Goal: Task Accomplishment & Management: Complete application form

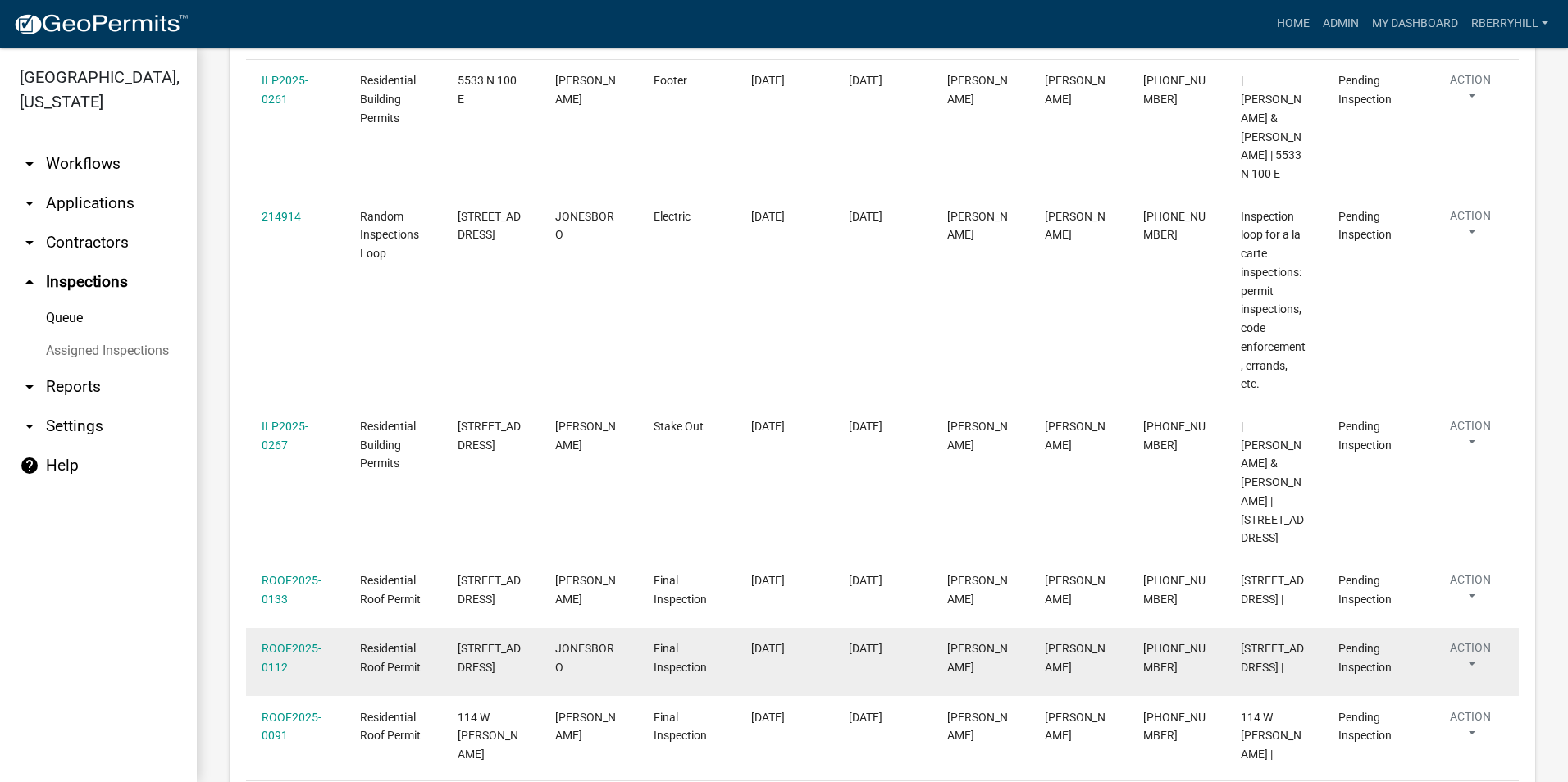
scroll to position [389, 0]
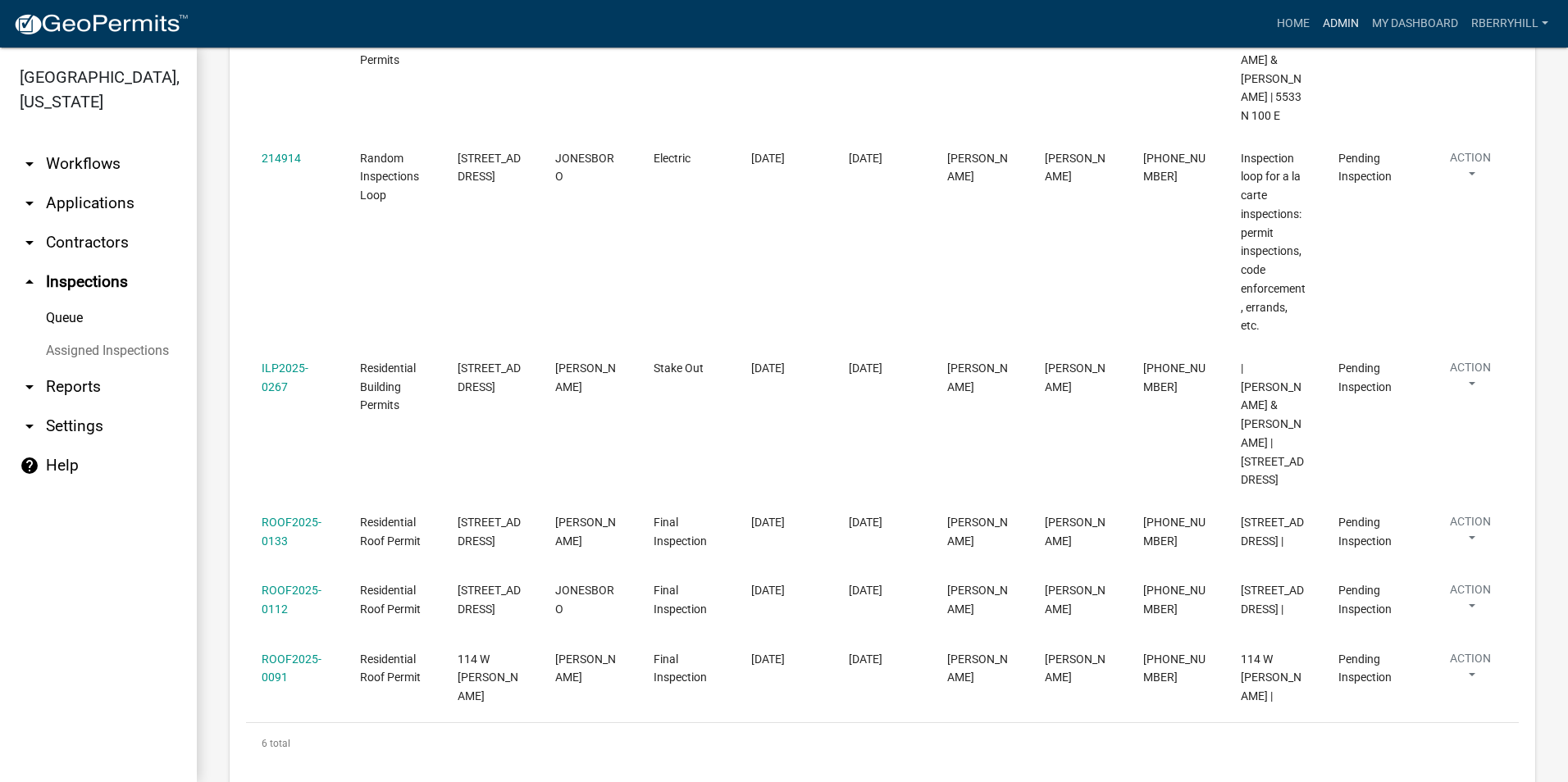
click at [1344, 20] on link "Admin" at bounding box center [1341, 24] width 49 height 31
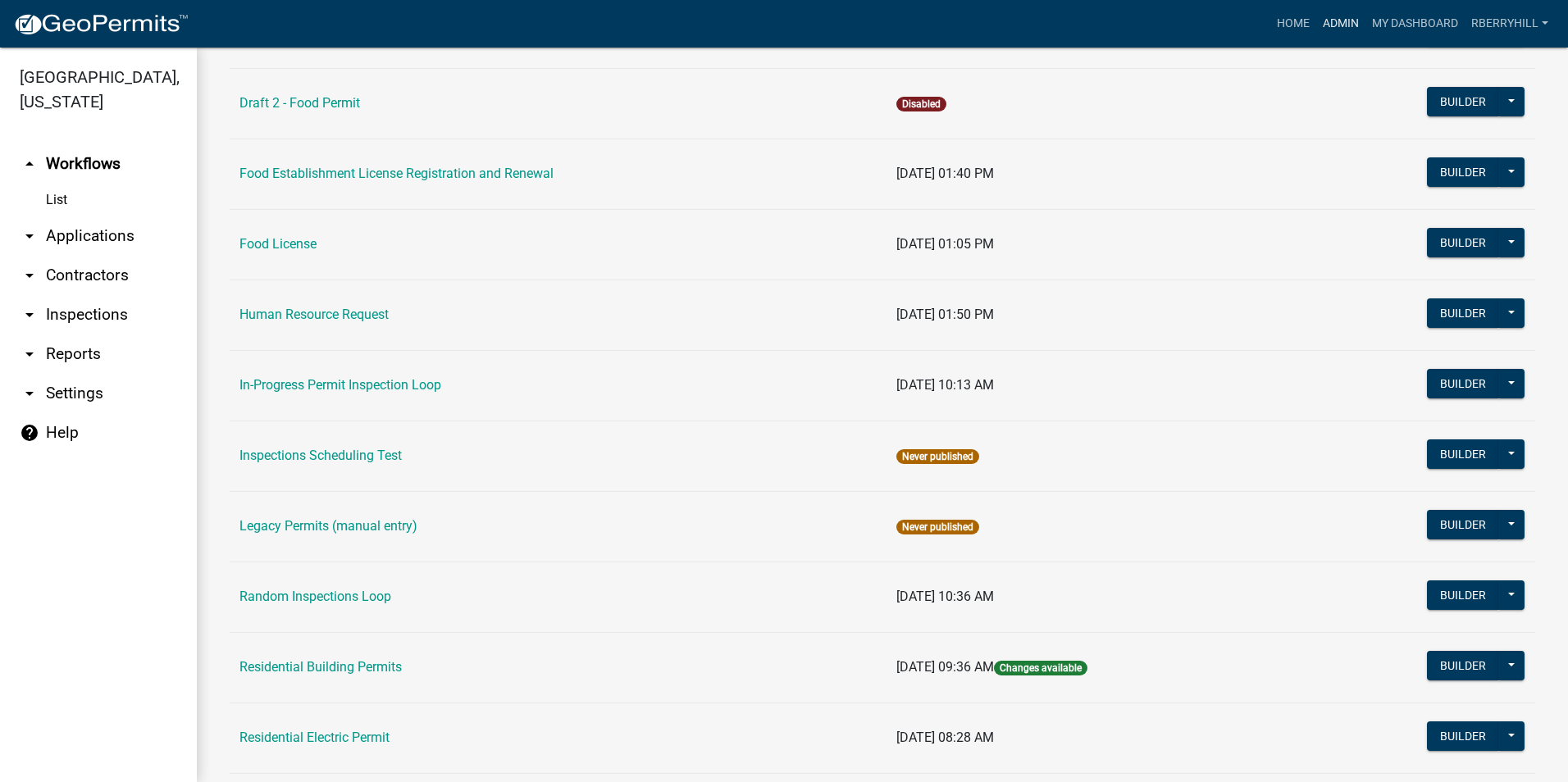
scroll to position [1230, 0]
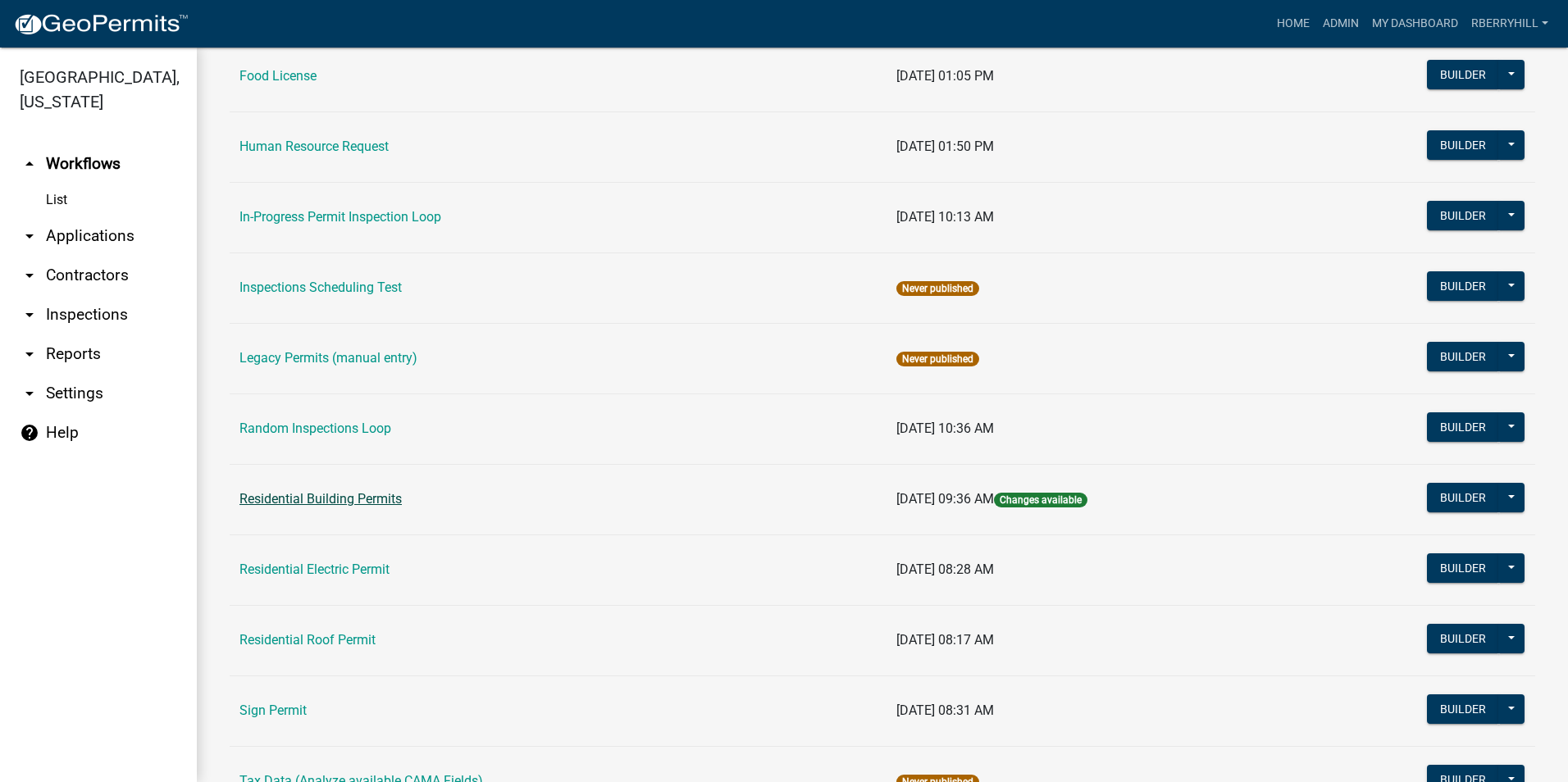
click at [299, 499] on link "Residential Building Permits" at bounding box center [320, 499] width 163 height 15
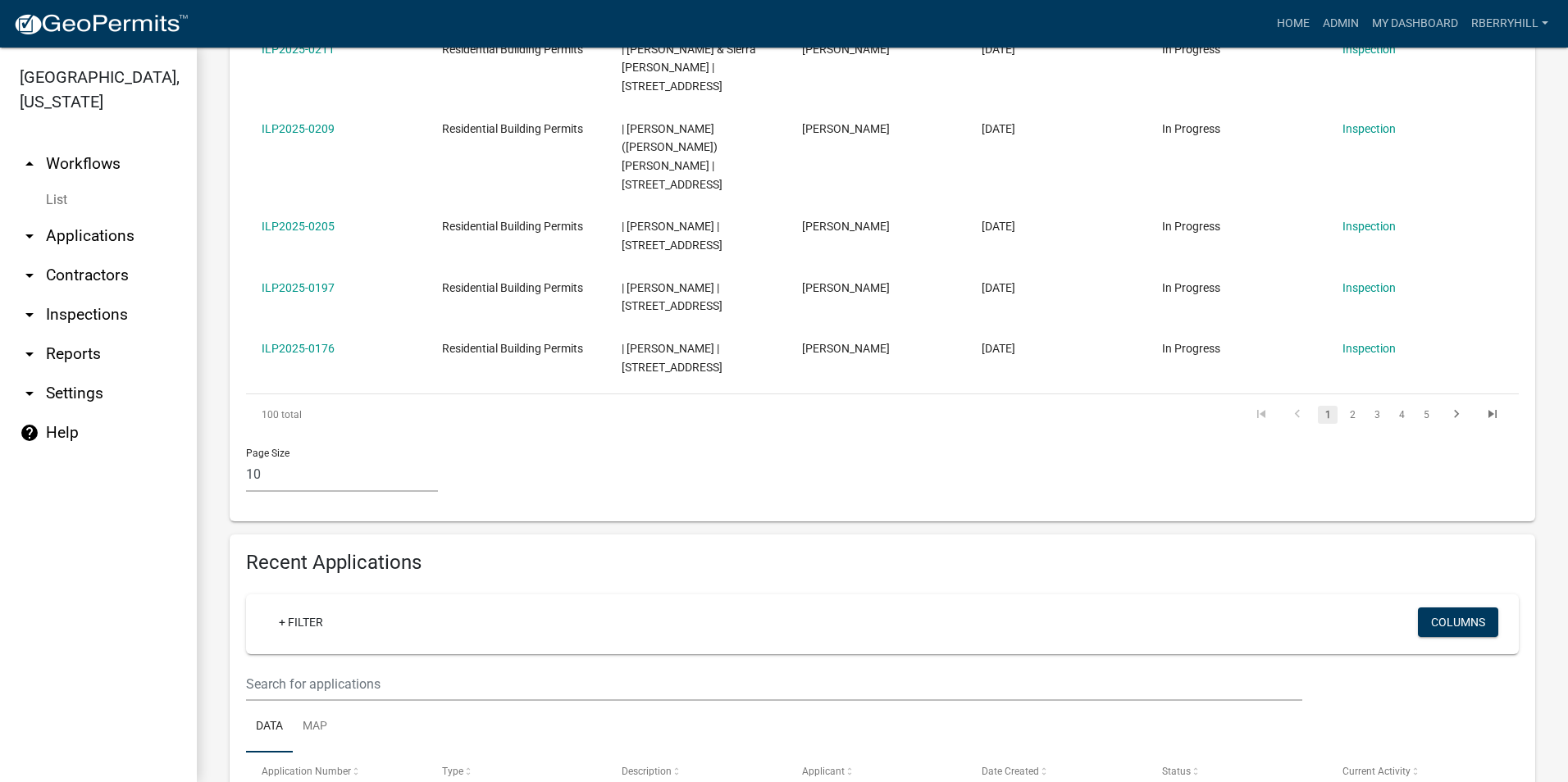
scroll to position [902, 0]
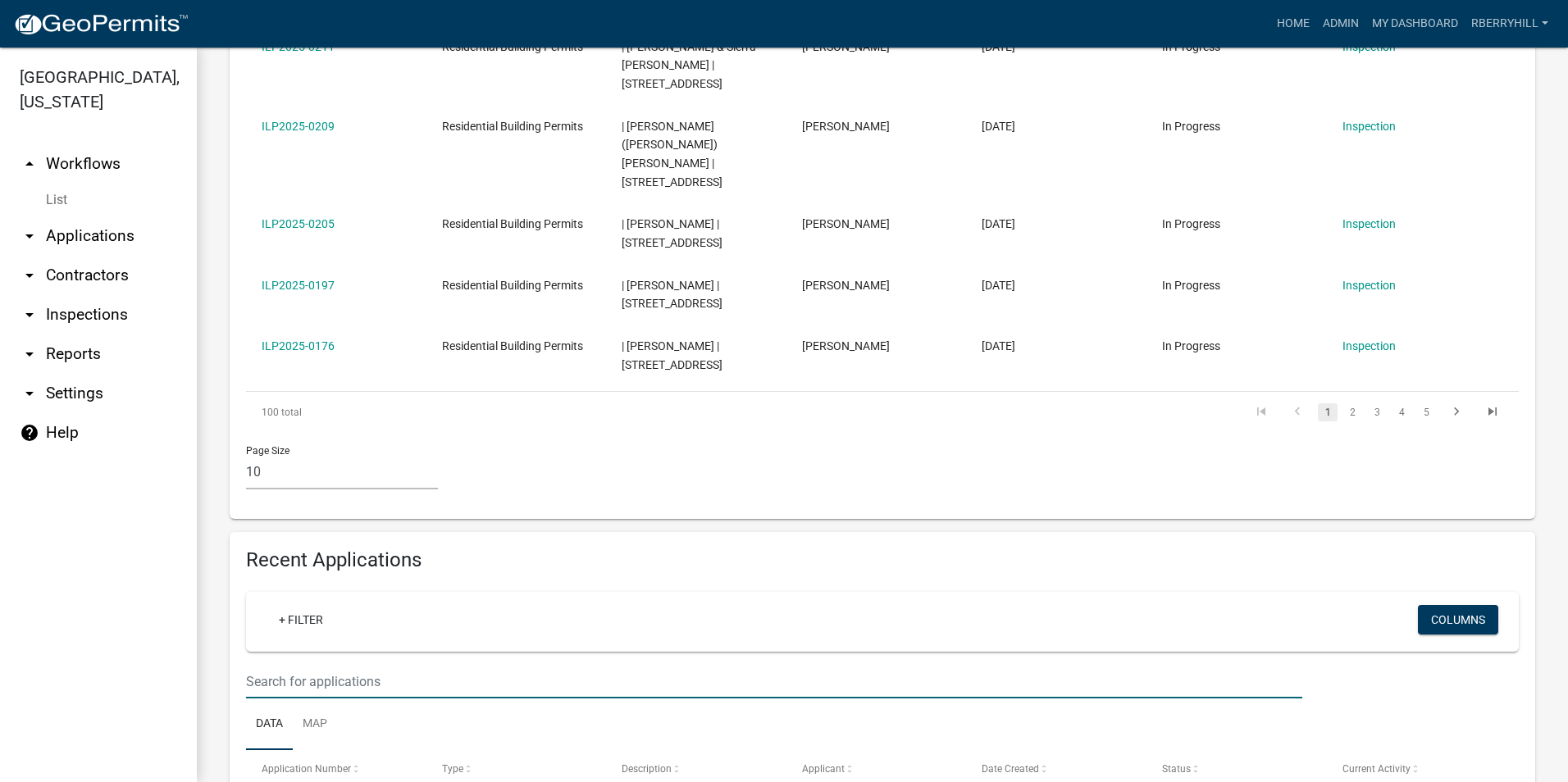
click at [252, 665] on input "text" at bounding box center [773, 682] width 1056 height 34
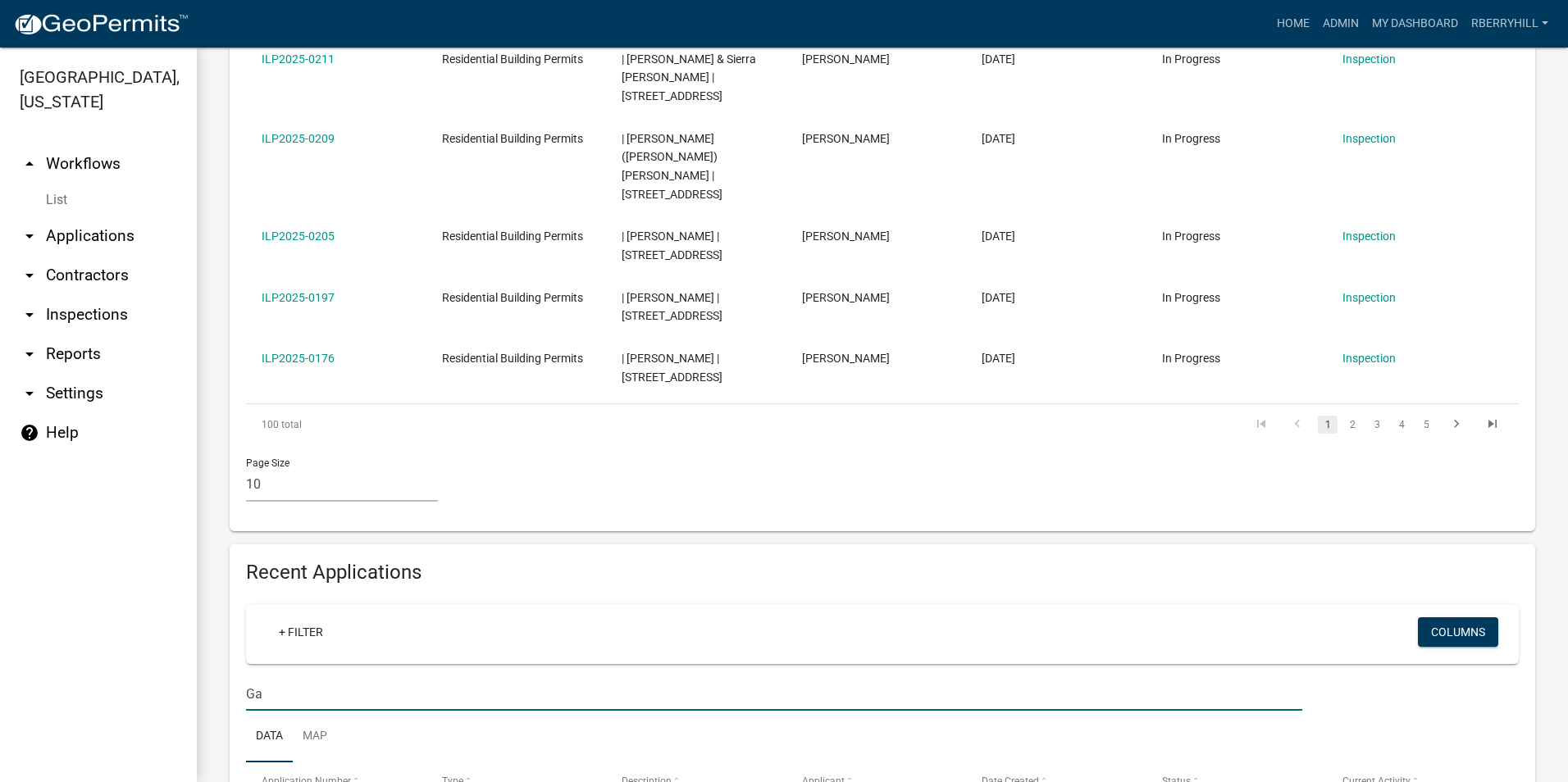
type input "G"
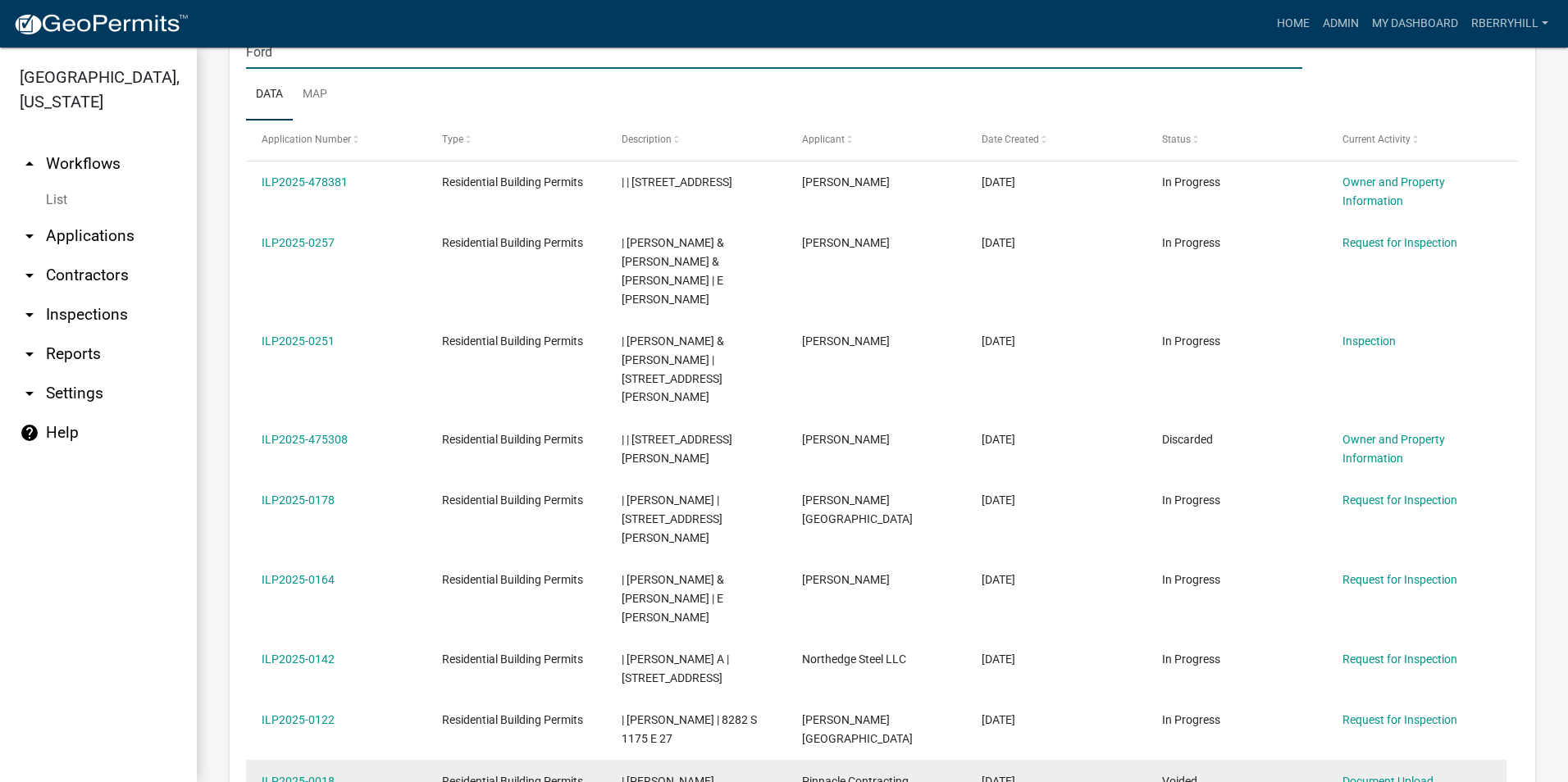
scroll to position [1558, 0]
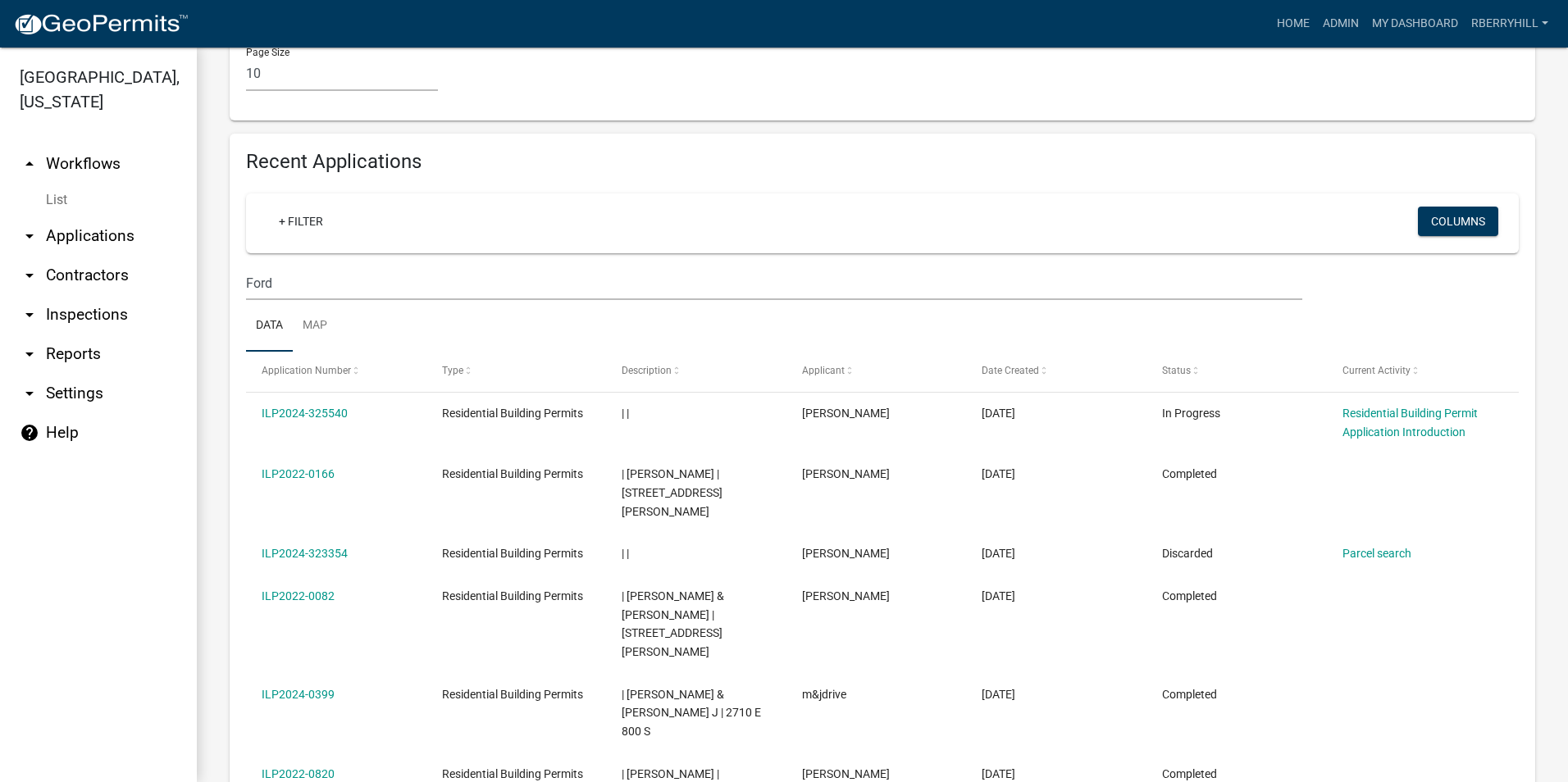
scroll to position [1271, 0]
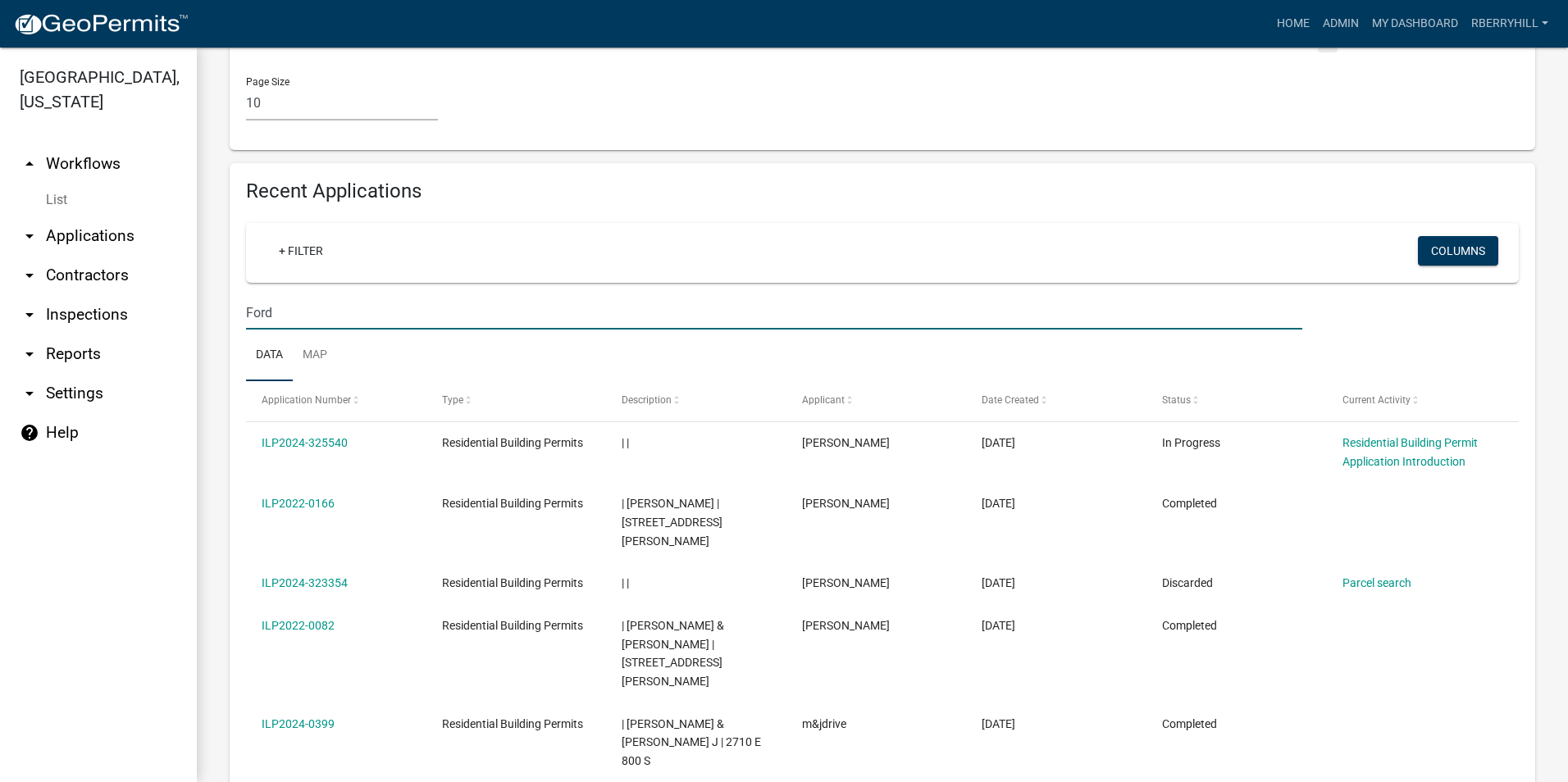
click at [282, 296] on input "Ford" at bounding box center [773, 313] width 1056 height 34
type input "F"
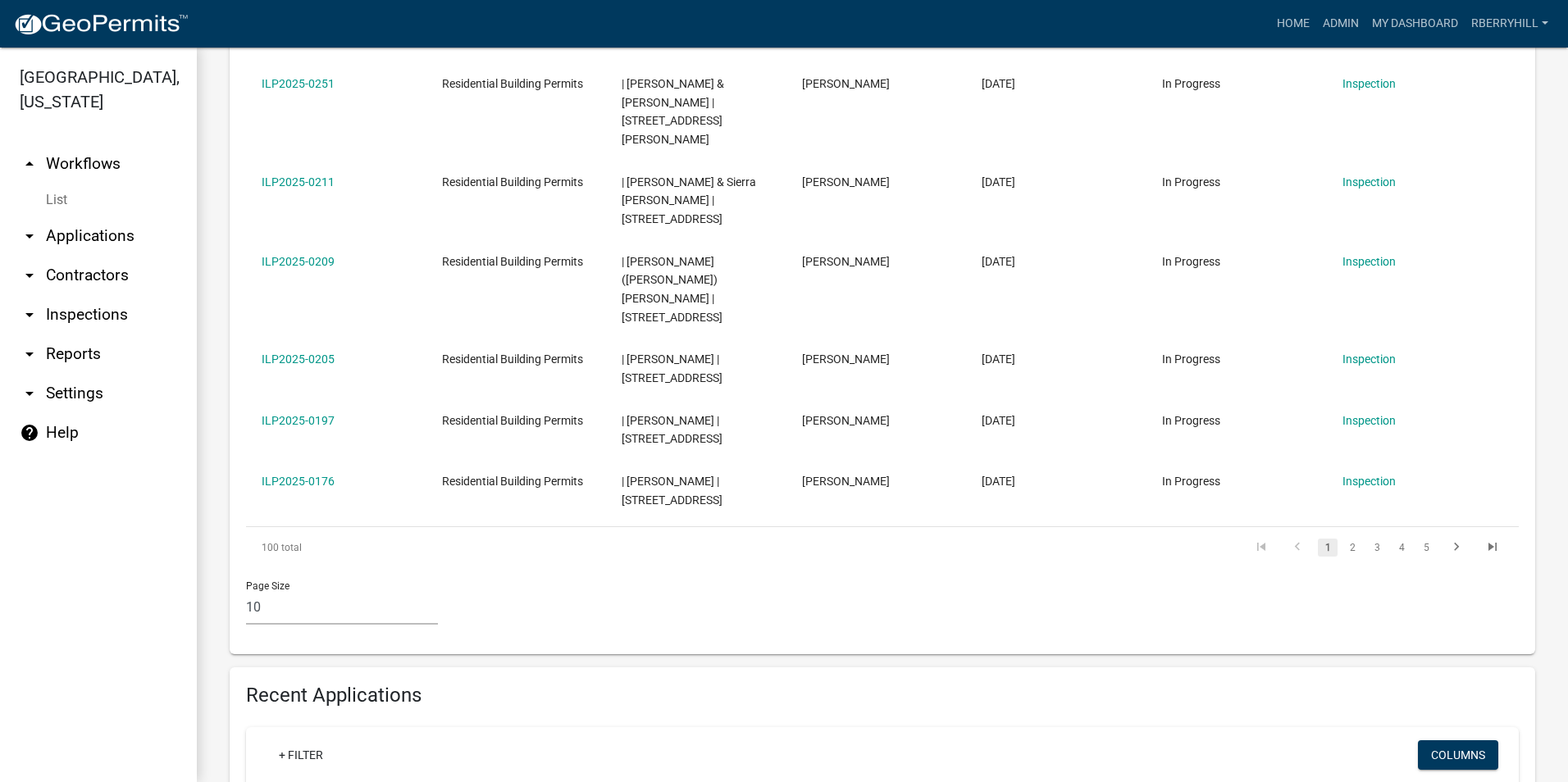
scroll to position [848, 0]
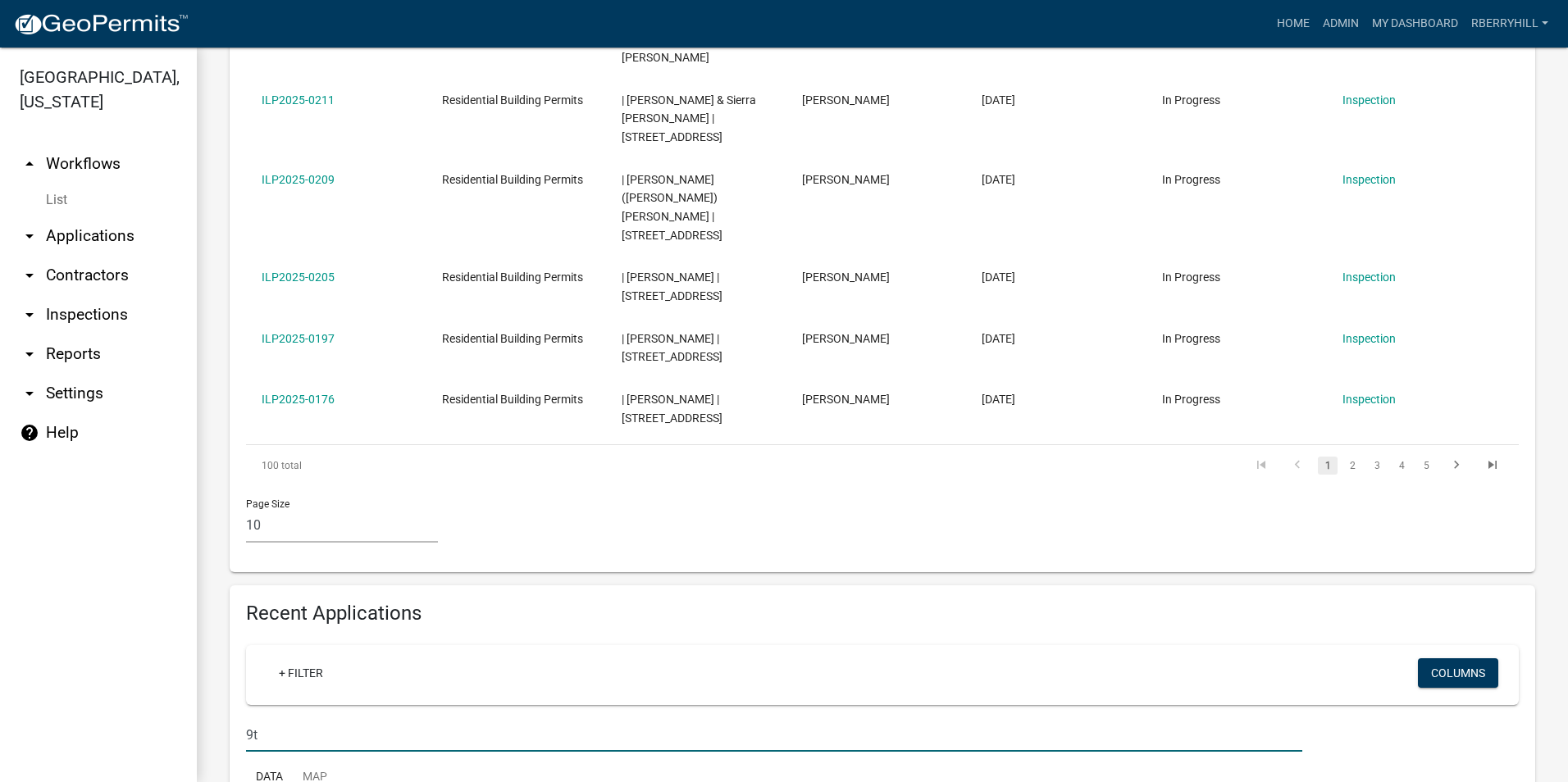
type input "9"
type input "[PERSON_NAME]"
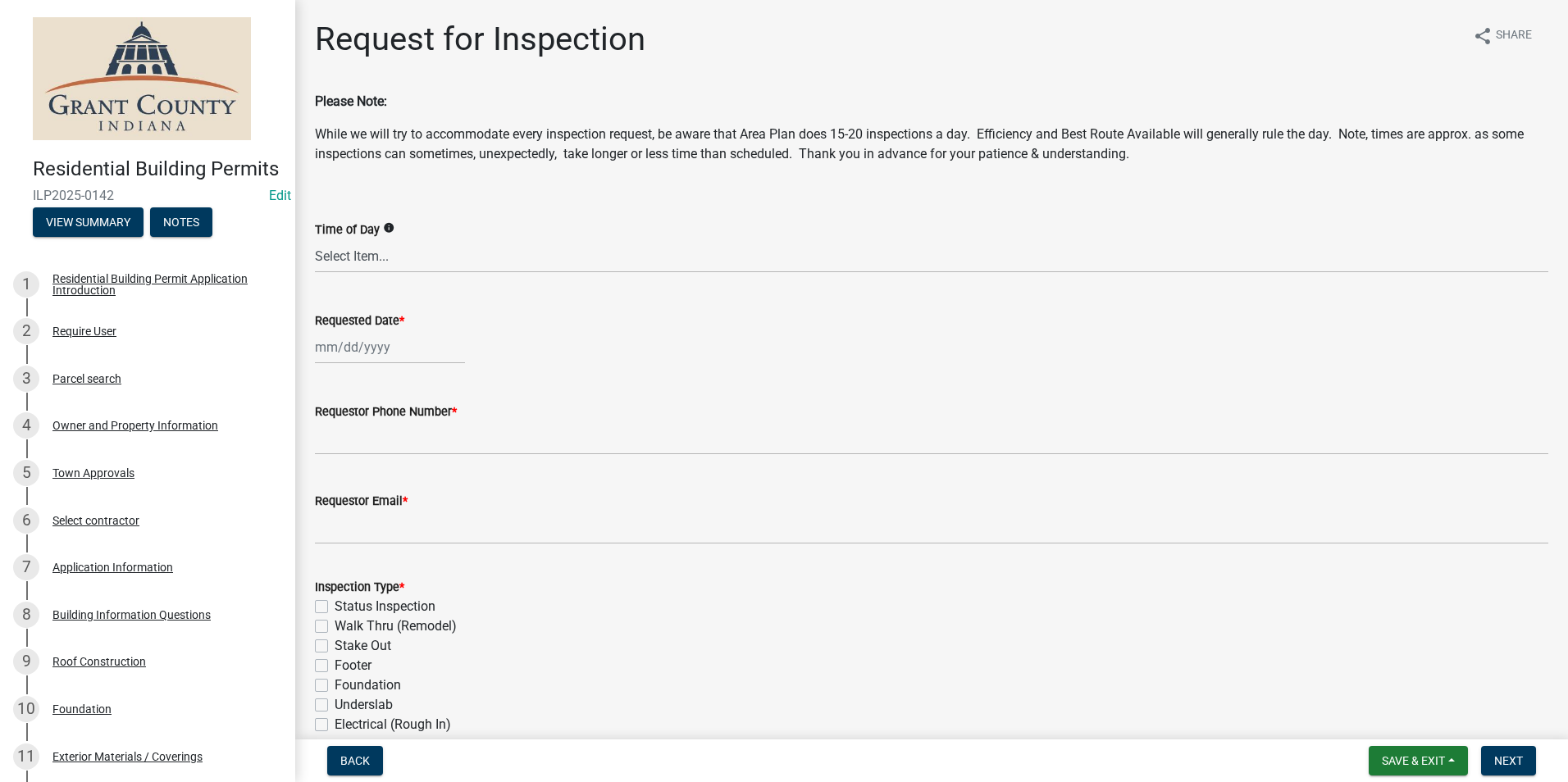
click at [362, 350] on div at bounding box center [390, 347] width 150 height 34
select select "9"
select select "2025"
click at [333, 512] on div "22" at bounding box center [331, 513] width 26 height 26
type input "[DATE]"
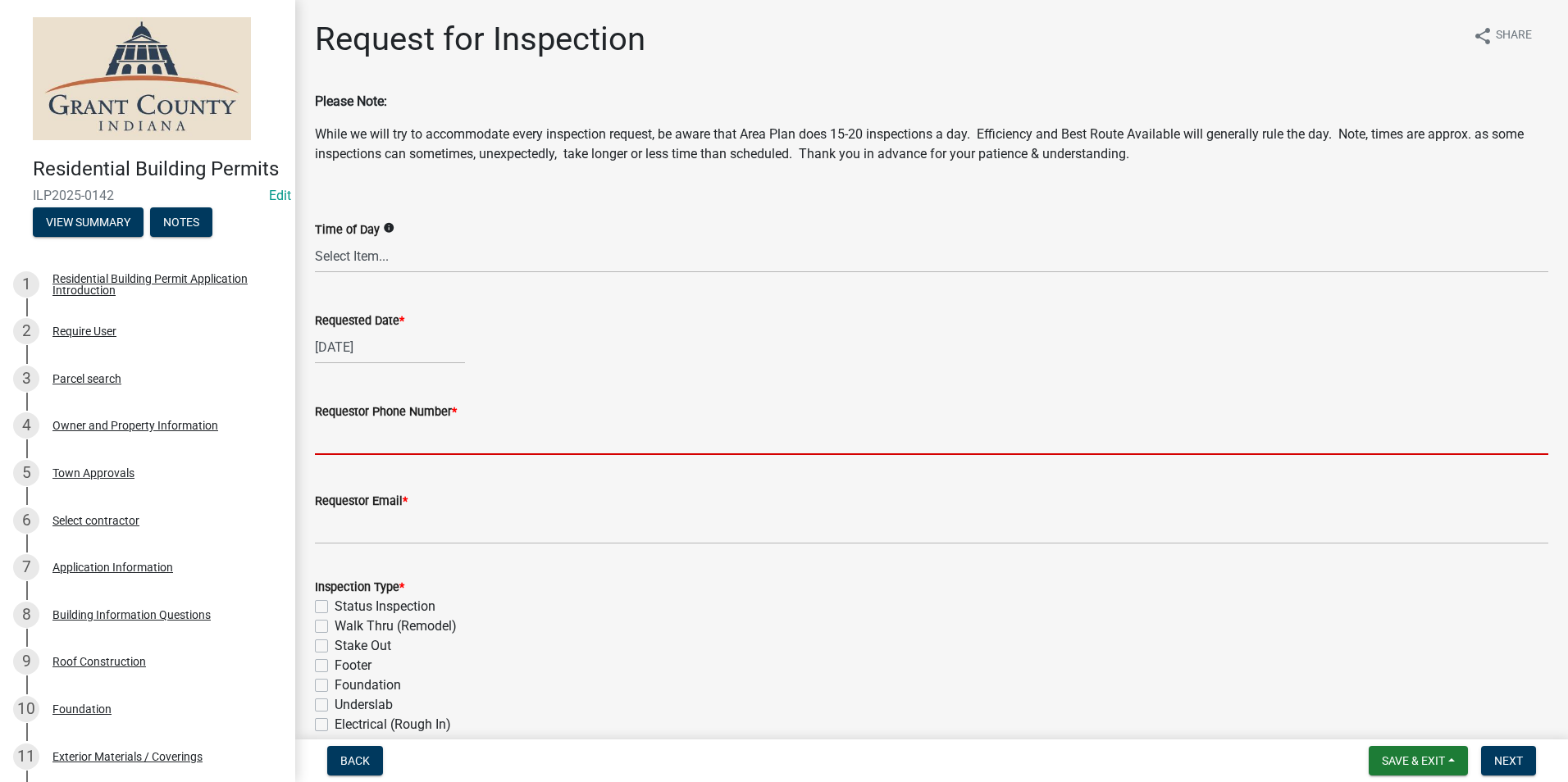
click at [354, 448] on input "Requestor Phone Number *" at bounding box center [931, 438] width 1233 height 34
type input "7656684765"
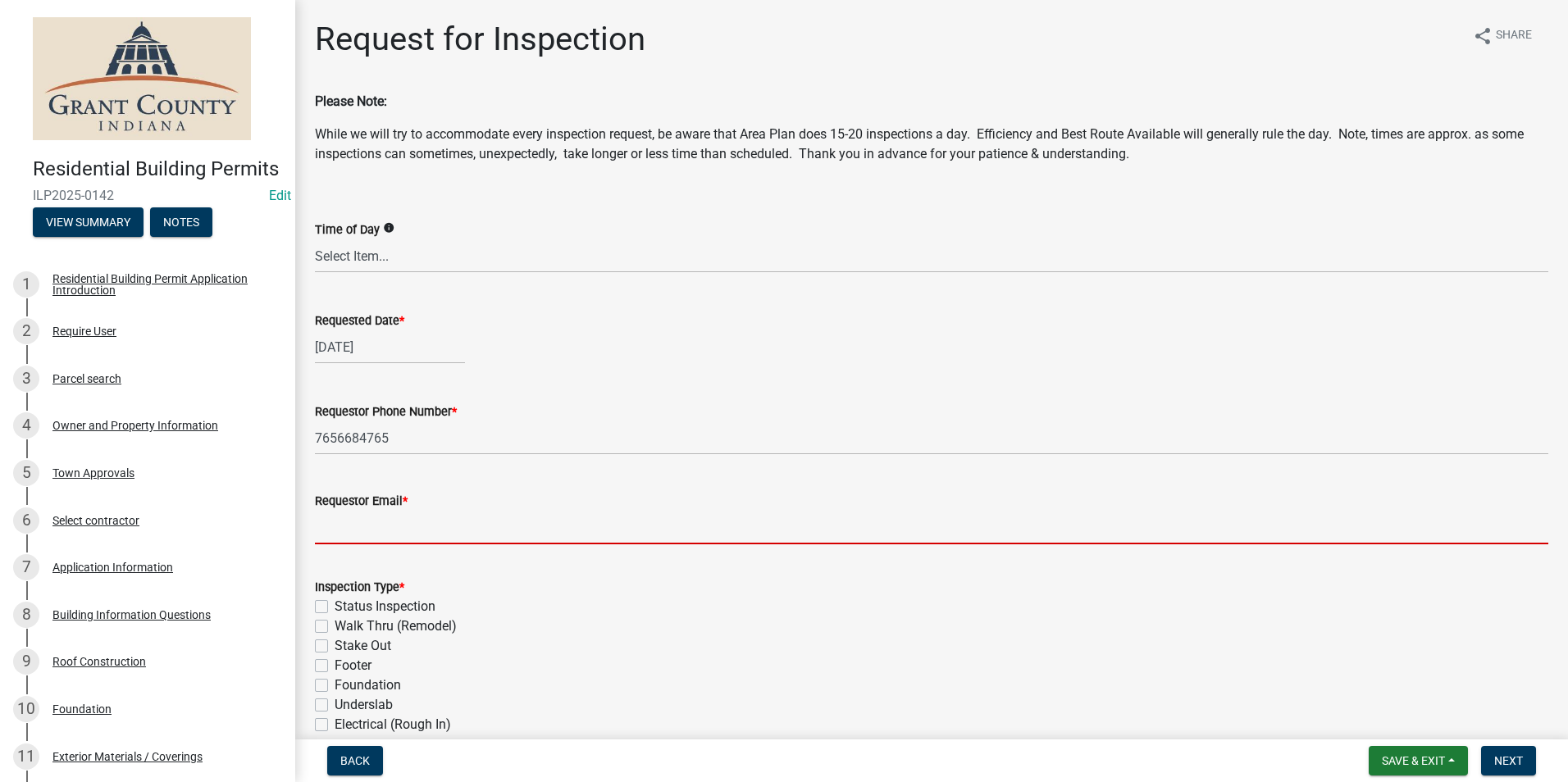
click at [331, 527] on input "Requestor Email *" at bounding box center [931, 528] width 1233 height 34
type input "[EMAIL_ADDRESS][DOMAIN_NAME]"
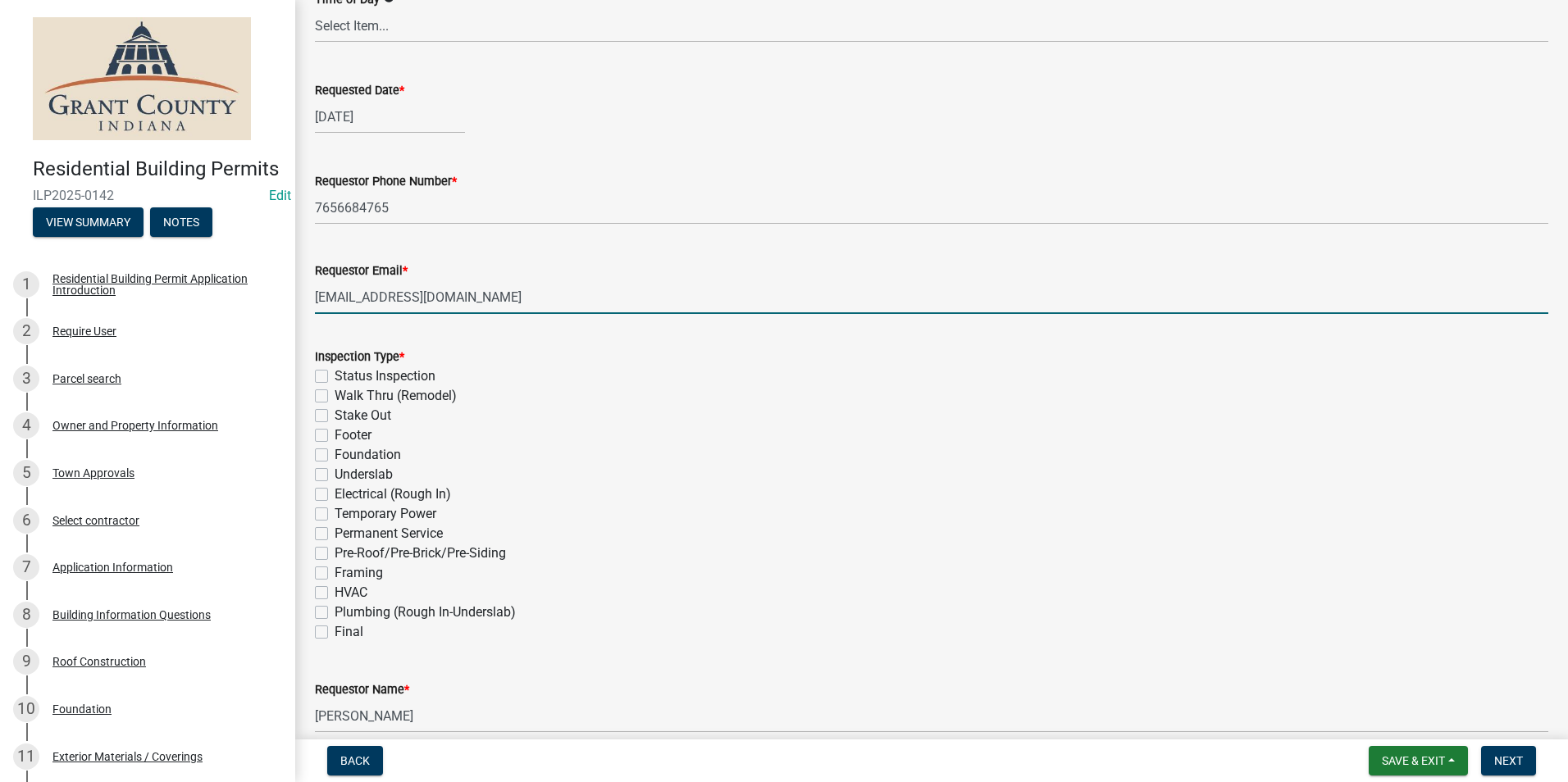
scroll to position [246, 0]
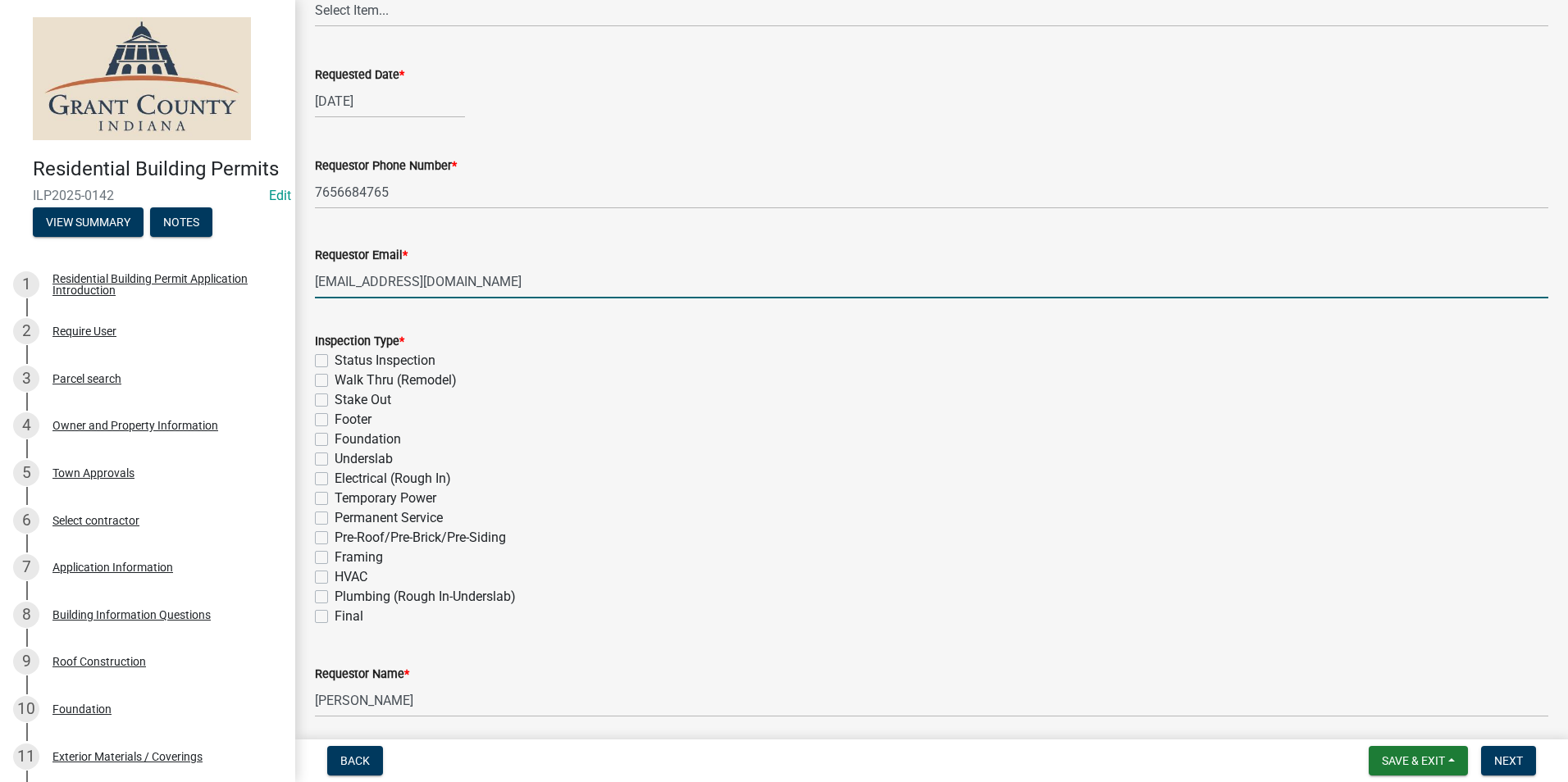
click at [334, 619] on label "Final" at bounding box center [349, 616] width 29 height 20
click at [334, 618] on input "Final" at bounding box center [339, 612] width 11 height 11
checkbox input "true"
checkbox input "false"
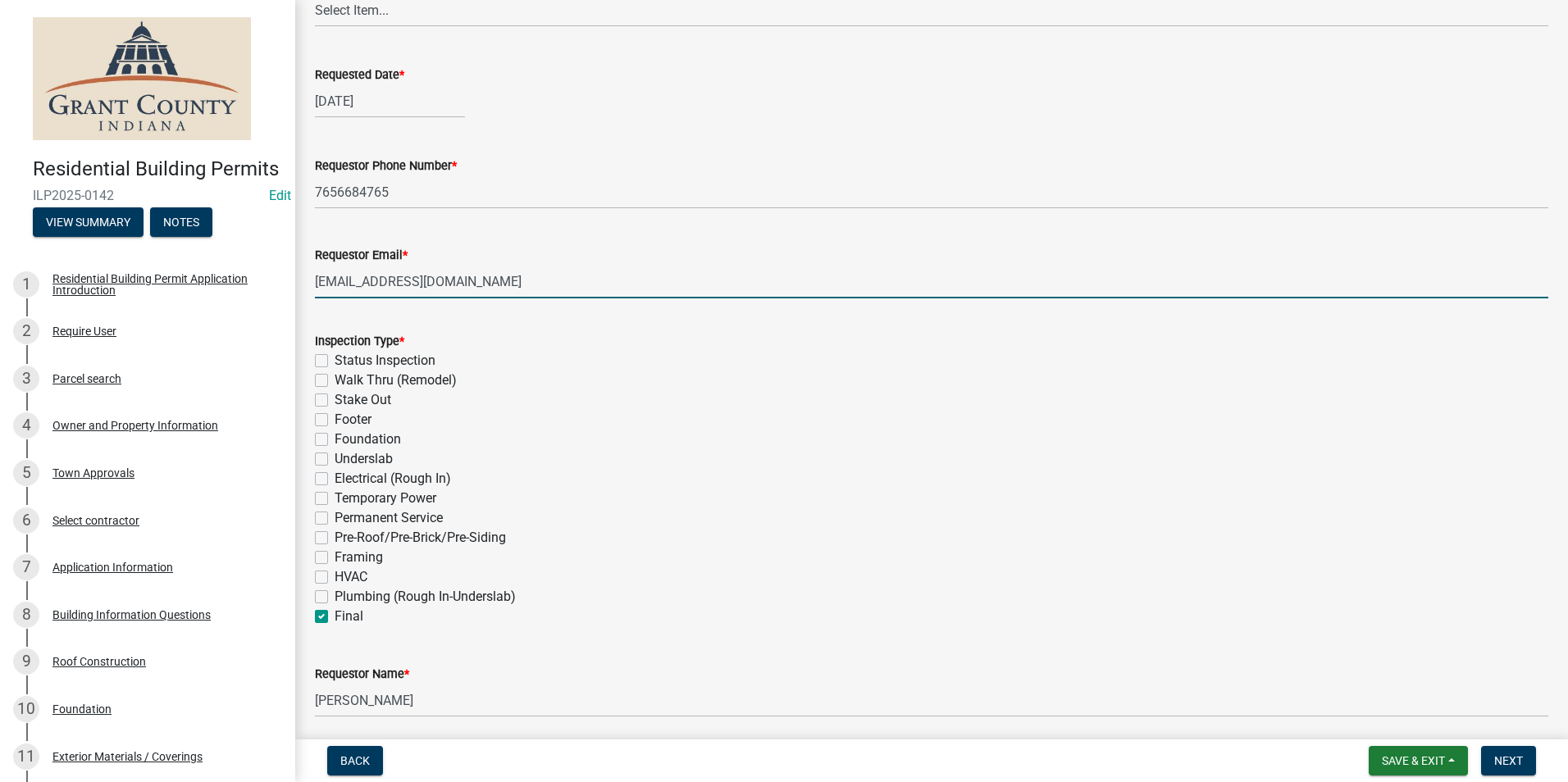
checkbox input "false"
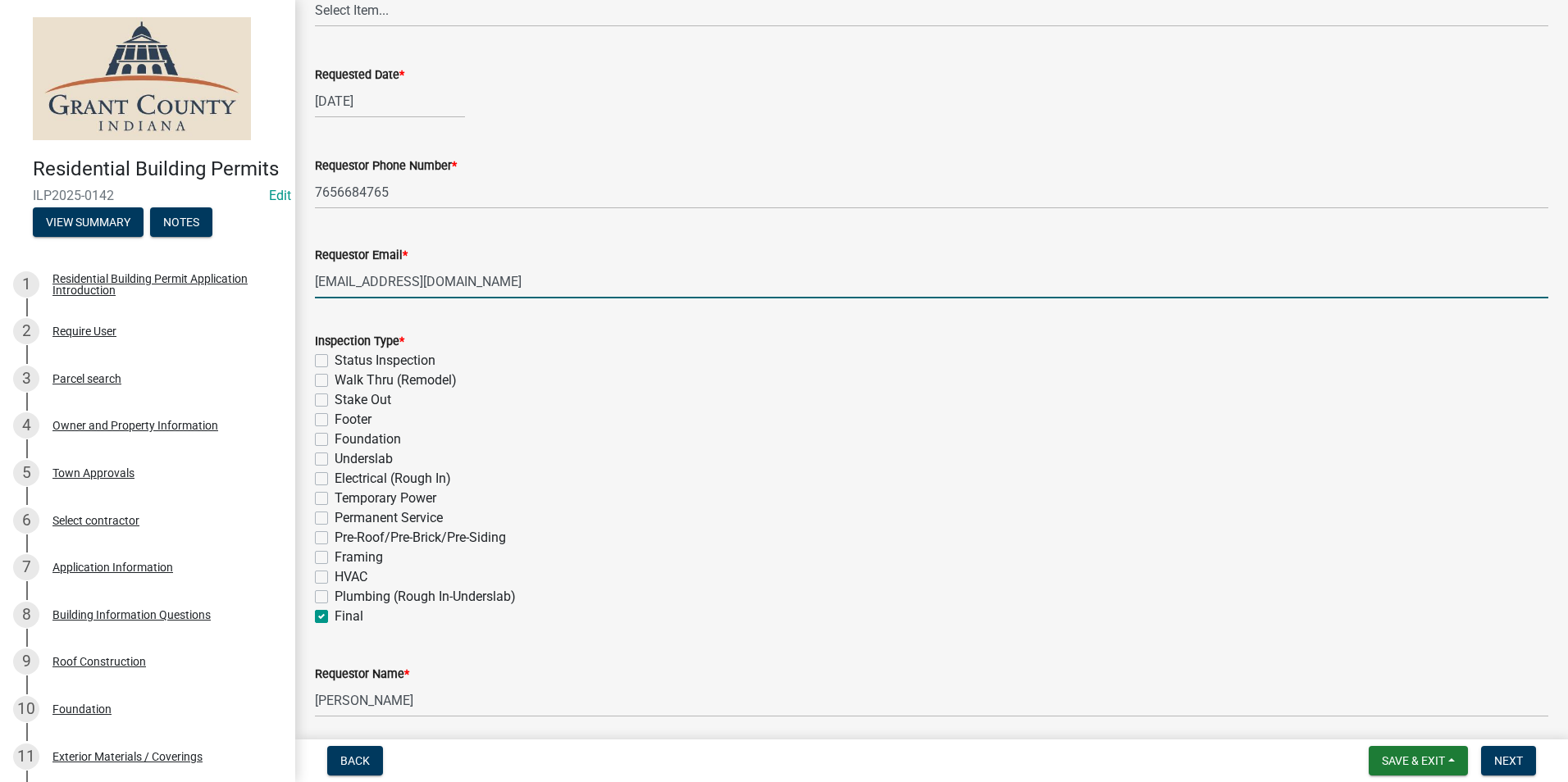
checkbox input "false"
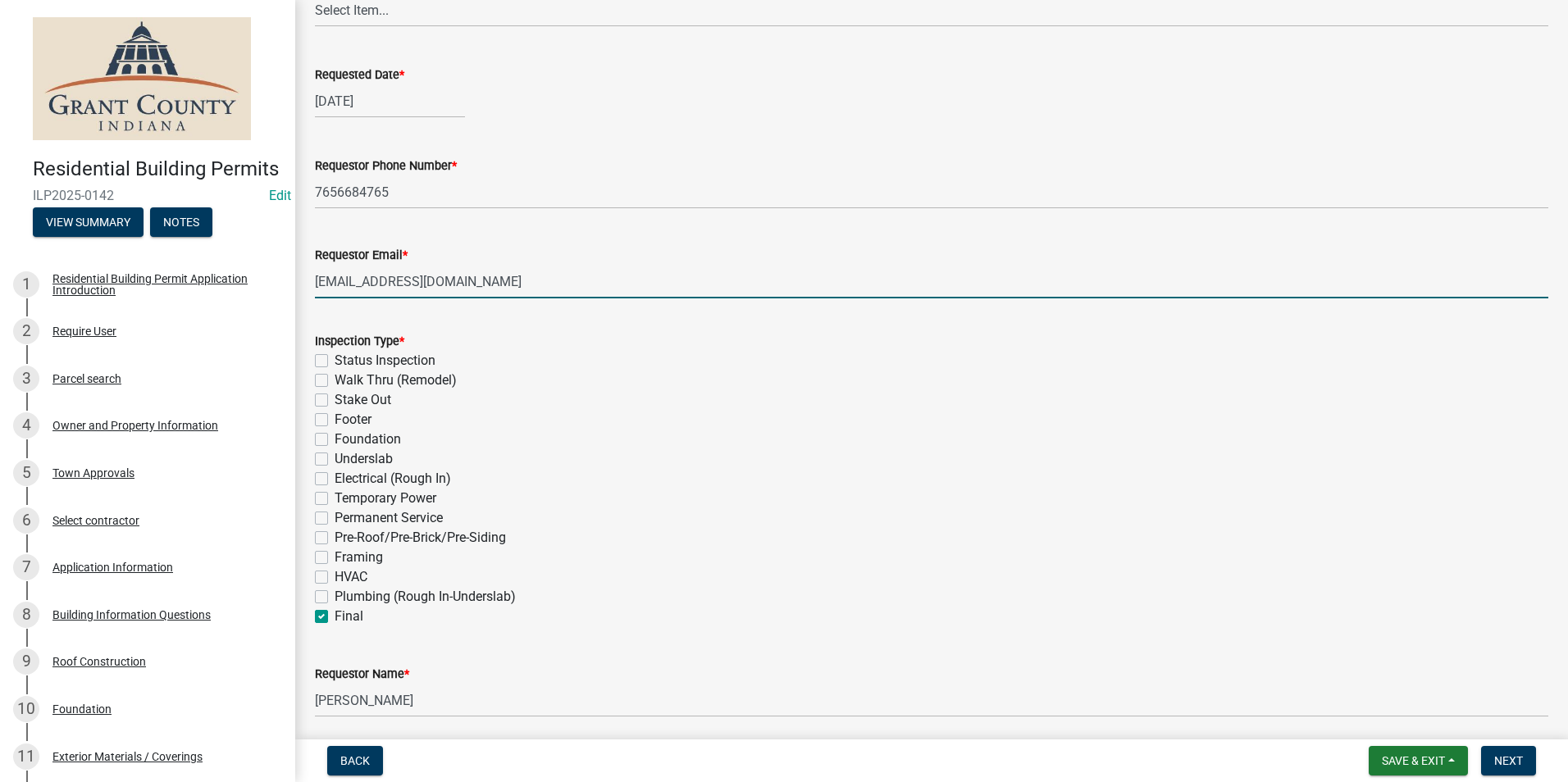
checkbox input "false"
checkbox input "true"
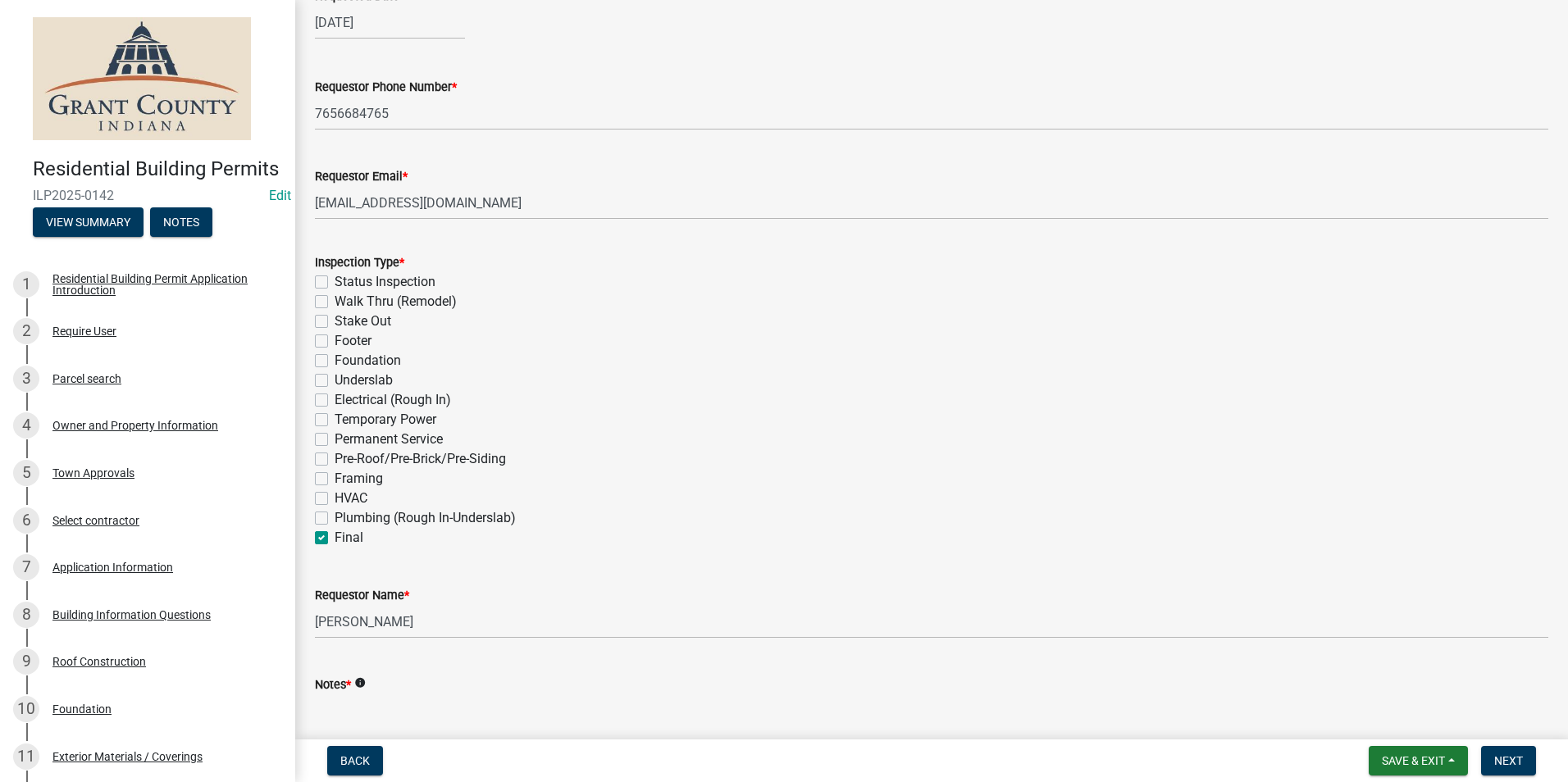
scroll to position [460, 0]
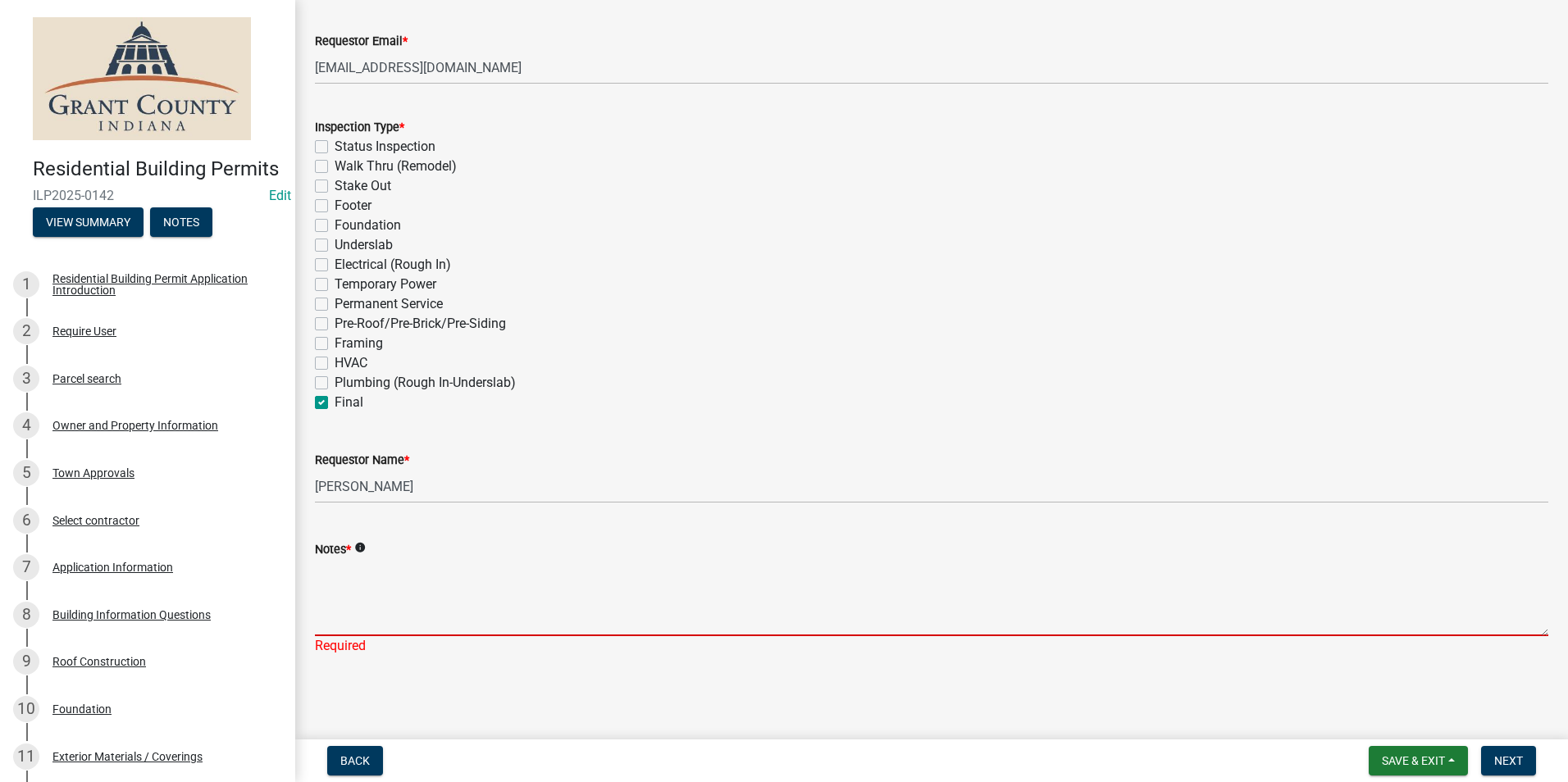
click at [350, 596] on textarea "Notes *" at bounding box center [931, 597] width 1233 height 77
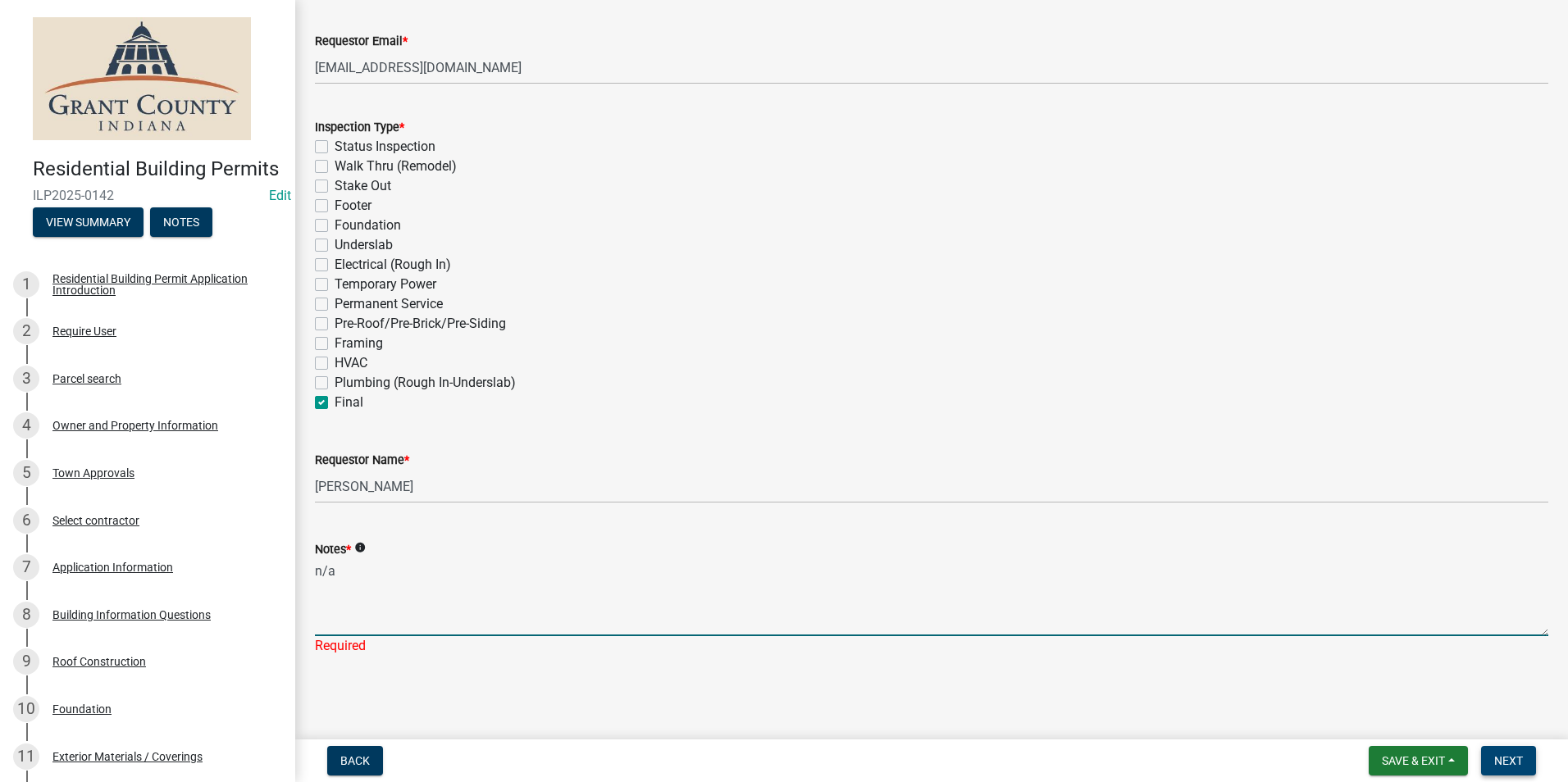
type textarea "n/a"
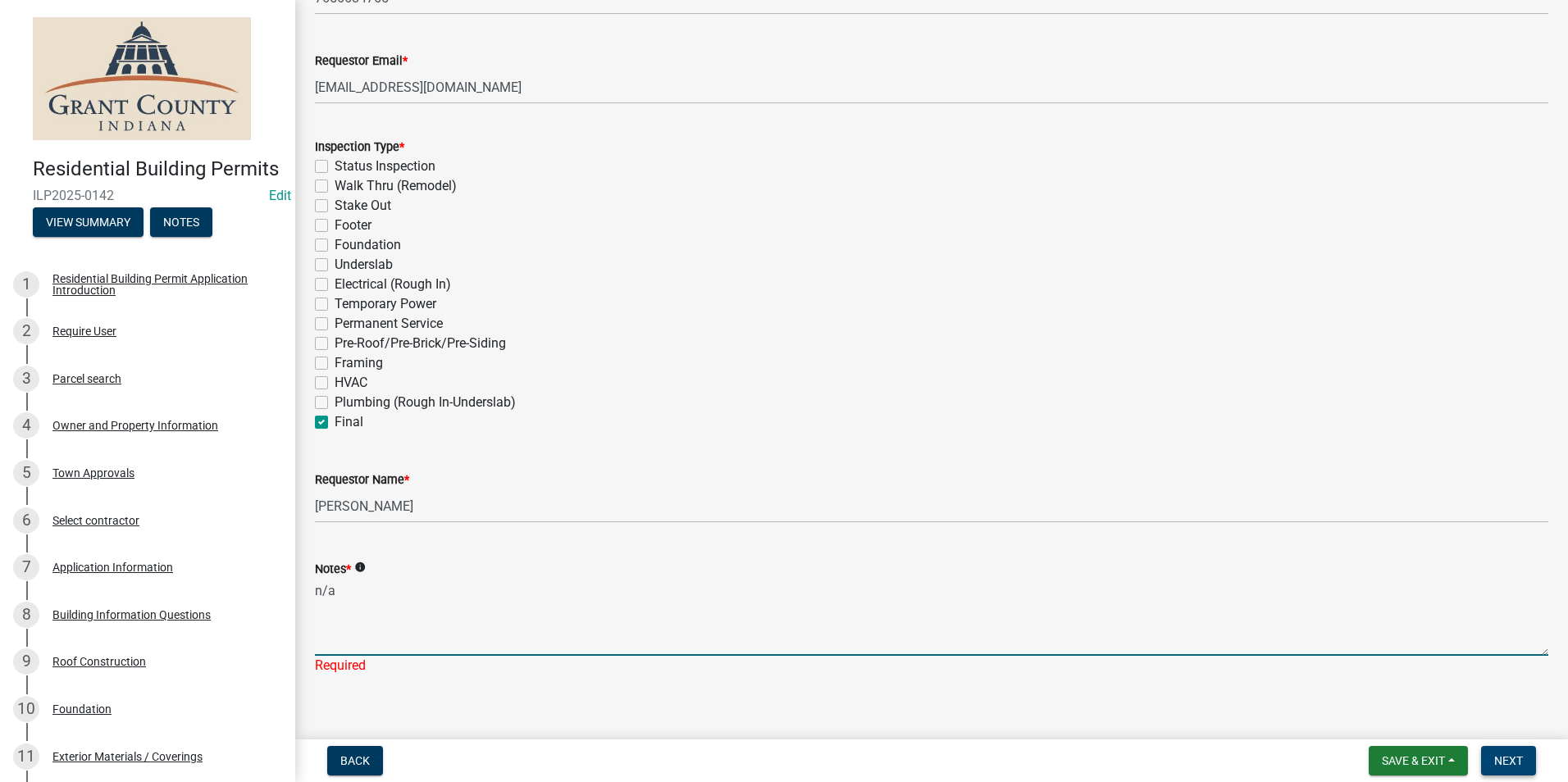
click at [1520, 759] on span "Next" at bounding box center [1508, 761] width 29 height 13
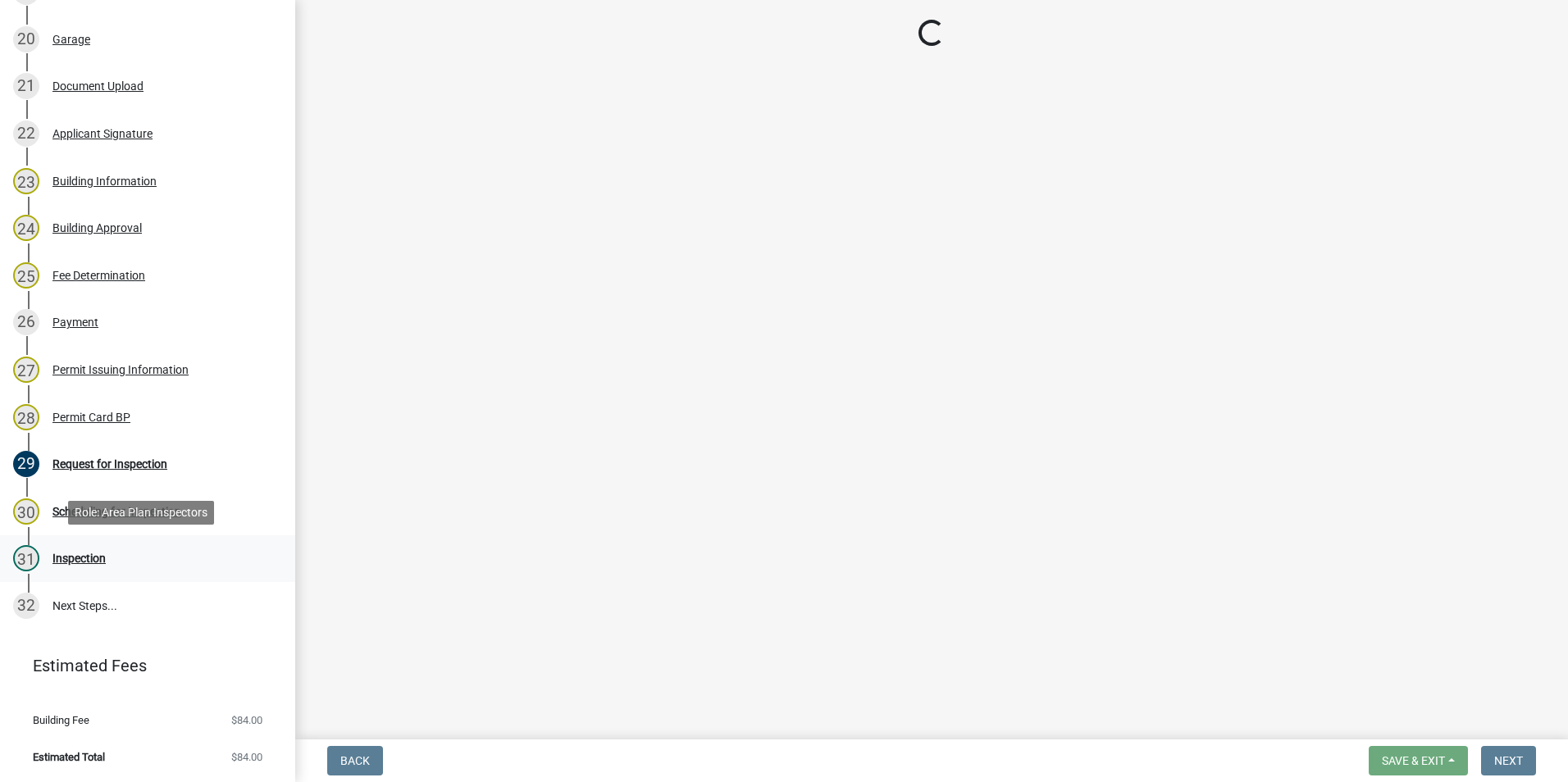
scroll to position [1166, 0]
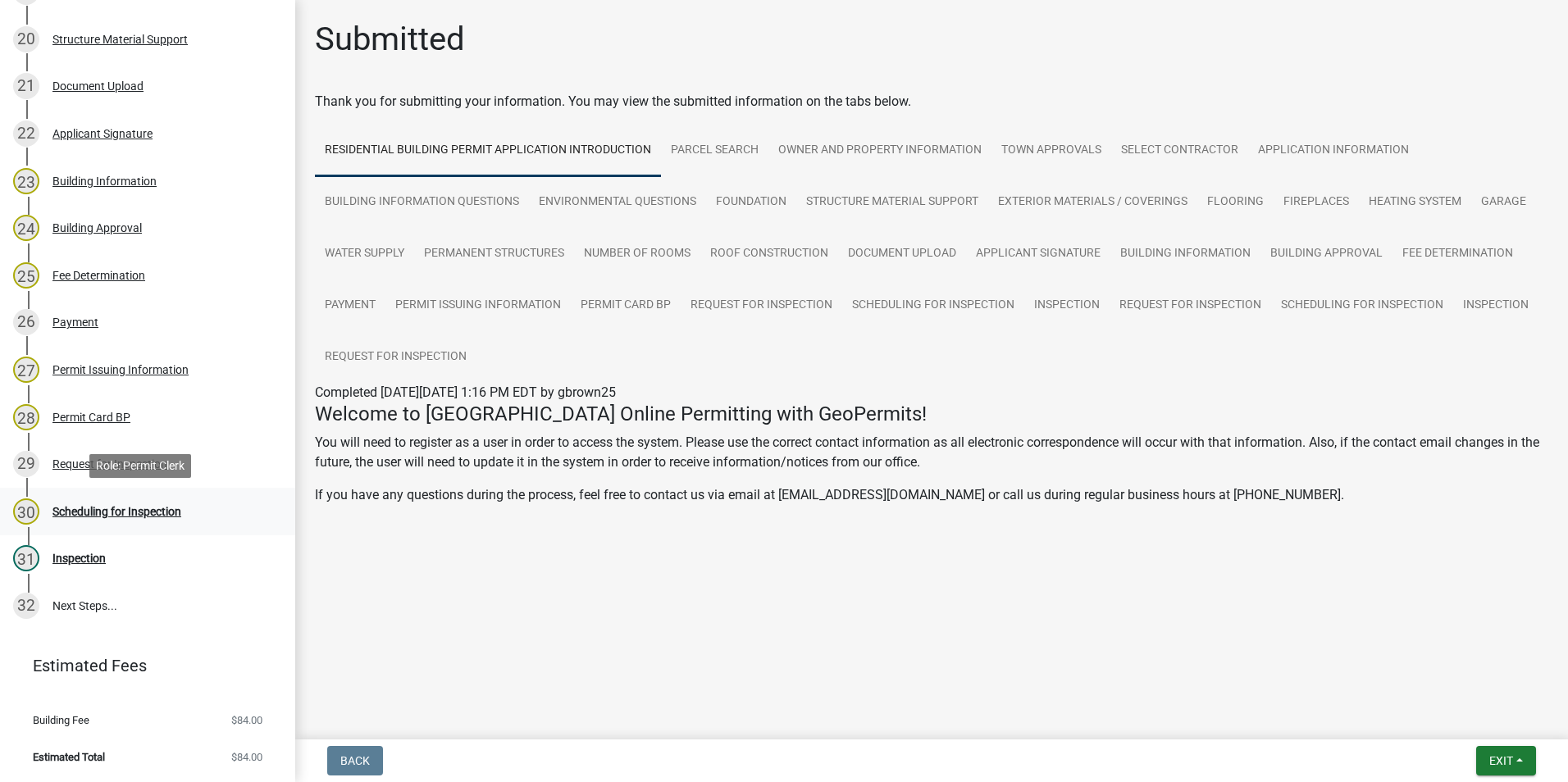
click at [145, 511] on div "Scheduling for Inspection" at bounding box center [117, 511] width 128 height 11
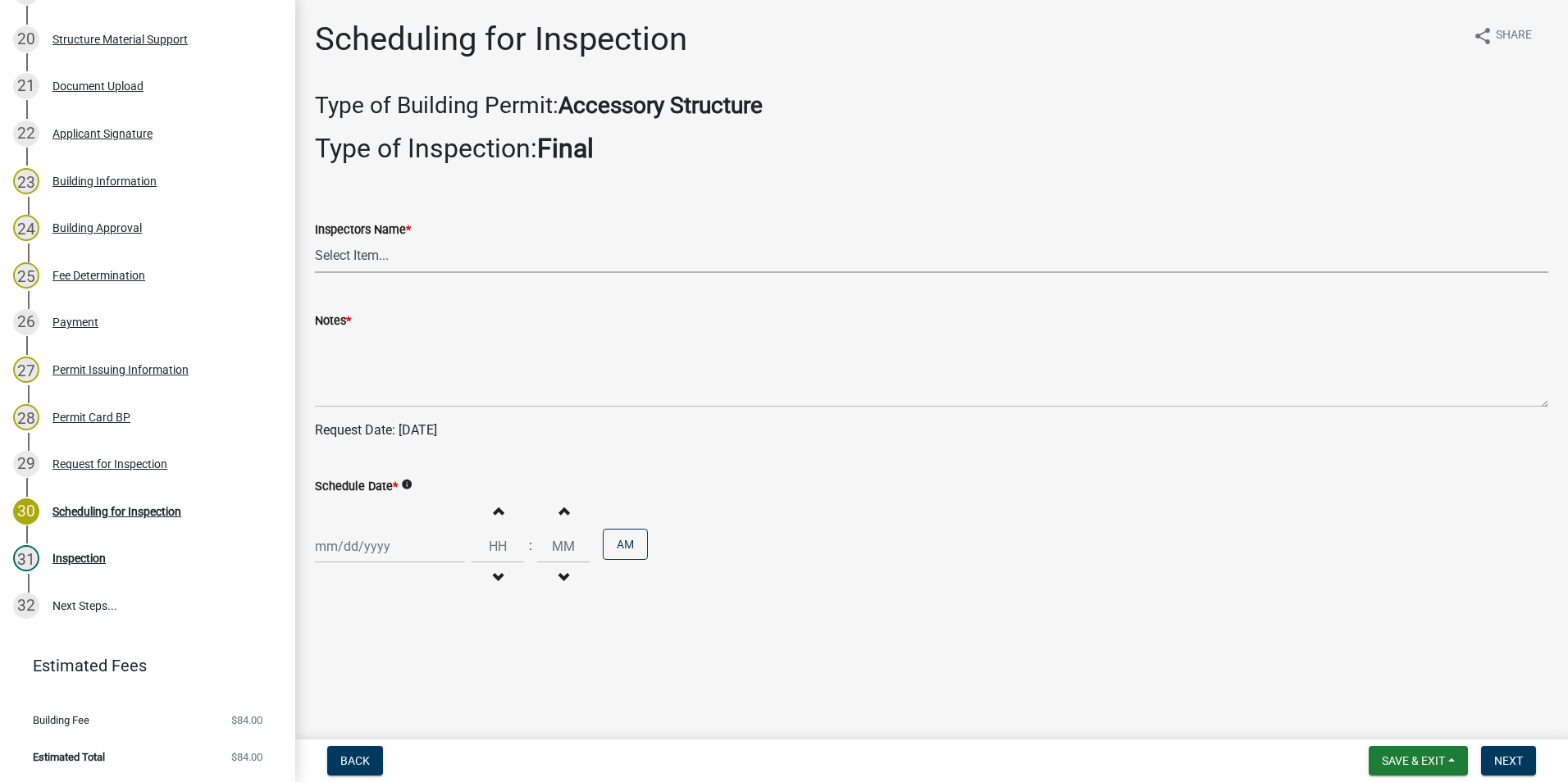
click at [370, 263] on select "Select Item... rberryhill ([PERSON_NAME]) [PERSON_NAME] ([PERSON_NAME]) BBenefi…" at bounding box center [931, 256] width 1233 height 34
select select "d7f9a44a-d2ea-4d3c-83b3-1aa71c950bd5"
click at [315, 239] on select "Select Item... rberryhill ([PERSON_NAME]) [PERSON_NAME] ([PERSON_NAME]) BBenefi…" at bounding box center [931, 256] width 1233 height 34
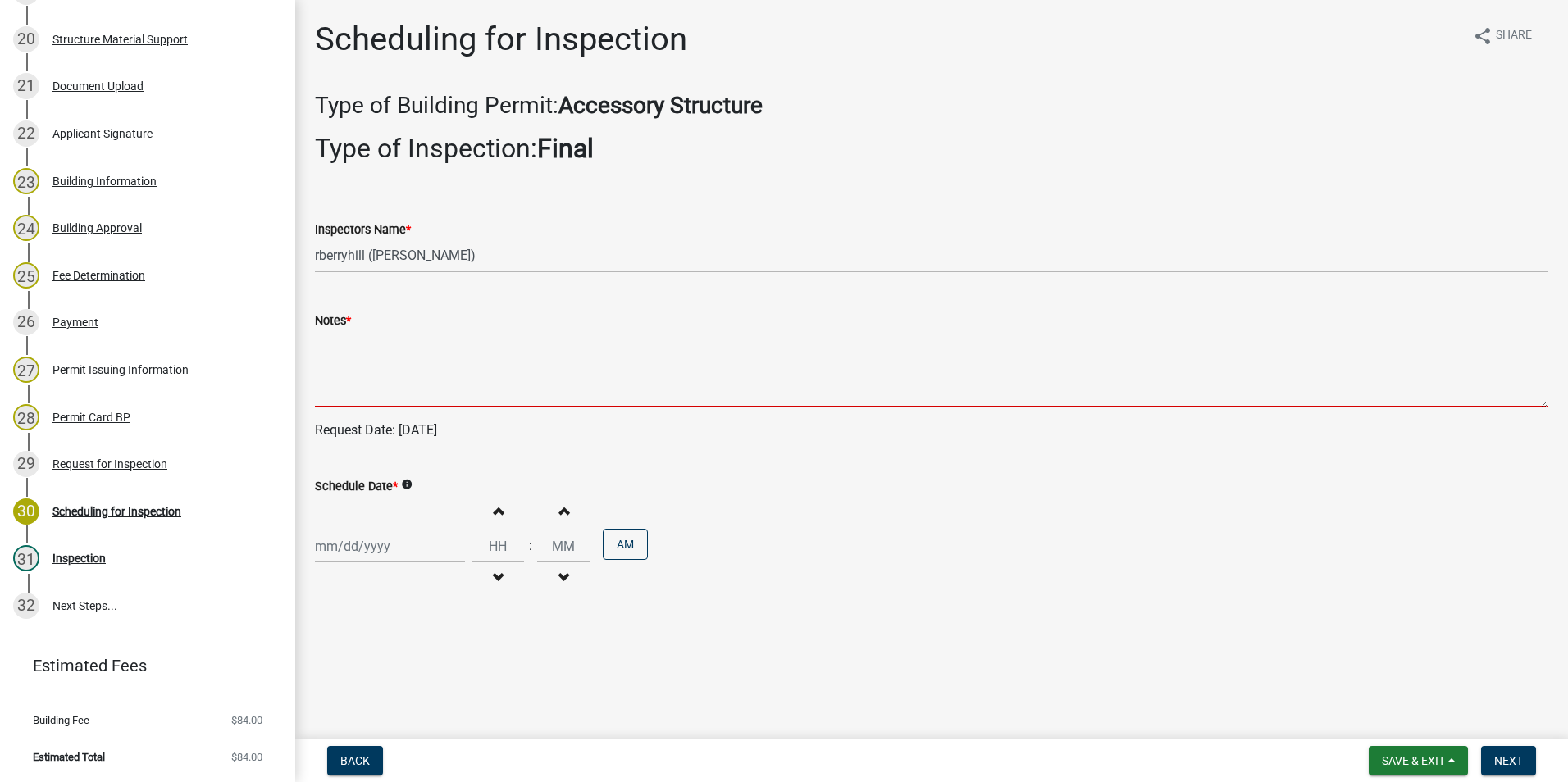
click at [334, 366] on textarea "Notes *" at bounding box center [931, 368] width 1233 height 77
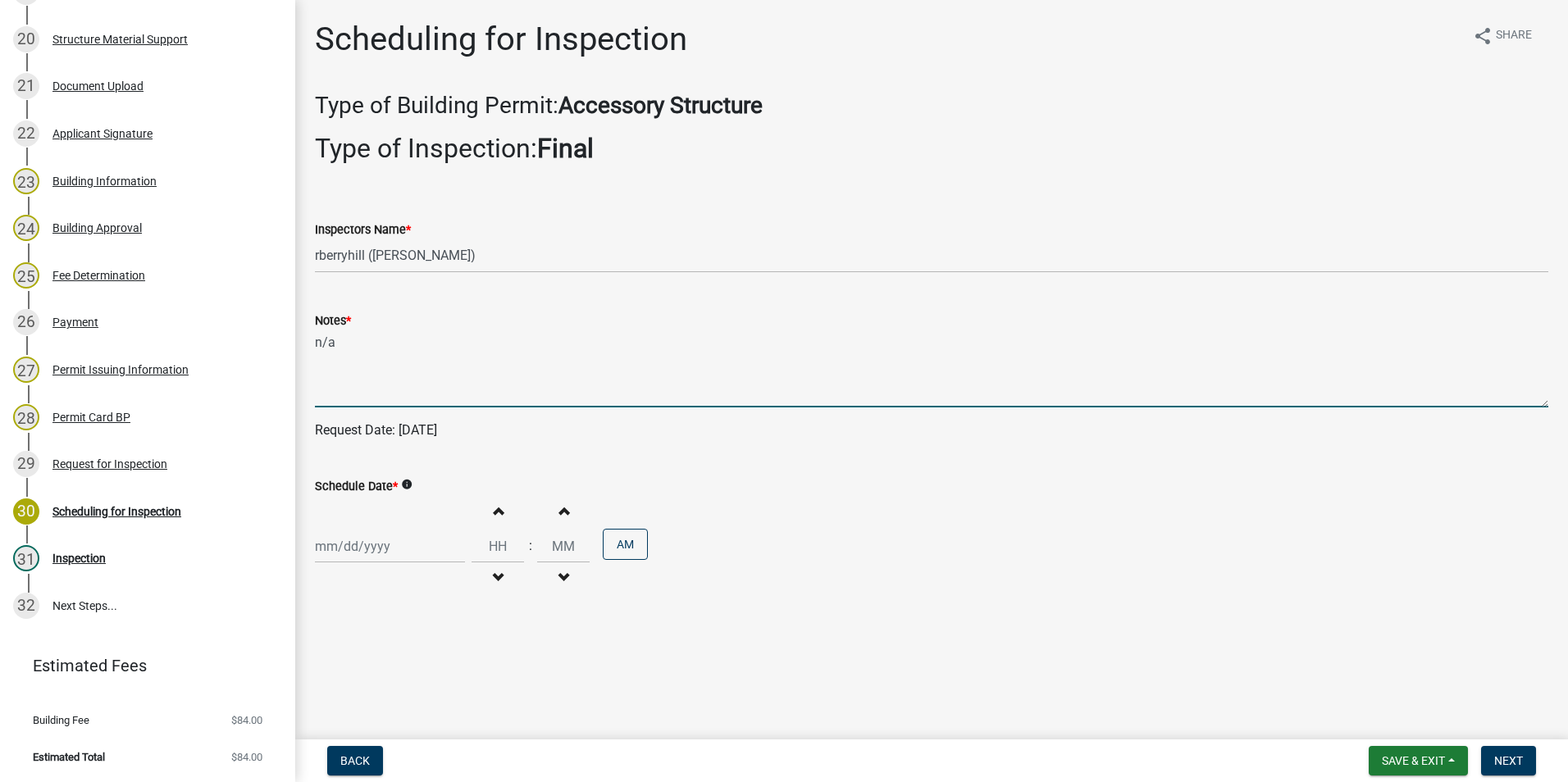
type textarea "n/a"
click at [377, 543] on div at bounding box center [390, 547] width 150 height 34
select select "9"
select select "2025"
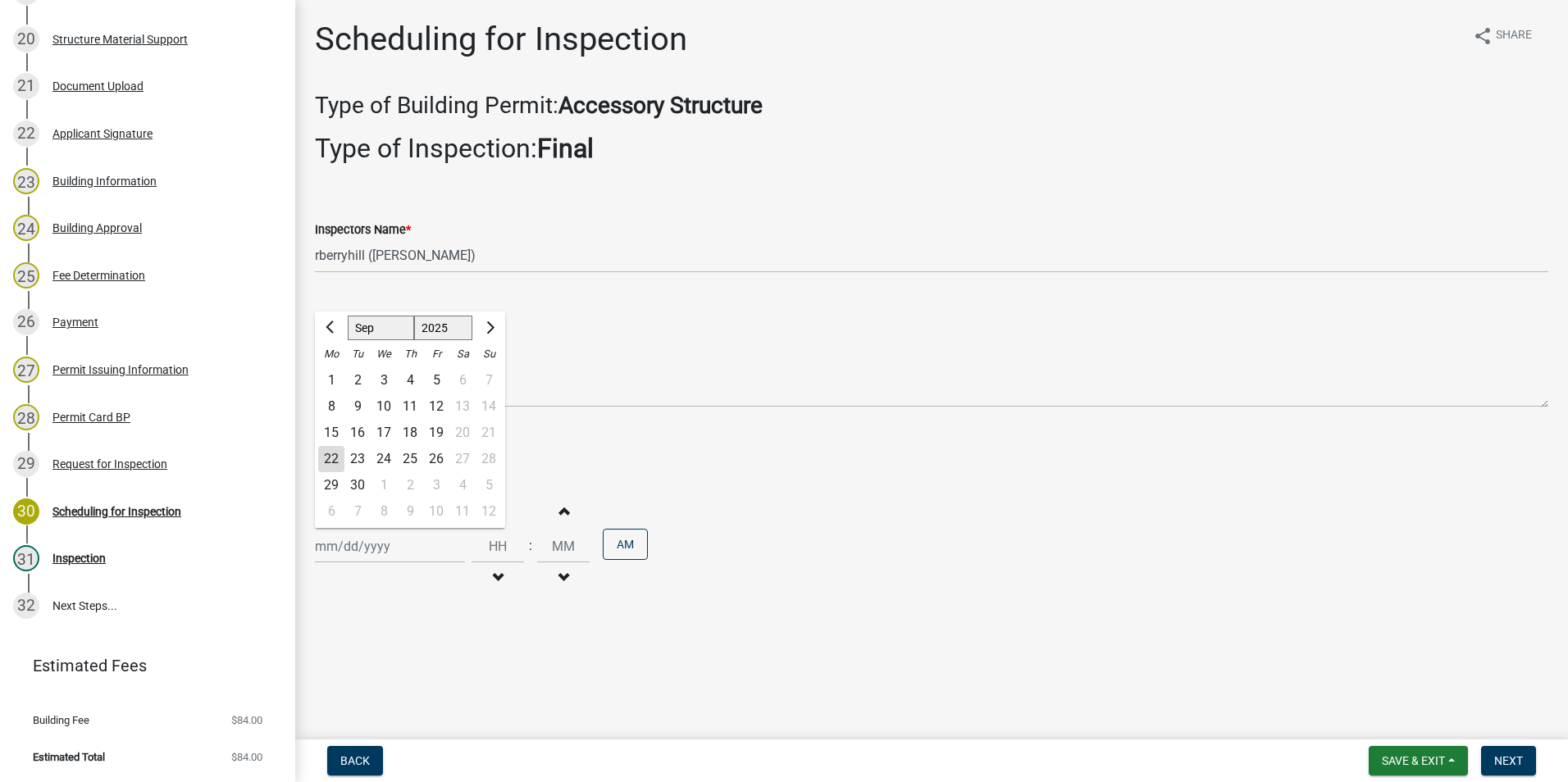
click at [337, 455] on div "22" at bounding box center [331, 459] width 26 height 26
type input "[DATE]"
click at [1495, 764] on span "Next" at bounding box center [1508, 761] width 29 height 13
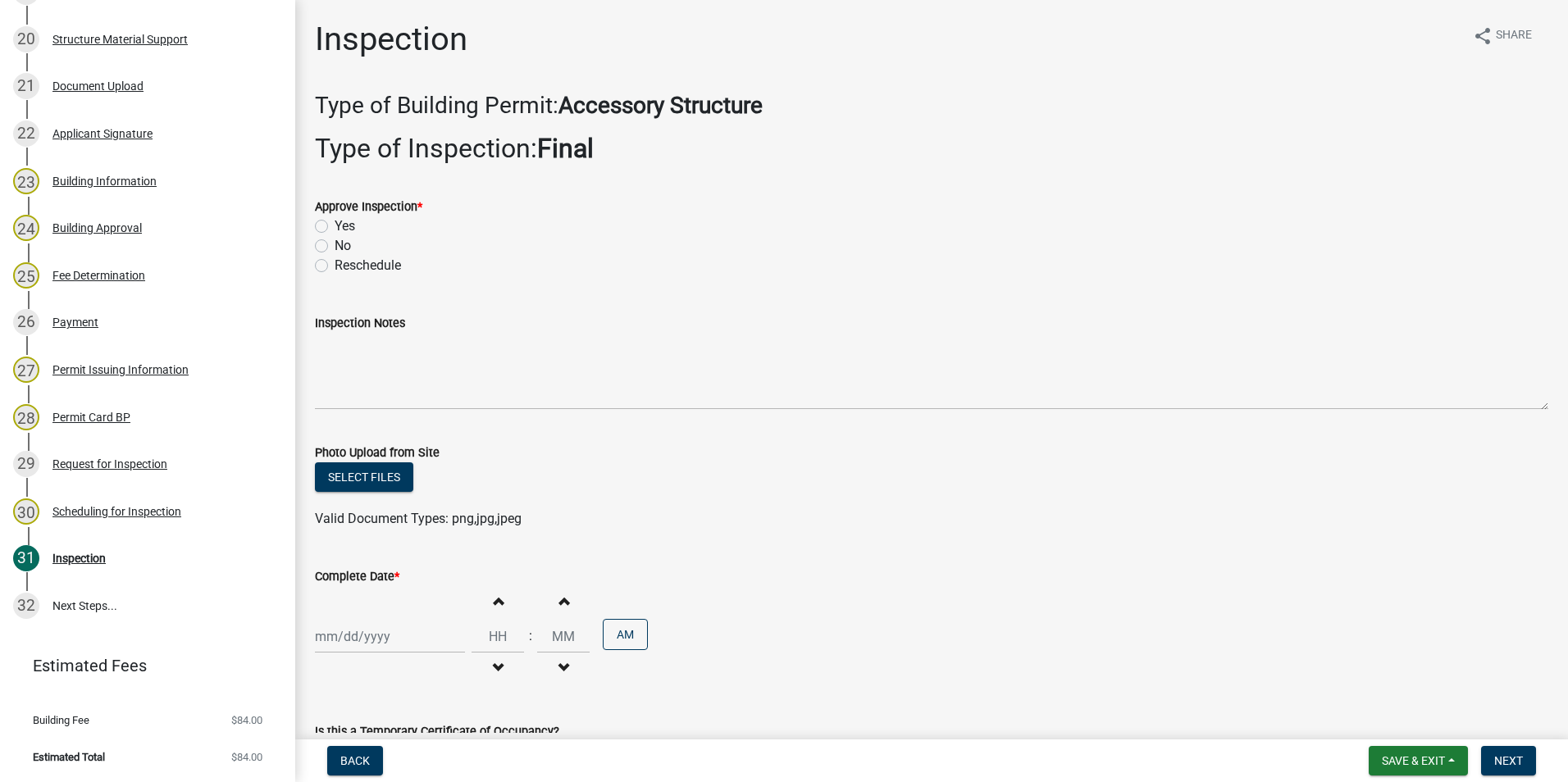
click at [334, 226] on label "Yes" at bounding box center [345, 225] width 20 height 20
click at [334, 226] on input "Yes" at bounding box center [339, 221] width 11 height 11
radio input "true"
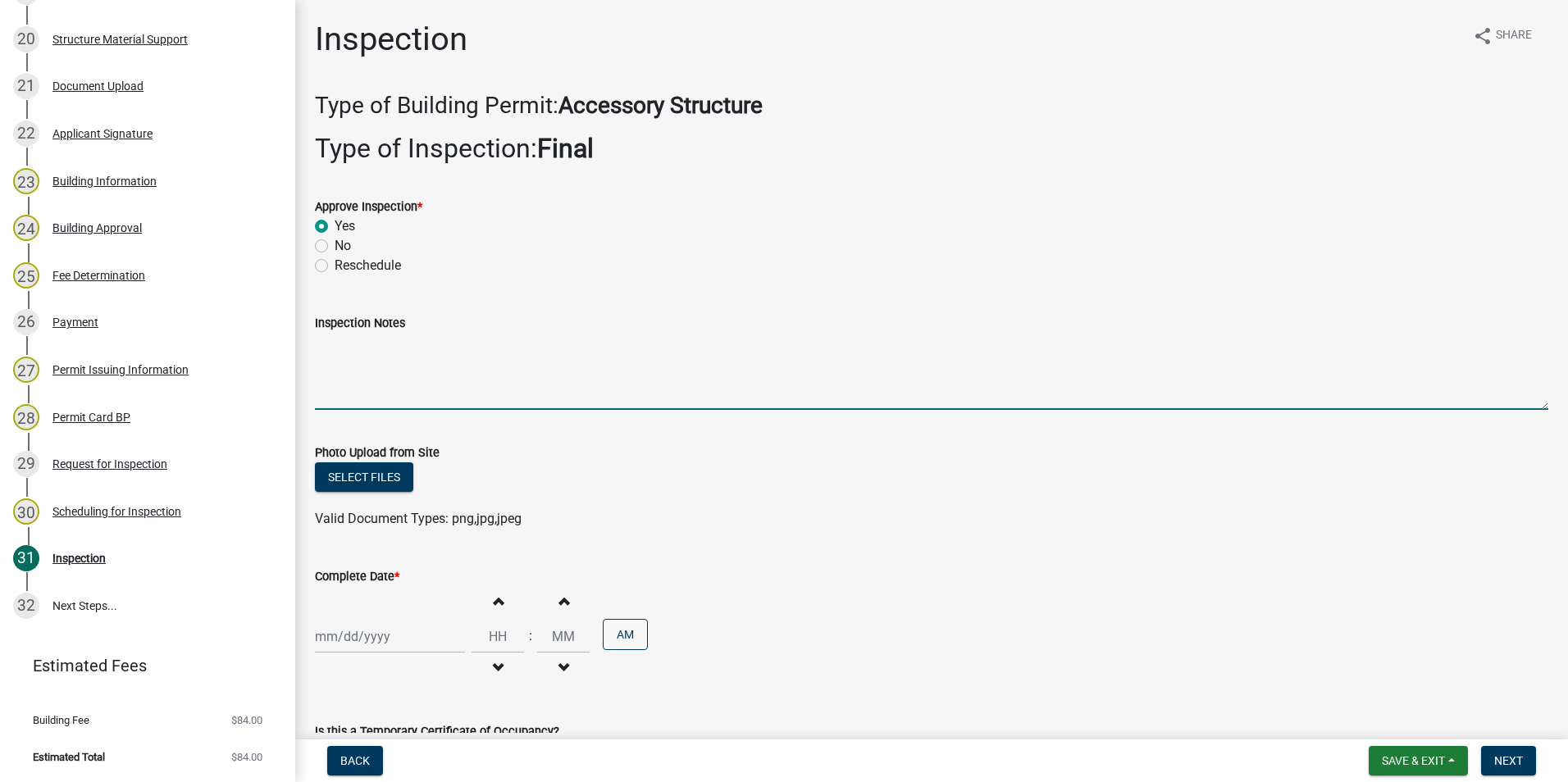
click at [318, 361] on textarea "Inspection Notes" at bounding box center [931, 371] width 1233 height 77
type textarea "Building anchored correctly."
select select "9"
select select "2025"
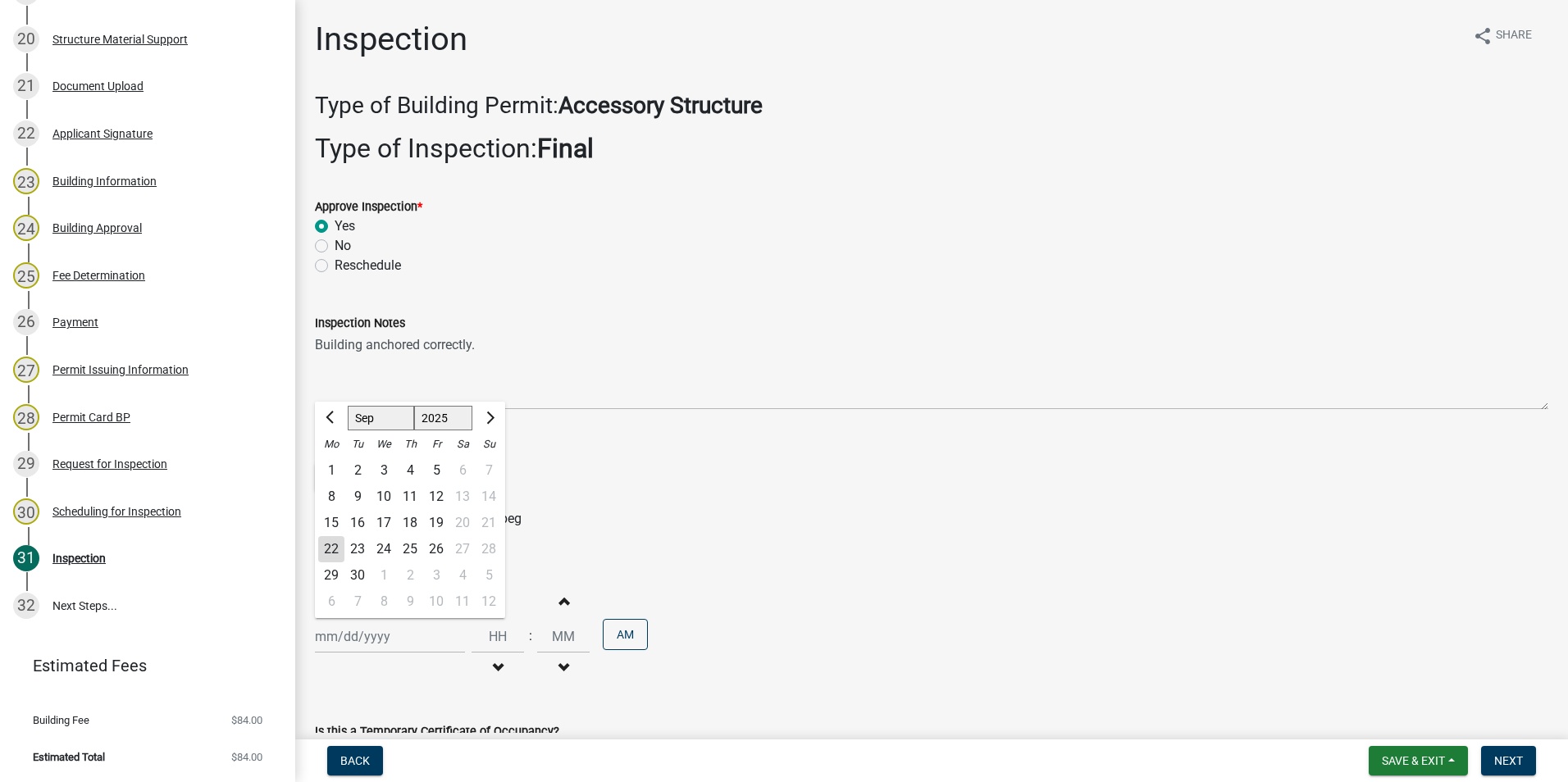
drag, startPoint x: 365, startPoint y: 642, endPoint x: 369, endPoint y: 625, distance: 17.5
click at [365, 642] on div "[PERSON_NAME] Feb Mar Apr [PERSON_NAME][DATE] Oct Nov [DATE] 1526 1527 1528 152…" at bounding box center [390, 637] width 150 height 34
click at [328, 547] on div "22" at bounding box center [331, 549] width 26 height 26
type input "[DATE]"
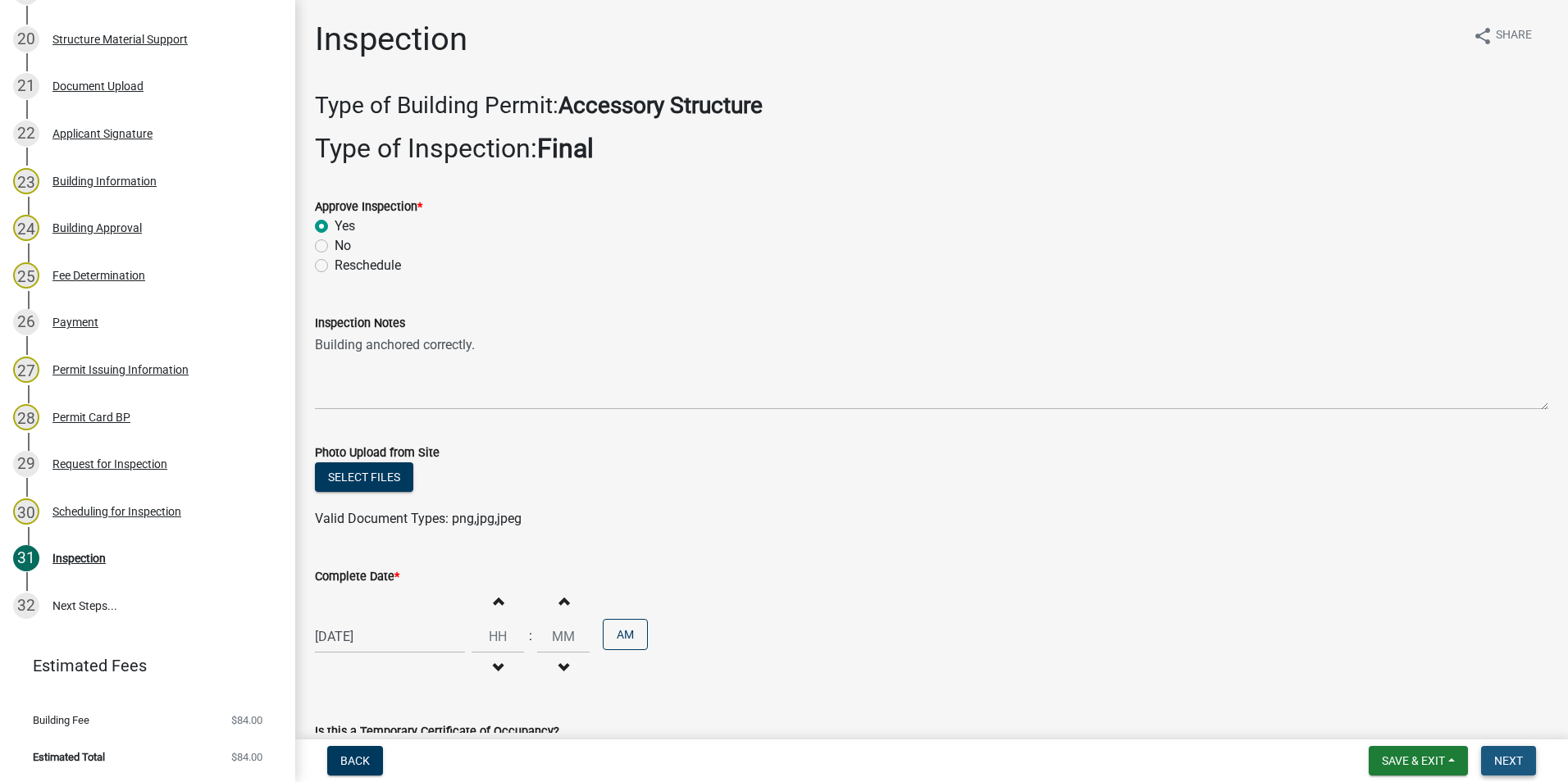
click at [1522, 763] on span "Next" at bounding box center [1508, 761] width 29 height 13
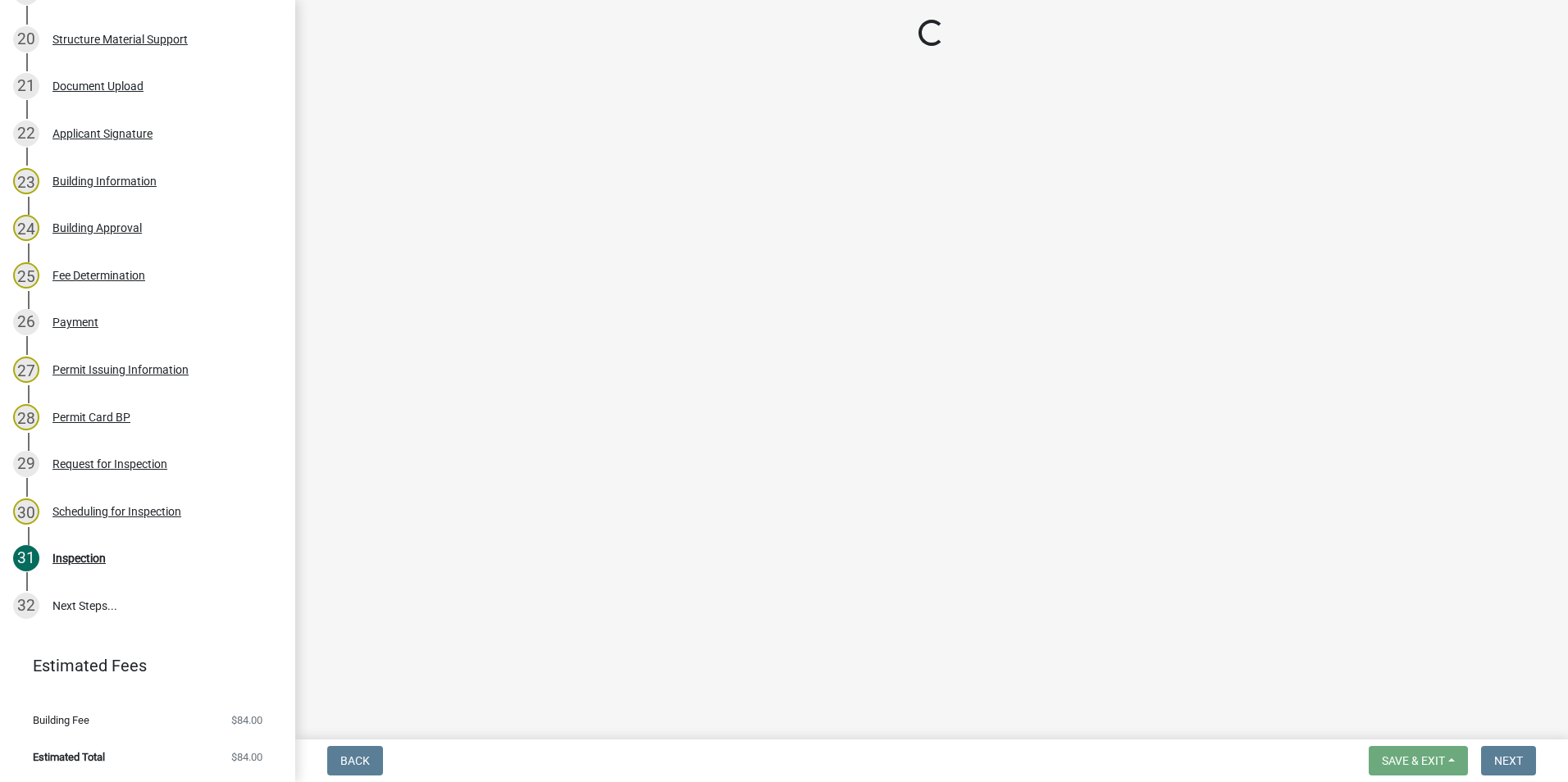
scroll to position [1260, 0]
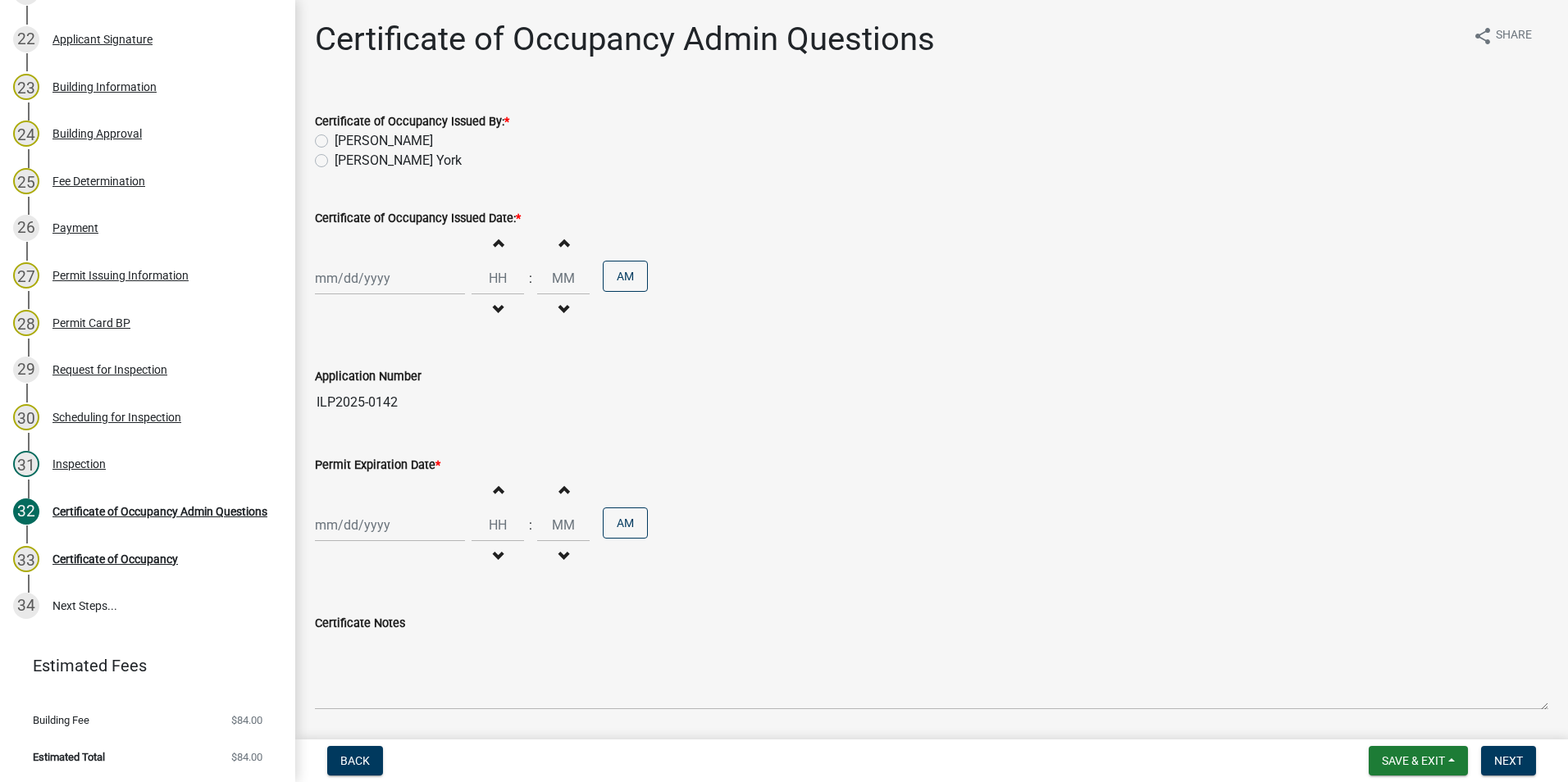
click at [334, 140] on label "[PERSON_NAME]" at bounding box center [384, 140] width 99 height 20
click at [334, 140] on input "[PERSON_NAME]" at bounding box center [339, 136] width 11 height 11
radio input "true"
click at [335, 279] on div at bounding box center [390, 278] width 150 height 34
select select "9"
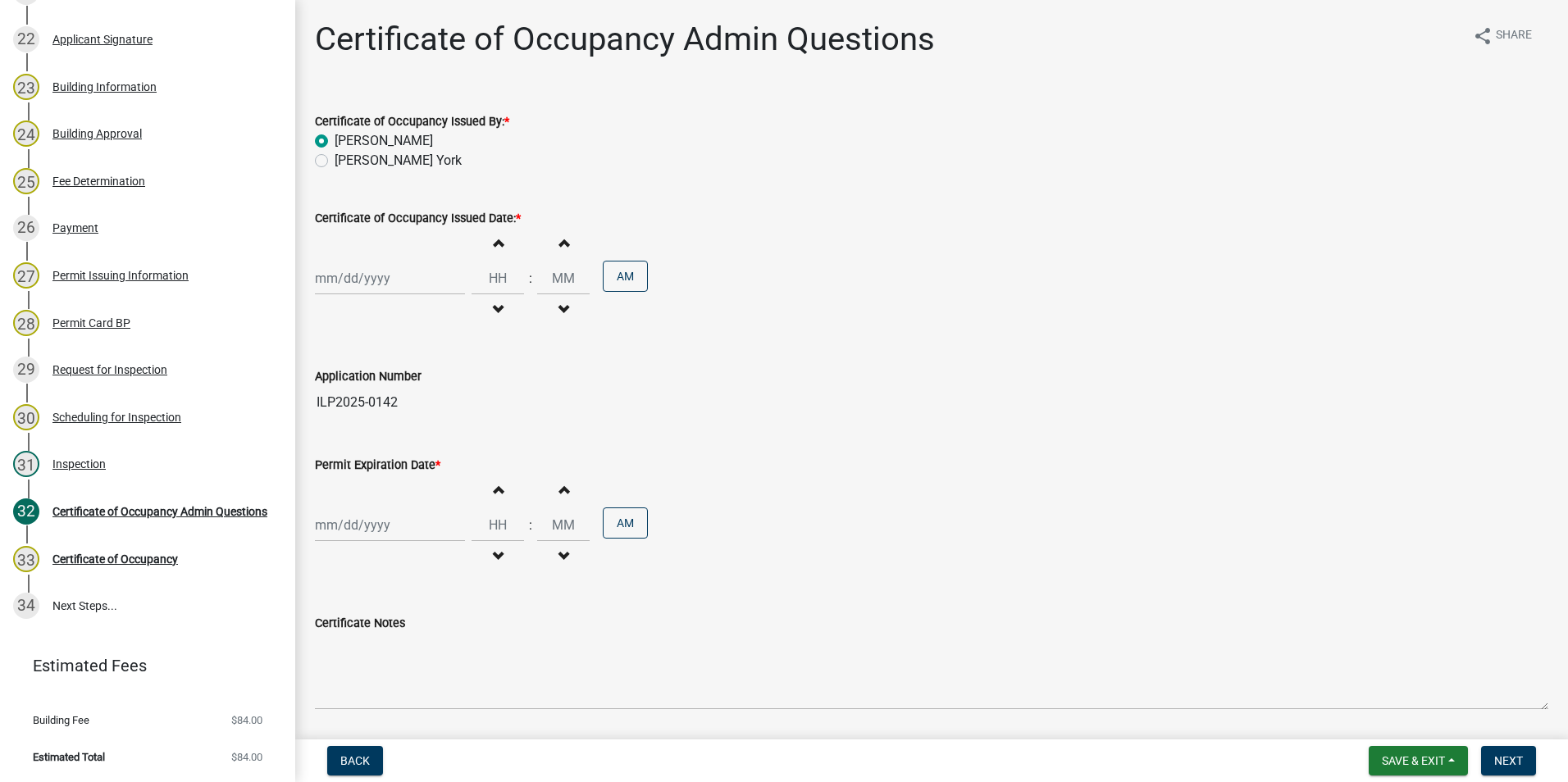
select select "2025"
click at [328, 441] on div "22" at bounding box center [331, 444] width 26 height 26
type input "[DATE]"
select select "9"
select select "2025"
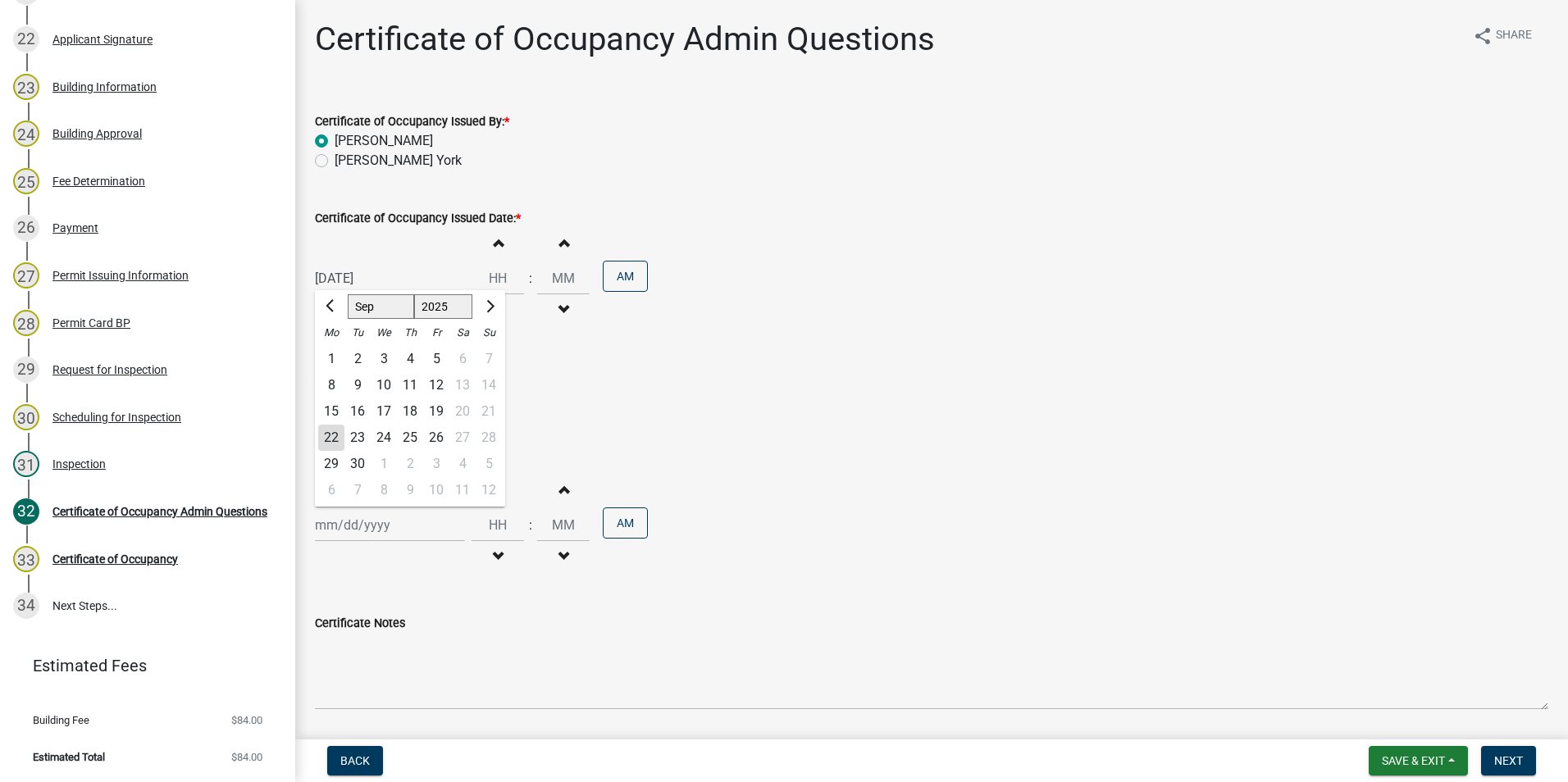
click at [344, 532] on div "[PERSON_NAME] Feb Mar Apr [PERSON_NAME][DATE] Oct Nov [DATE] 1526 1527 1528 152…" at bounding box center [390, 525] width 150 height 34
click at [328, 441] on div "22" at bounding box center [331, 437] width 26 height 26
type input "[DATE]"
click at [1512, 755] on span "Next" at bounding box center [1508, 761] width 29 height 13
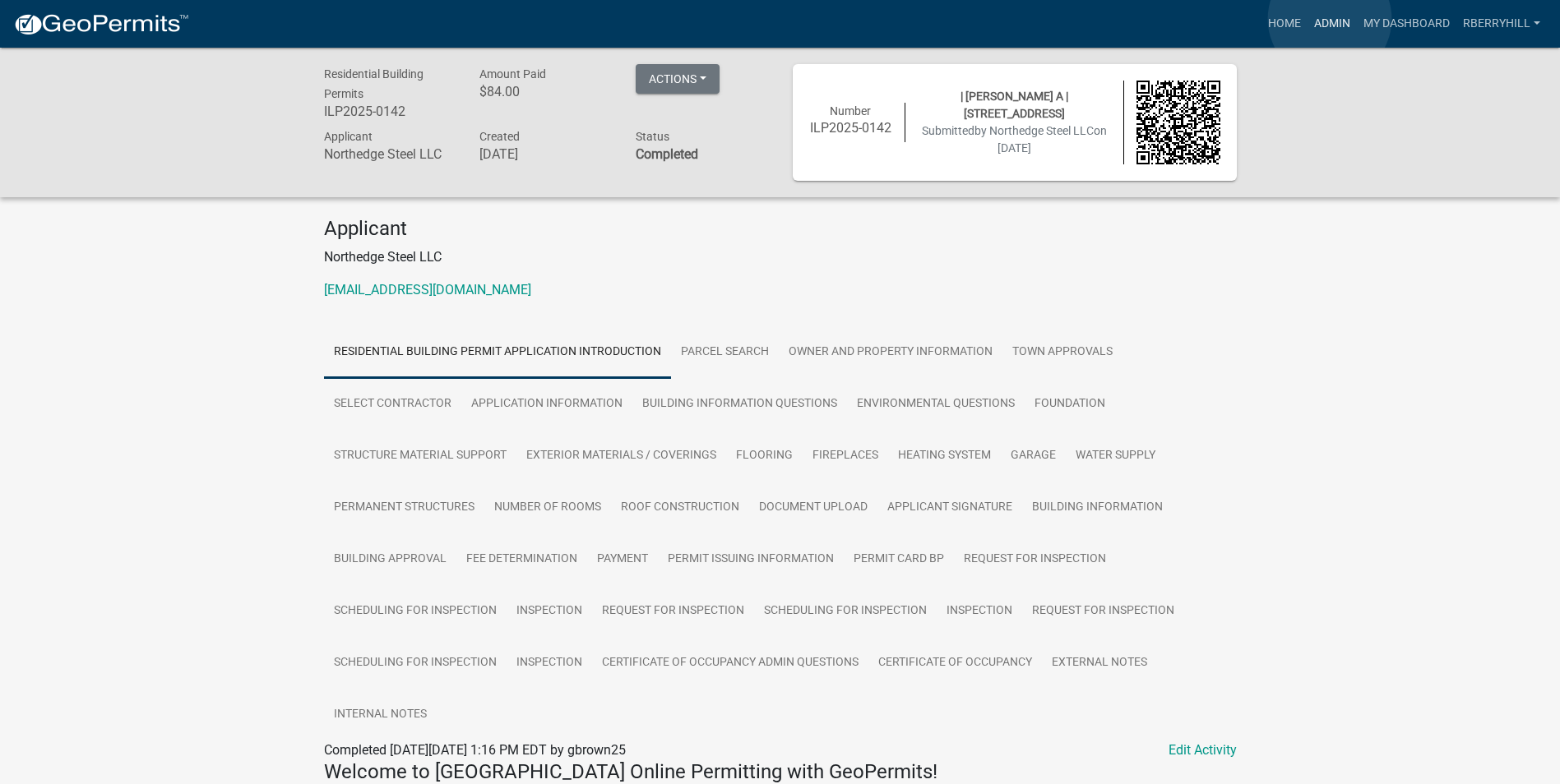
click at [1330, 19] on link "Admin" at bounding box center [1332, 24] width 49 height 32
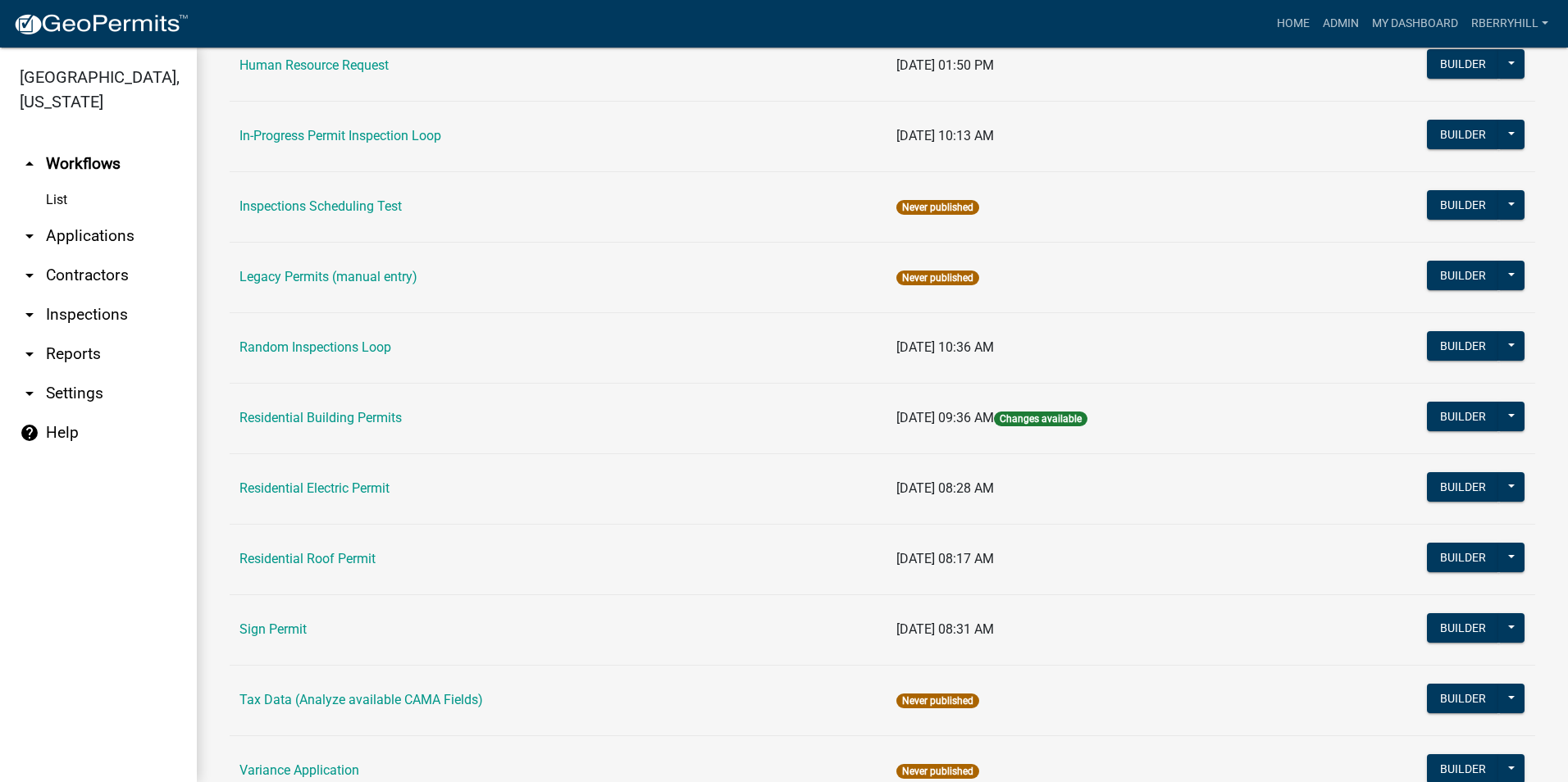
scroll to position [1312, 0]
click at [345, 554] on link "Residential Roof Permit" at bounding box center [307, 558] width 136 height 15
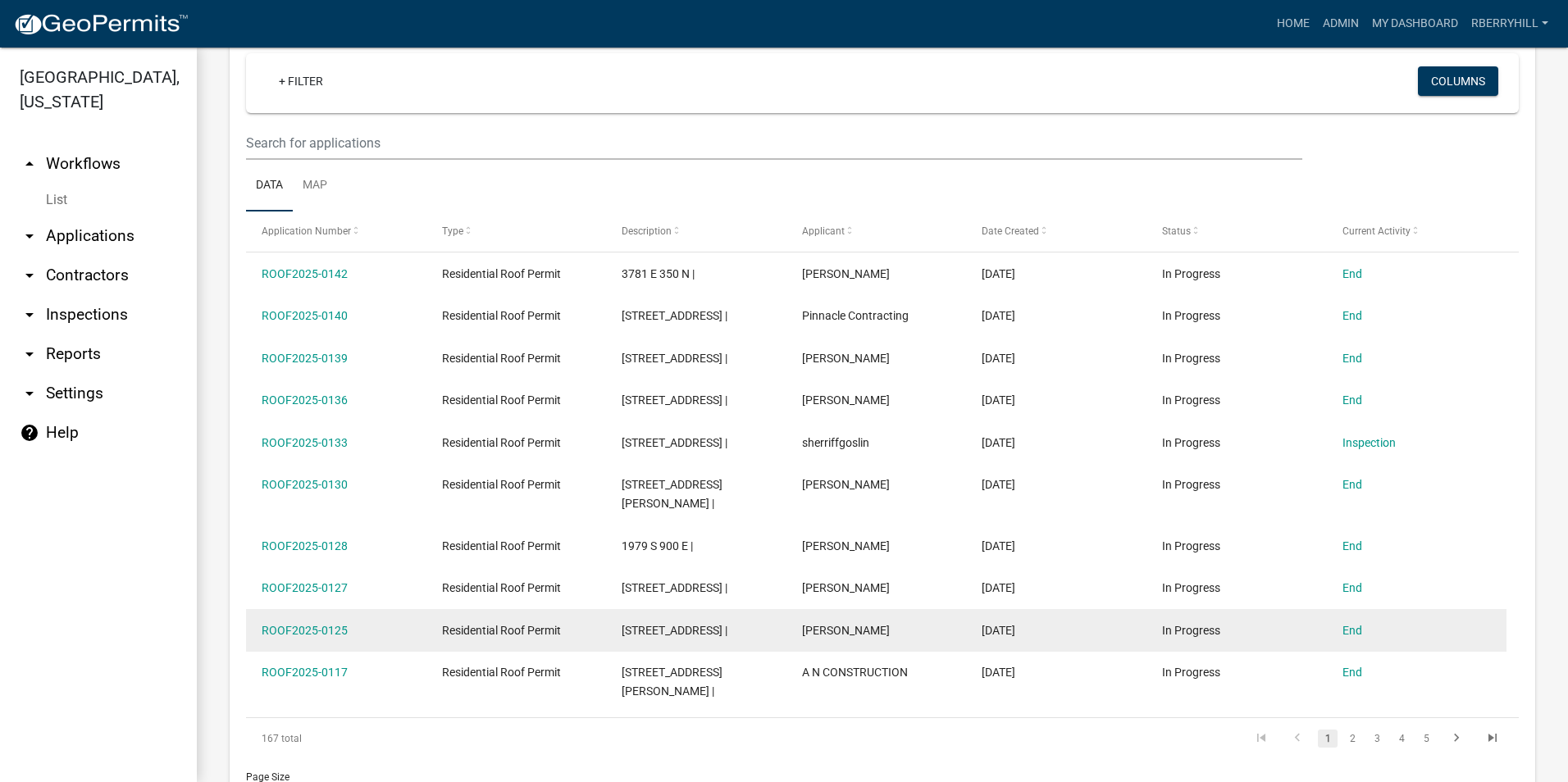
scroll to position [574, 0]
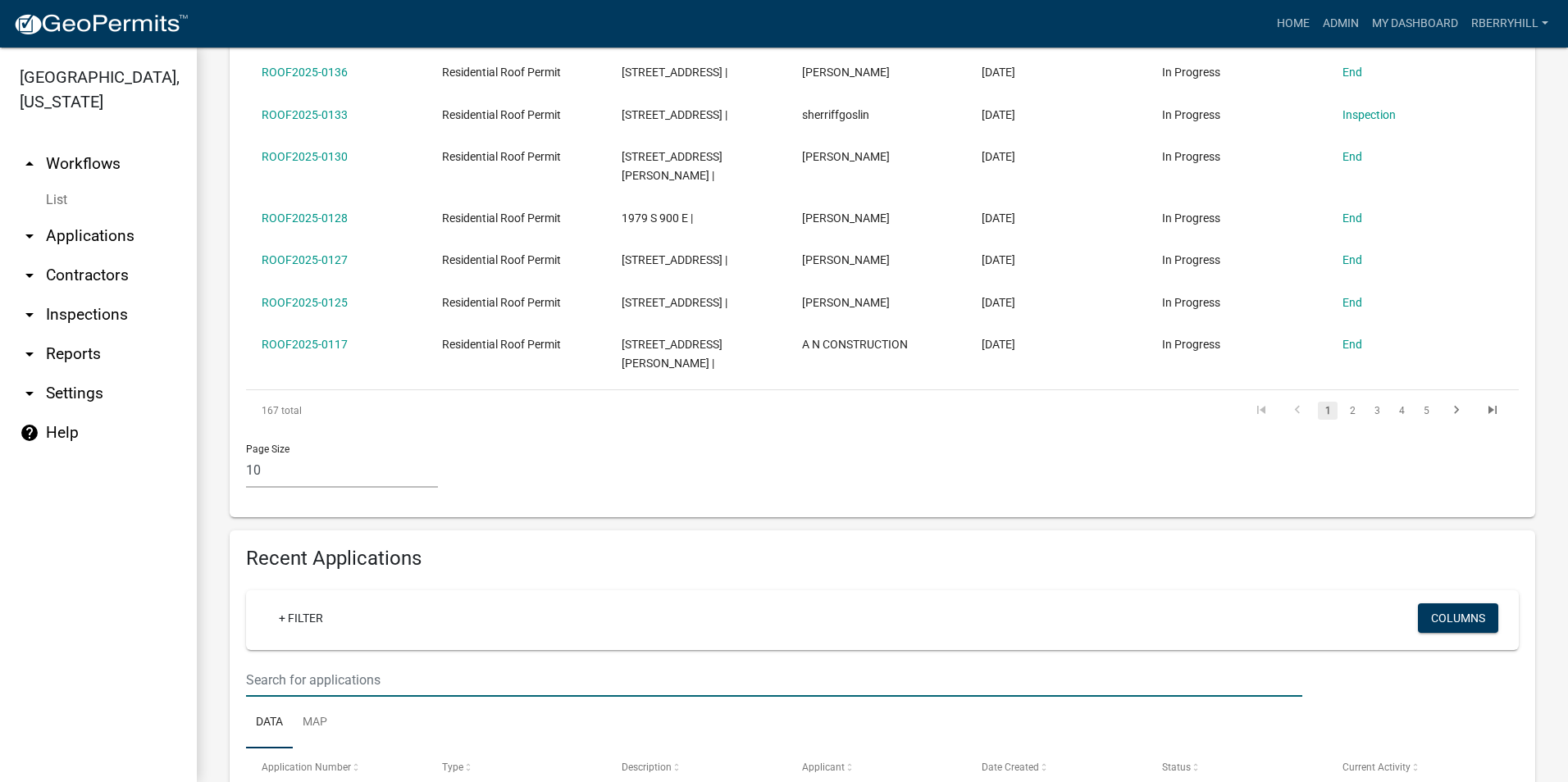
click at [275, 664] on input "text" at bounding box center [773, 681] width 1056 height 34
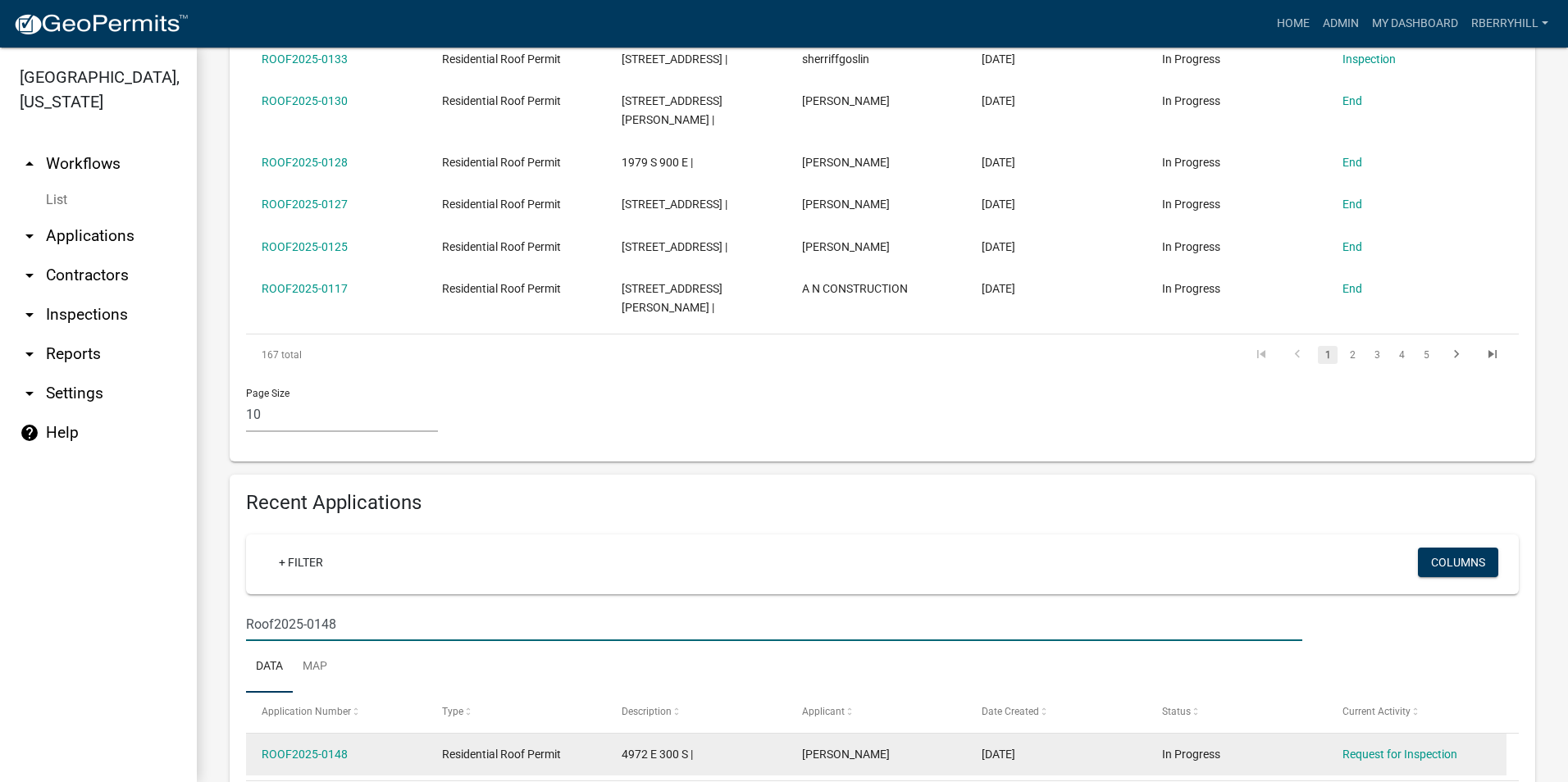
scroll to position [656, 0]
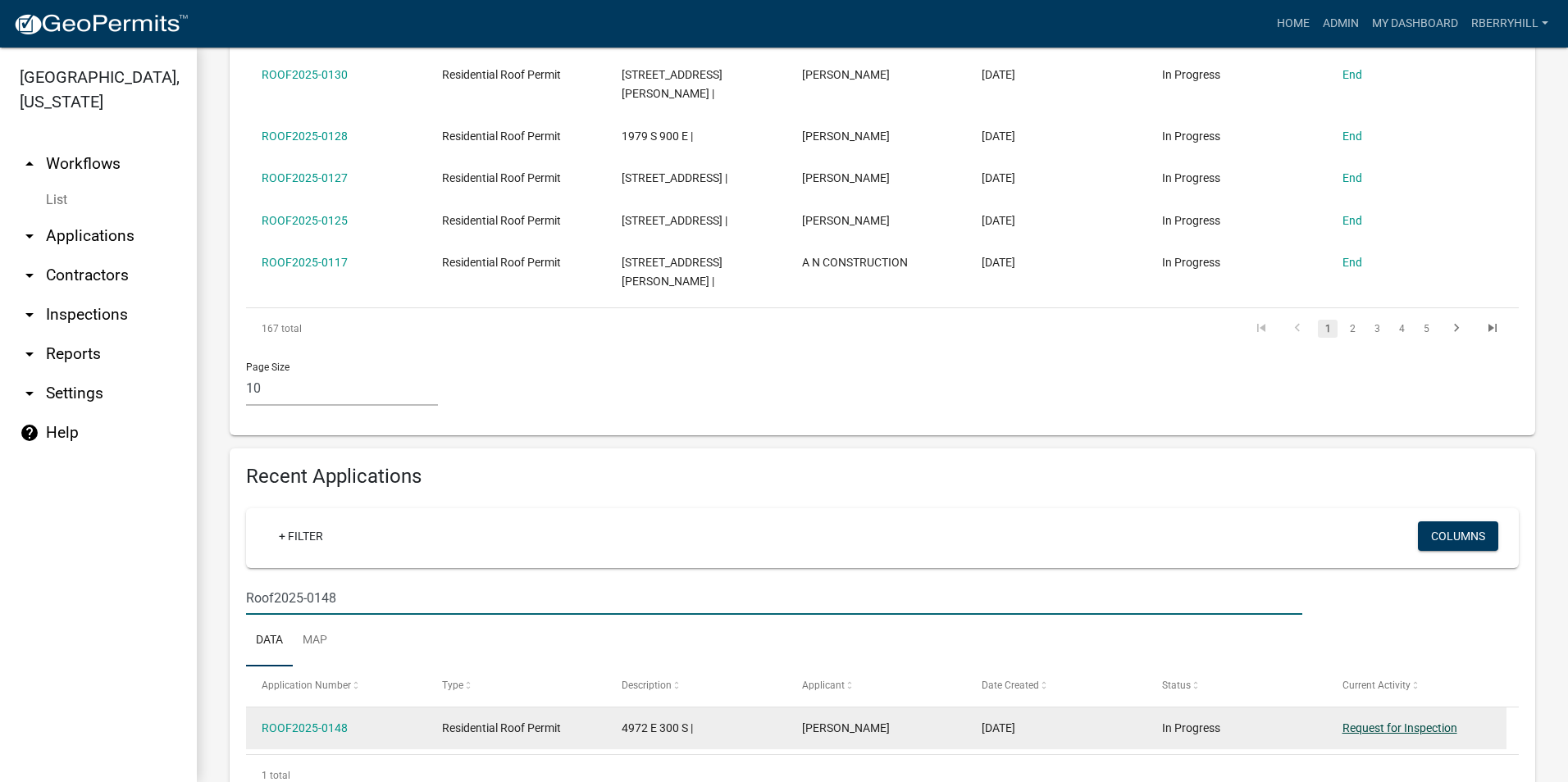
type input "Roof2025-0148"
click at [1415, 722] on link "Request for Inspection" at bounding box center [1400, 728] width 115 height 13
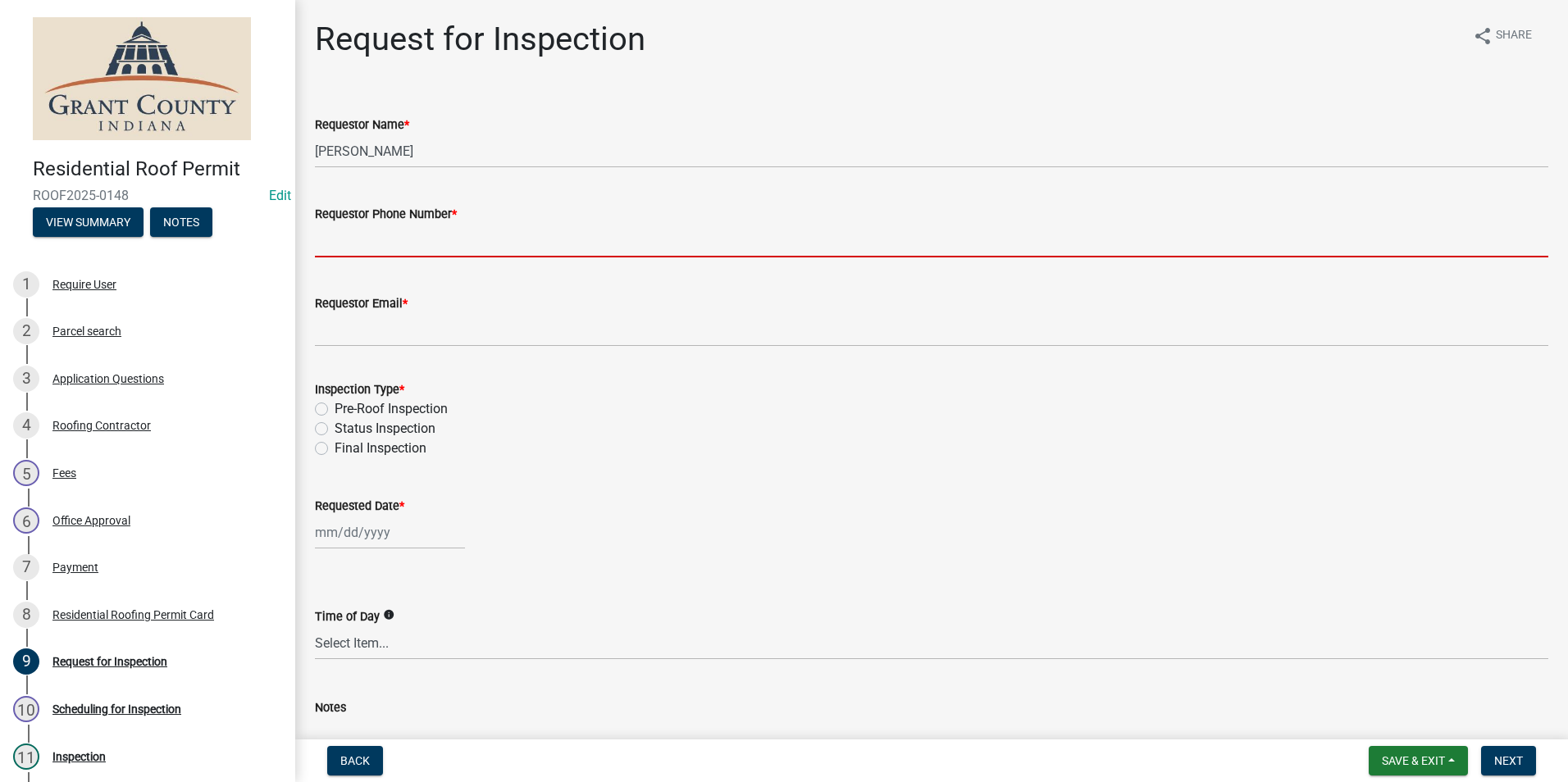
click at [364, 245] on input "Requestor Phone Number *" at bounding box center [931, 241] width 1233 height 34
type input "7656684765"
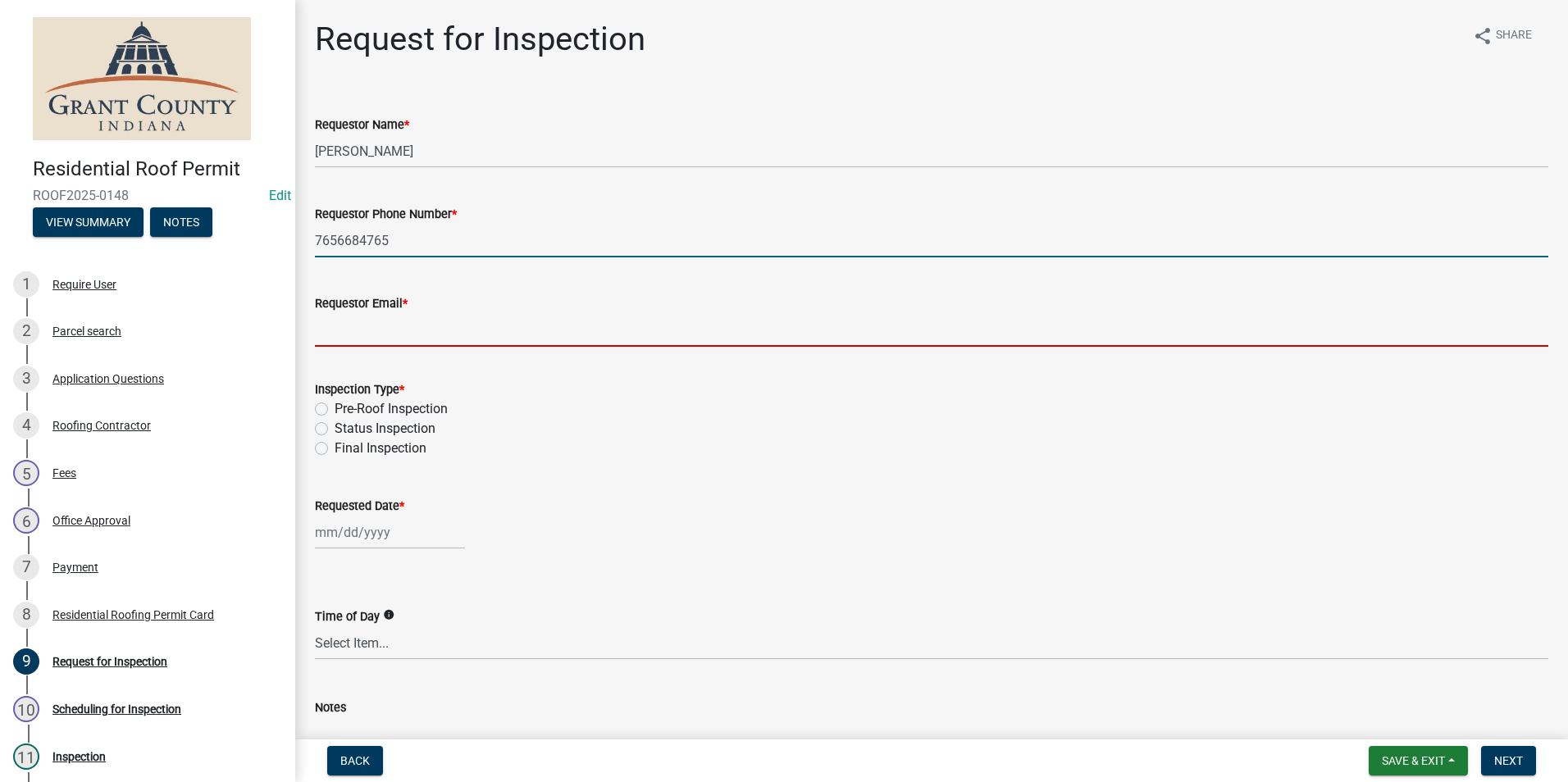
type input "[EMAIL_ADDRESS][DOMAIN_NAME]"
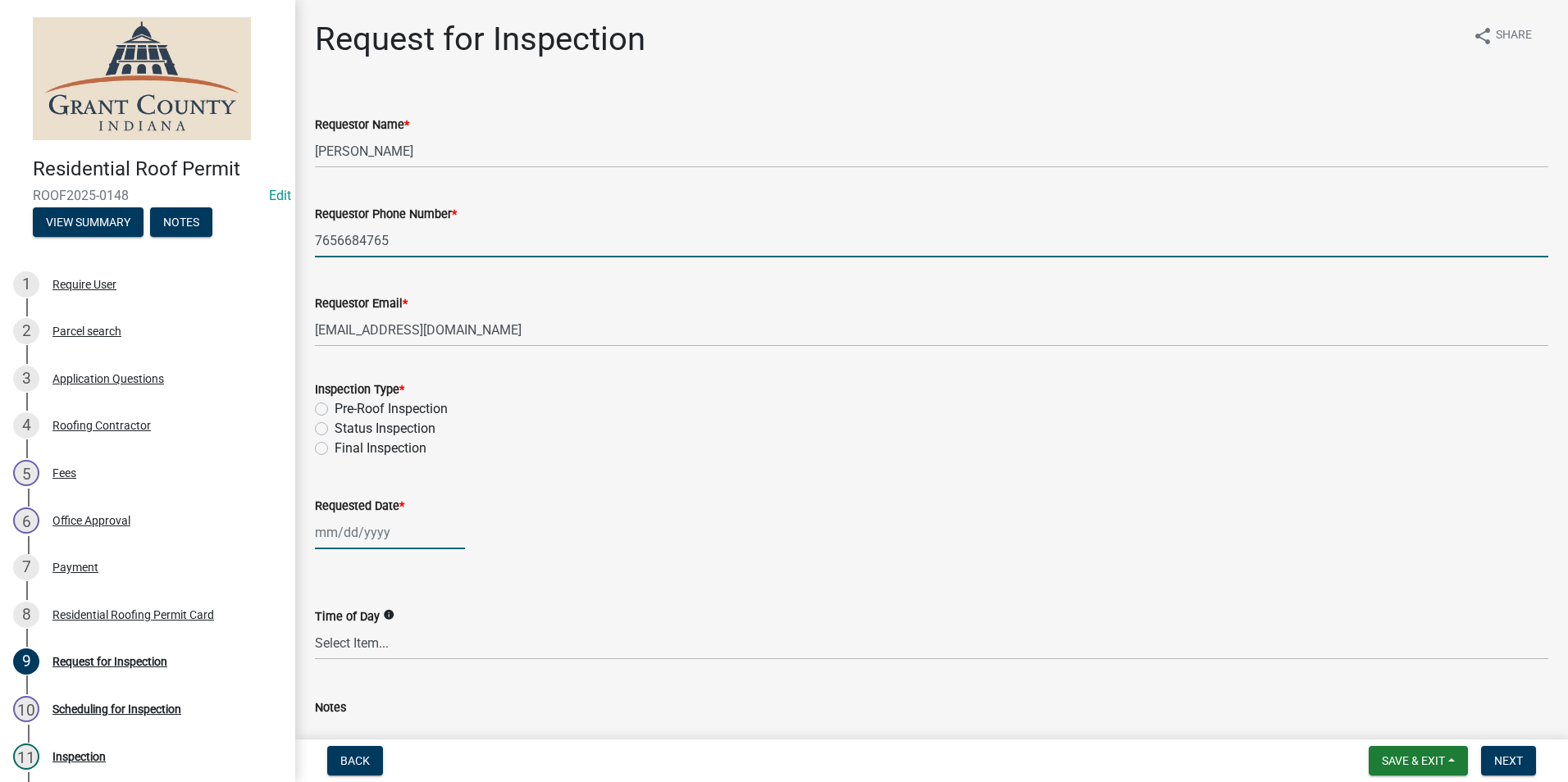
type input "[DATE]"
type textarea "n/a"
select select "9"
select select "2025"
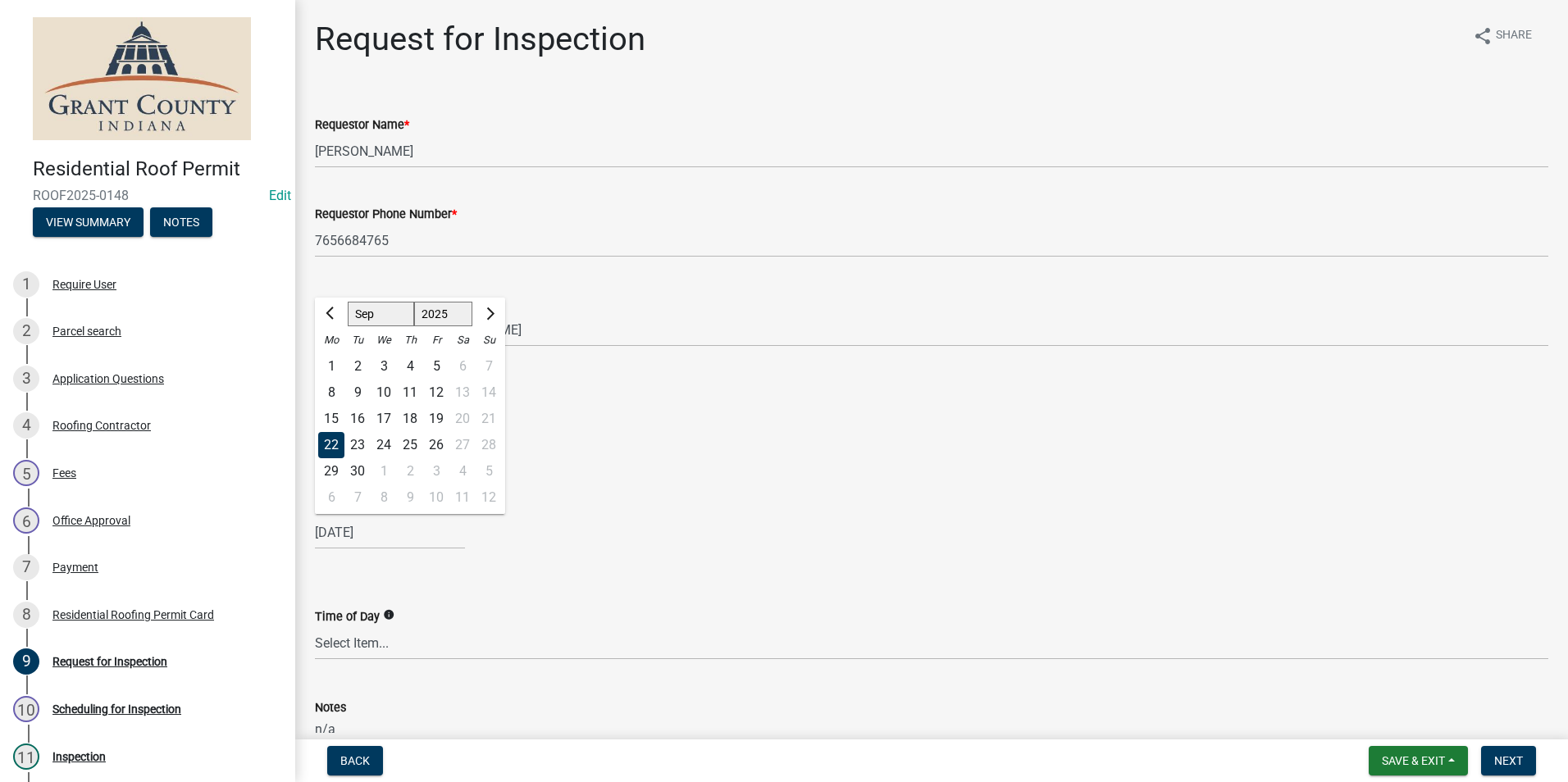
click at [336, 445] on div "22" at bounding box center [331, 445] width 26 height 26
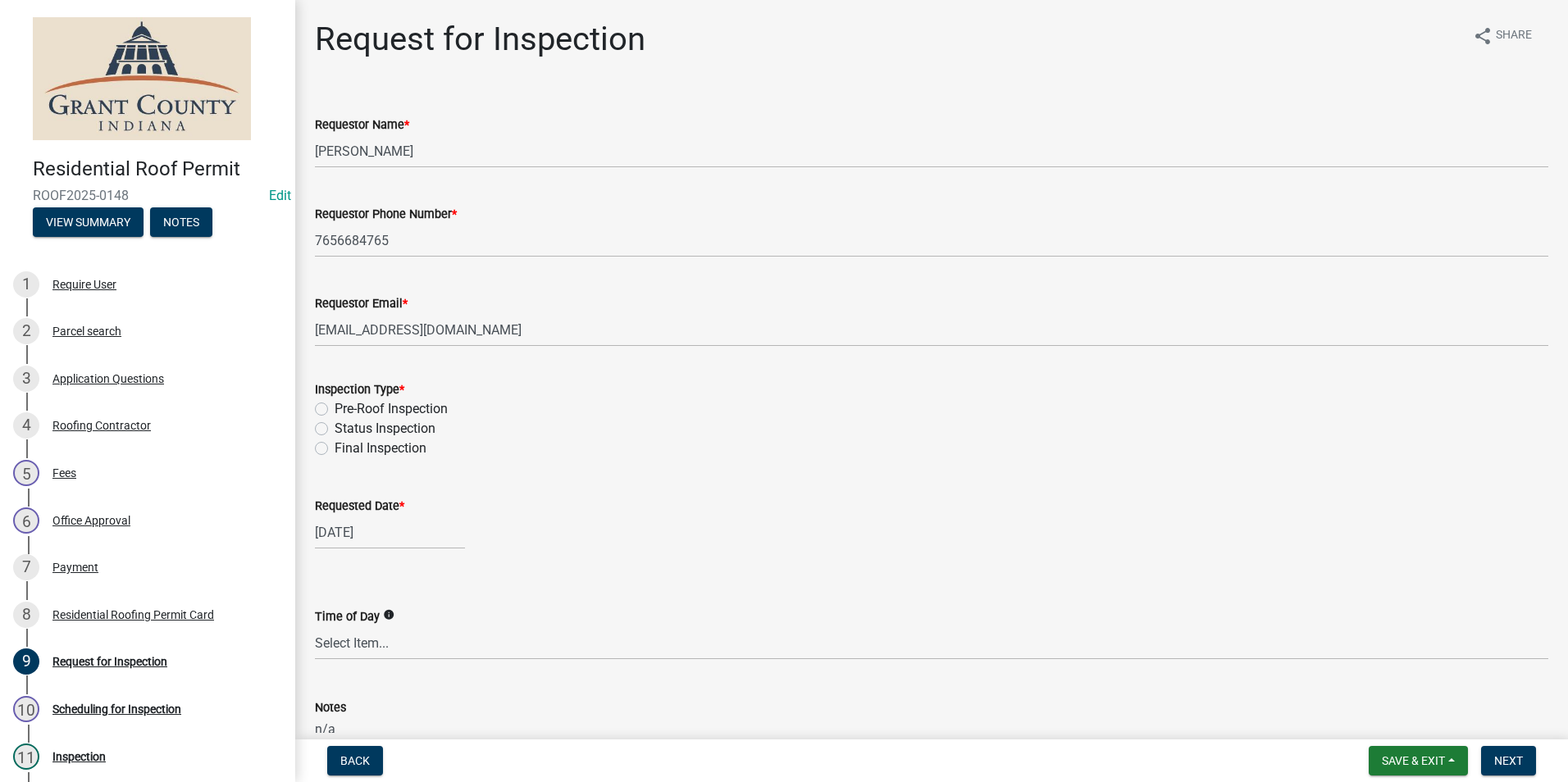
click at [334, 452] on label "Final Inspection" at bounding box center [380, 448] width 92 height 20
click at [334, 449] on input "Final Inspection" at bounding box center [339, 444] width 11 height 11
radio input "true"
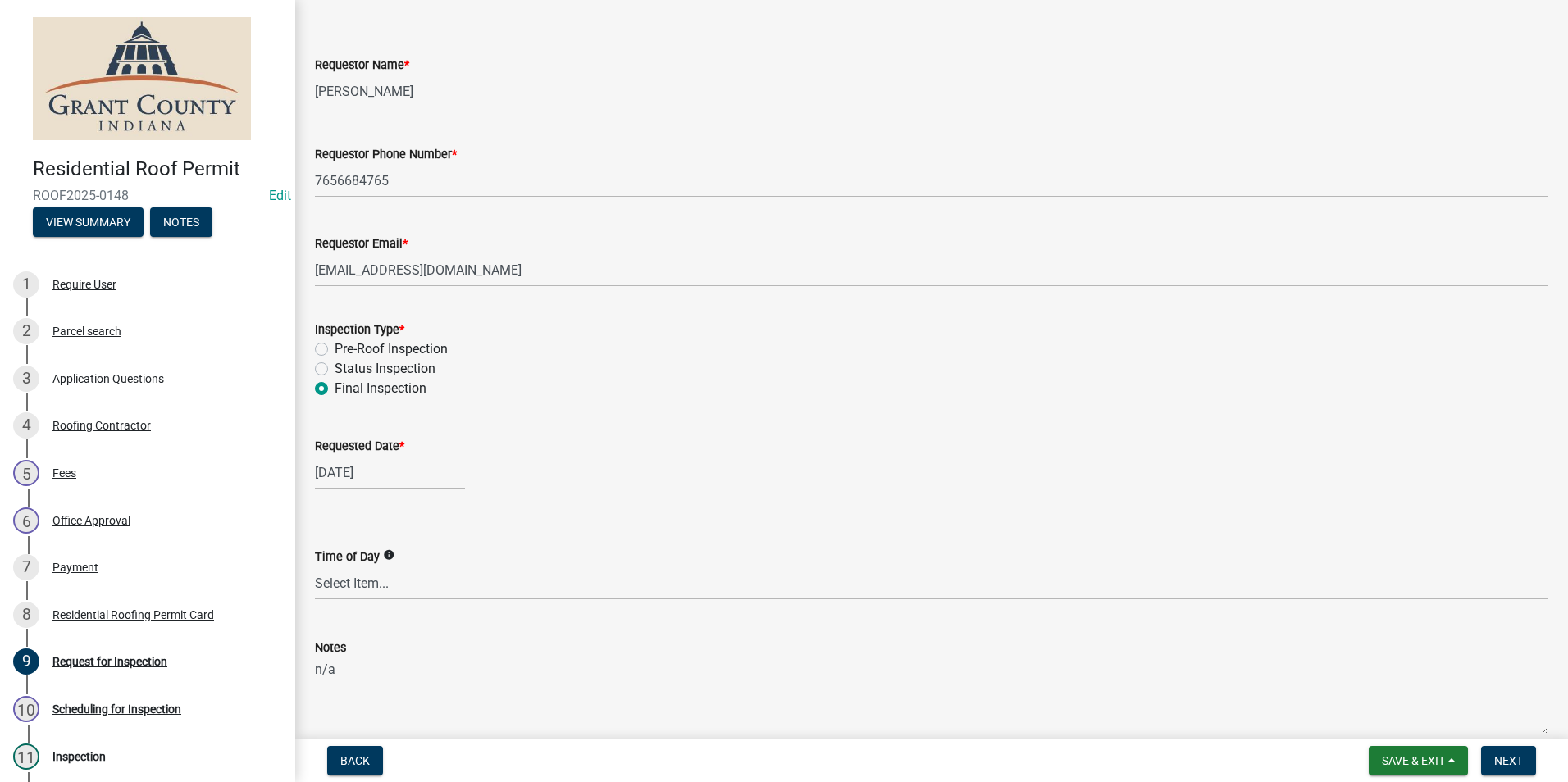
scroll to position [139, 0]
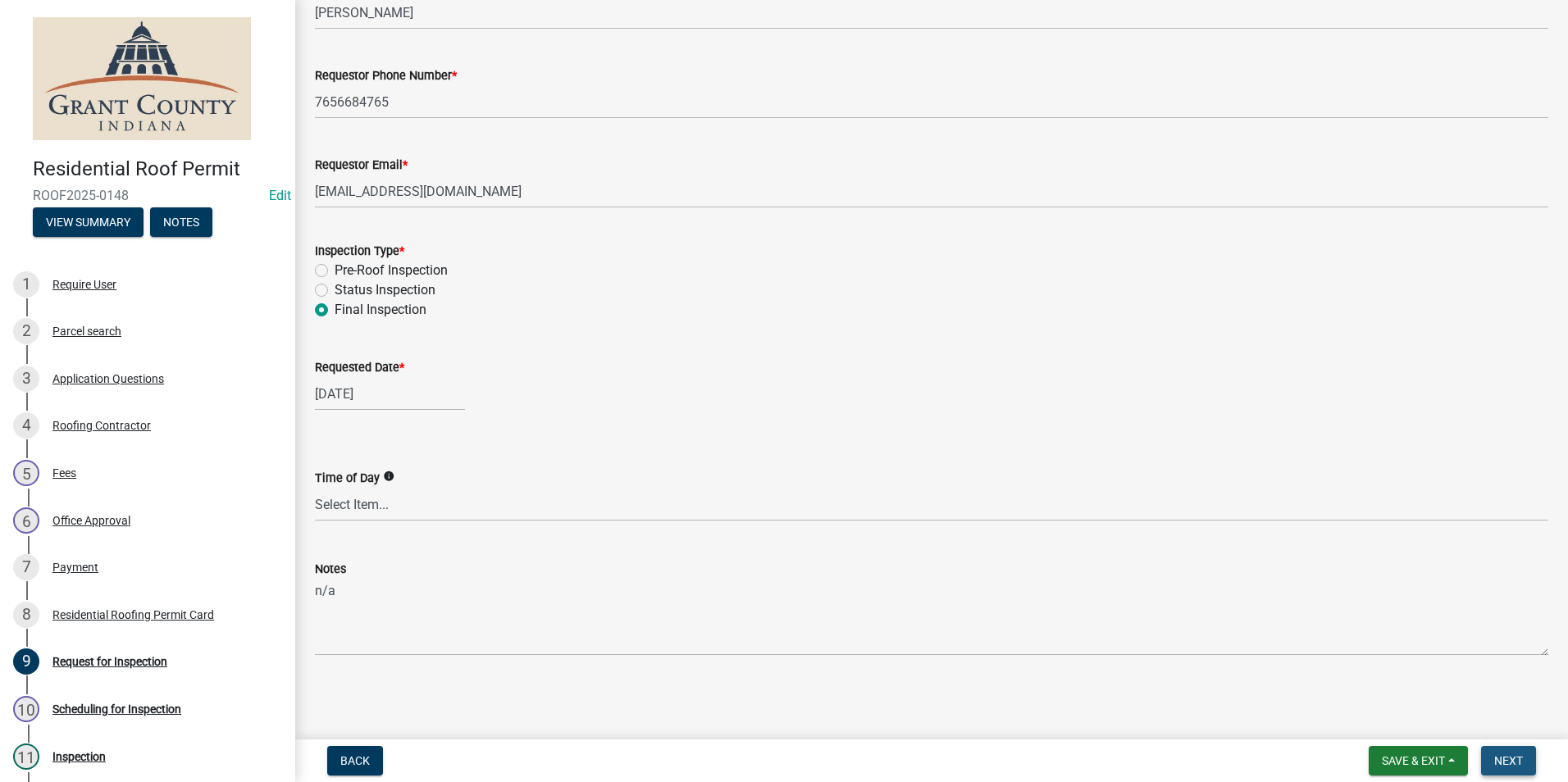
click at [1506, 763] on span "Next" at bounding box center [1508, 761] width 29 height 13
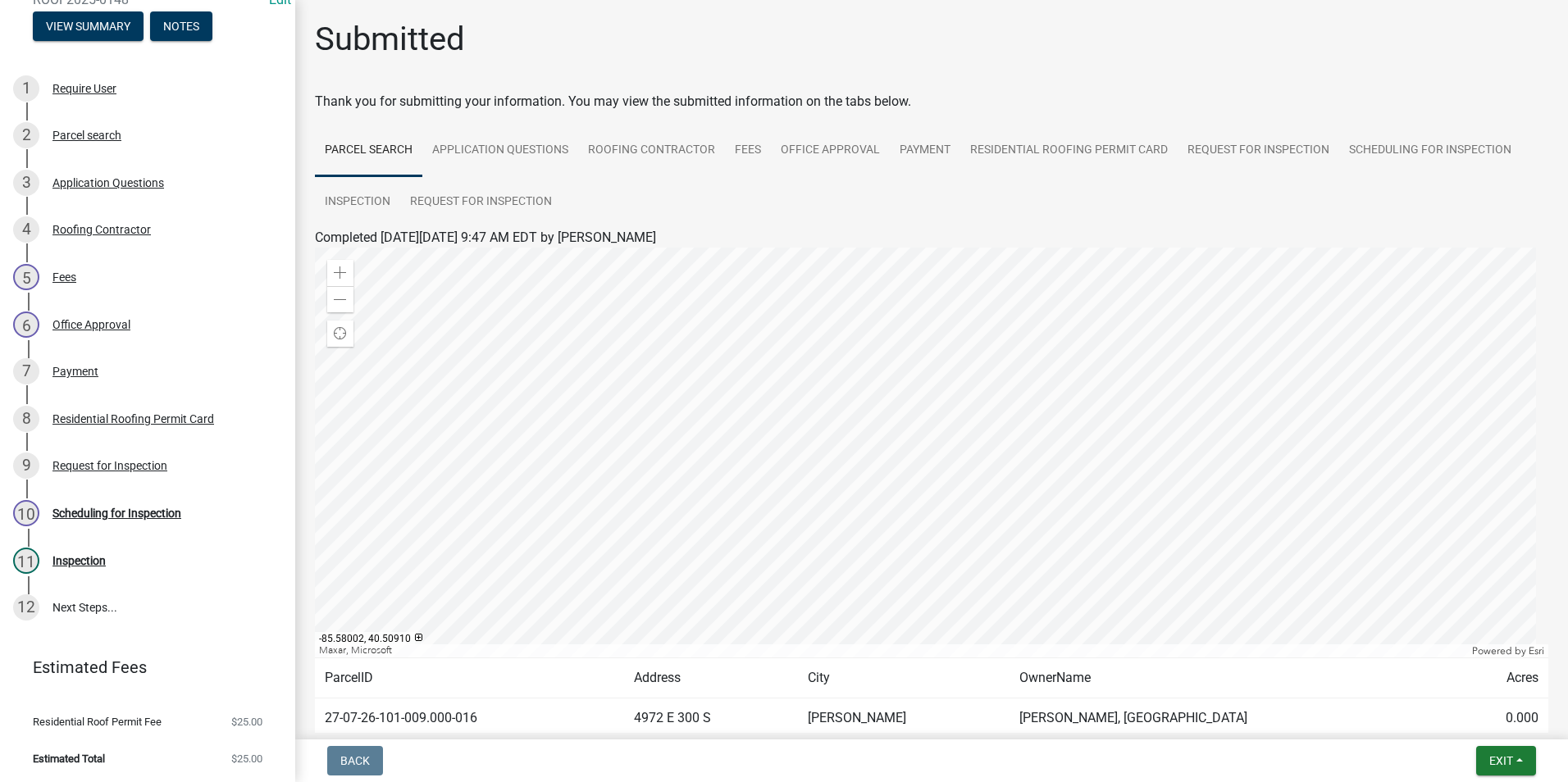
scroll to position [197, 0]
click at [157, 511] on div "Scheduling for Inspection" at bounding box center [117, 511] width 128 height 11
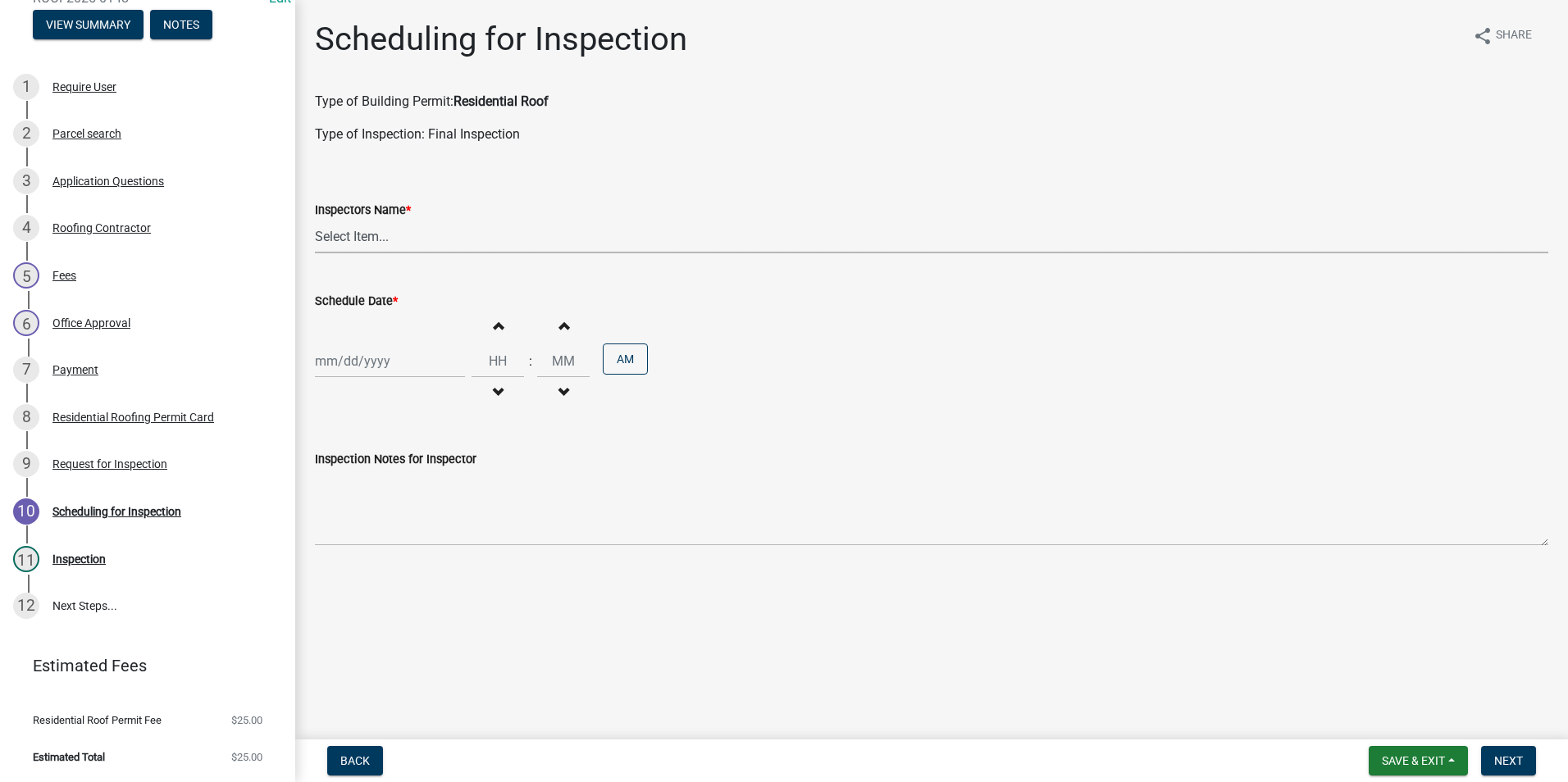
click at [355, 238] on select "Select Item... rberryhill ([PERSON_NAME]) [PERSON_NAME] ([PERSON_NAME]) BBenefi…" at bounding box center [931, 237] width 1233 height 34
select select "d7f9a44a-d2ea-4d3c-83b3-1aa71c950bd5"
click at [315, 220] on select "Select Item... rberryhill ([PERSON_NAME]) [PERSON_NAME] ([PERSON_NAME]) BBenefi…" at bounding box center [931, 237] width 1233 height 34
click at [339, 362] on div at bounding box center [390, 362] width 150 height 34
select select "9"
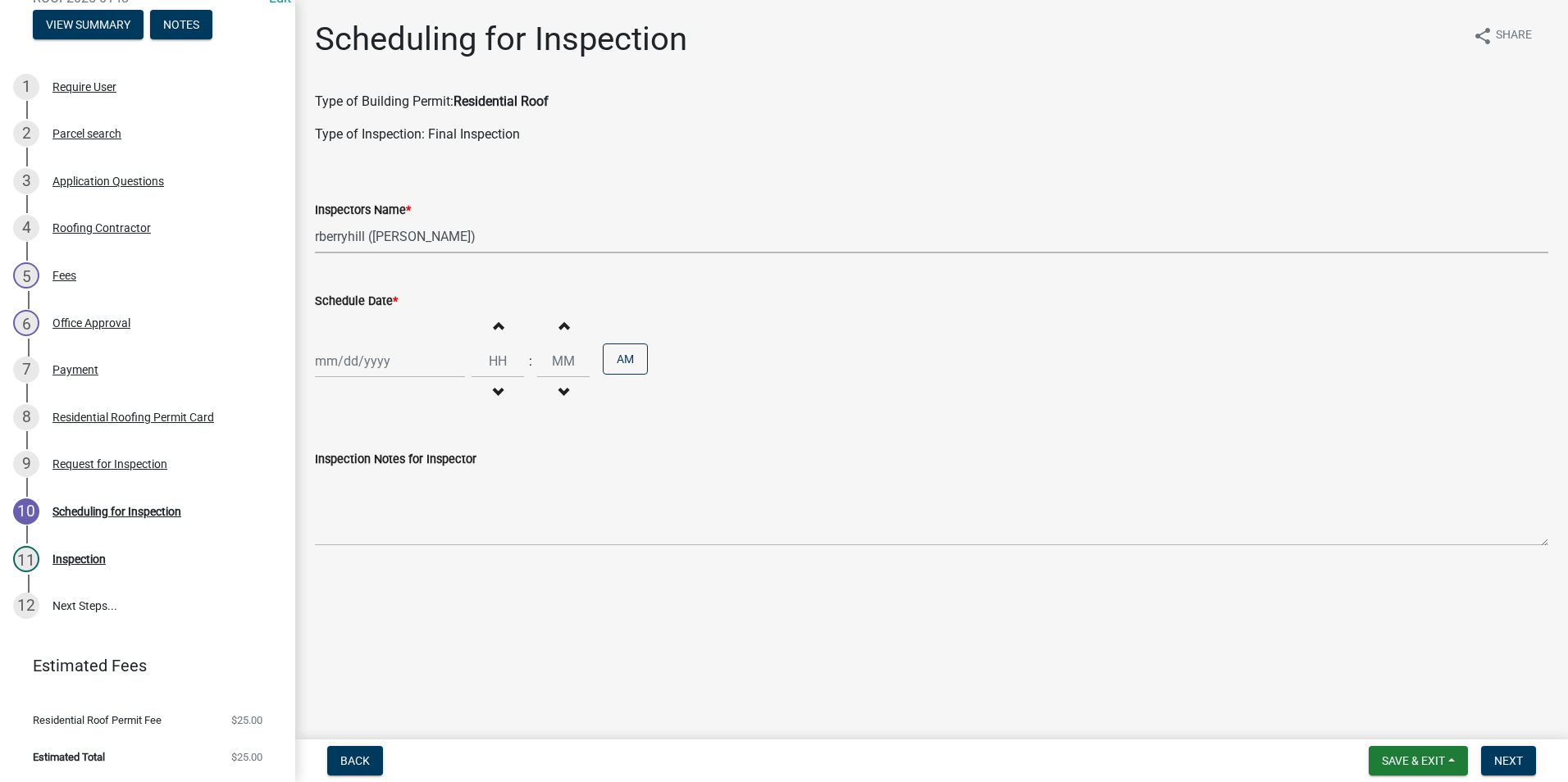
select select "2025"
click at [333, 528] on div "22" at bounding box center [331, 527] width 26 height 26
type input "[DATE]"
click at [1505, 765] on span "Next" at bounding box center [1508, 761] width 29 height 13
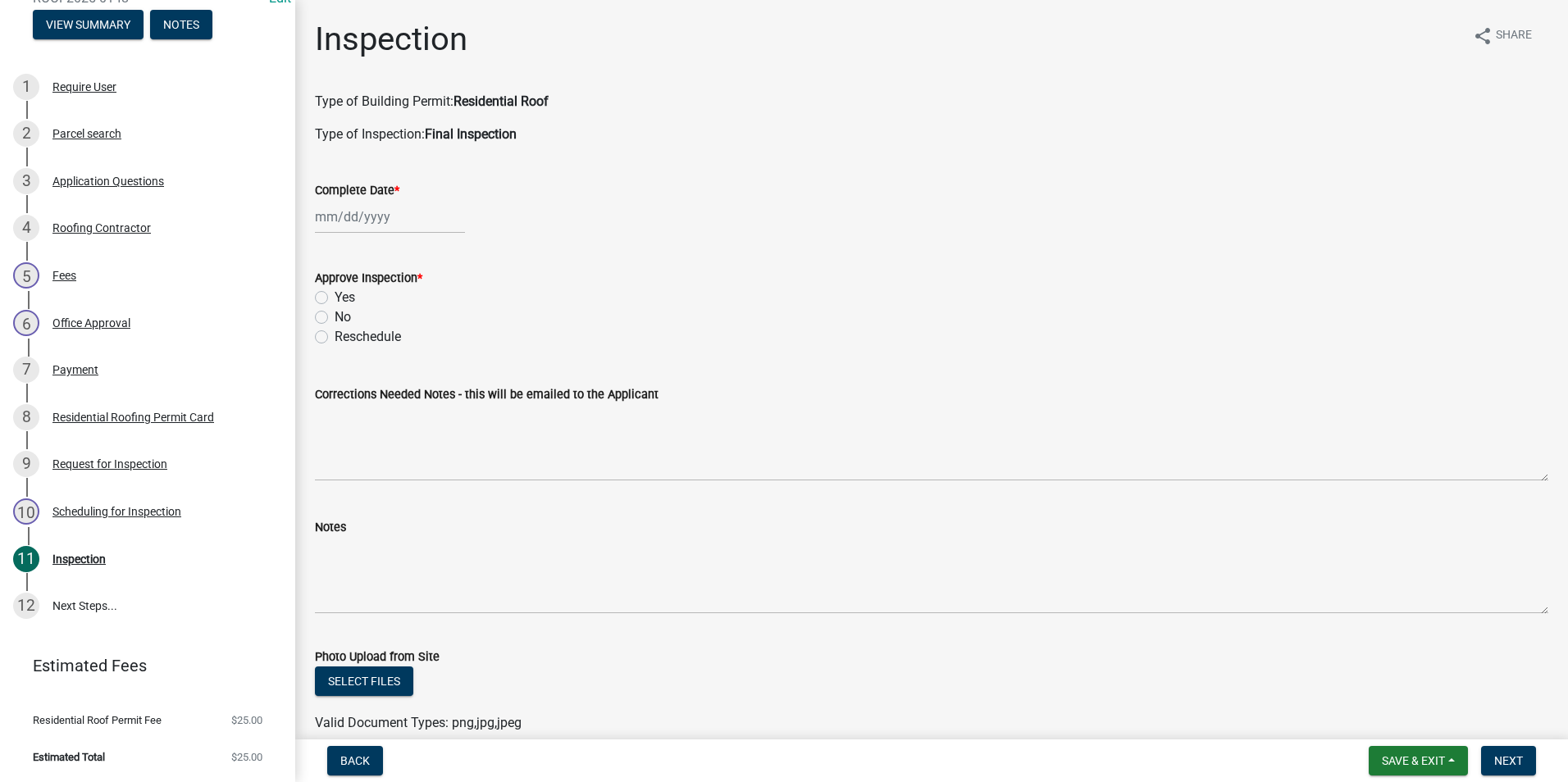
select select "9"
select select "2025"
click at [335, 214] on div "[PERSON_NAME] Feb Mar Apr [PERSON_NAME][DATE] Oct Nov [DATE] 1526 1527 1528 152…" at bounding box center [390, 217] width 150 height 34
click at [324, 386] on div "22" at bounding box center [331, 383] width 26 height 26
type input "[DATE]"
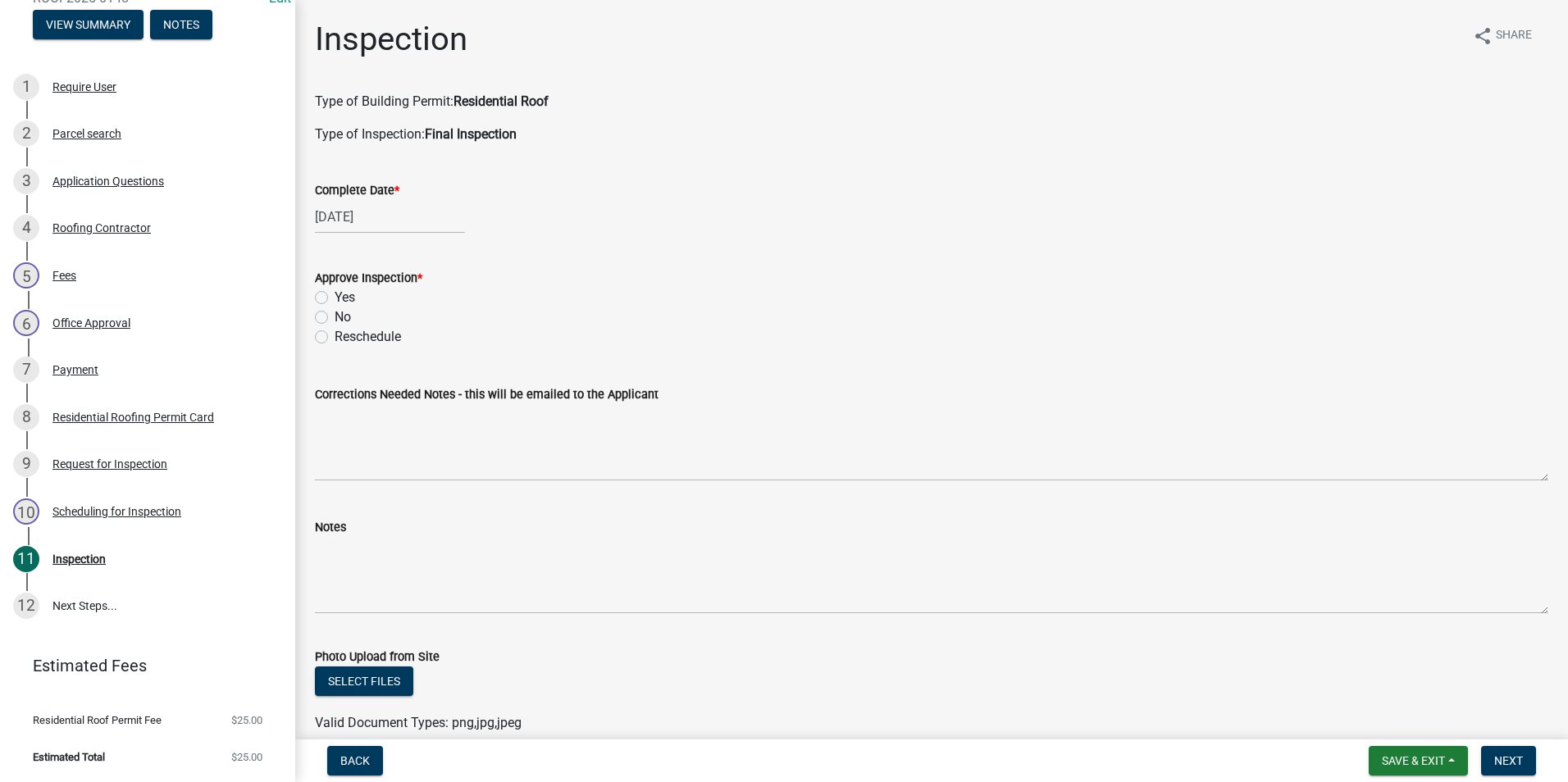
drag, startPoint x: 322, startPoint y: 298, endPoint x: 316, endPoint y: 337, distance: 39.5
click at [334, 298] on label "Yes" at bounding box center [345, 297] width 20 height 20
click at [334, 298] on input "Yes" at bounding box center [339, 293] width 11 height 11
radio input "true"
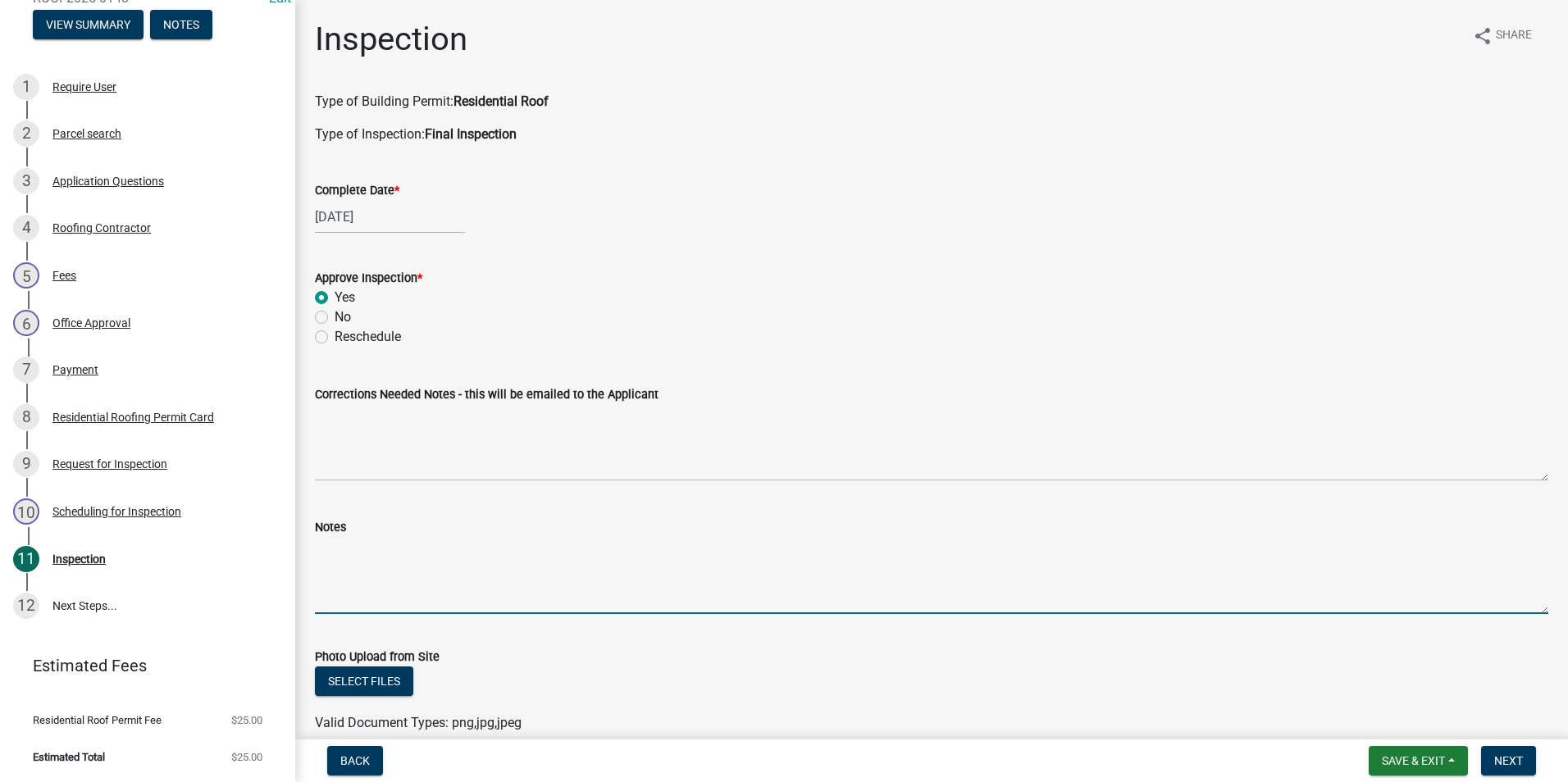
click at [328, 558] on textarea "Notes" at bounding box center [931, 575] width 1233 height 77
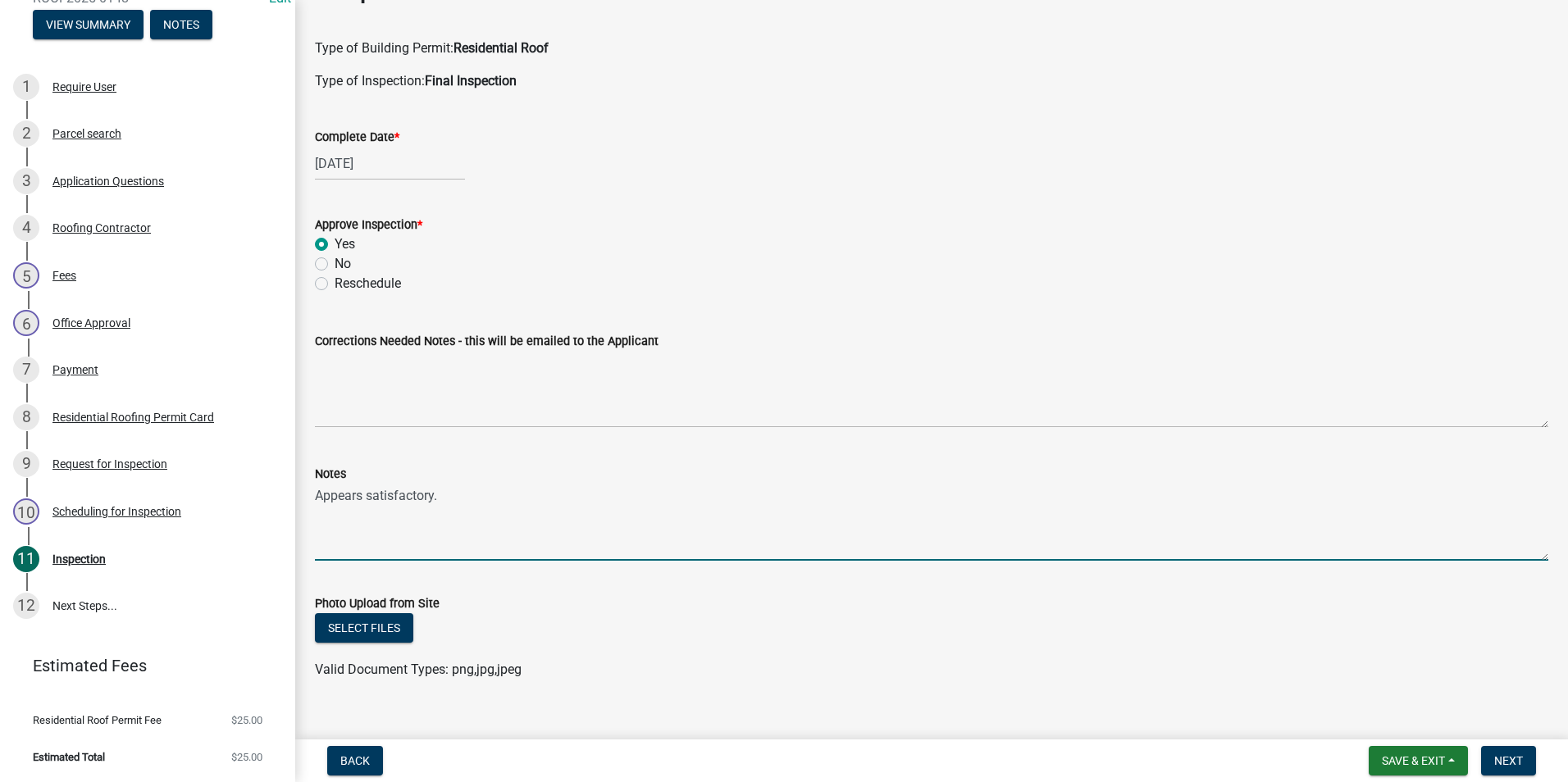
scroll to position [79, 0]
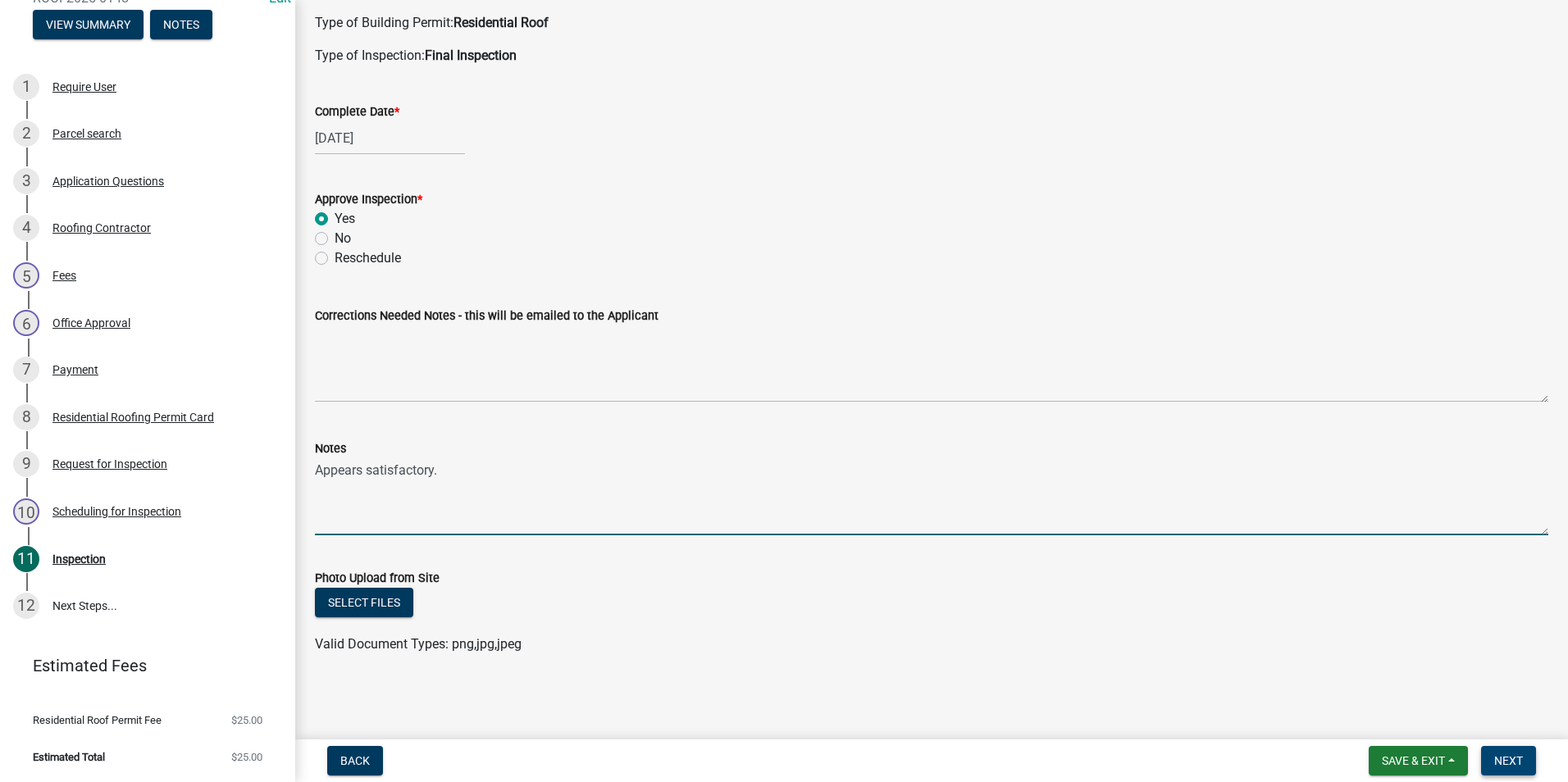
type textarea "Appears satisfactory."
click at [1503, 756] on span "Next" at bounding box center [1508, 761] width 29 height 13
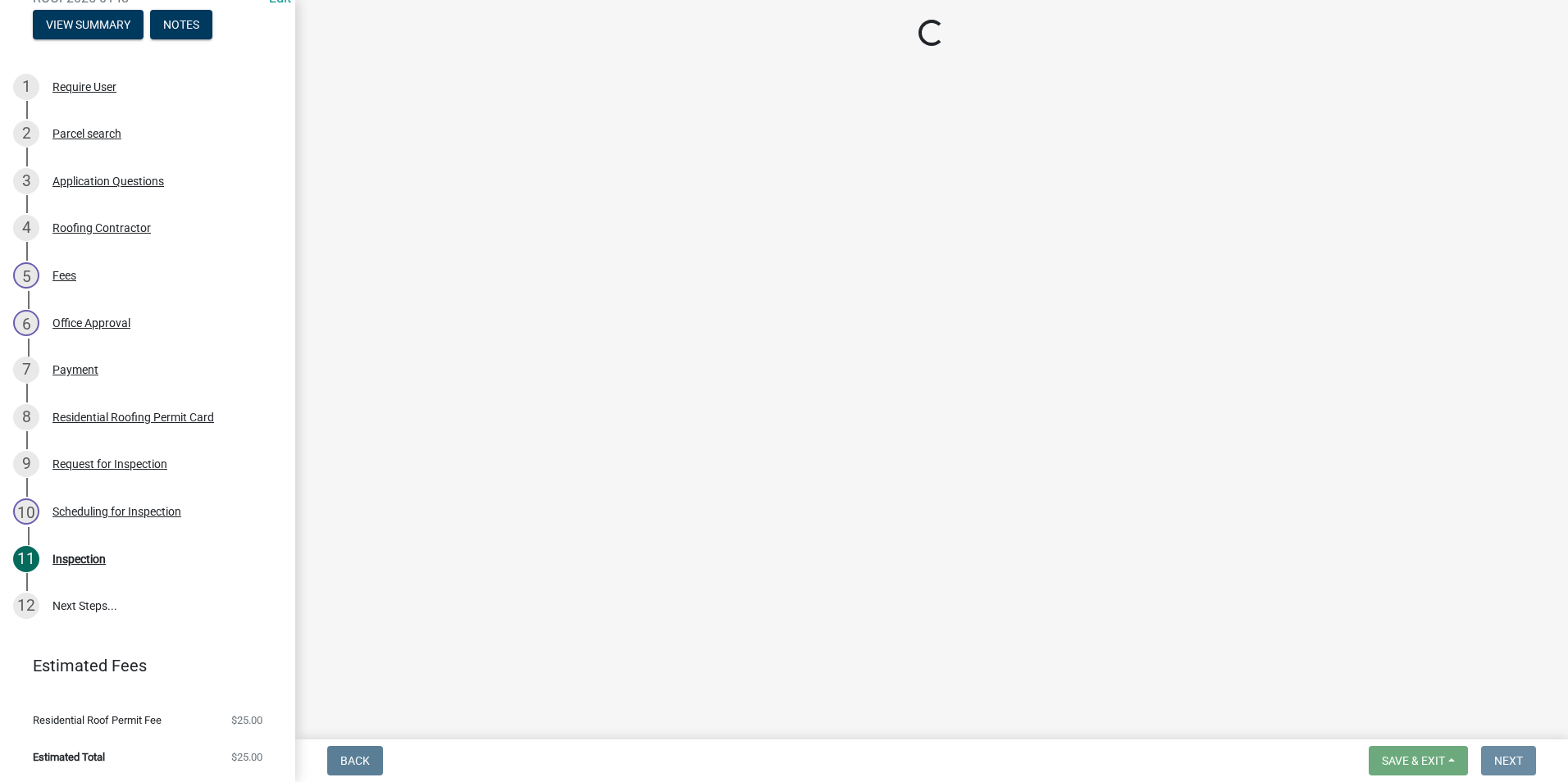
scroll to position [0, 0]
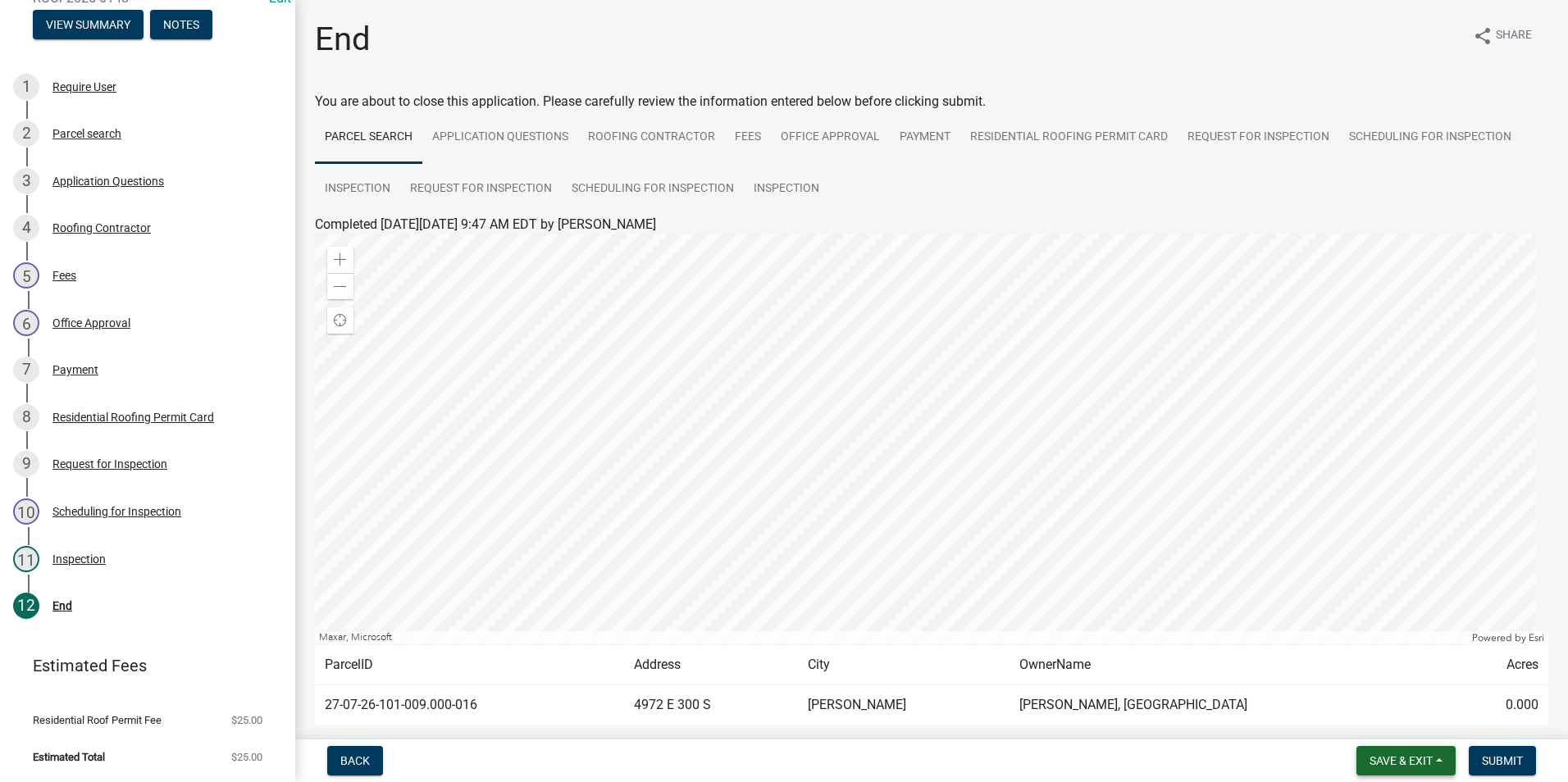
click at [1408, 761] on span "Save & Exit" at bounding box center [1400, 761] width 63 height 13
click at [1371, 723] on button "Save & Exit" at bounding box center [1389, 718] width 131 height 39
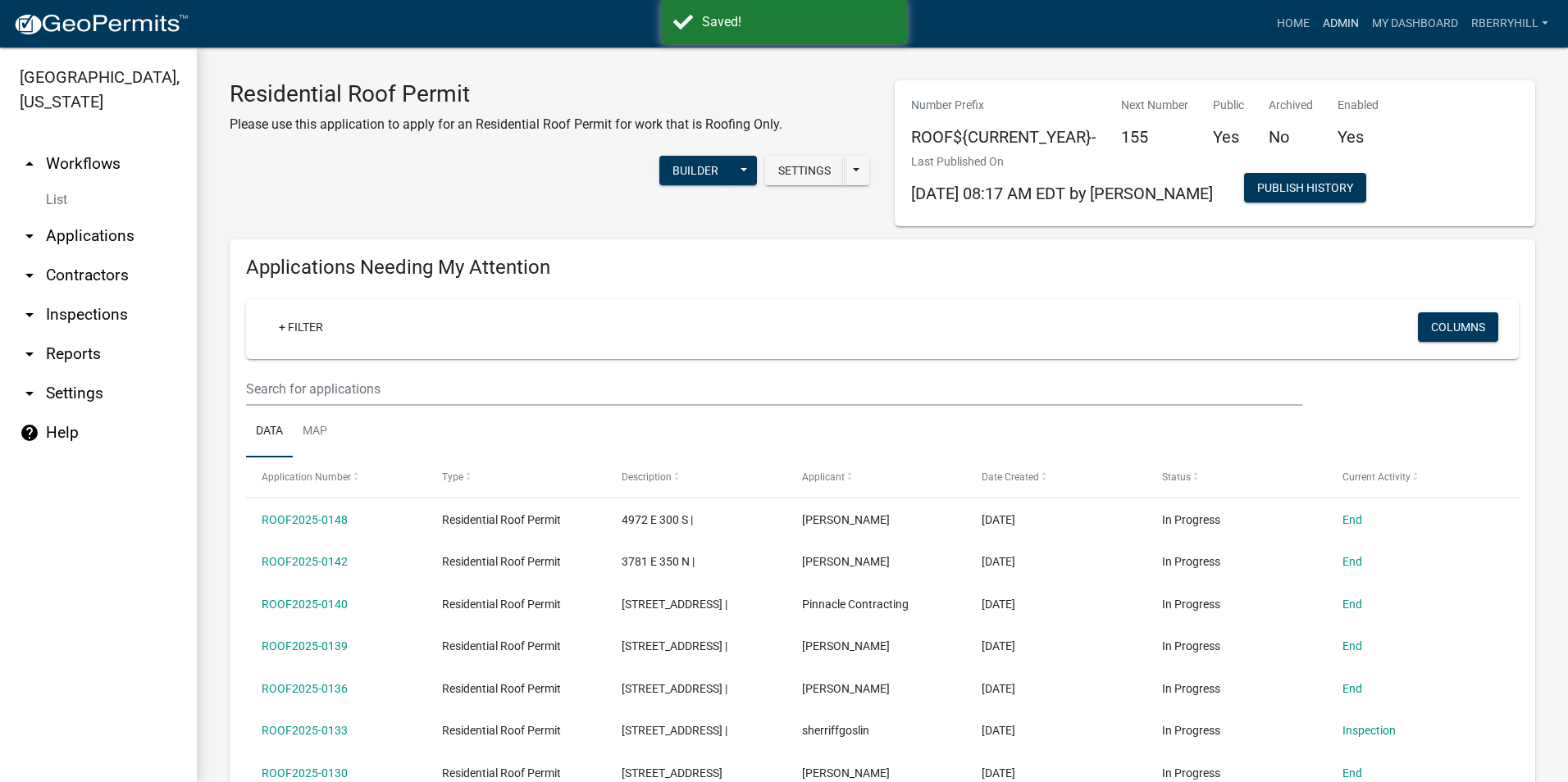
drag, startPoint x: 1331, startPoint y: 25, endPoint x: 1318, endPoint y: 37, distance: 17.7
click at [1331, 25] on link "Admin" at bounding box center [1341, 24] width 49 height 31
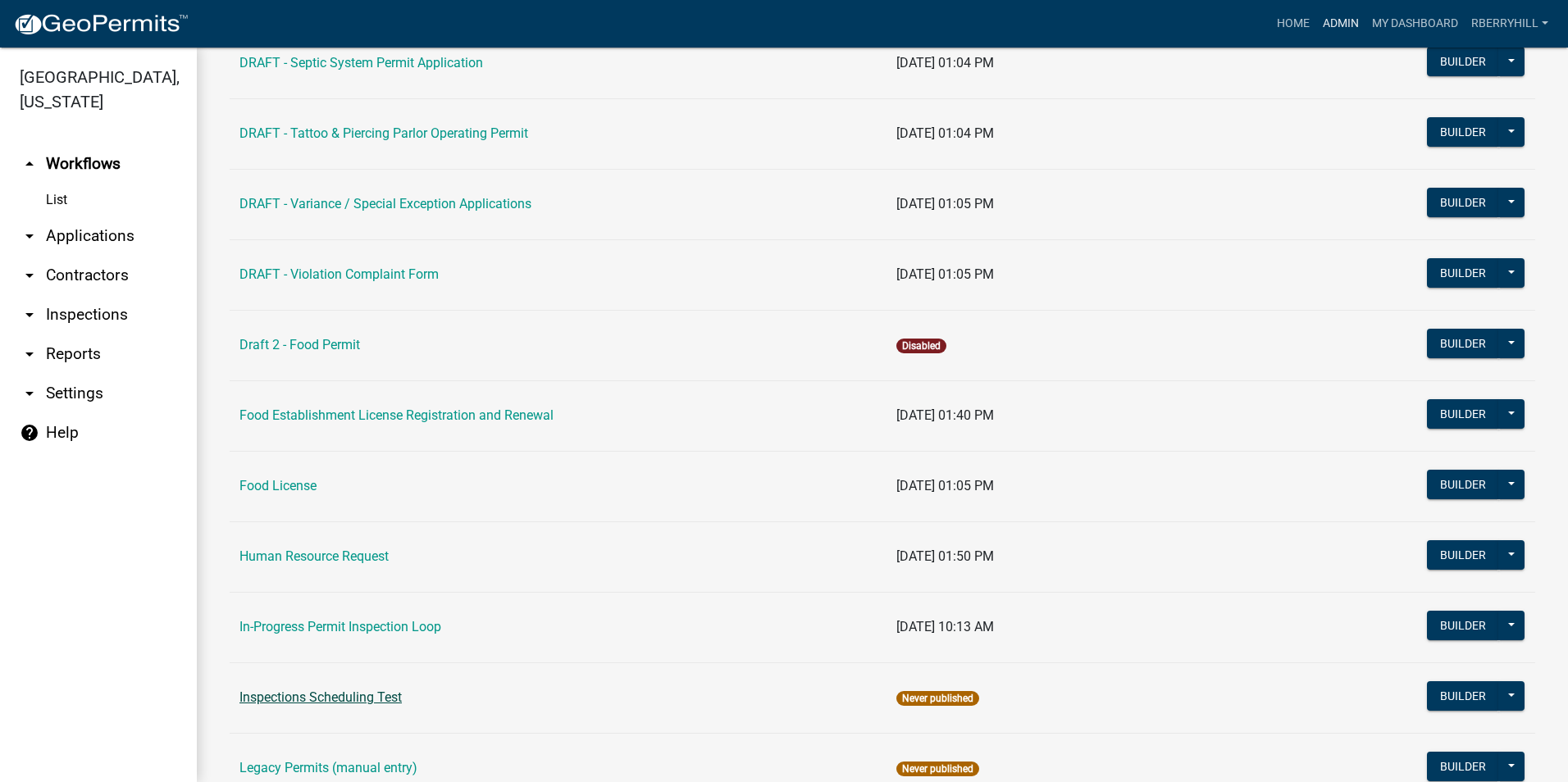
scroll to position [1148, 0]
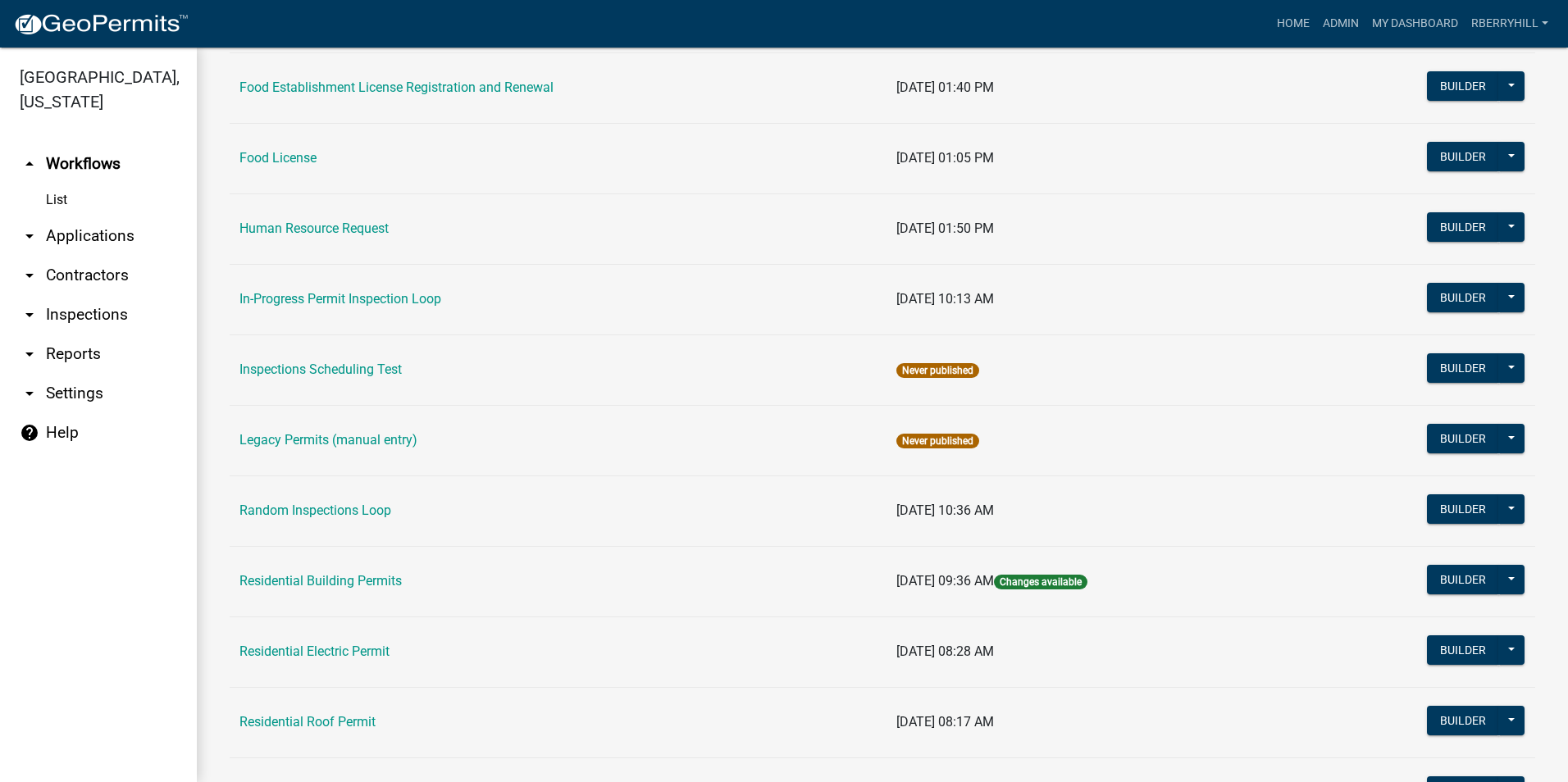
click at [321, 647] on link "Residential Electric Permit" at bounding box center [314, 651] width 150 height 15
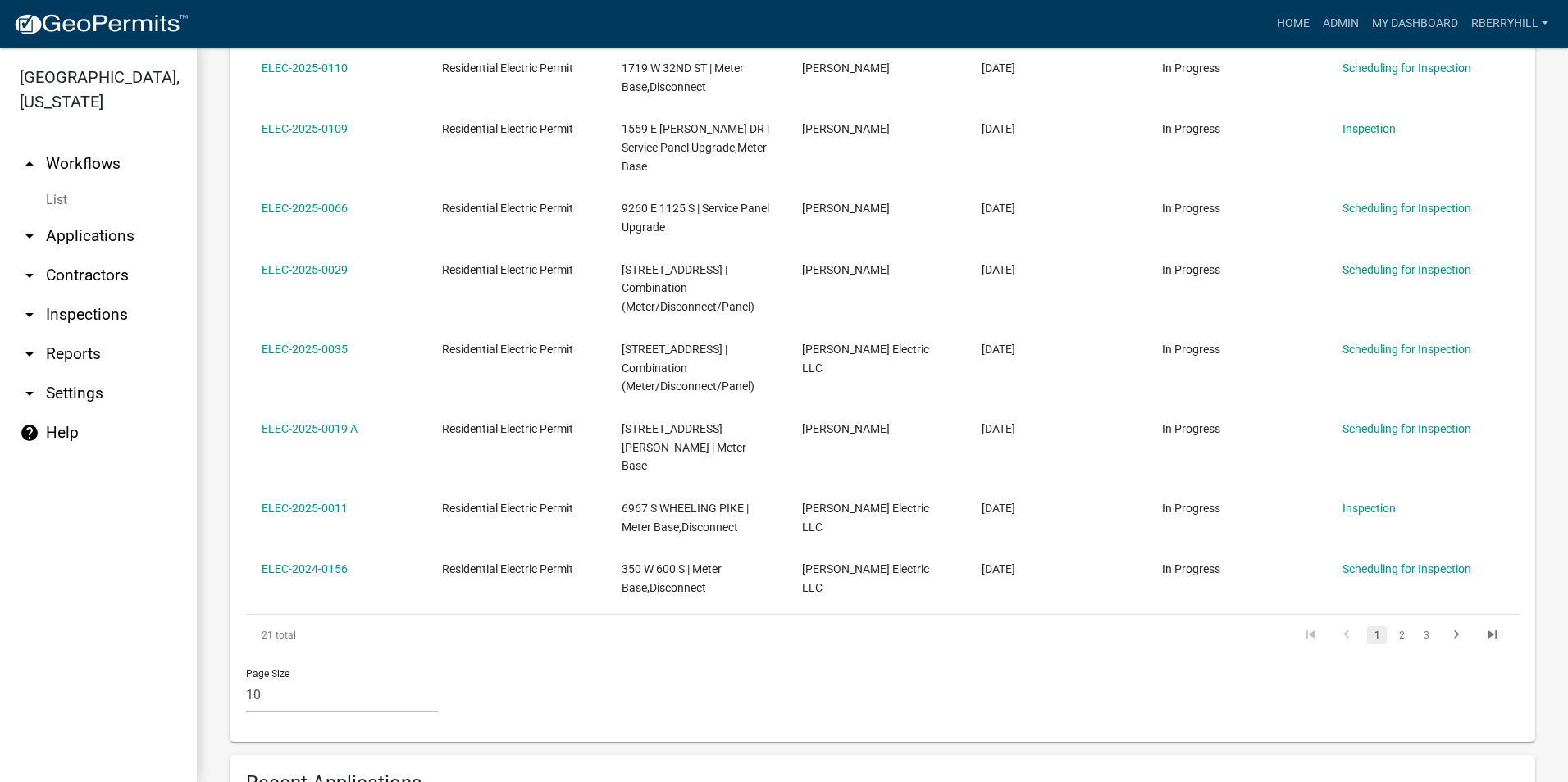
scroll to position [820, 0]
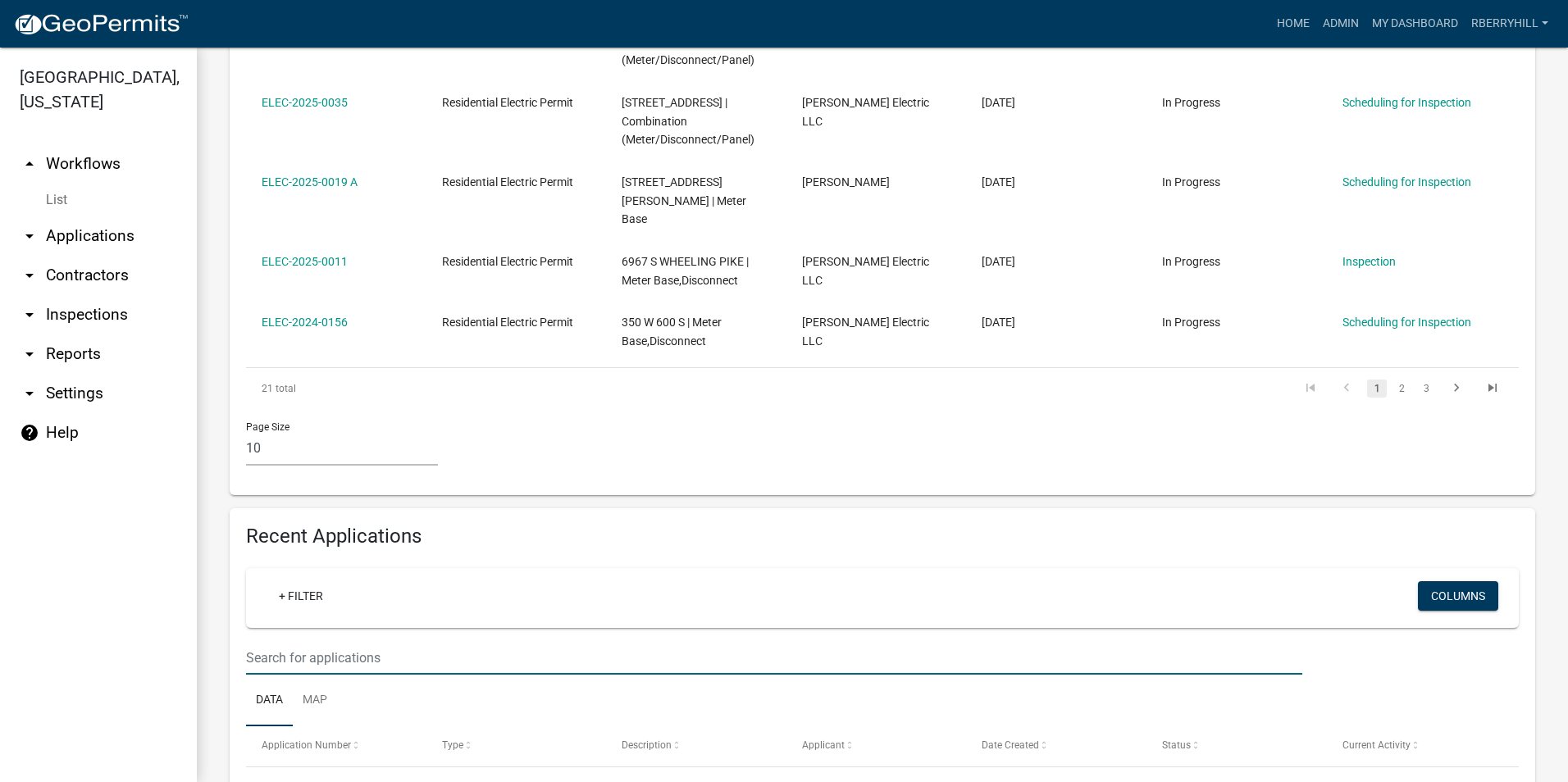
click at [277, 642] on input "text" at bounding box center [773, 659] width 1056 height 34
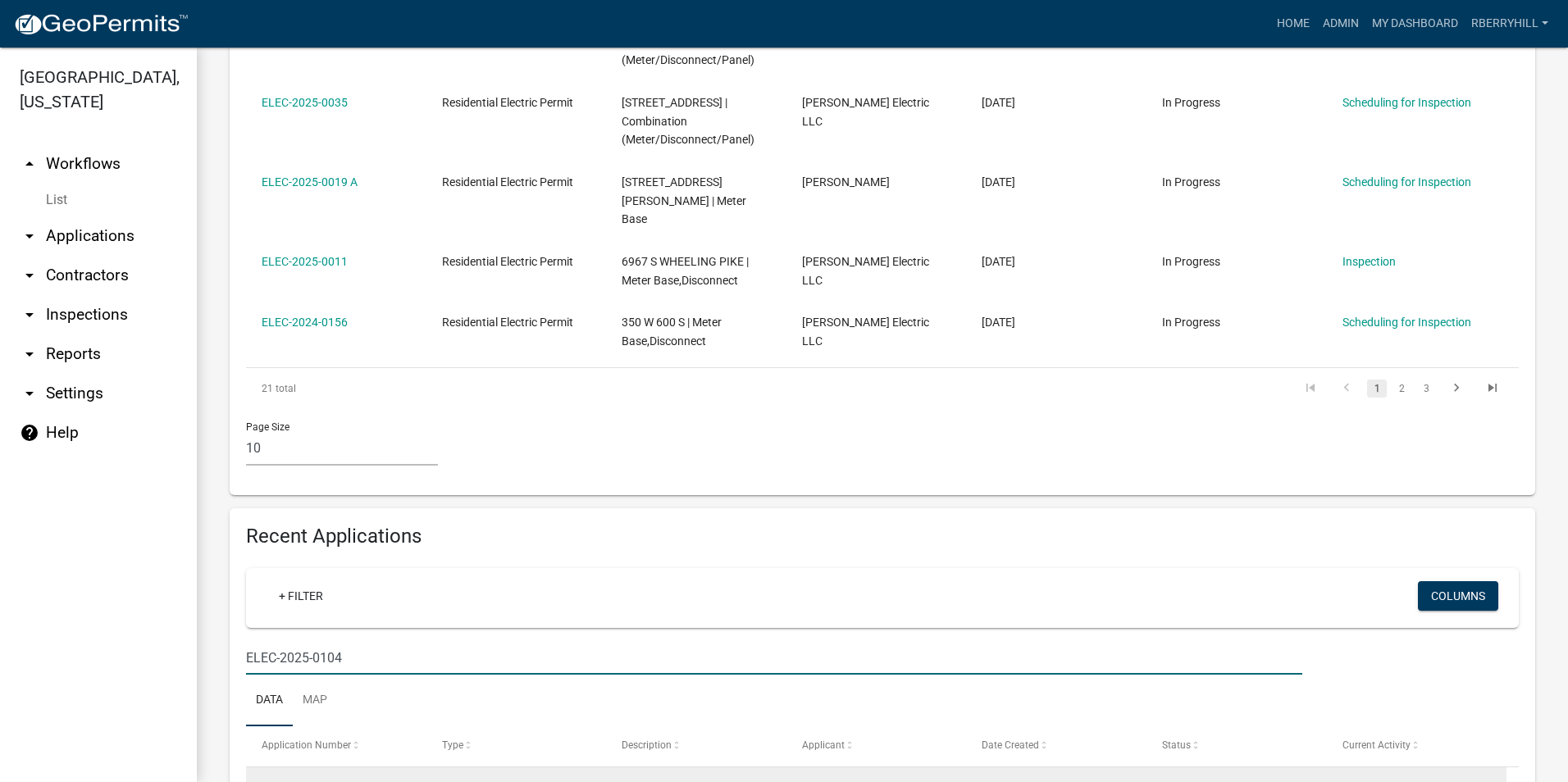
type input "ELEC-2025-0104"
click at [1397, 781] on link "Request for Inspection" at bounding box center [1400, 787] width 115 height 13
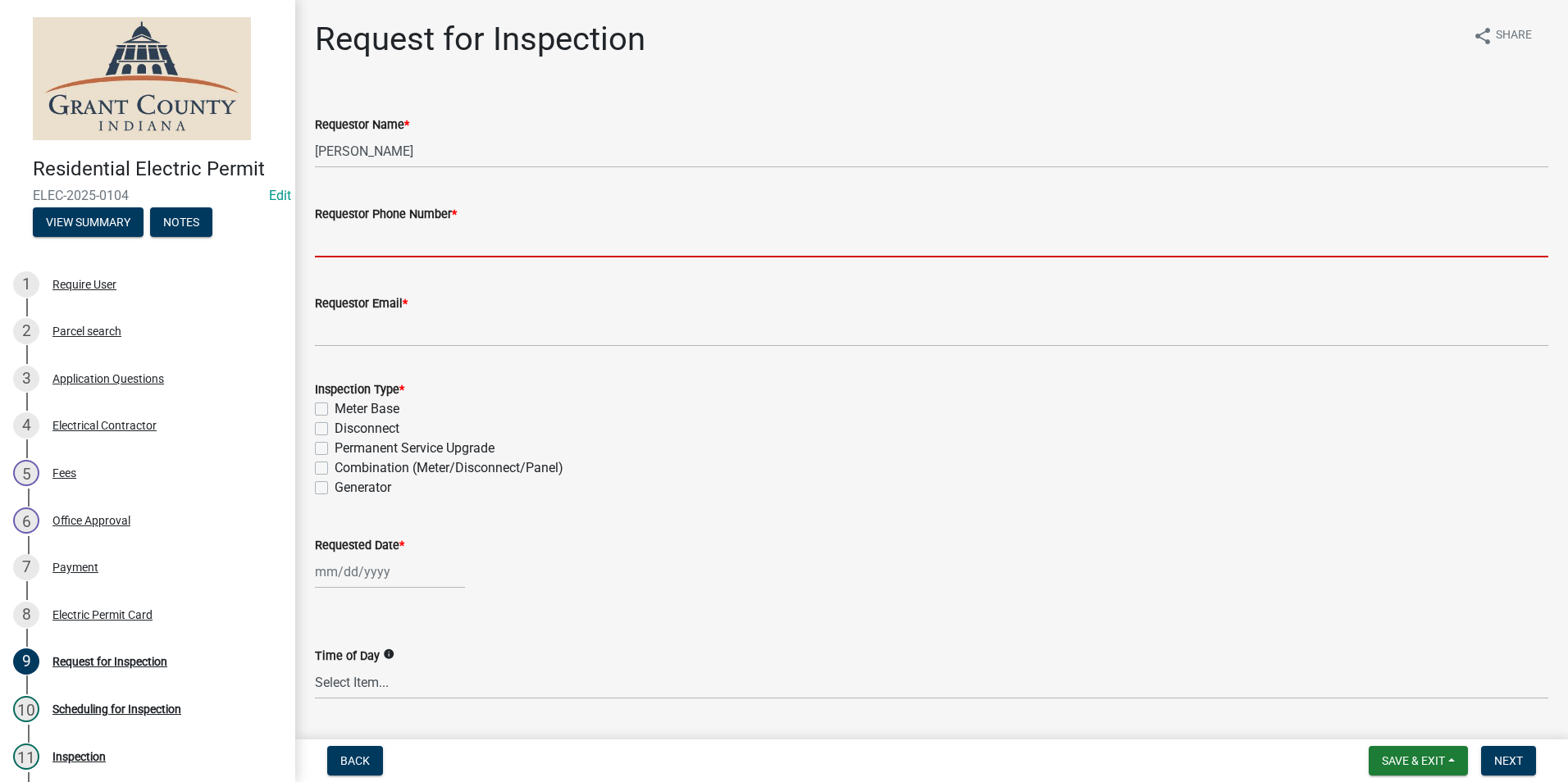
click at [344, 239] on input "Requestor Phone Number *" at bounding box center [931, 241] width 1233 height 34
type input "7656684765"
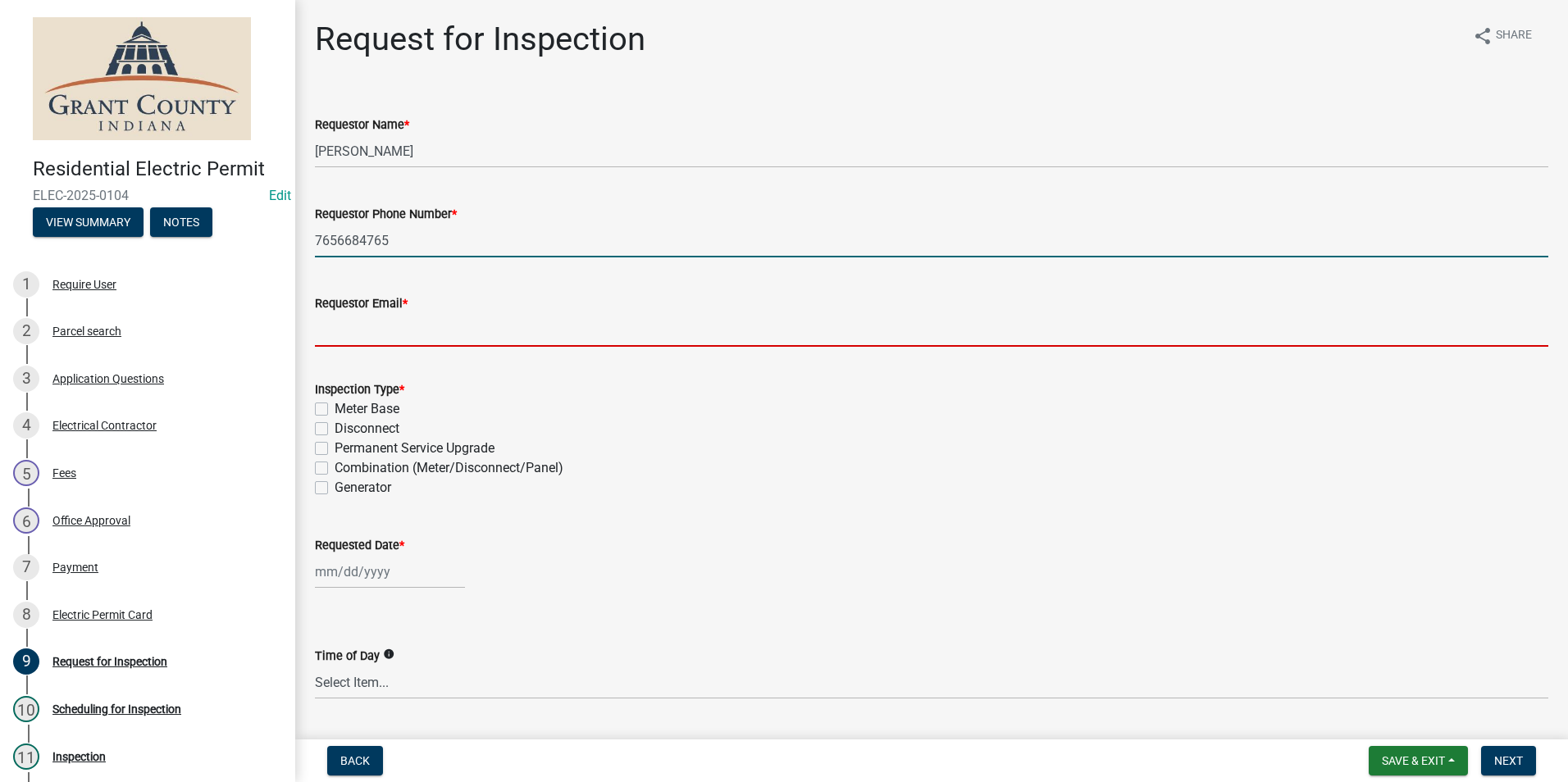
type input "[EMAIL_ADDRESS][DOMAIN_NAME]"
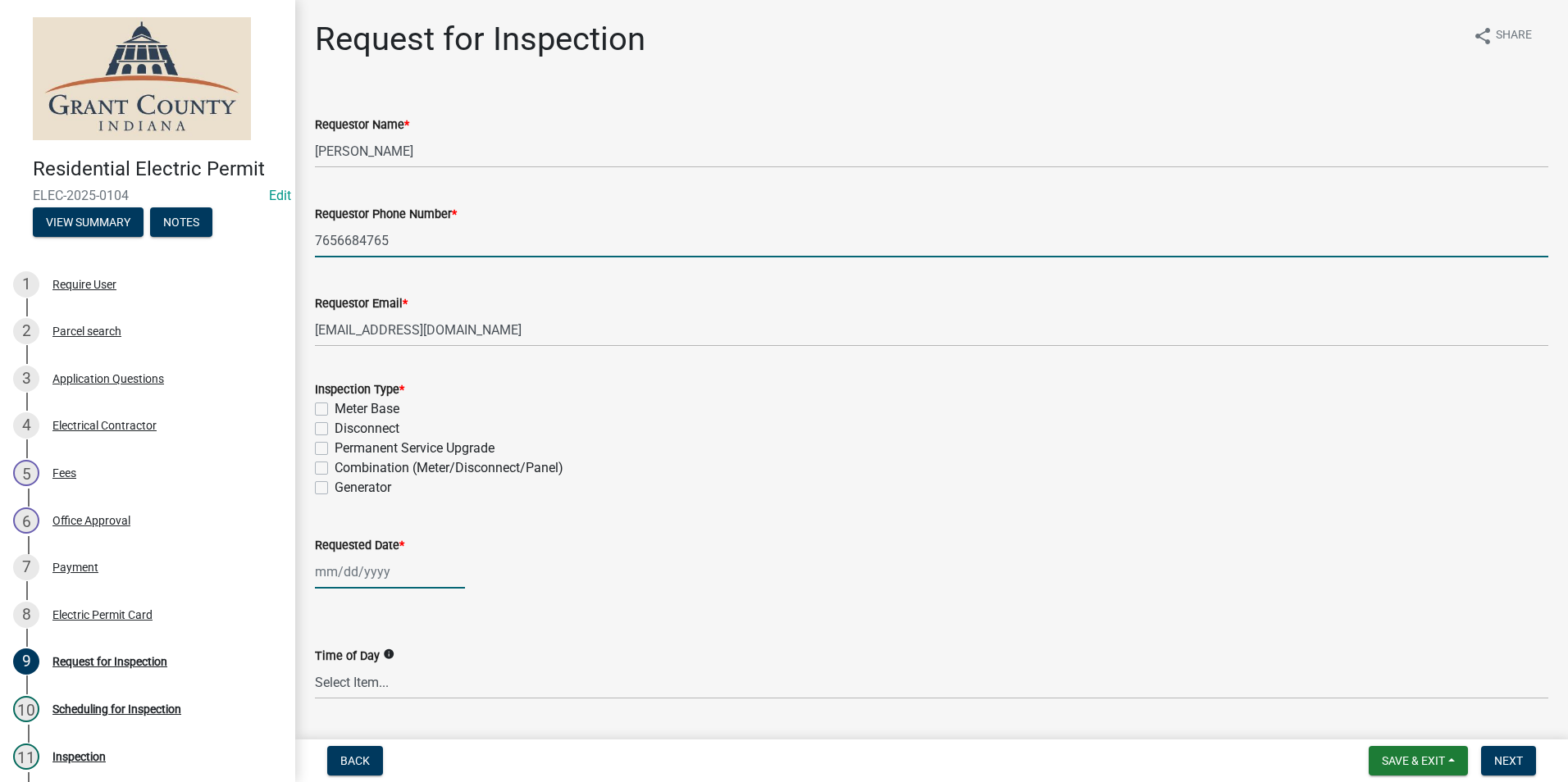
type input "[DATE]"
type textarea "n/a"
select select "9"
select select "2025"
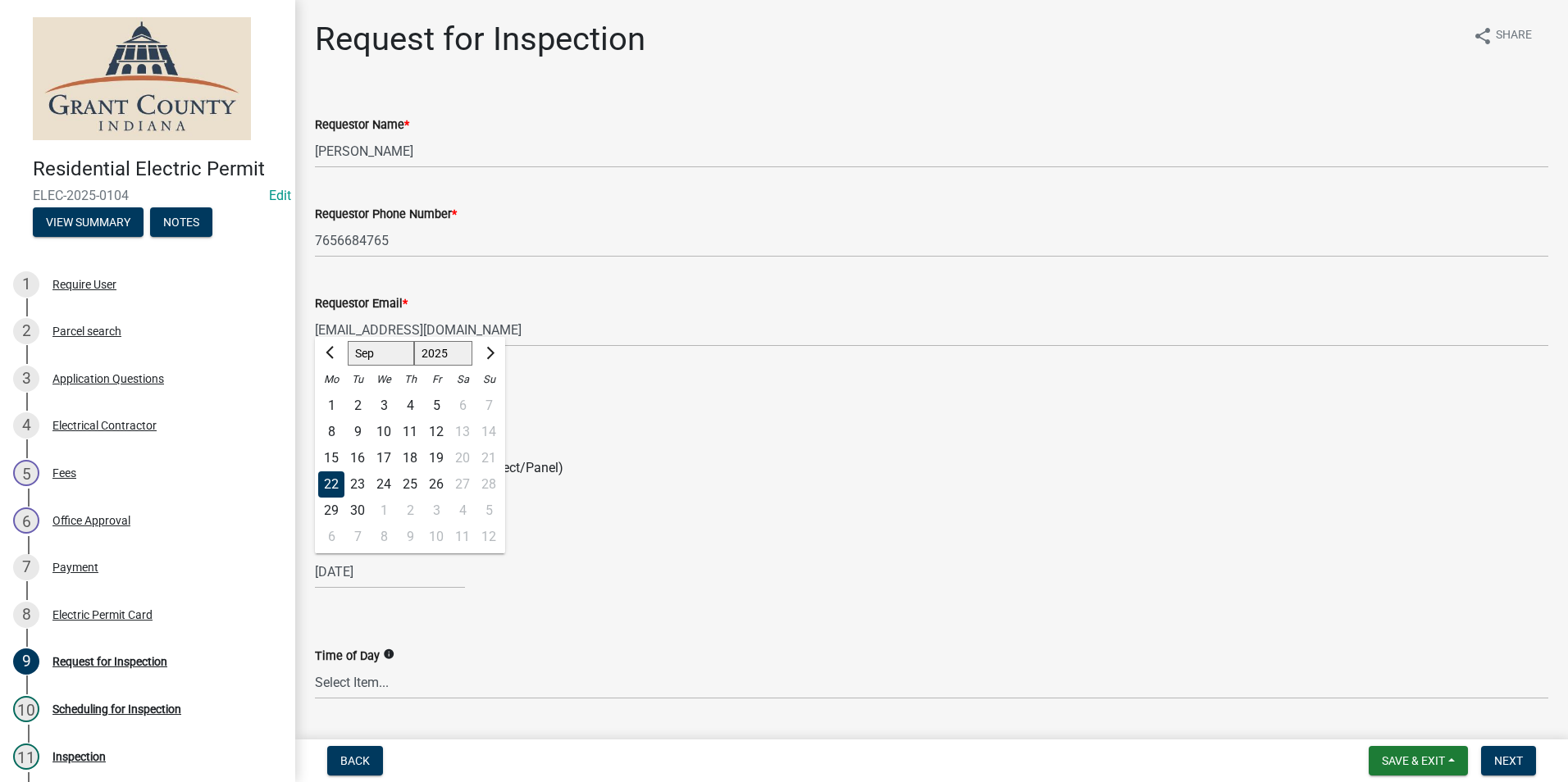
click at [332, 483] on div "22" at bounding box center [331, 484] width 26 height 26
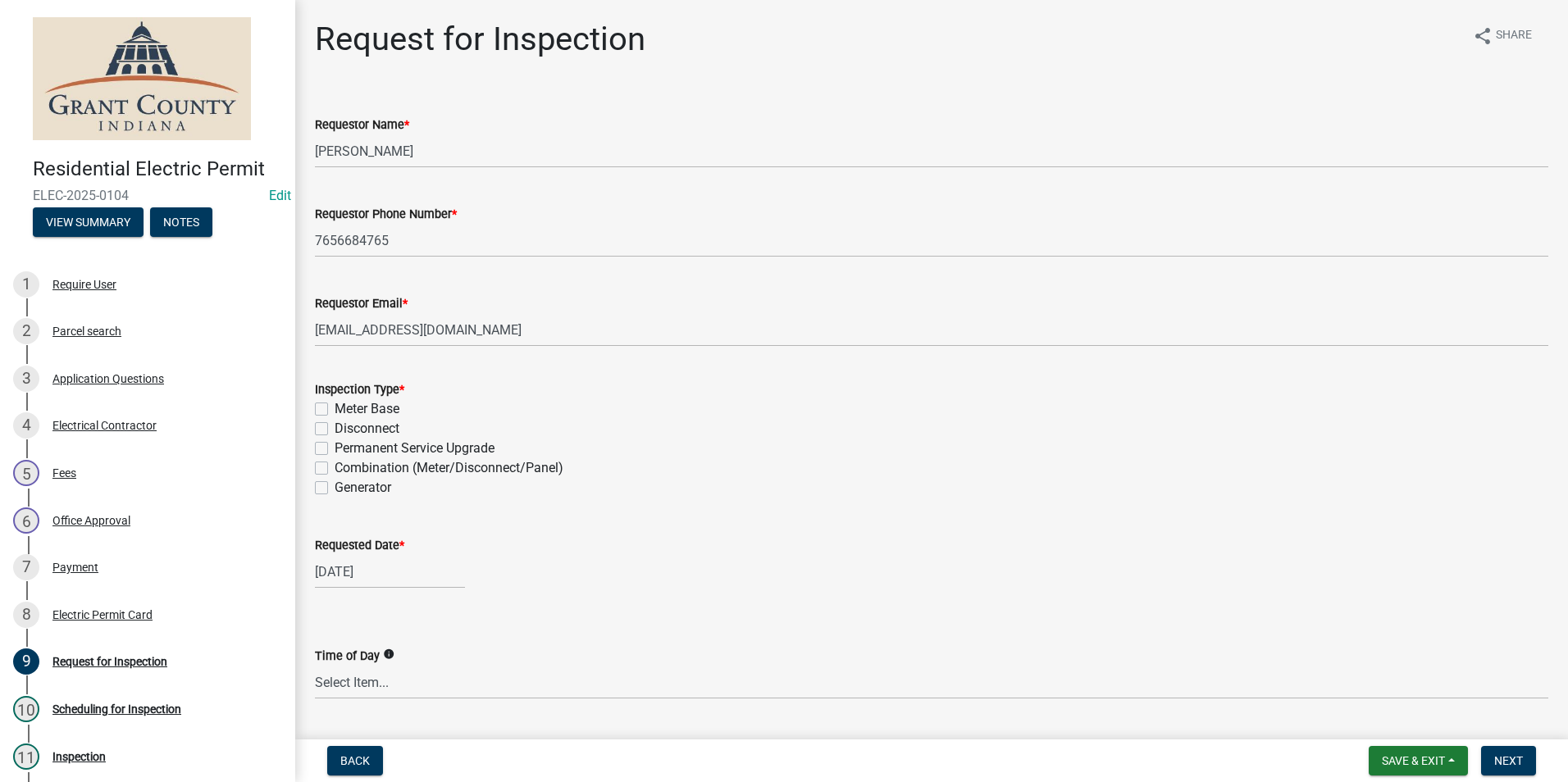
click at [334, 447] on label "Permanent Service Upgrade" at bounding box center [414, 448] width 160 height 20
click at [334, 447] on input "Permanent Service Upgrade" at bounding box center [339, 444] width 11 height 11
checkbox input "true"
checkbox input "false"
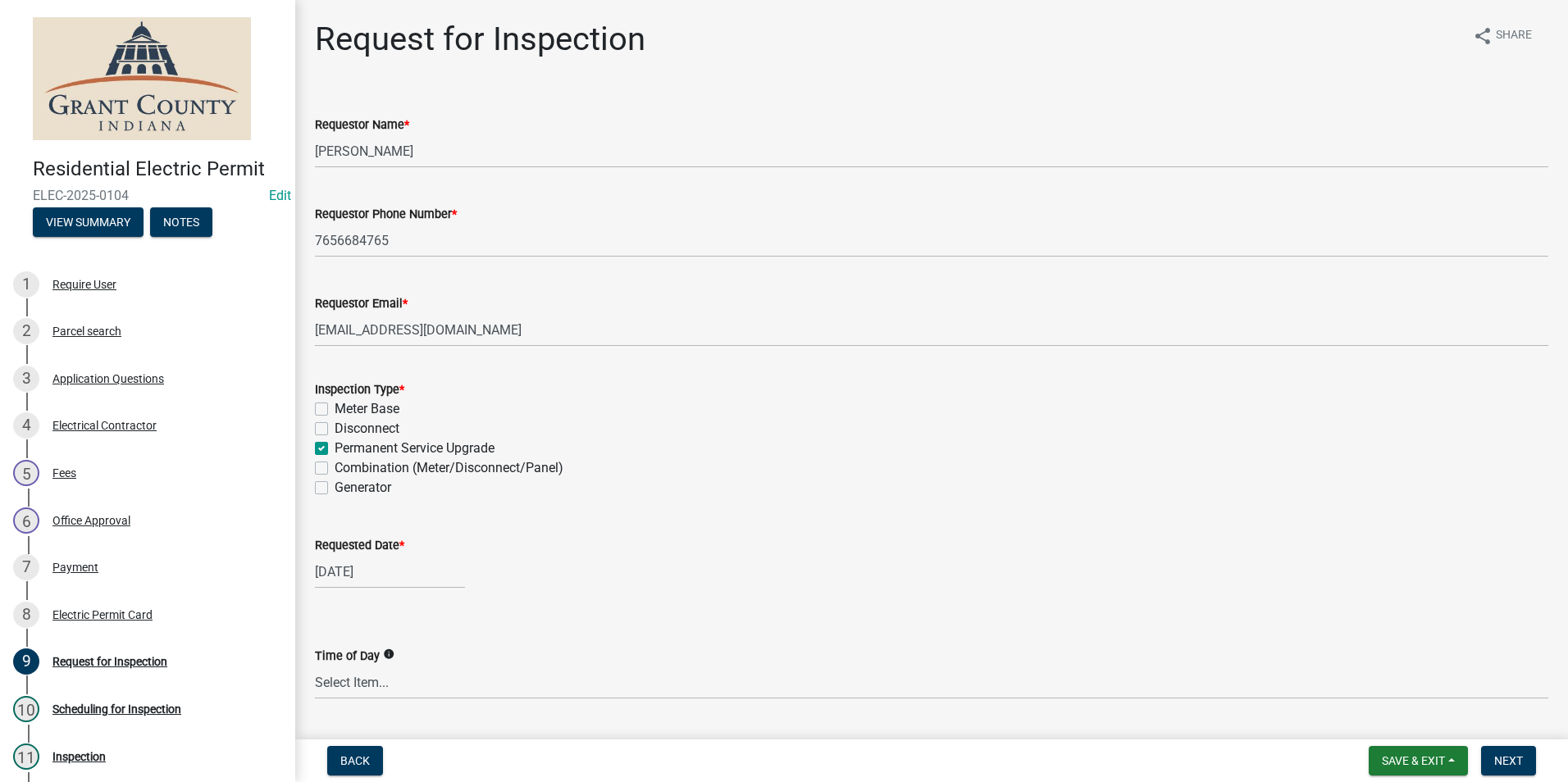
checkbox input "true"
checkbox input "false"
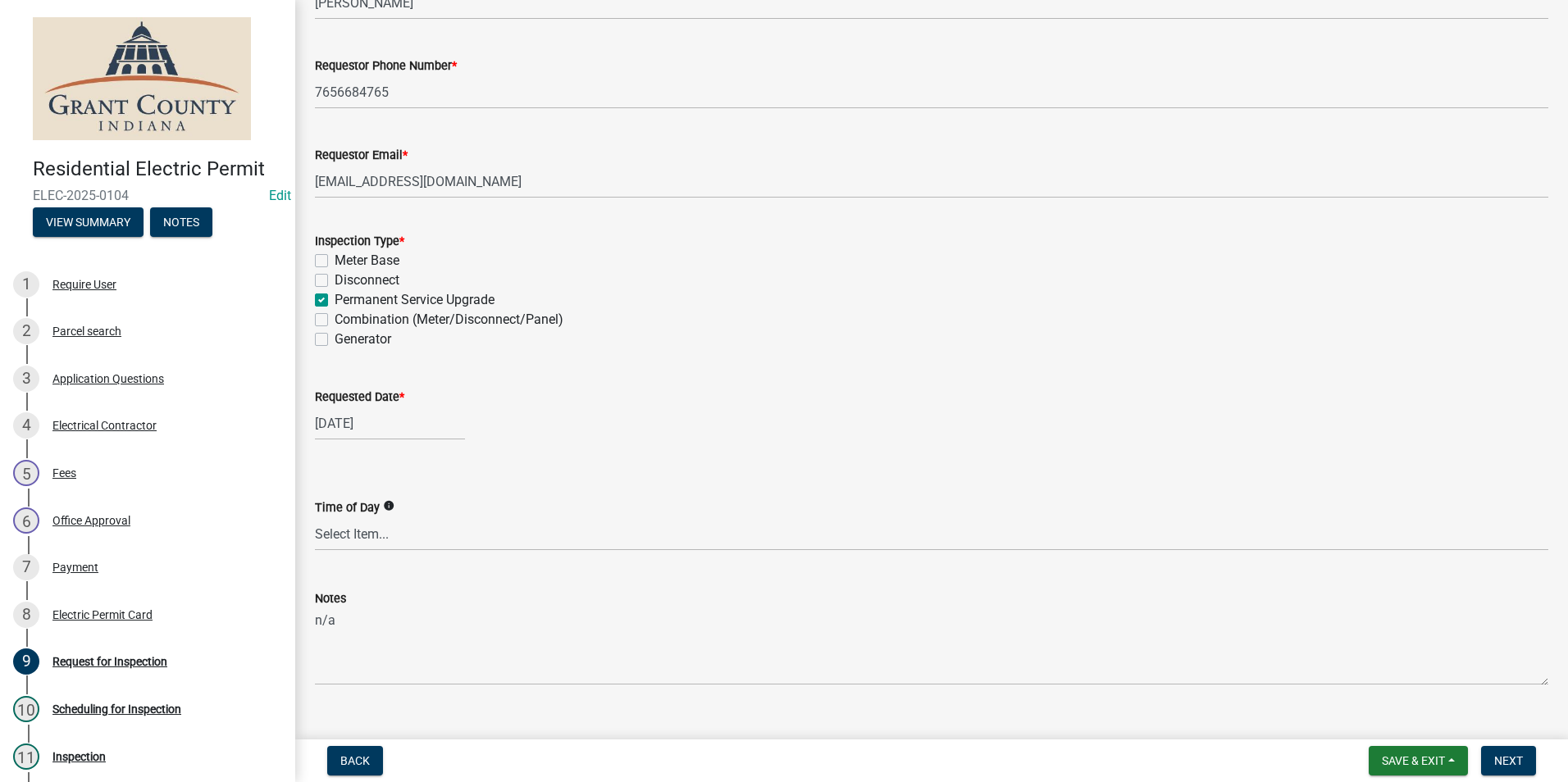
scroll to position [178, 0]
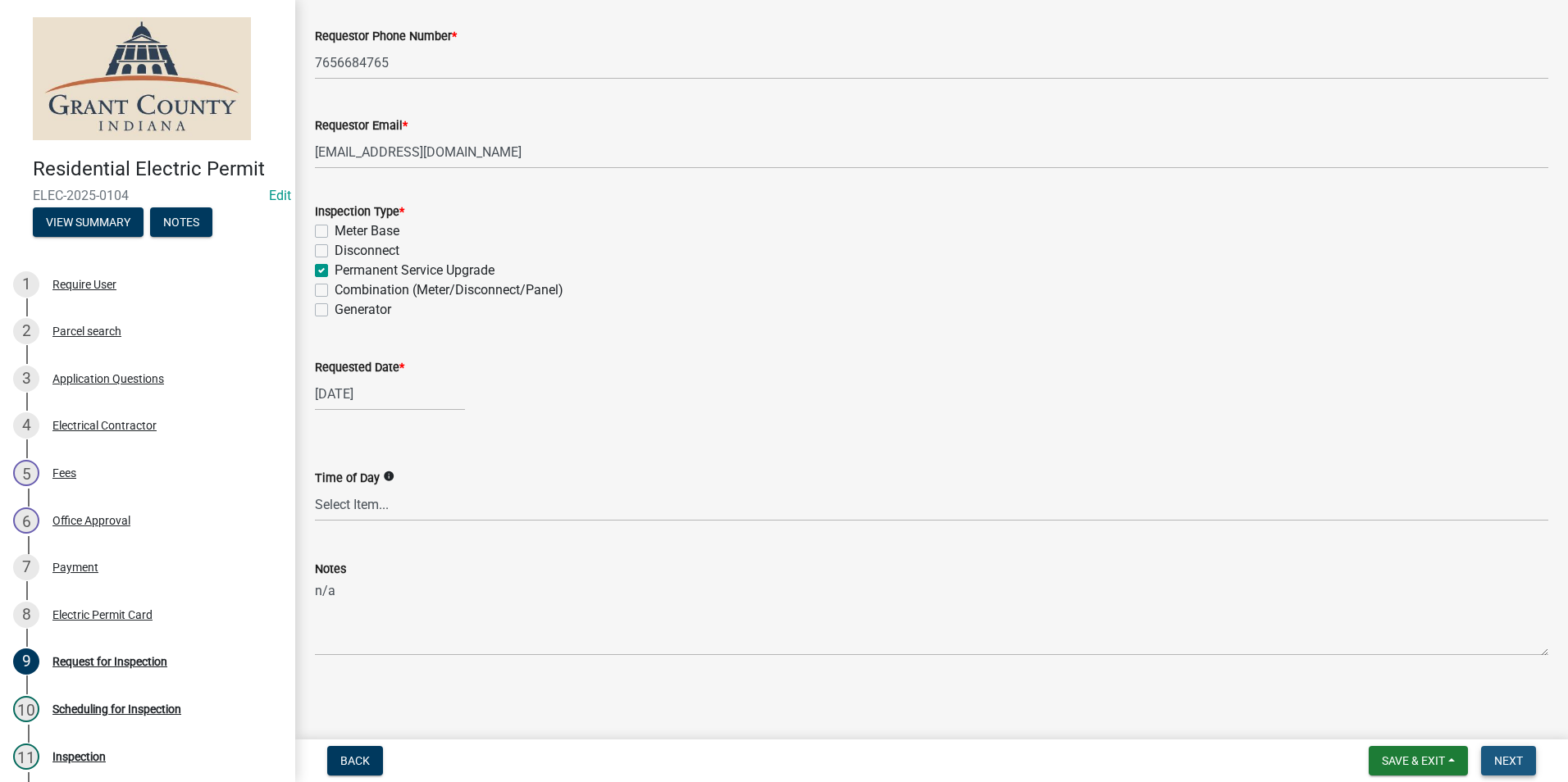
click at [1497, 761] on span "Next" at bounding box center [1508, 761] width 29 height 13
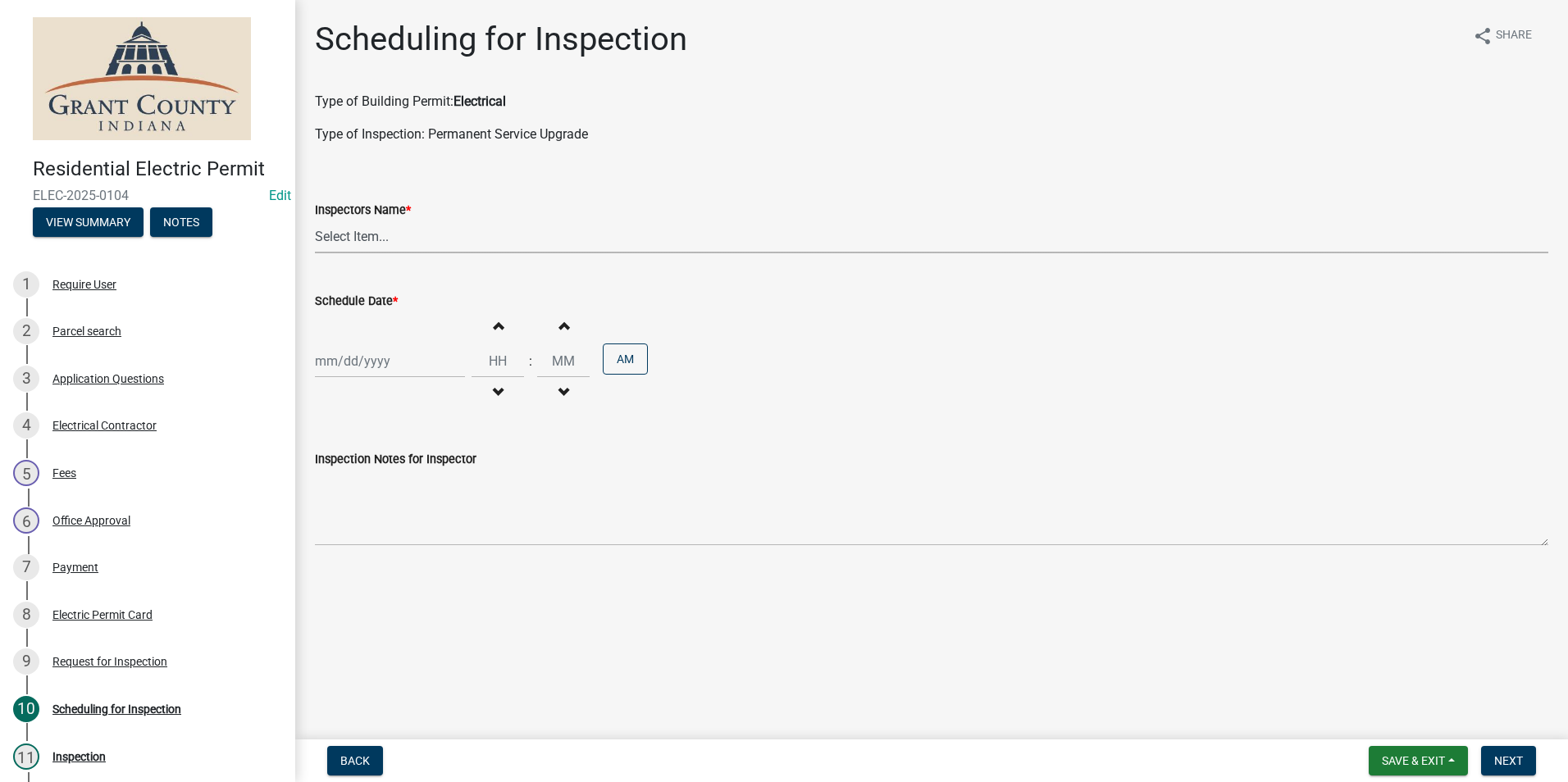
click at [368, 240] on select "Select Item... rberryhill ([PERSON_NAME]) [PERSON_NAME] ([PERSON_NAME]) BBenefi…" at bounding box center [931, 237] width 1233 height 34
select select "d7f9a44a-d2ea-4d3c-83b3-1aa71c950bd5"
click at [315, 220] on select "Select Item... rberryhill ([PERSON_NAME]) [PERSON_NAME] ([PERSON_NAME]) BBenefi…" at bounding box center [931, 237] width 1233 height 34
click at [357, 365] on div at bounding box center [390, 362] width 150 height 34
select select "9"
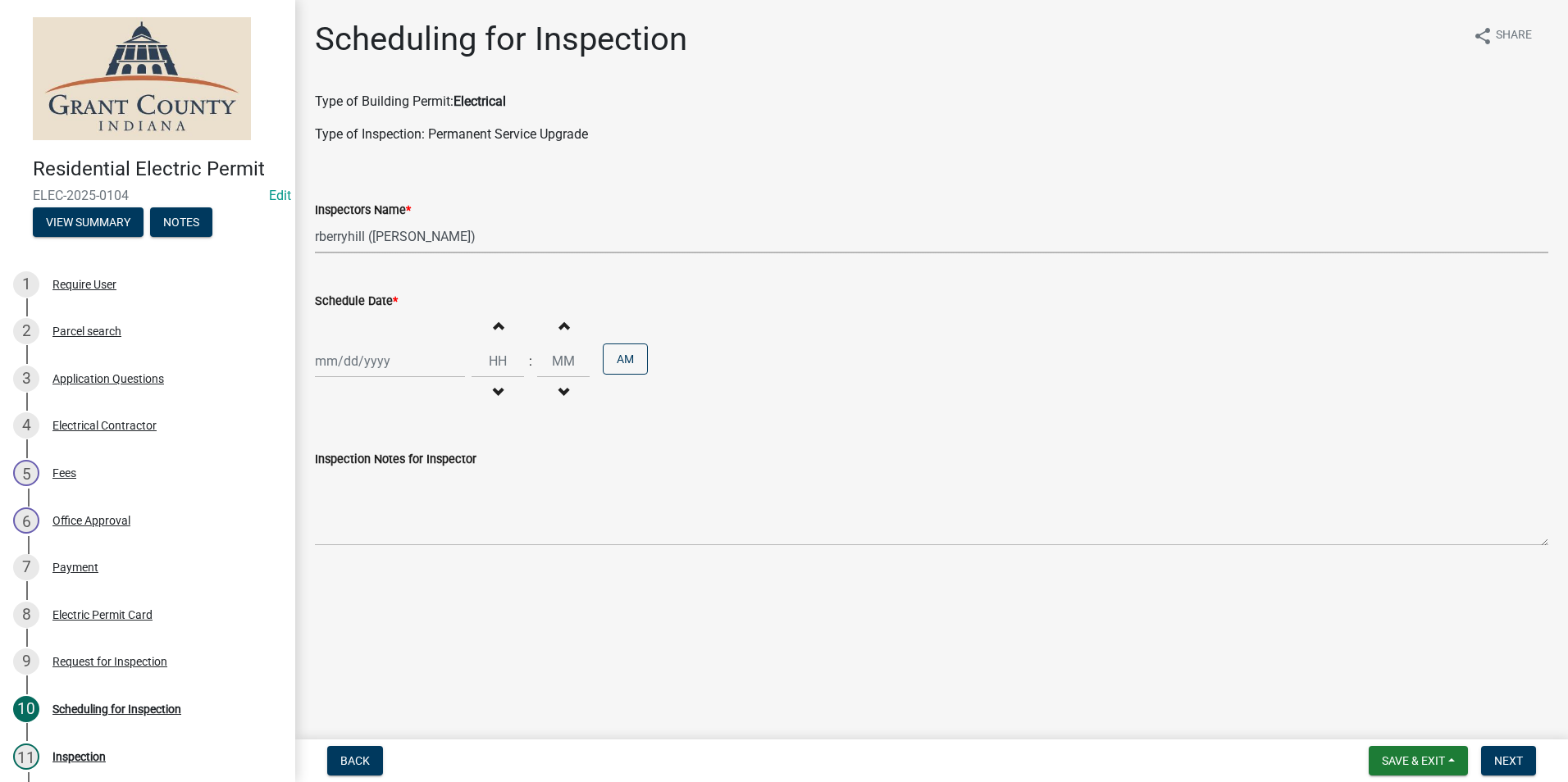
select select "2025"
click at [332, 527] on div "22" at bounding box center [331, 527] width 26 height 26
type input "[DATE]"
click at [1502, 758] on span "Next" at bounding box center [1508, 761] width 29 height 13
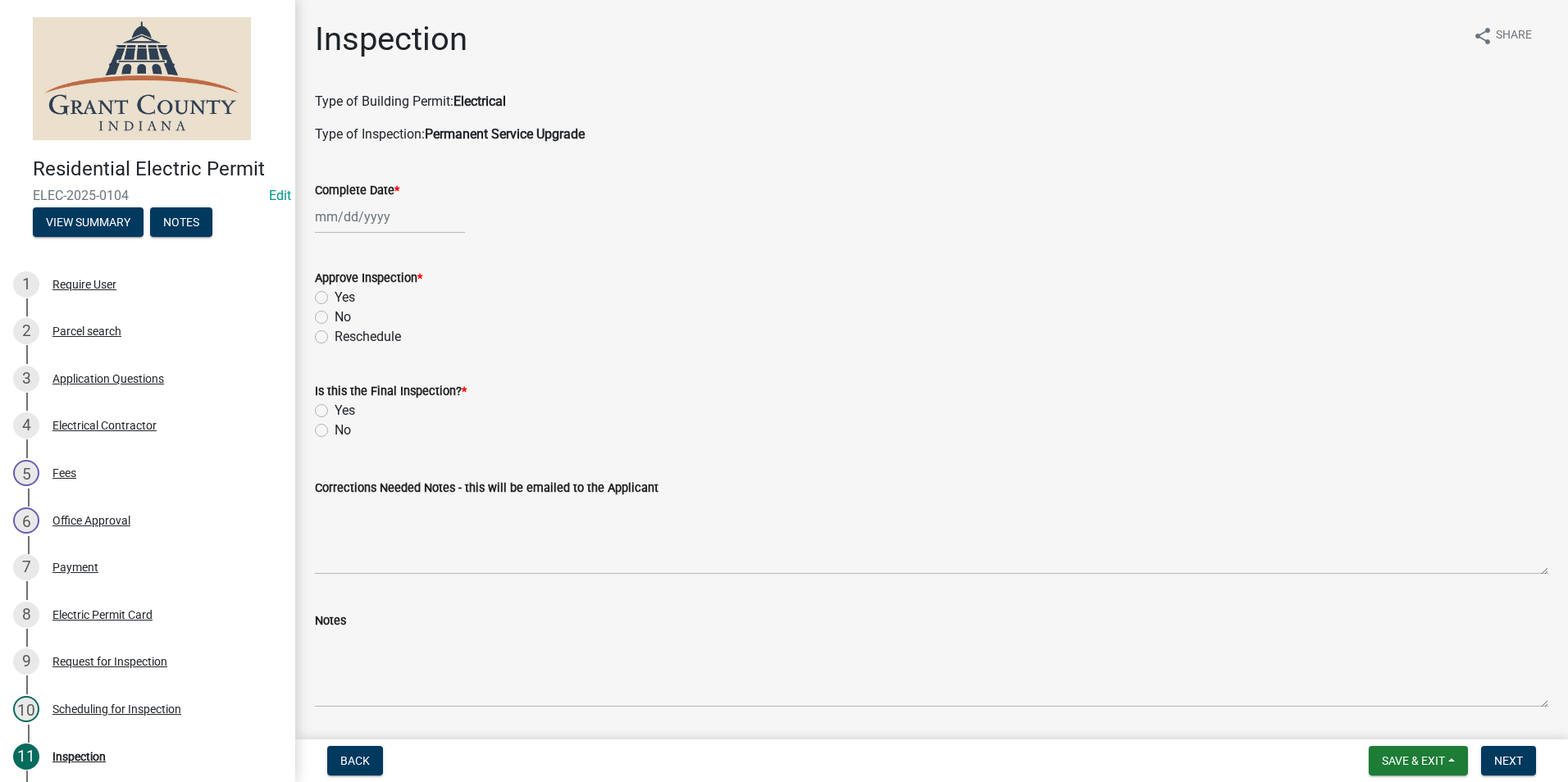
select select "9"
select select "2025"
click at [354, 219] on div "[PERSON_NAME] Feb Mar Apr [PERSON_NAME][DATE] Oct Nov [DATE] 1526 1527 1528 152…" at bounding box center [390, 217] width 150 height 34
click at [328, 385] on div "22" at bounding box center [331, 383] width 26 height 26
type input "[DATE]"
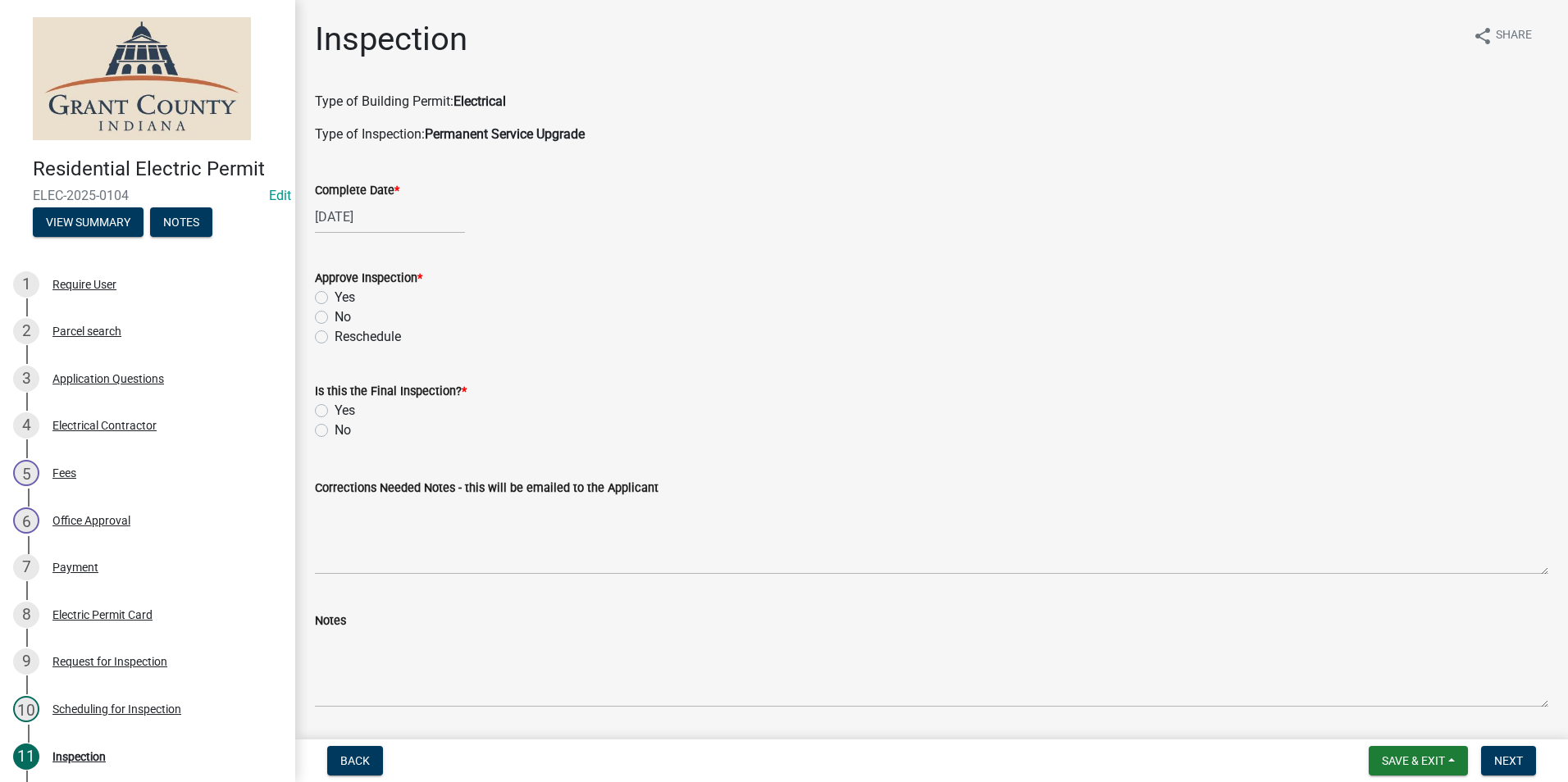
click at [334, 297] on label "Yes" at bounding box center [345, 297] width 20 height 20
click at [334, 297] on input "Yes" at bounding box center [339, 293] width 11 height 11
radio input "true"
click at [334, 433] on label "No" at bounding box center [342, 430] width 16 height 20
click at [334, 431] on input "No" at bounding box center [339, 425] width 11 height 11
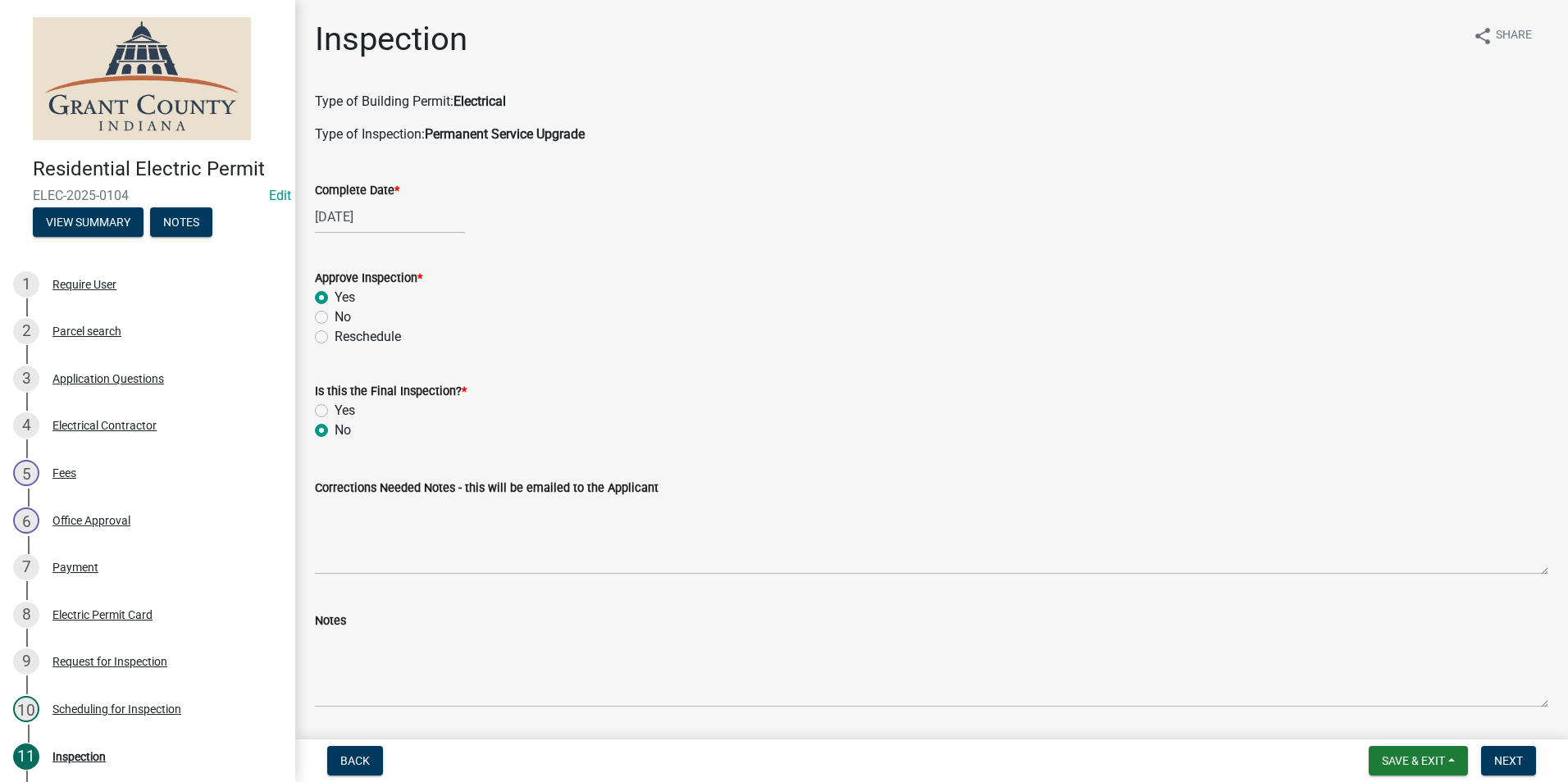
radio input "true"
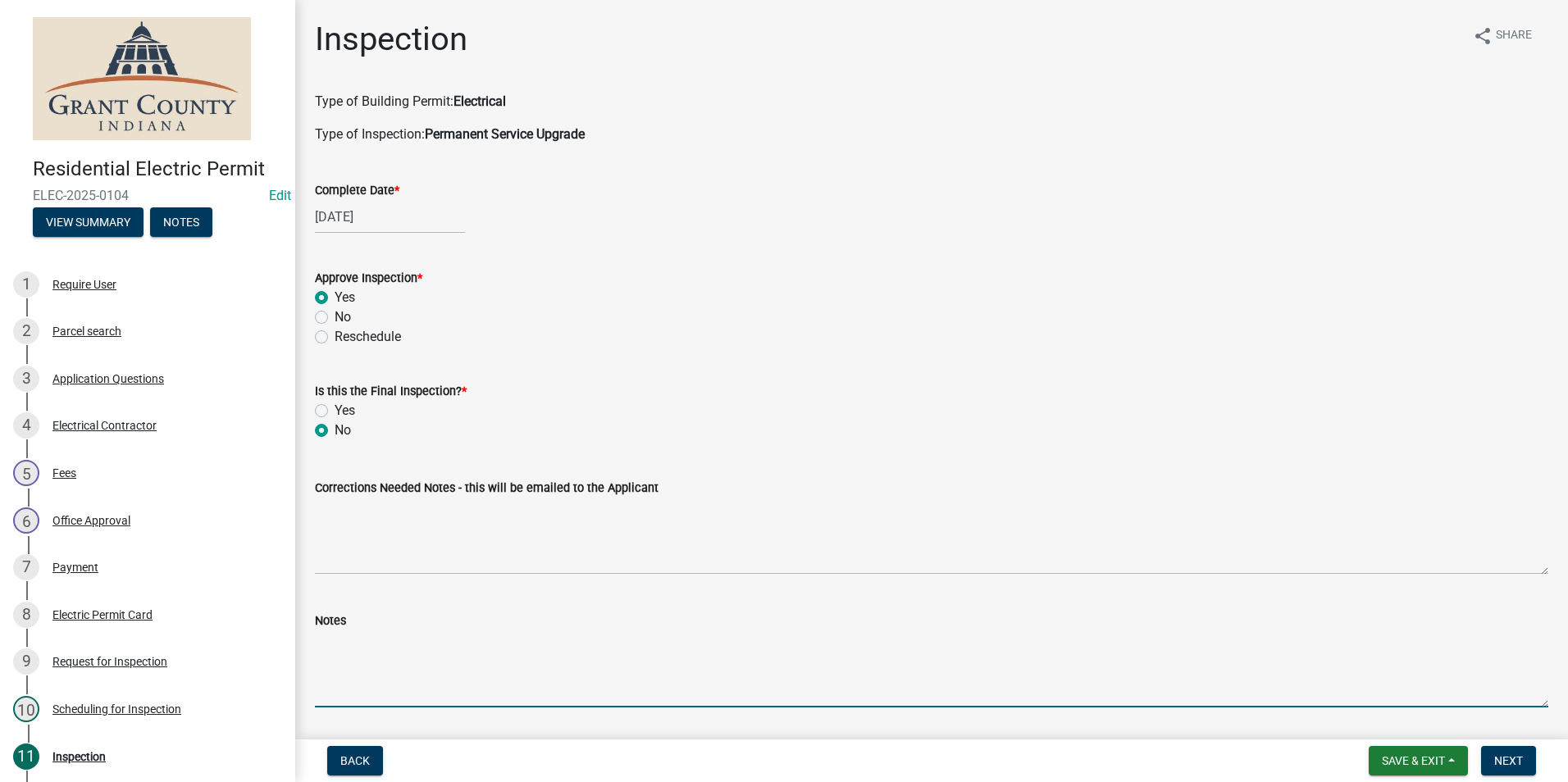
click at [328, 655] on textarea "Notes" at bounding box center [931, 669] width 1233 height 77
type textarea "Trench depth meets code requirement."
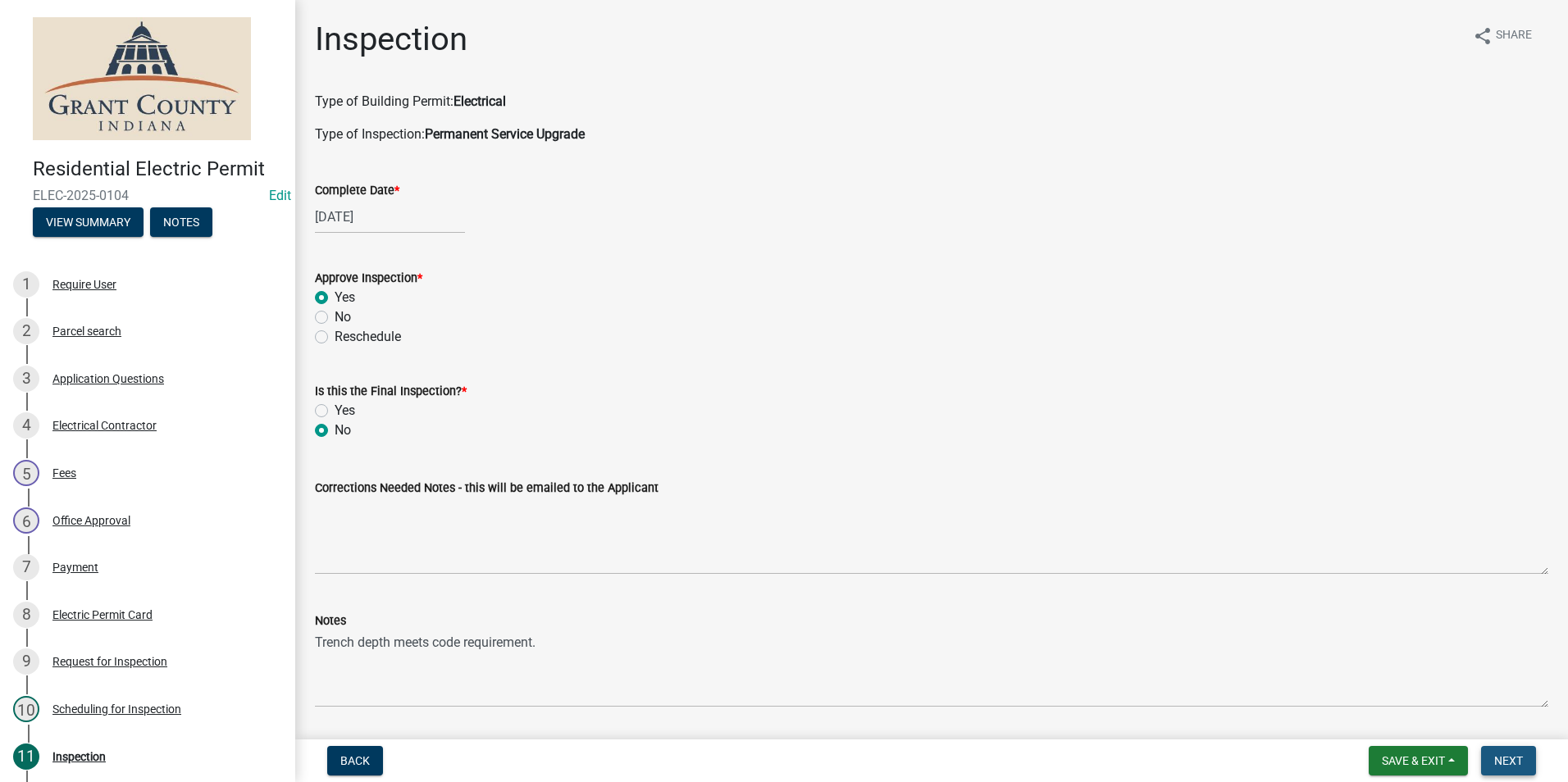
click at [1508, 762] on span "Next" at bounding box center [1508, 761] width 29 height 13
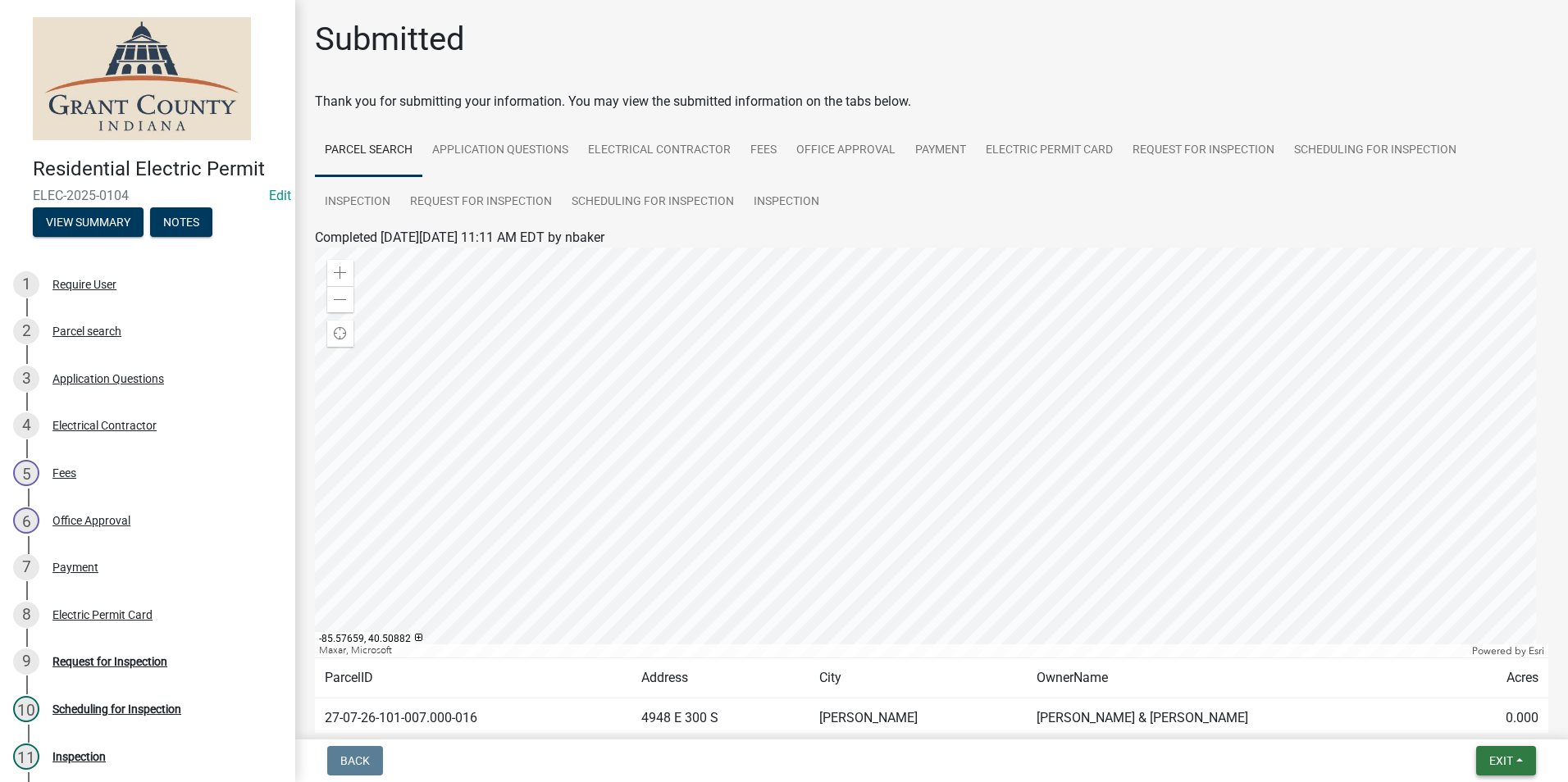
click at [1512, 760] on span "Exit" at bounding box center [1501, 761] width 24 height 13
click at [1494, 716] on button "Save & Exit" at bounding box center [1470, 718] width 131 height 39
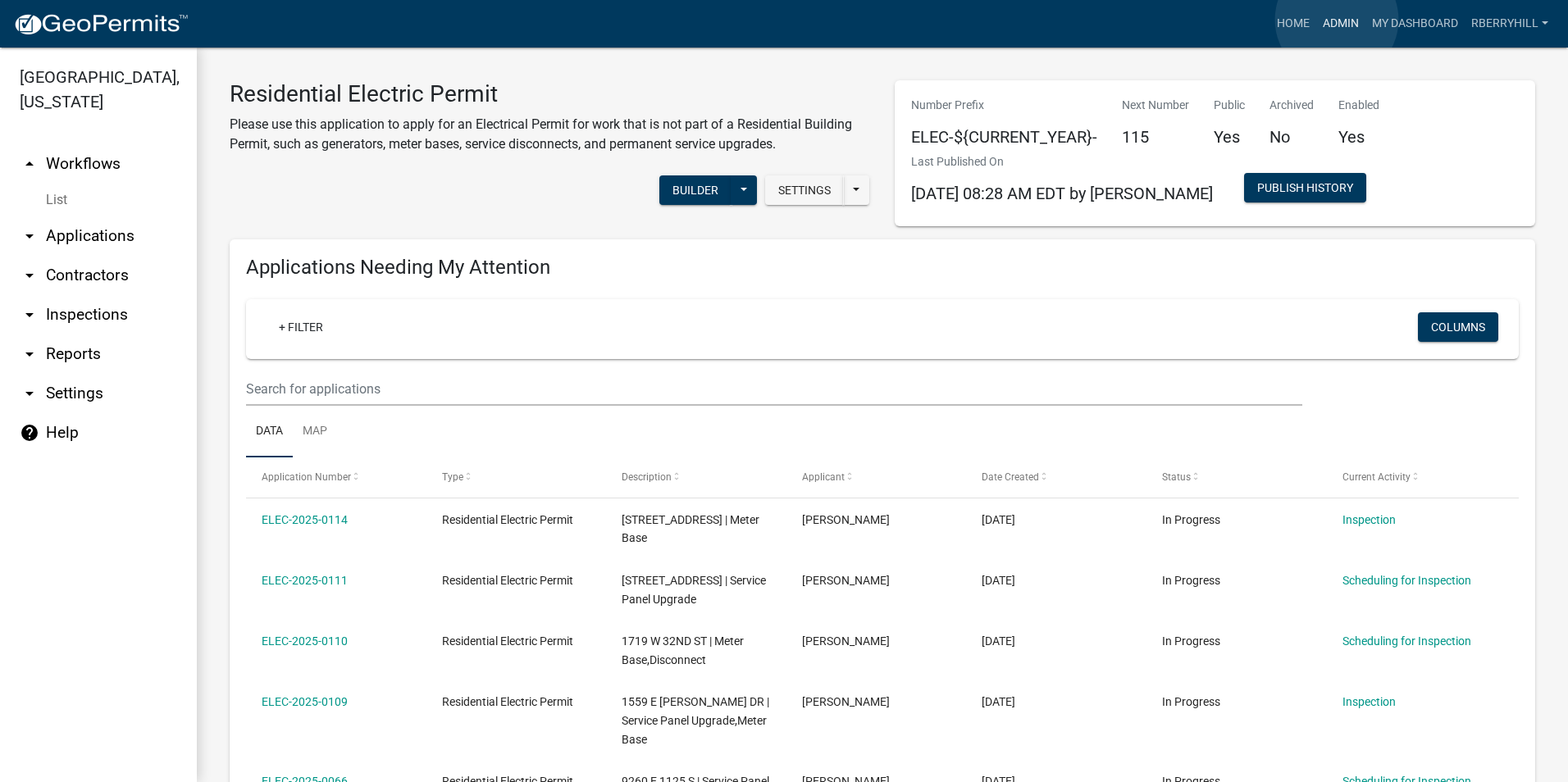
click at [1337, 20] on link "Admin" at bounding box center [1341, 24] width 49 height 31
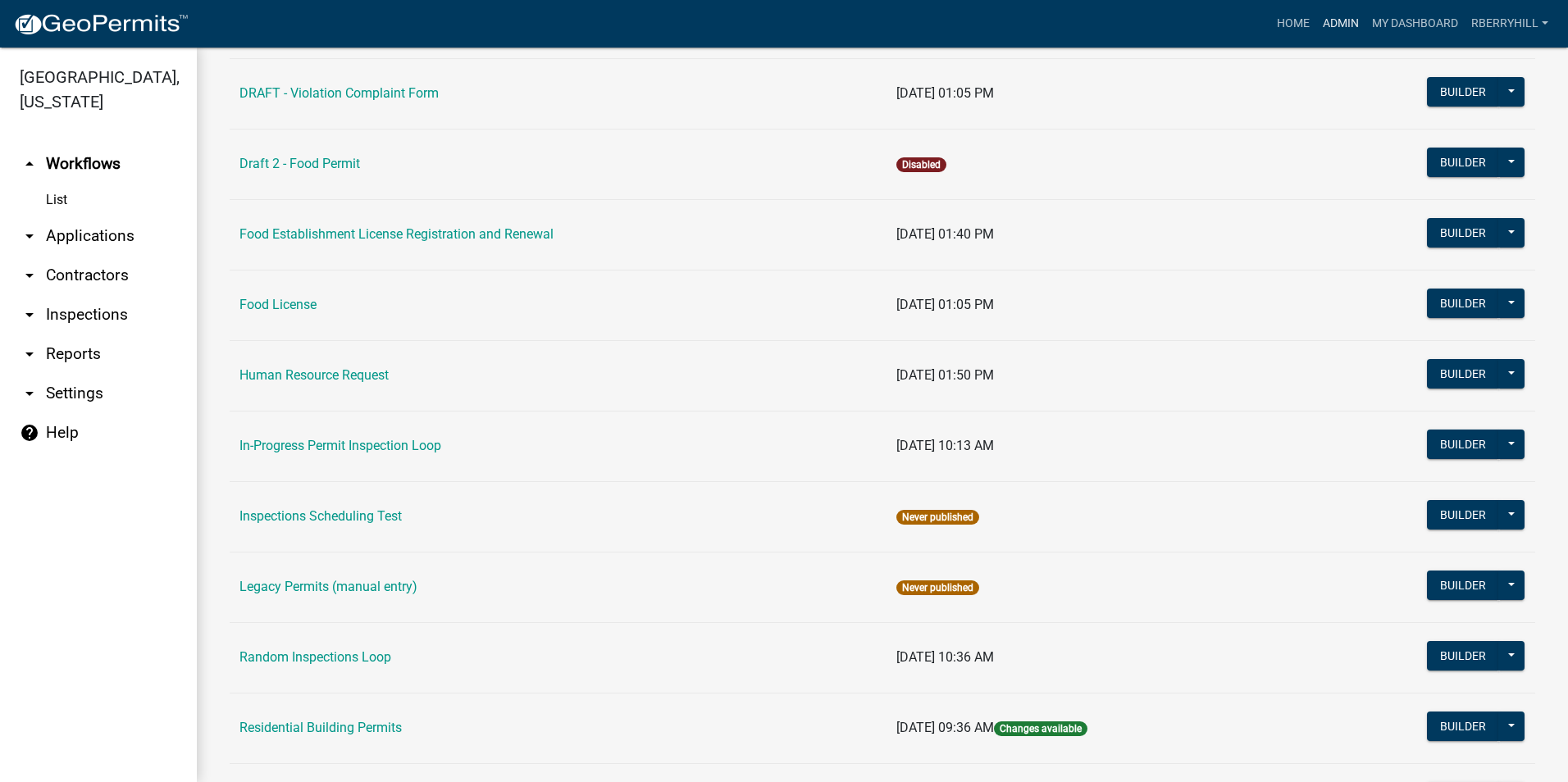
scroll to position [1148, 0]
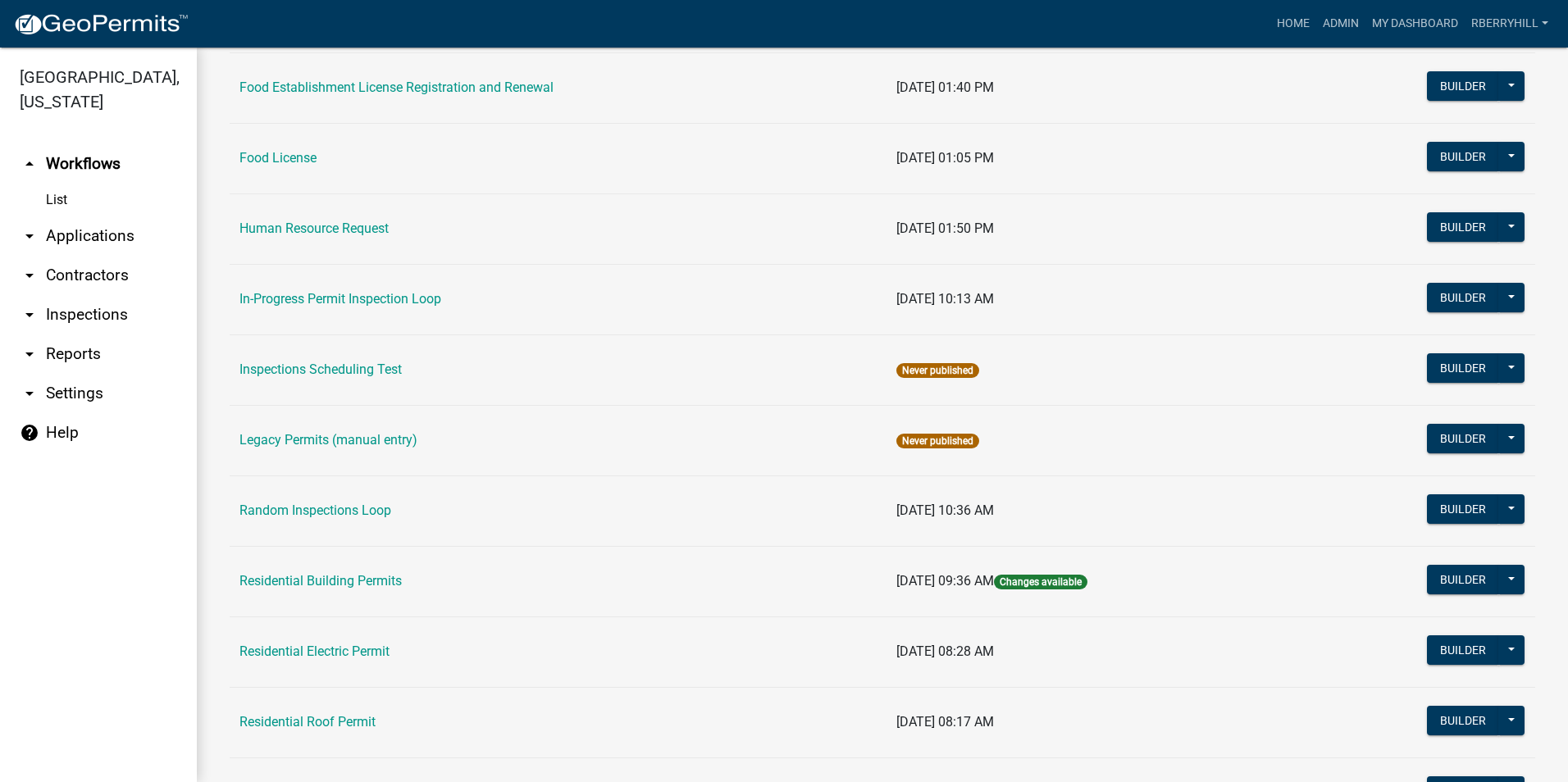
click at [97, 295] on link "arrow_drop_down Inspections" at bounding box center [98, 315] width 197 height 39
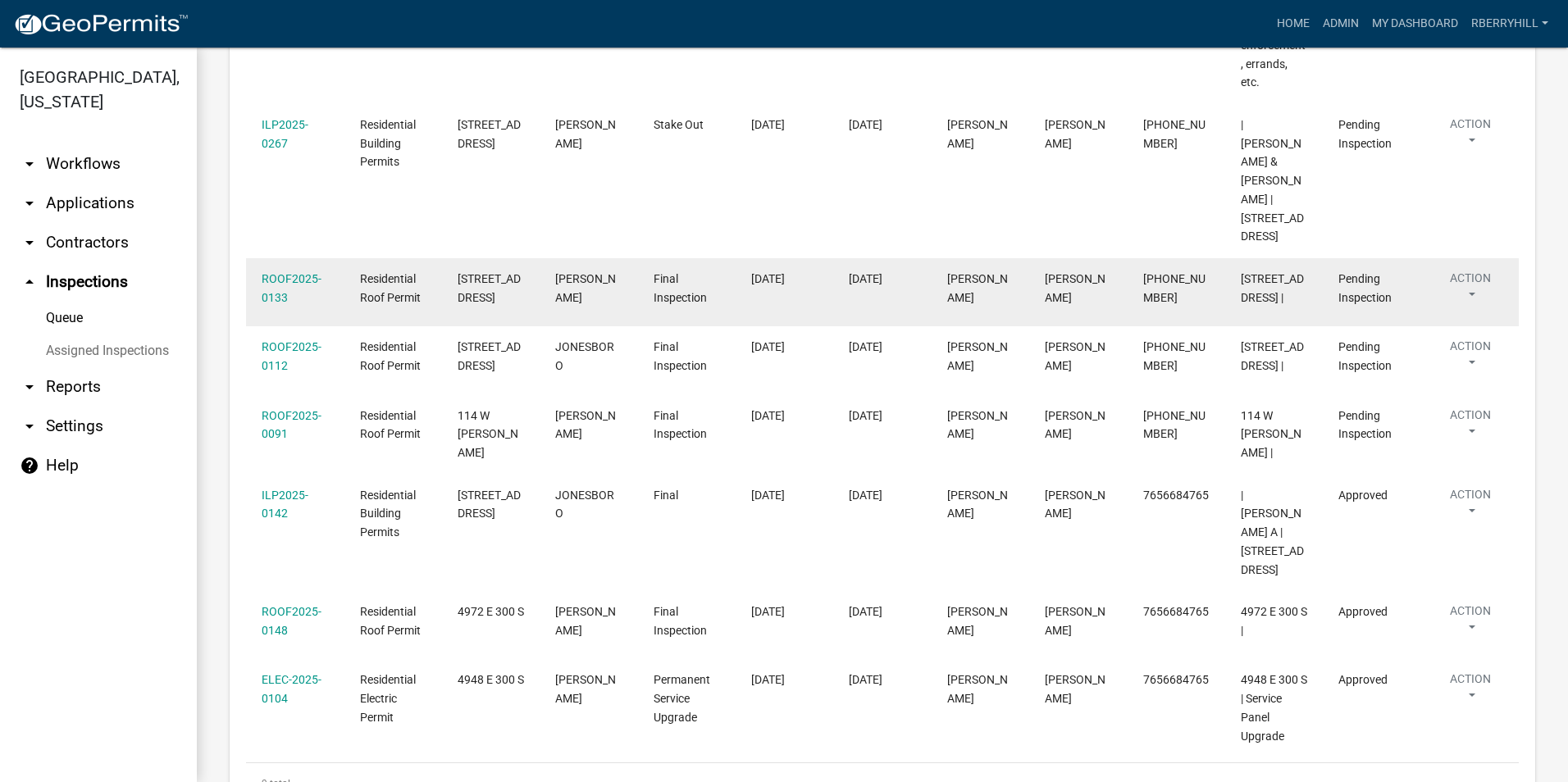
scroll to position [635, 0]
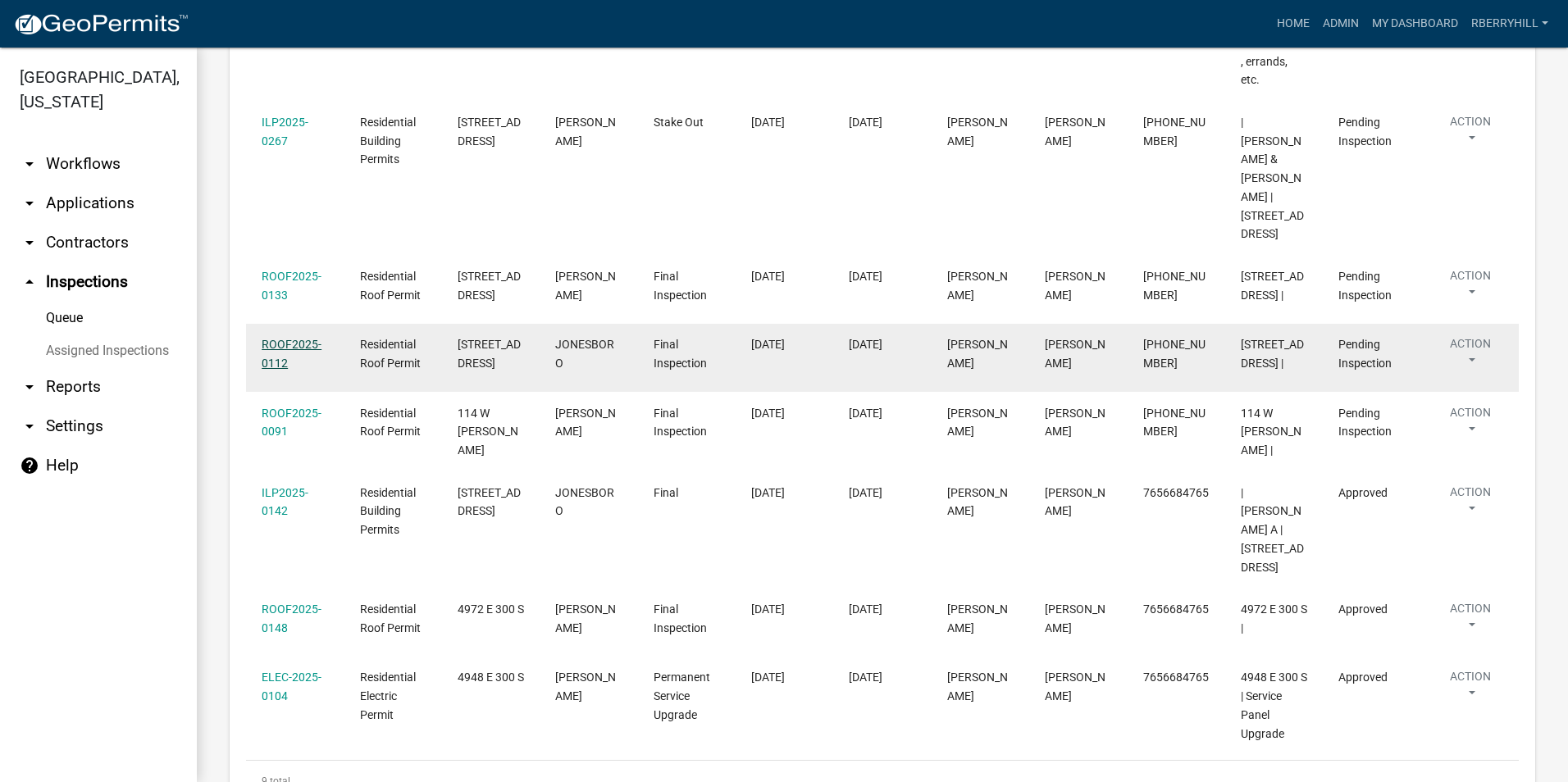
click at [300, 338] on link "ROOF2025-0112" at bounding box center [291, 354] width 60 height 32
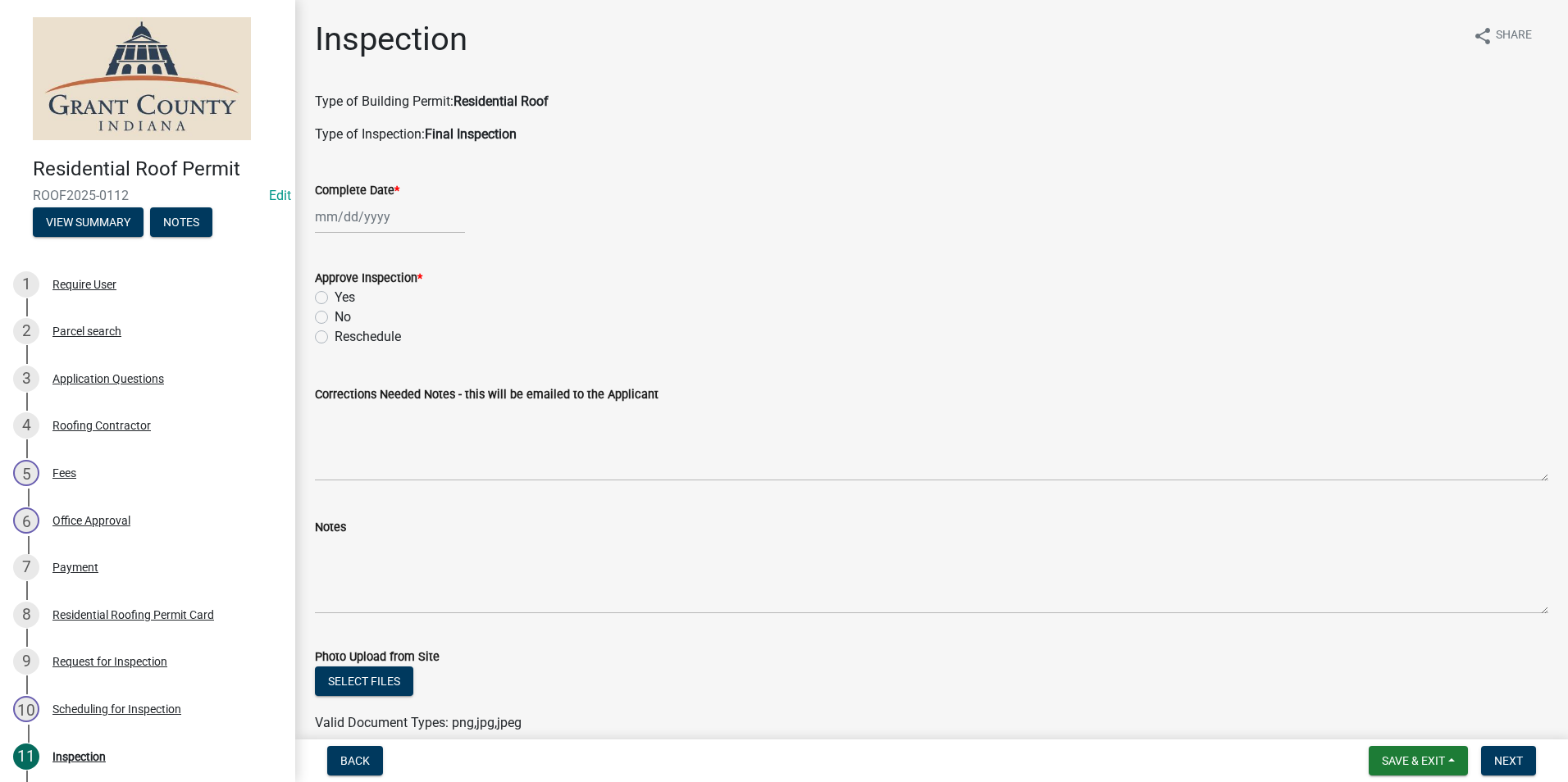
select select "9"
select select "2025"
click at [356, 211] on div "[PERSON_NAME] Feb Mar Apr [PERSON_NAME][DATE] Oct Nov [DATE] 1526 1527 1528 152…" at bounding box center [390, 217] width 150 height 34
click at [324, 385] on div "22" at bounding box center [331, 383] width 26 height 26
type input "[DATE]"
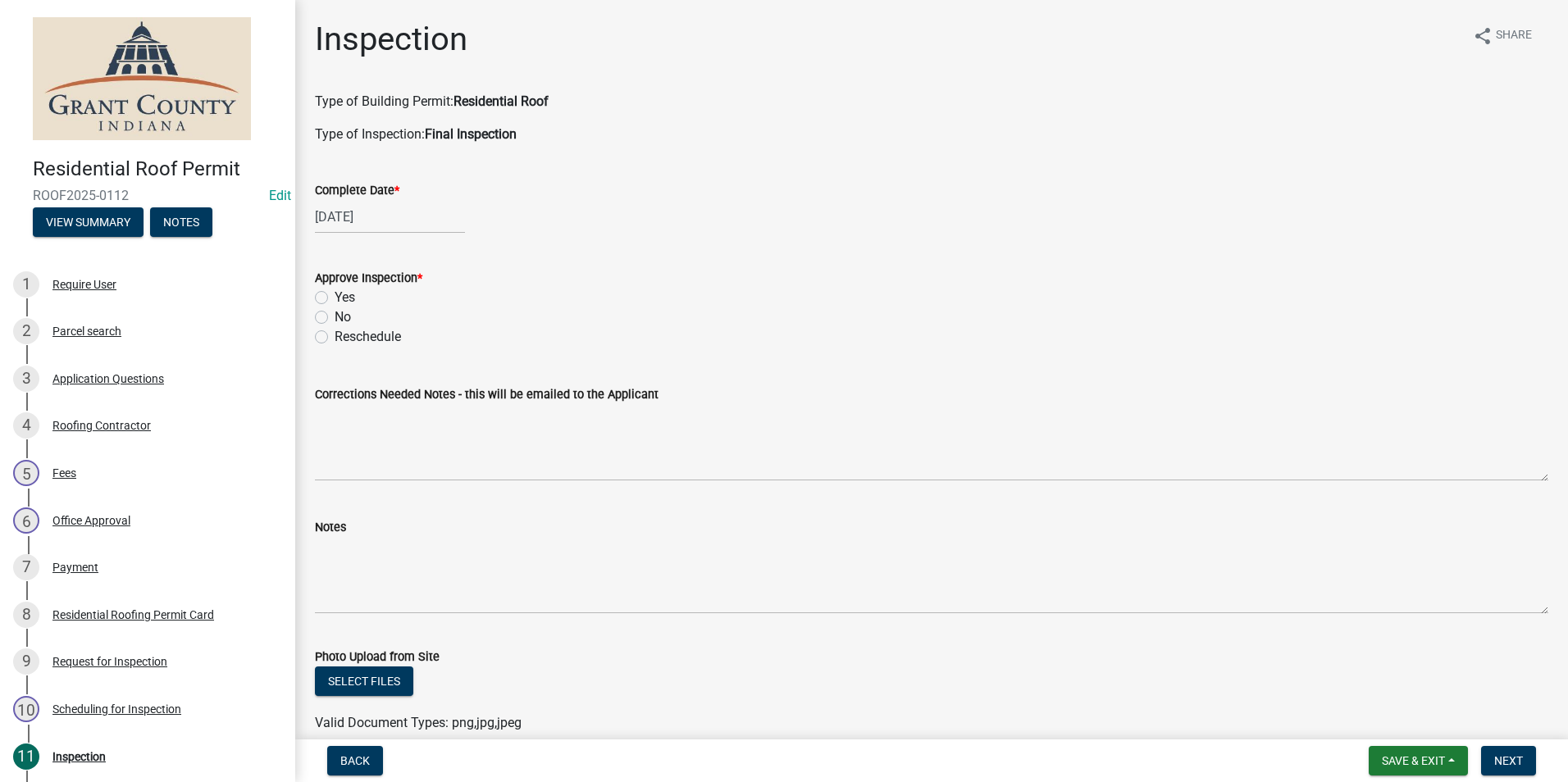
click at [334, 296] on label "Yes" at bounding box center [345, 297] width 20 height 20
click at [334, 296] on input "Yes" at bounding box center [339, 293] width 11 height 11
radio input "true"
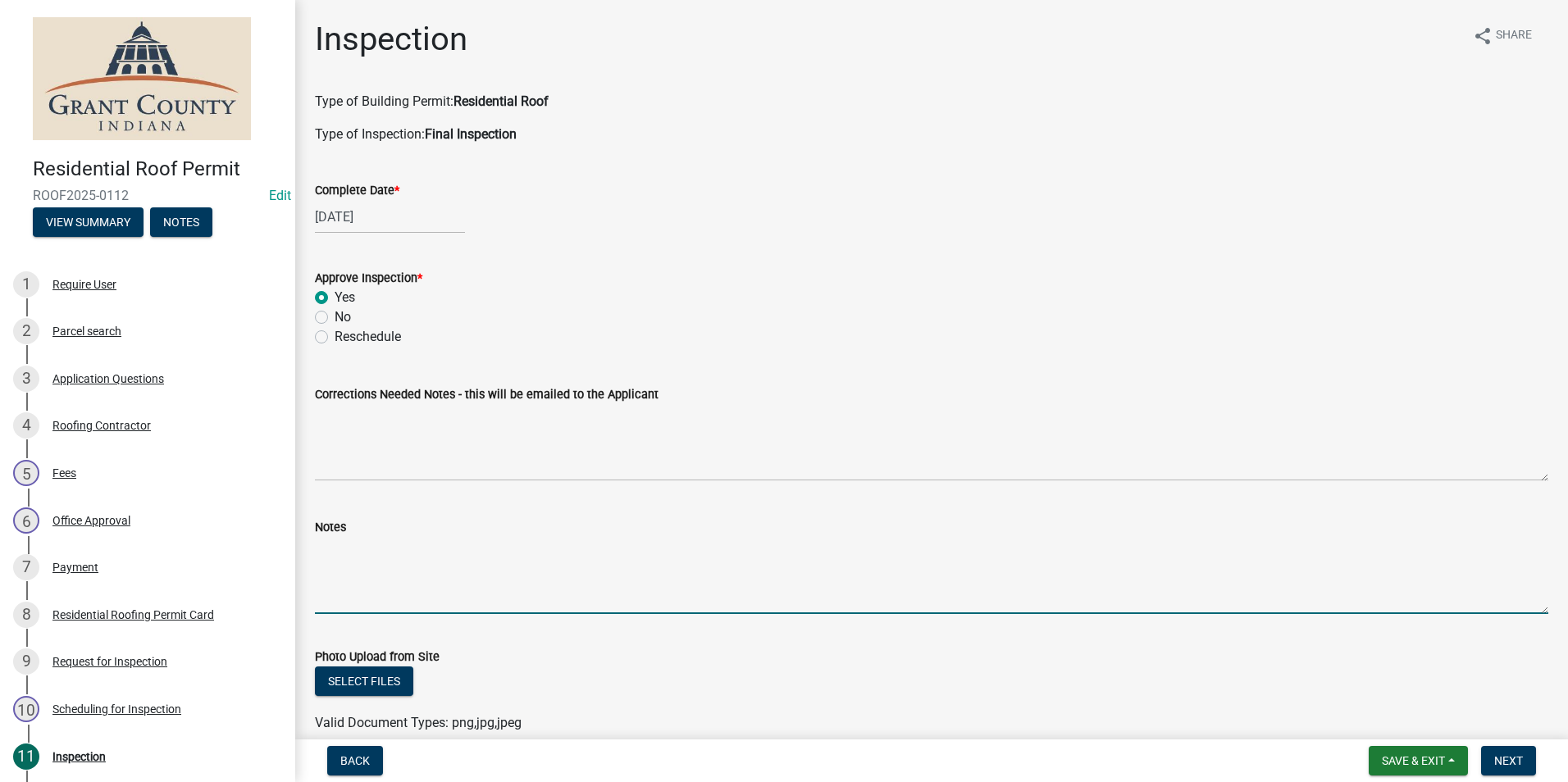
click at [316, 545] on textarea "Notes" at bounding box center [931, 575] width 1233 height 77
type textarea "Appears satisfactory."
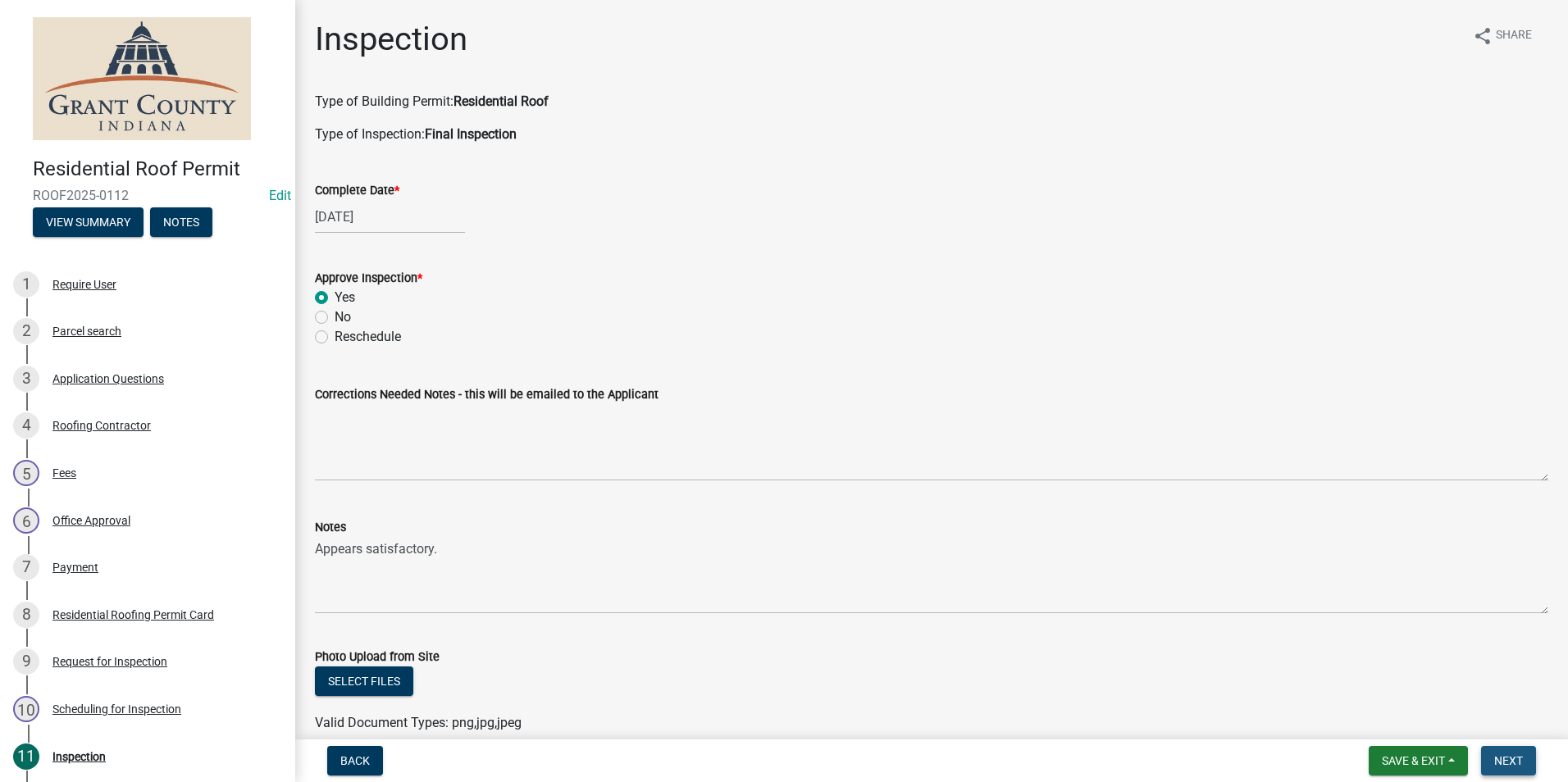
click at [1505, 757] on span "Next" at bounding box center [1508, 761] width 29 height 13
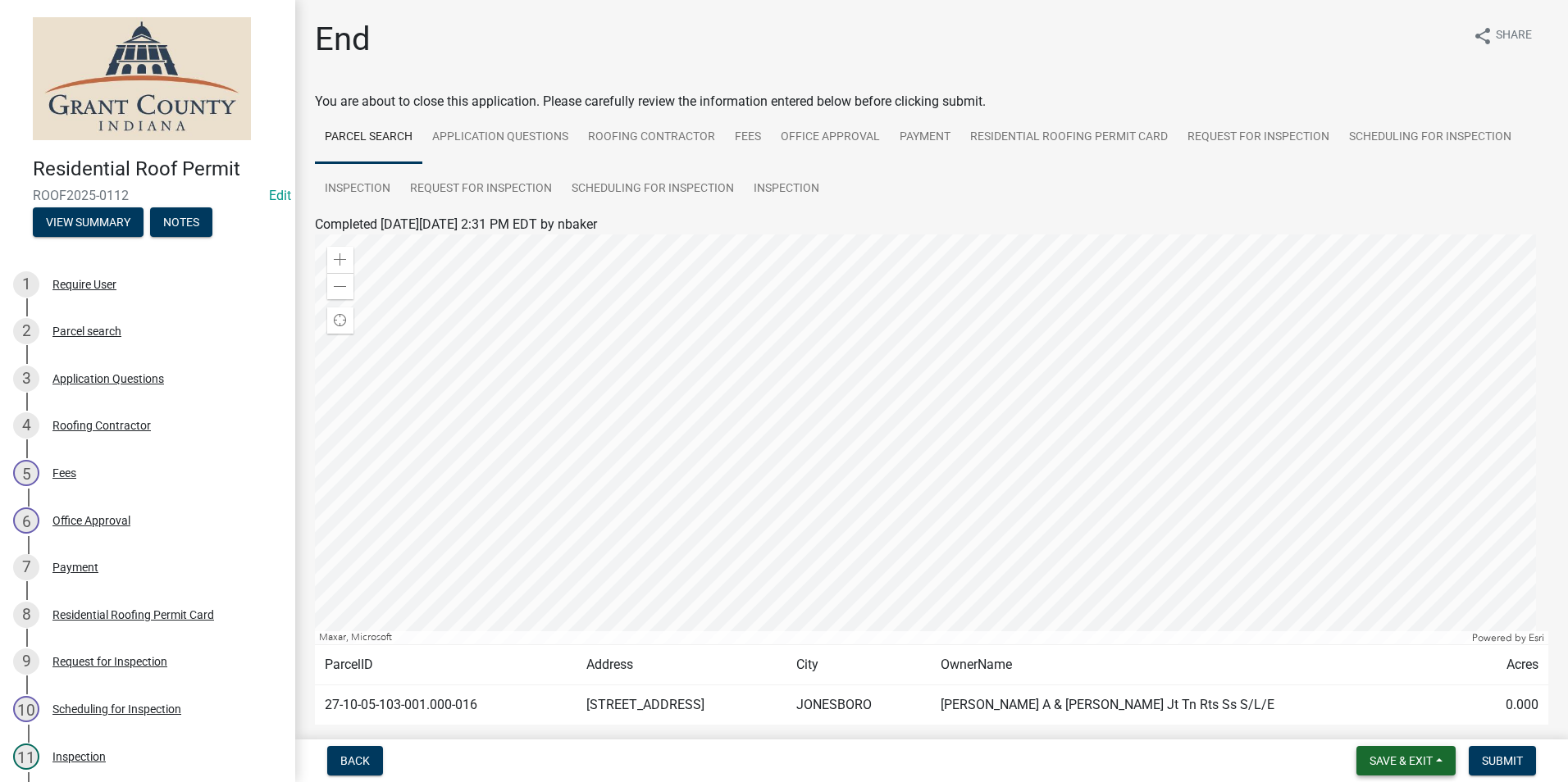
click at [1393, 761] on span "Save & Exit" at bounding box center [1400, 761] width 63 height 13
click at [1387, 717] on button "Save & Exit" at bounding box center [1389, 718] width 131 height 39
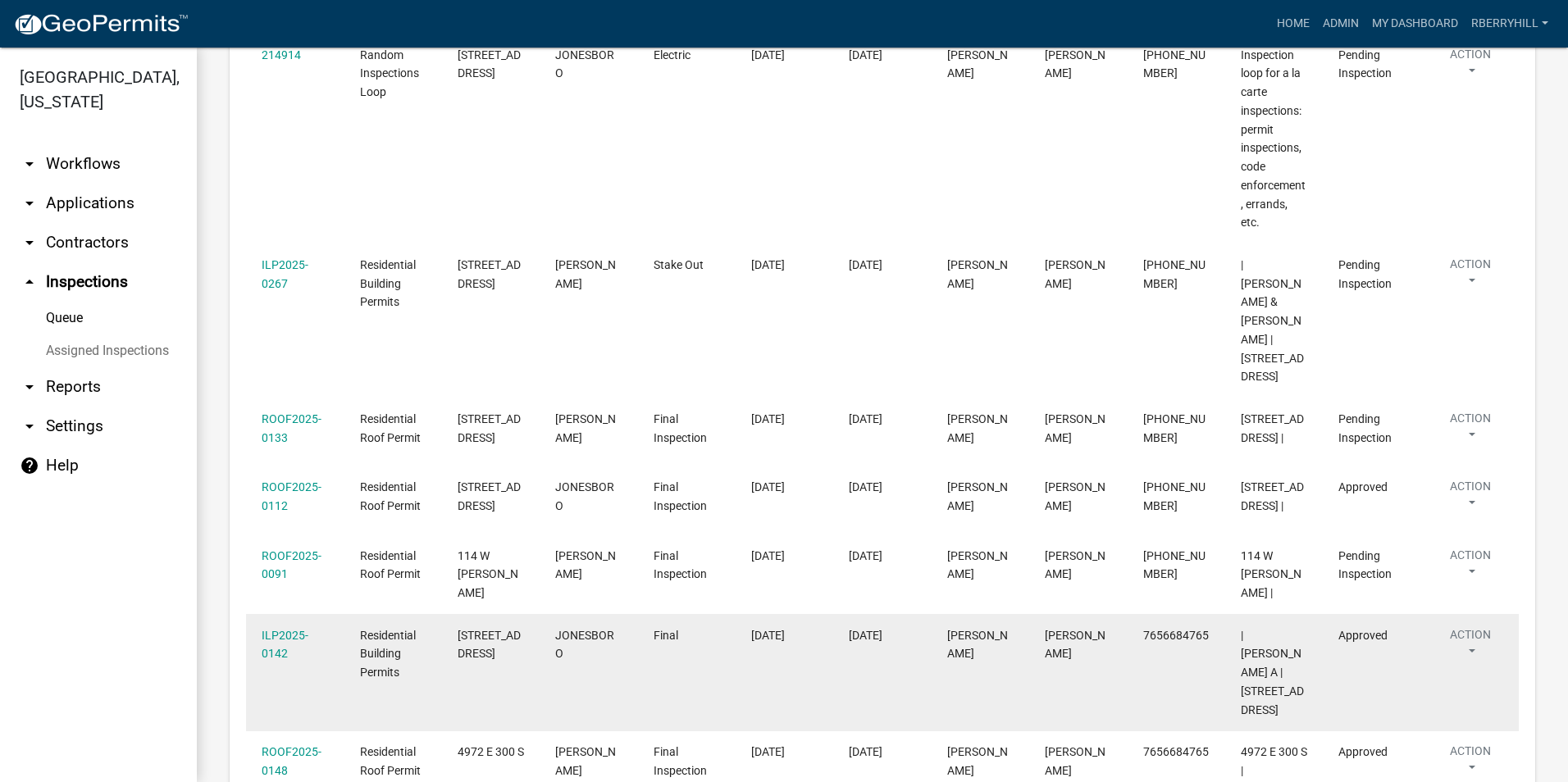
scroll to position [574, 0]
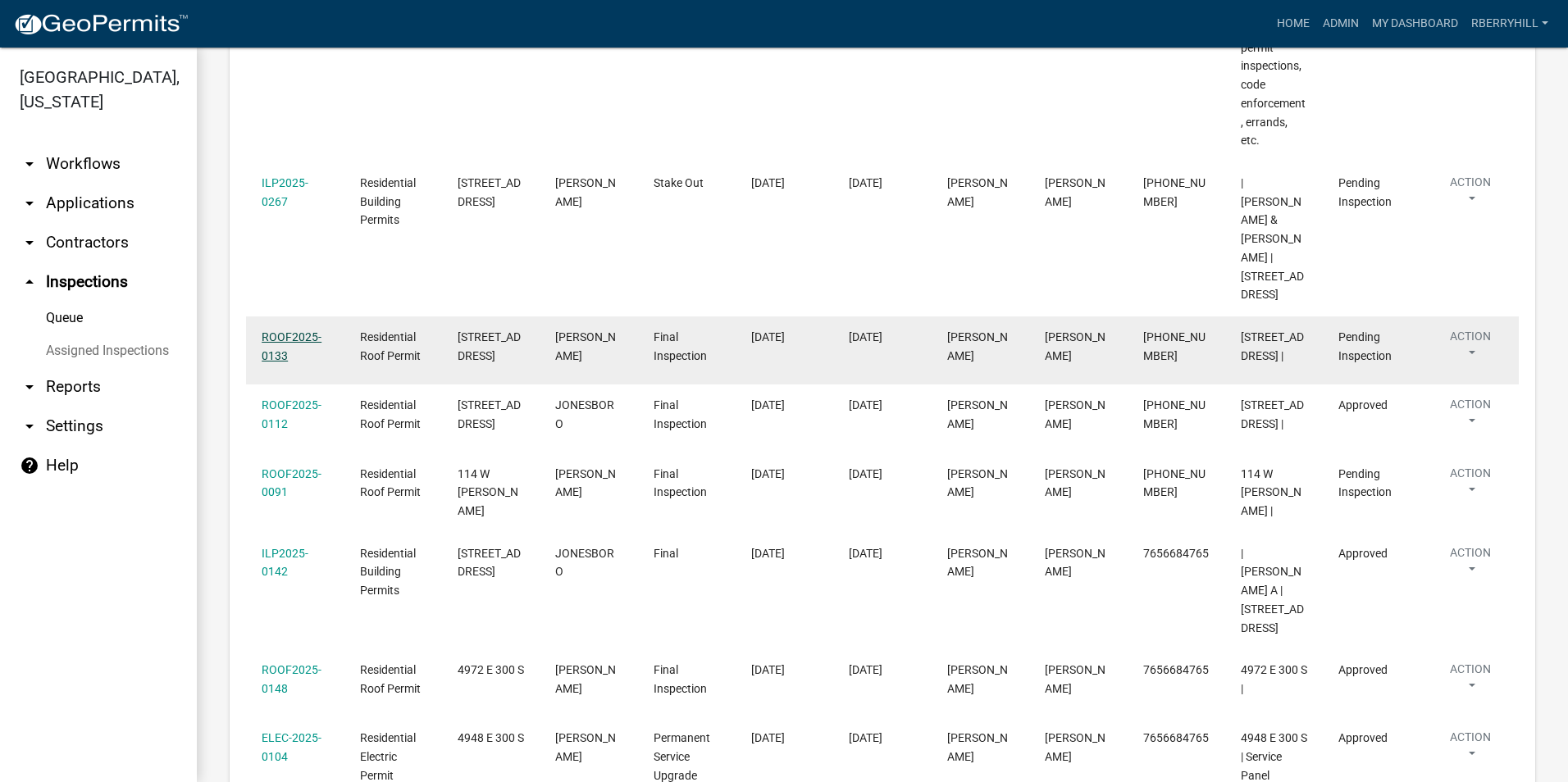
click at [294, 330] on link "ROOF2025-0133" at bounding box center [291, 346] width 60 height 32
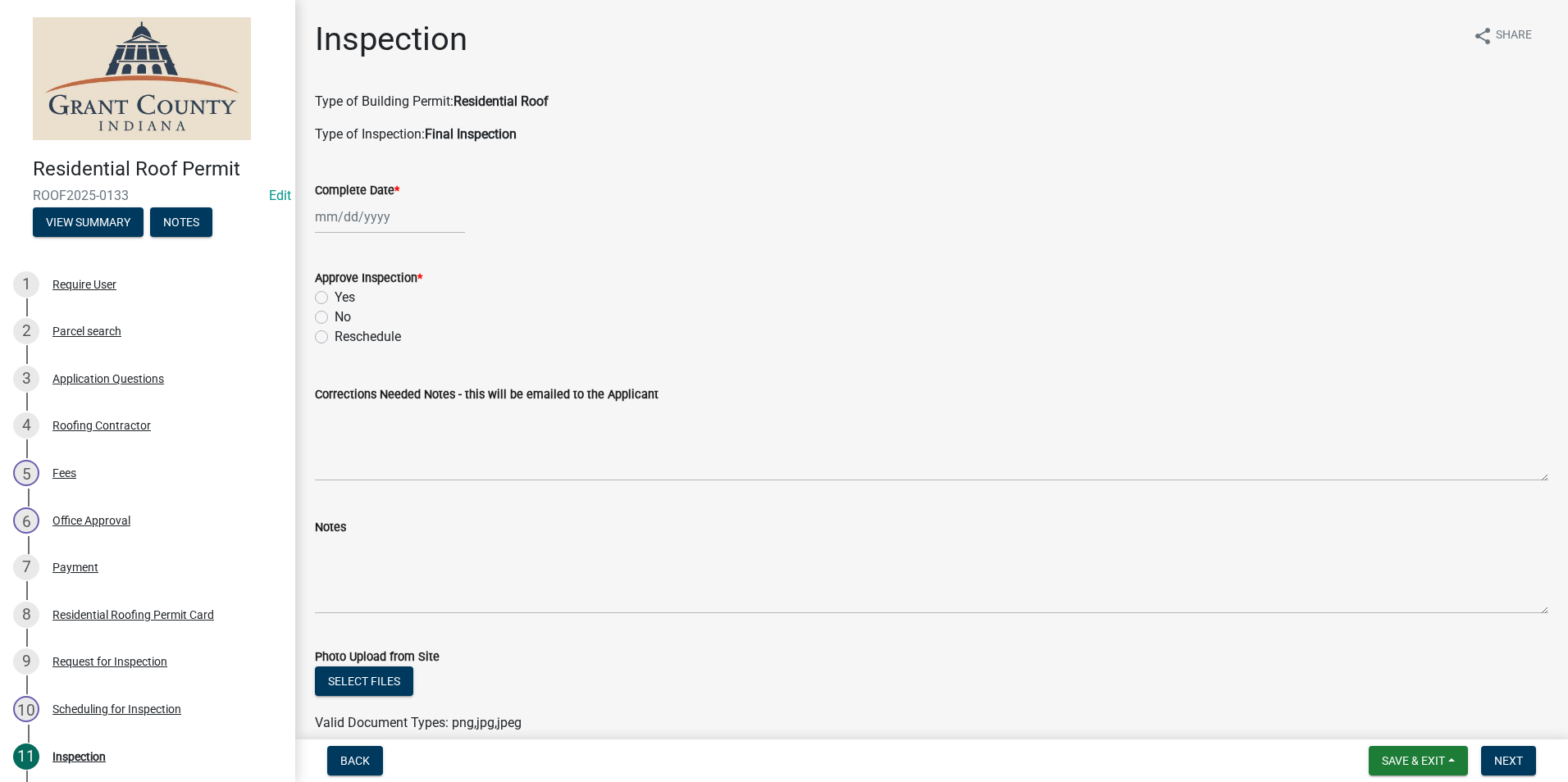
click at [358, 216] on div at bounding box center [390, 217] width 150 height 34
select select "9"
select select "2025"
drag, startPoint x: 329, startPoint y: 385, endPoint x: 332, endPoint y: 368, distance: 17.3
click at [330, 384] on div "22" at bounding box center [331, 383] width 26 height 26
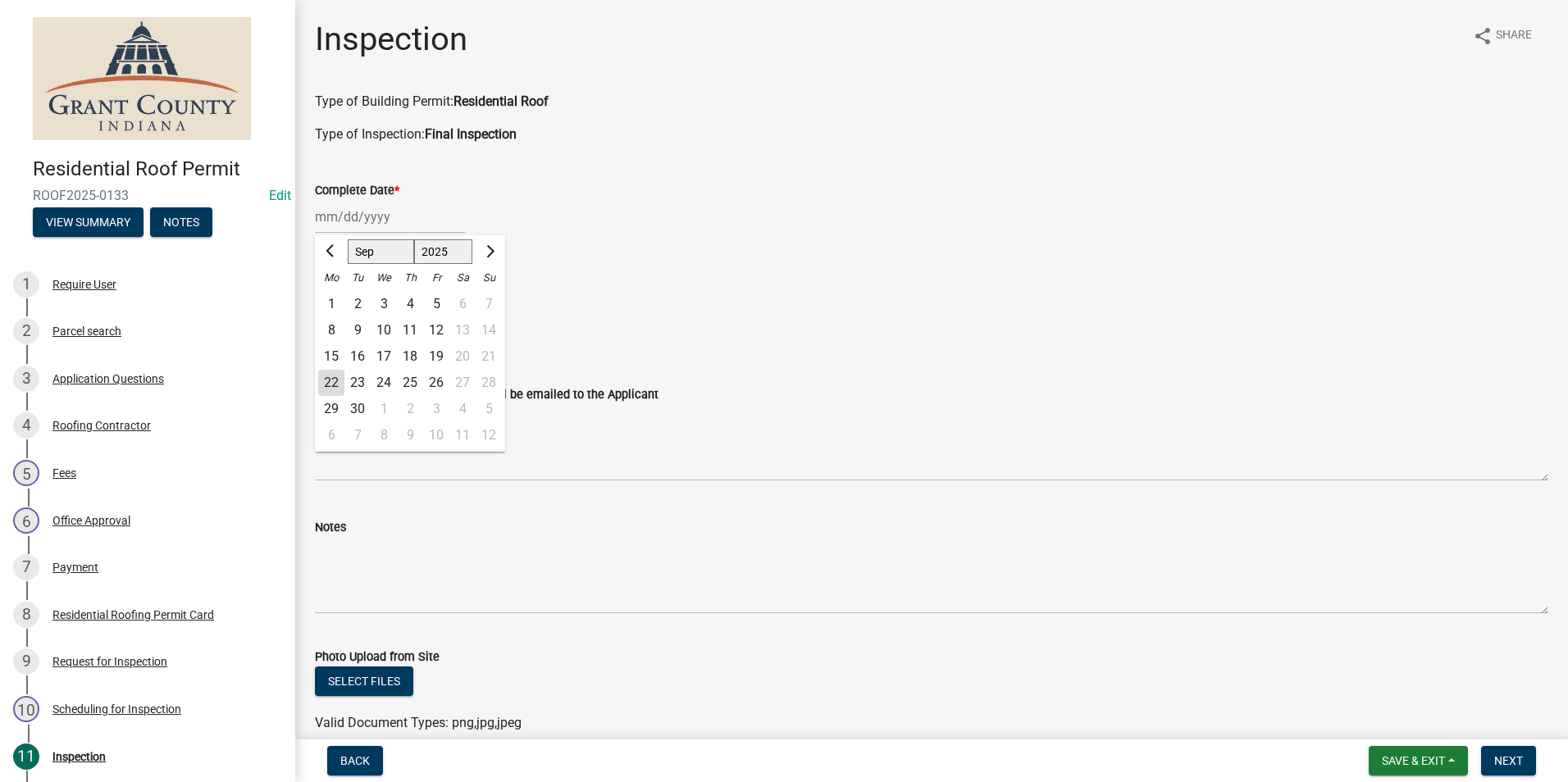
type input "[DATE]"
drag, startPoint x: 319, startPoint y: 298, endPoint x: 319, endPoint y: 313, distance: 15.0
click at [334, 300] on label "Yes" at bounding box center [345, 297] width 20 height 20
click at [334, 299] on input "Yes" at bounding box center [339, 293] width 11 height 11
radio input "true"
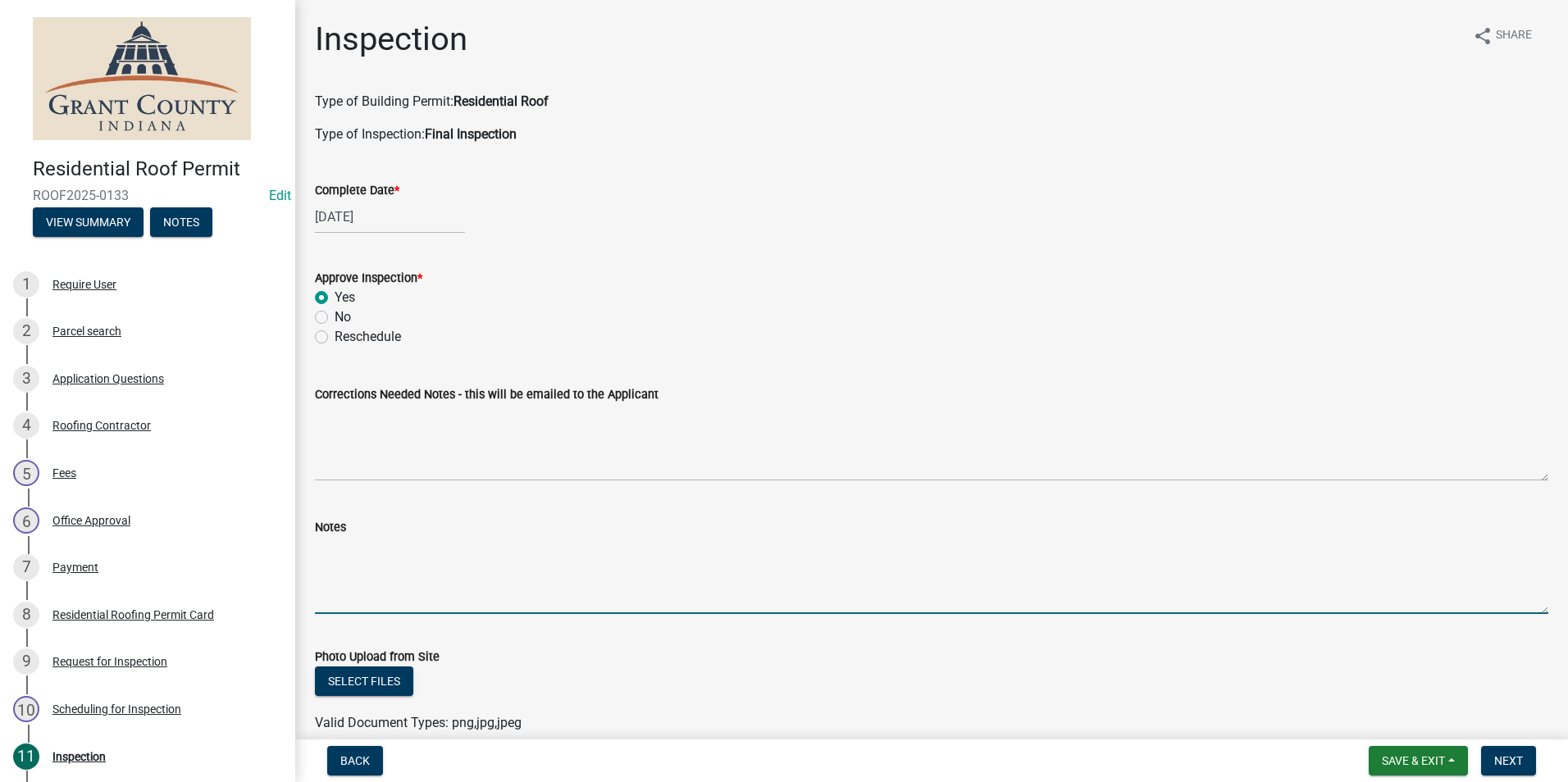
click at [325, 544] on textarea "Notes" at bounding box center [931, 575] width 1233 height 77
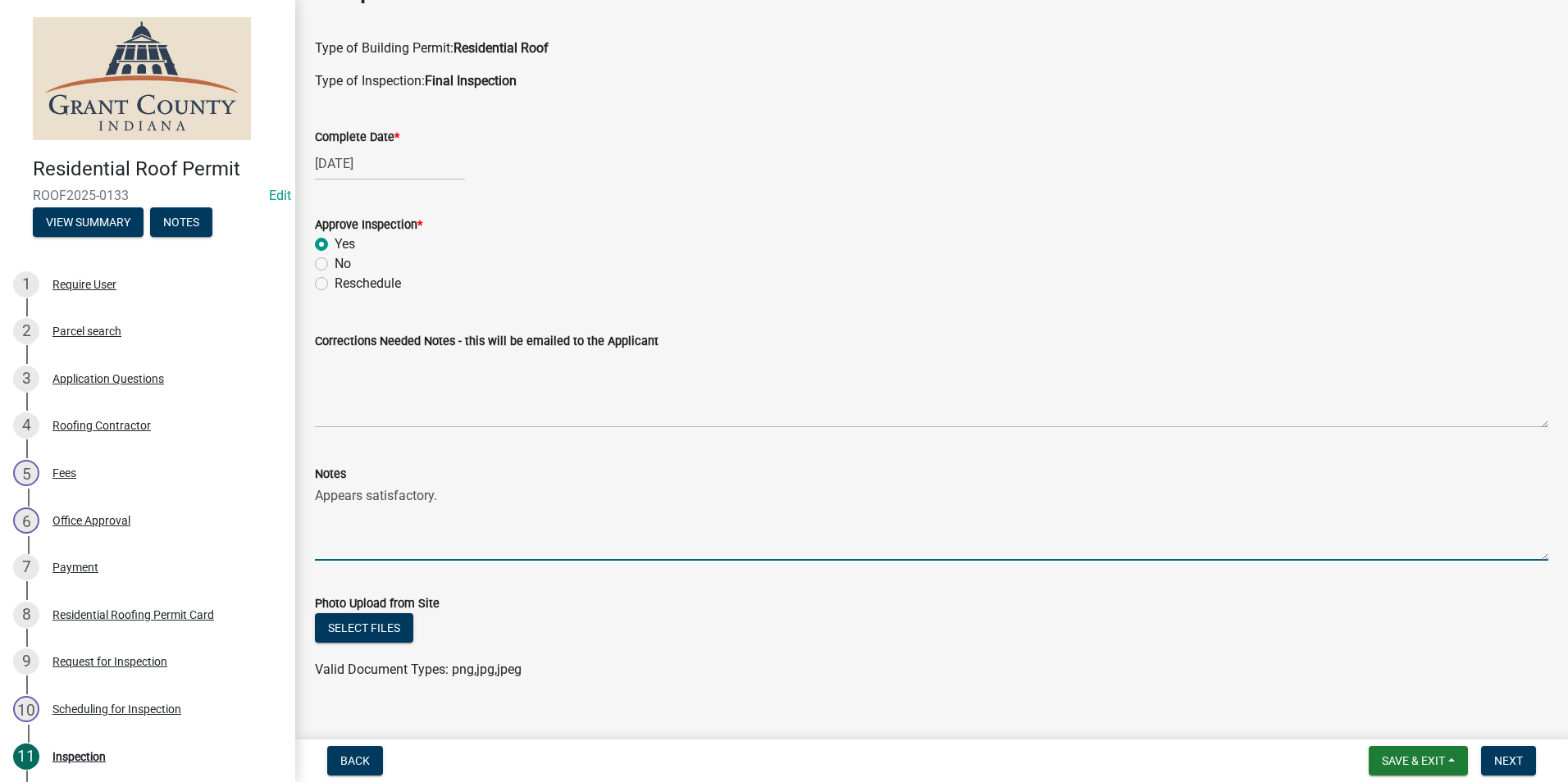
scroll to position [79, 0]
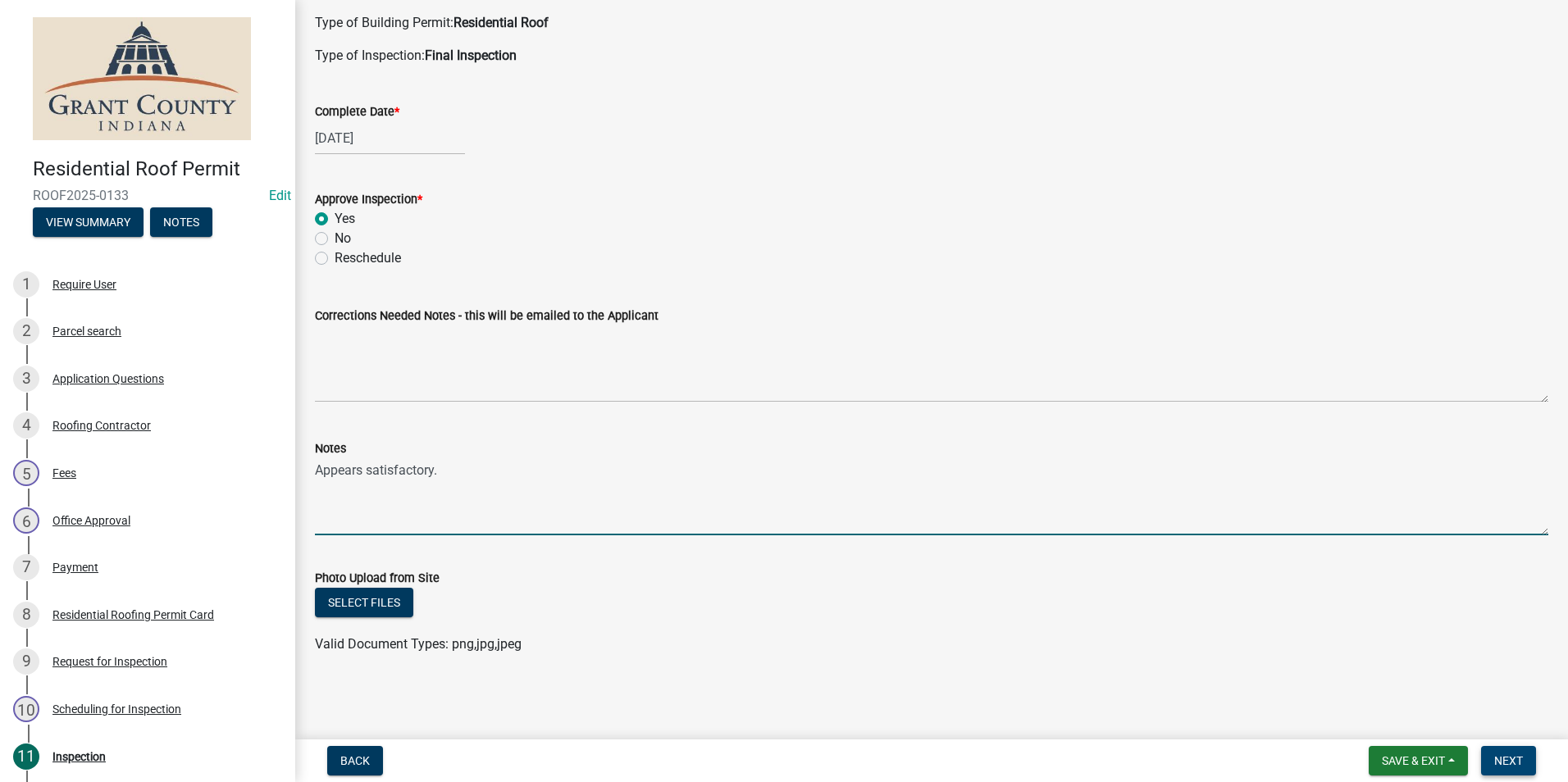
type textarea "Appears satisfactory."
click at [1508, 763] on span "Next" at bounding box center [1508, 761] width 29 height 13
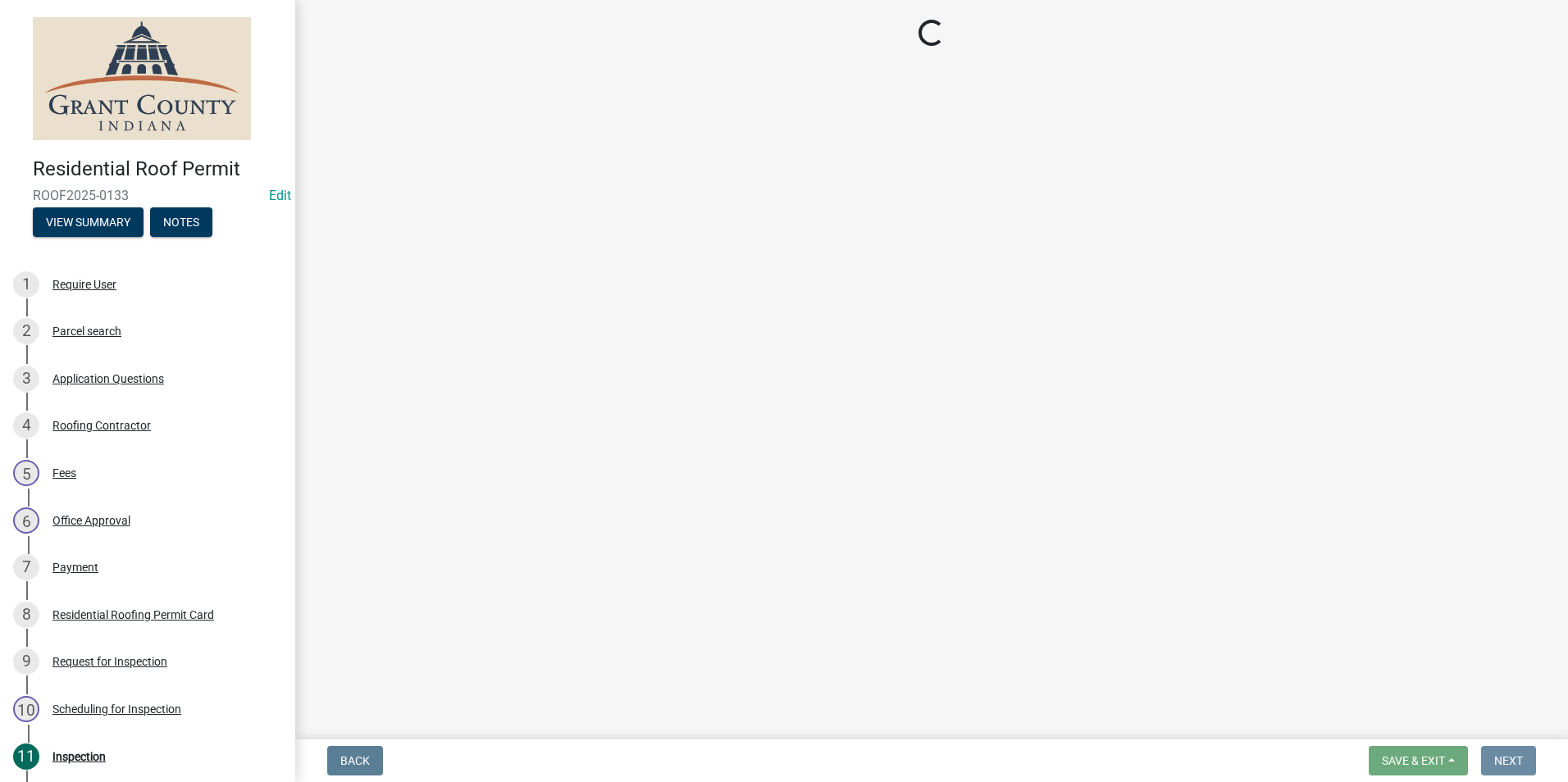
scroll to position [0, 0]
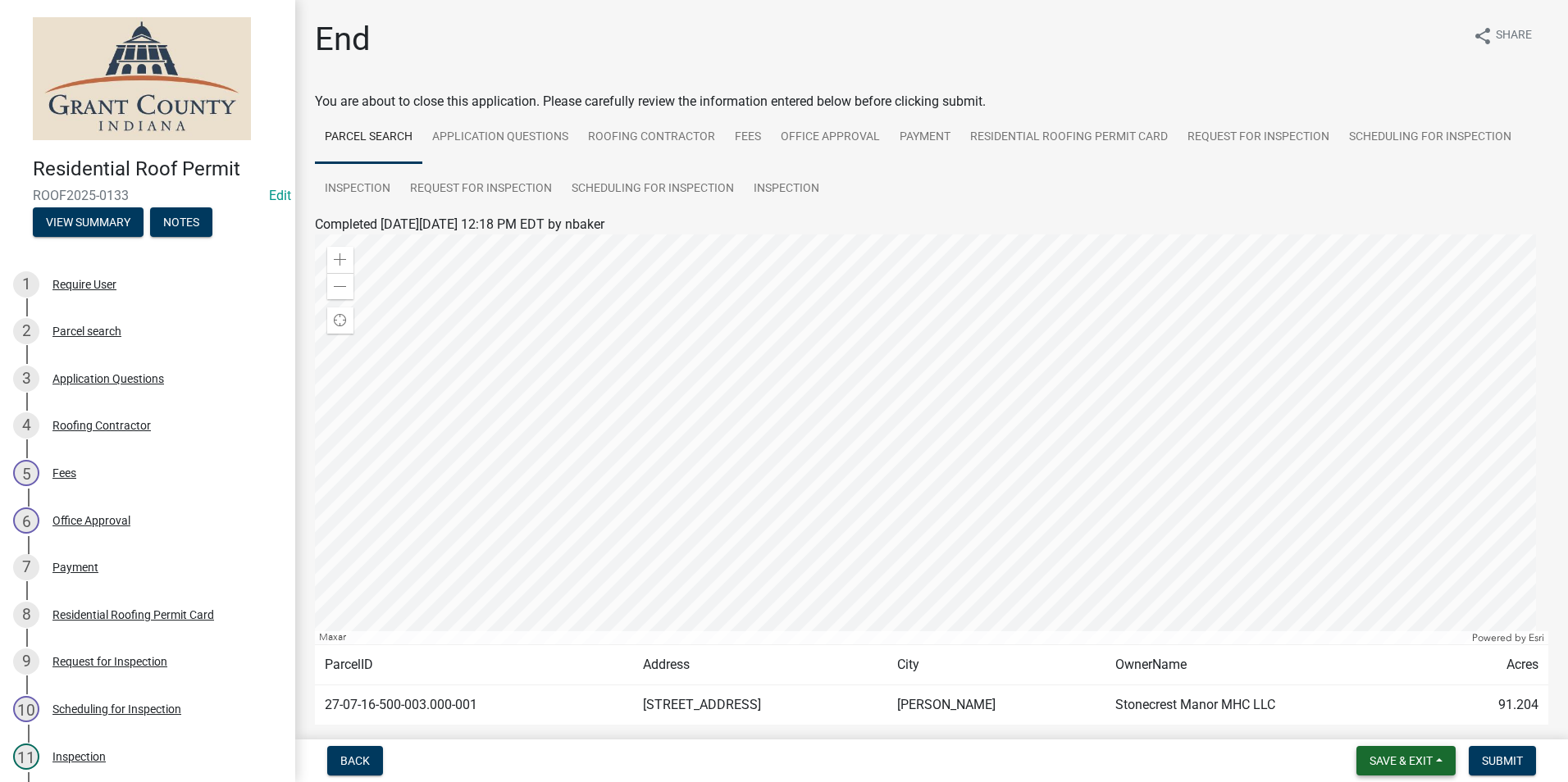
click at [1403, 752] on button "Save & Exit" at bounding box center [1405, 761] width 100 height 30
click at [1402, 712] on button "Save & Exit" at bounding box center [1389, 718] width 131 height 39
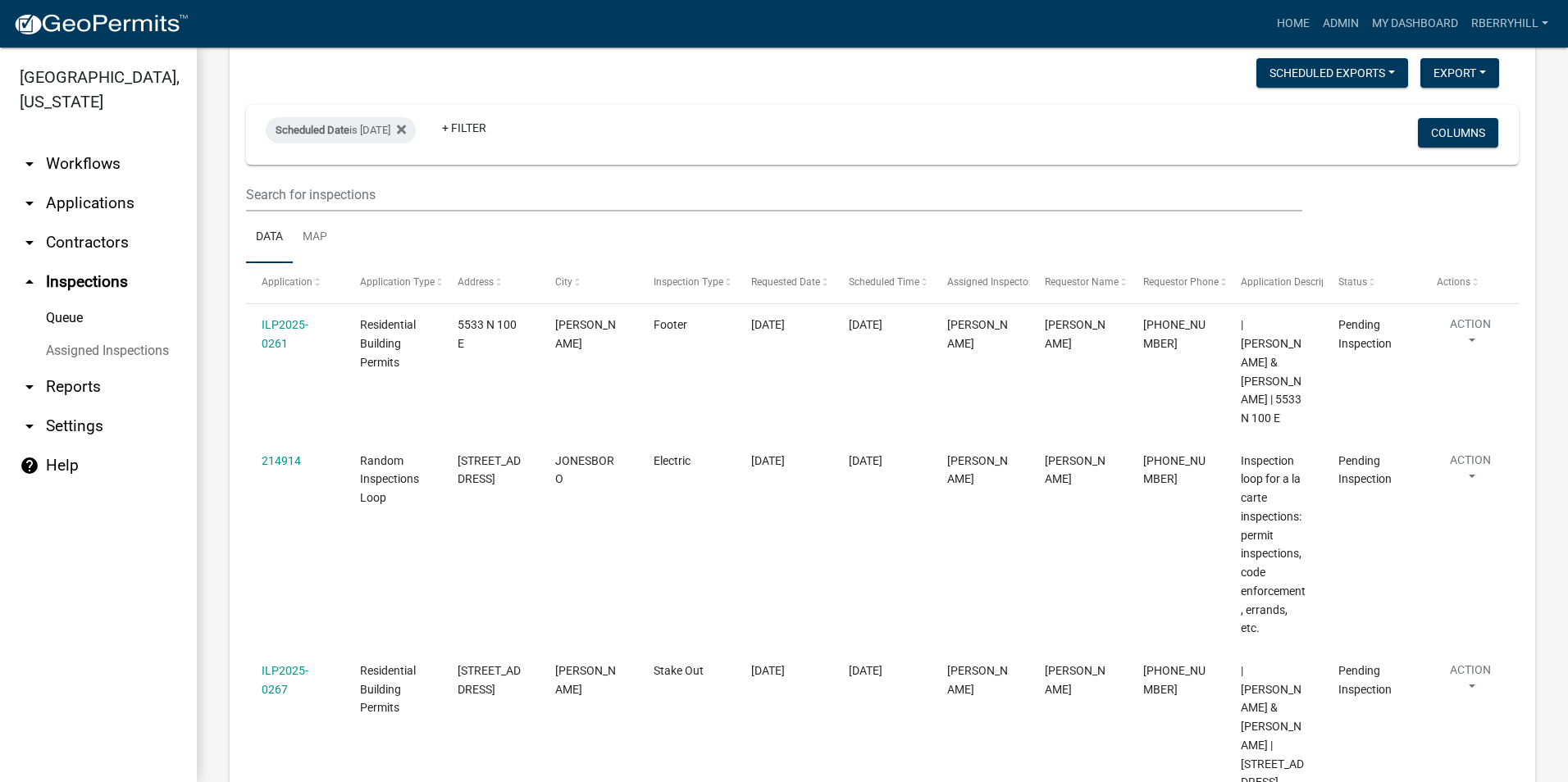
scroll to position [60, 0]
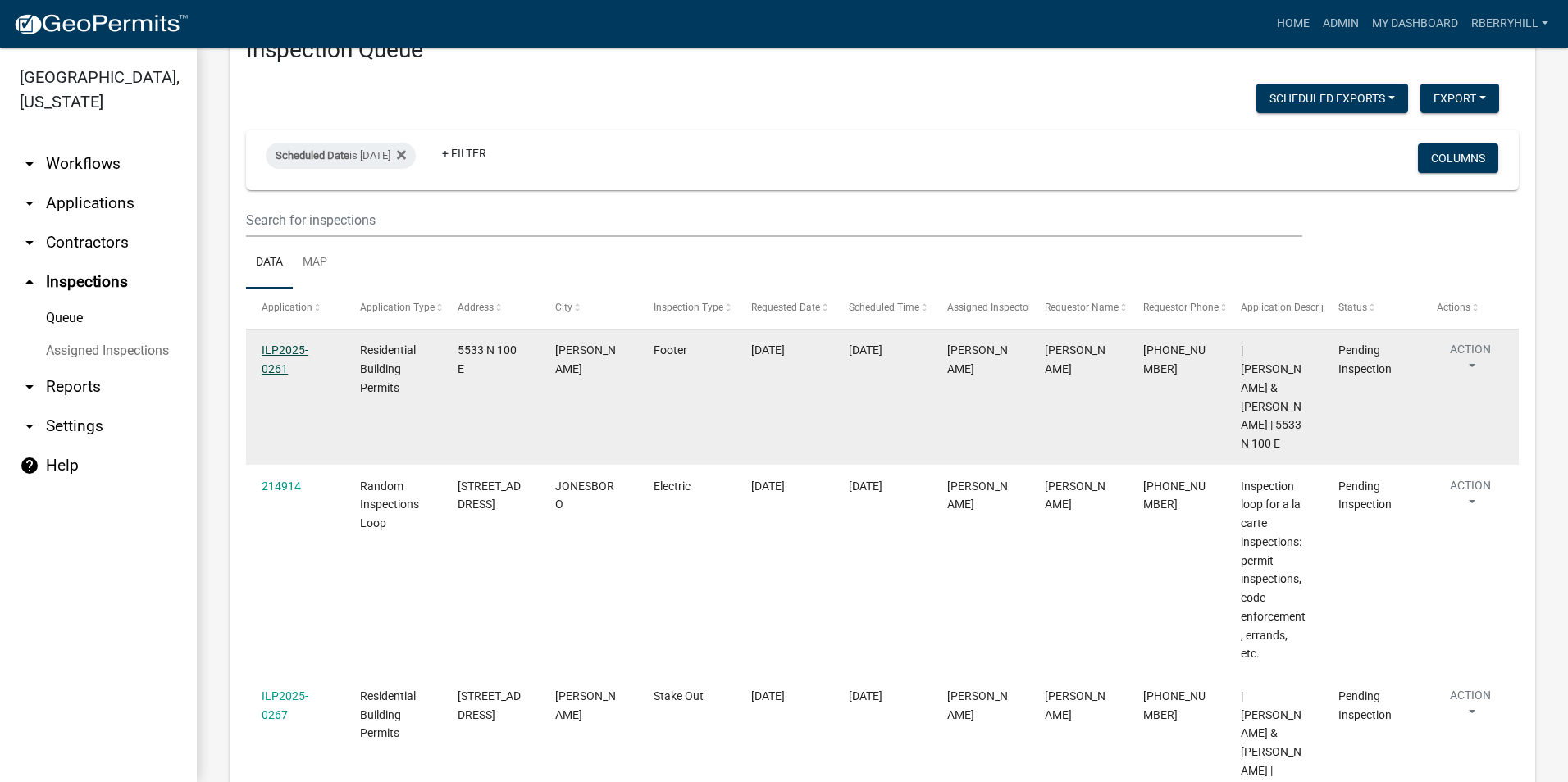
click at [279, 355] on link "ILP2025-0261" at bounding box center [284, 360] width 47 height 32
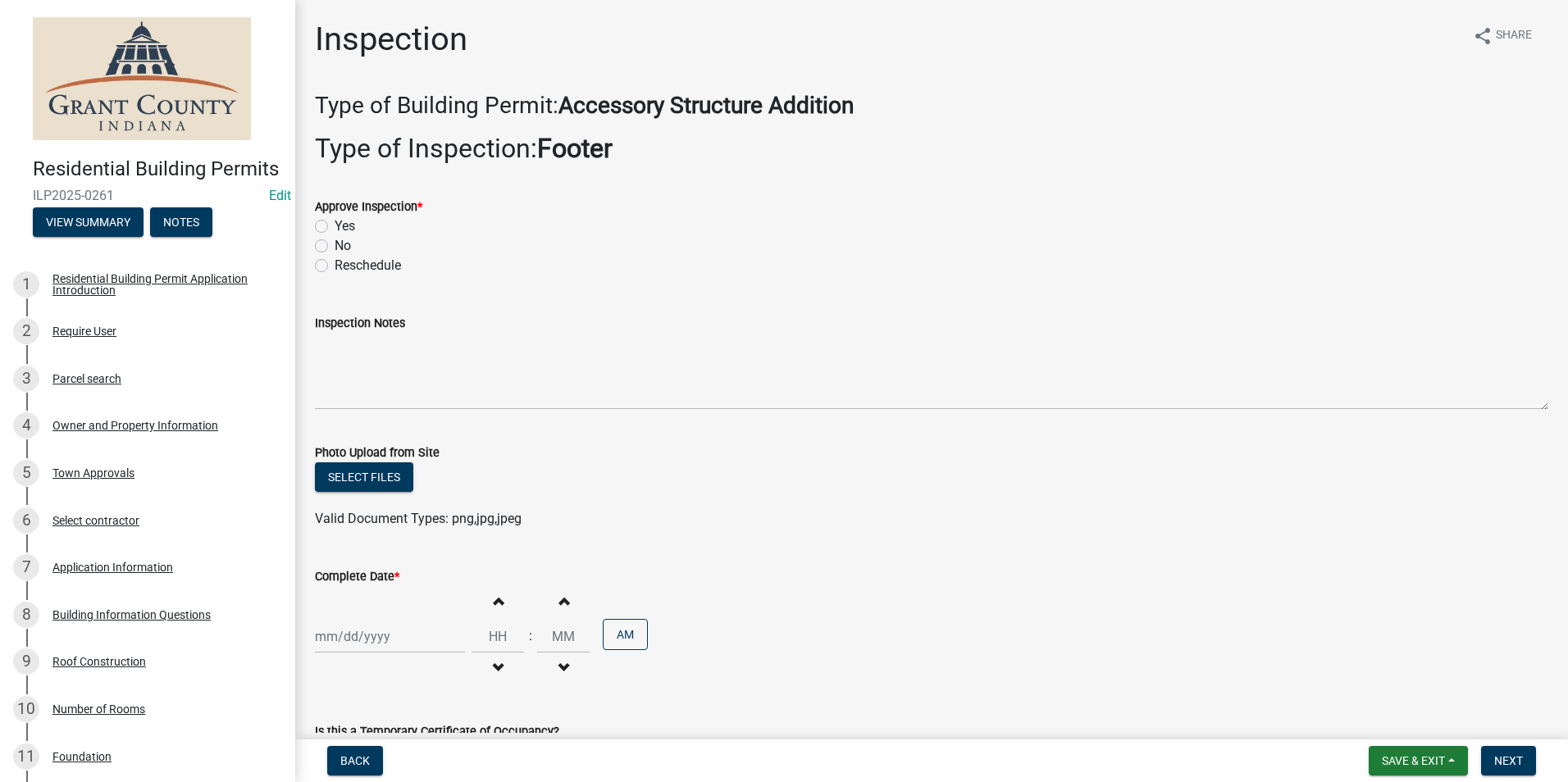
click at [334, 227] on label "Yes" at bounding box center [345, 225] width 20 height 20
click at [334, 227] on input "Yes" at bounding box center [339, 221] width 11 height 11
radio input "true"
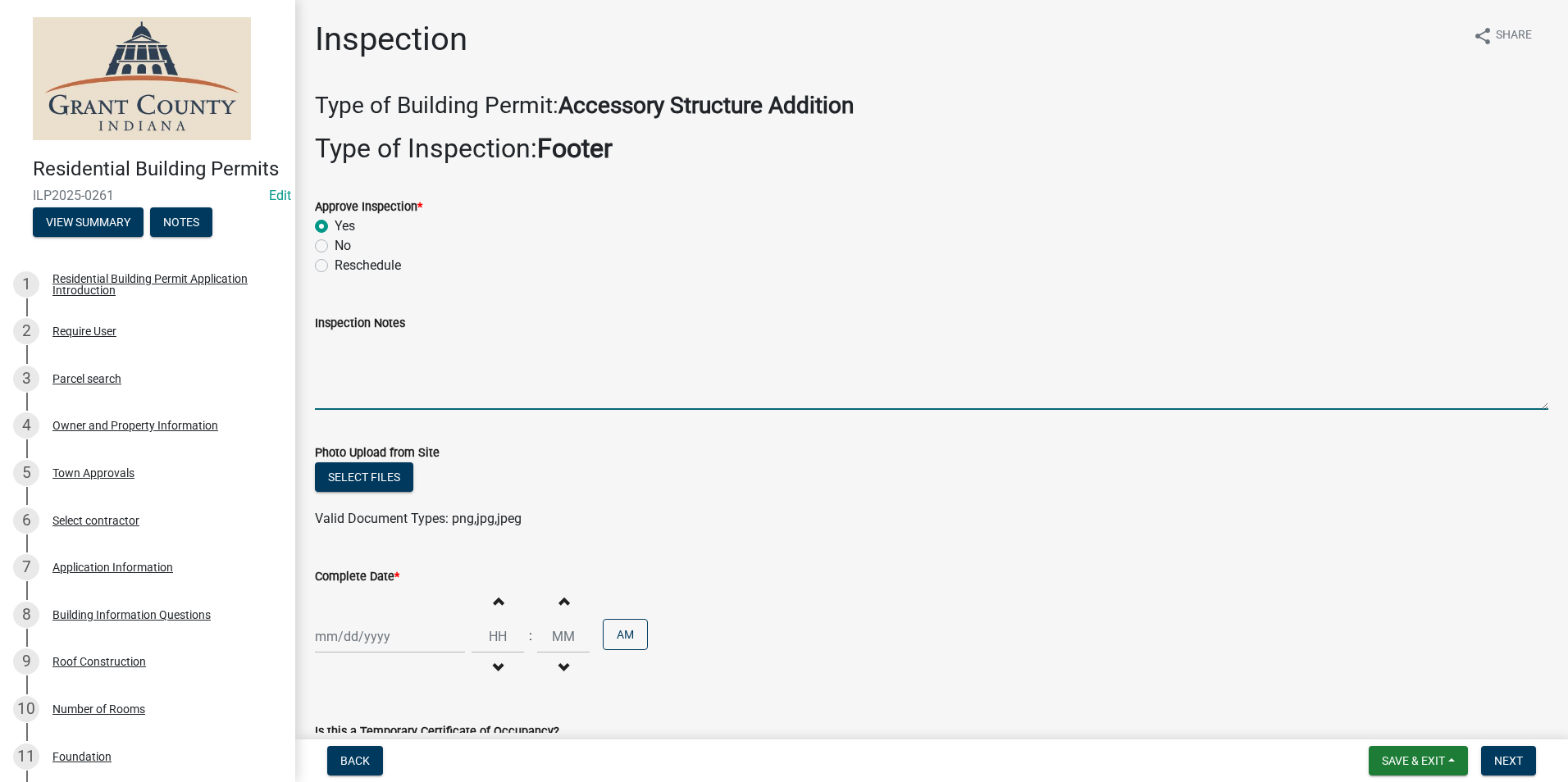
click at [322, 359] on textarea "Inspection Notes" at bounding box center [931, 371] width 1233 height 77
type textarea "Width, depth and rebar meet code requirements."
select select "9"
select select "2025"
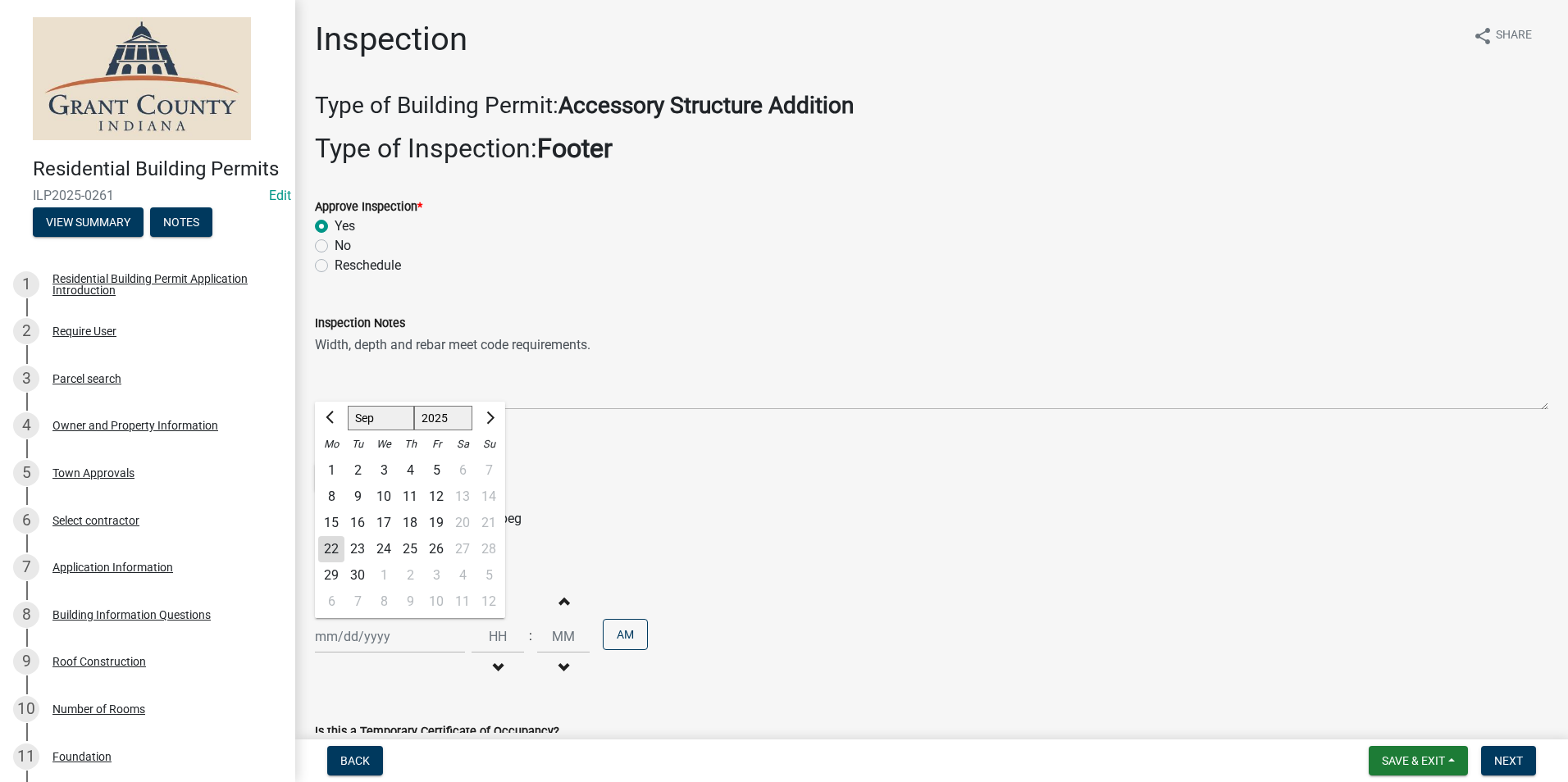
click at [362, 634] on div "[PERSON_NAME] Feb Mar Apr [PERSON_NAME][DATE] Oct Nov [DATE] 1526 1527 1528 152…" at bounding box center [390, 637] width 150 height 34
click at [329, 545] on div "22" at bounding box center [331, 549] width 26 height 26
type input "[DATE]"
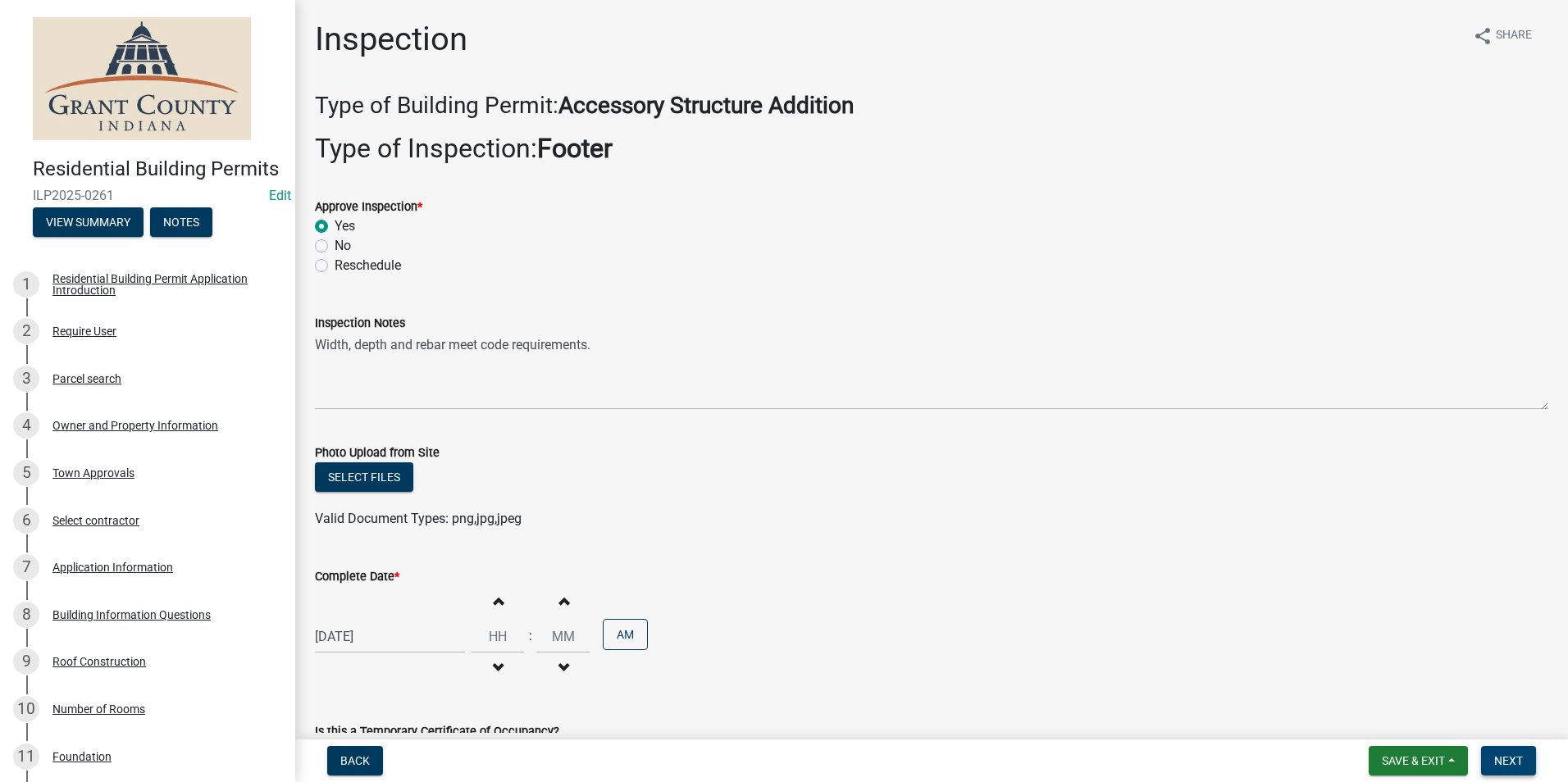
click at [1512, 765] on span "Next" at bounding box center [1508, 761] width 29 height 13
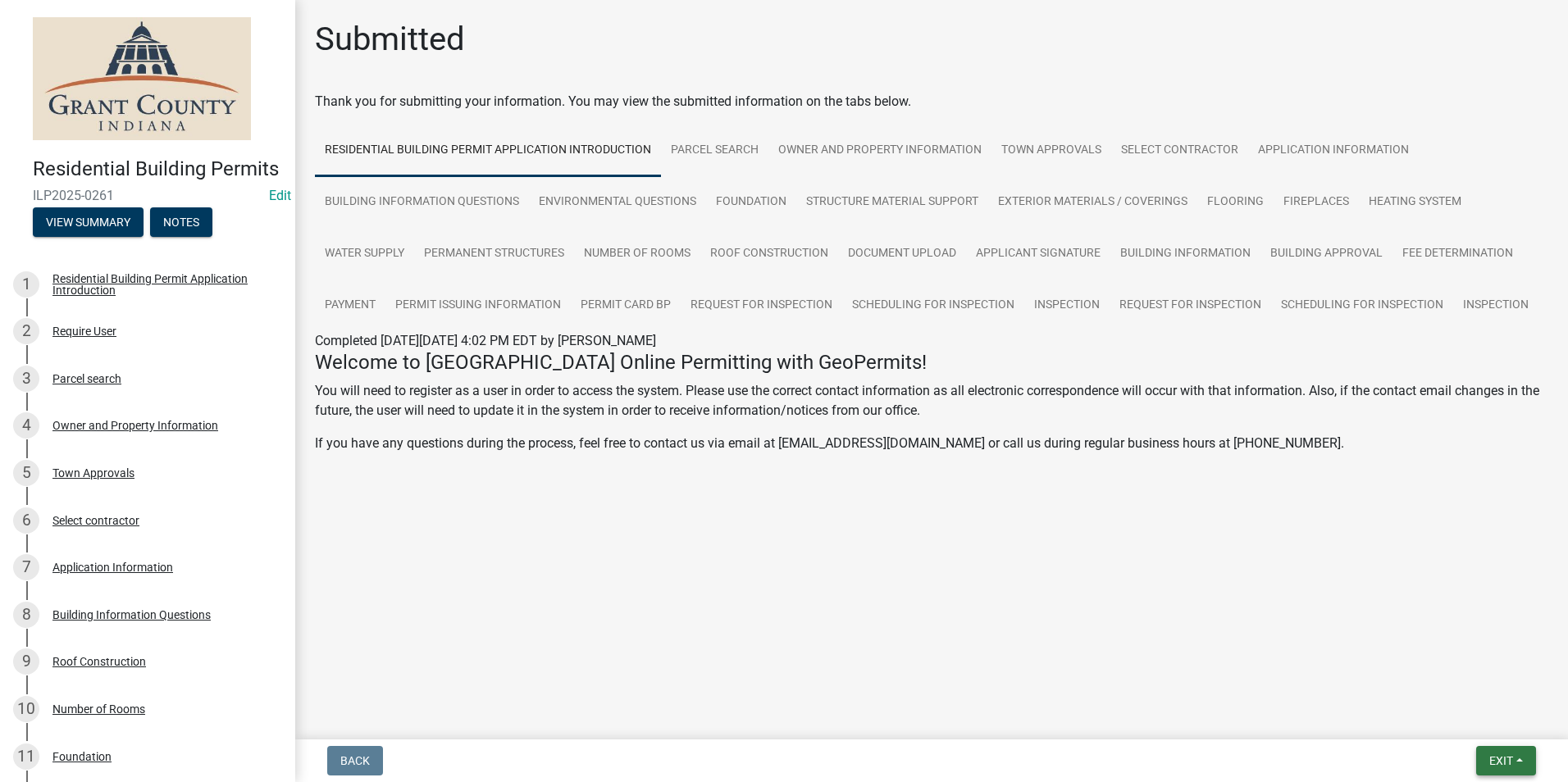
click at [1512, 765] on span "Exit" at bounding box center [1501, 761] width 24 height 13
click at [1481, 722] on button "Save & Exit" at bounding box center [1470, 718] width 131 height 39
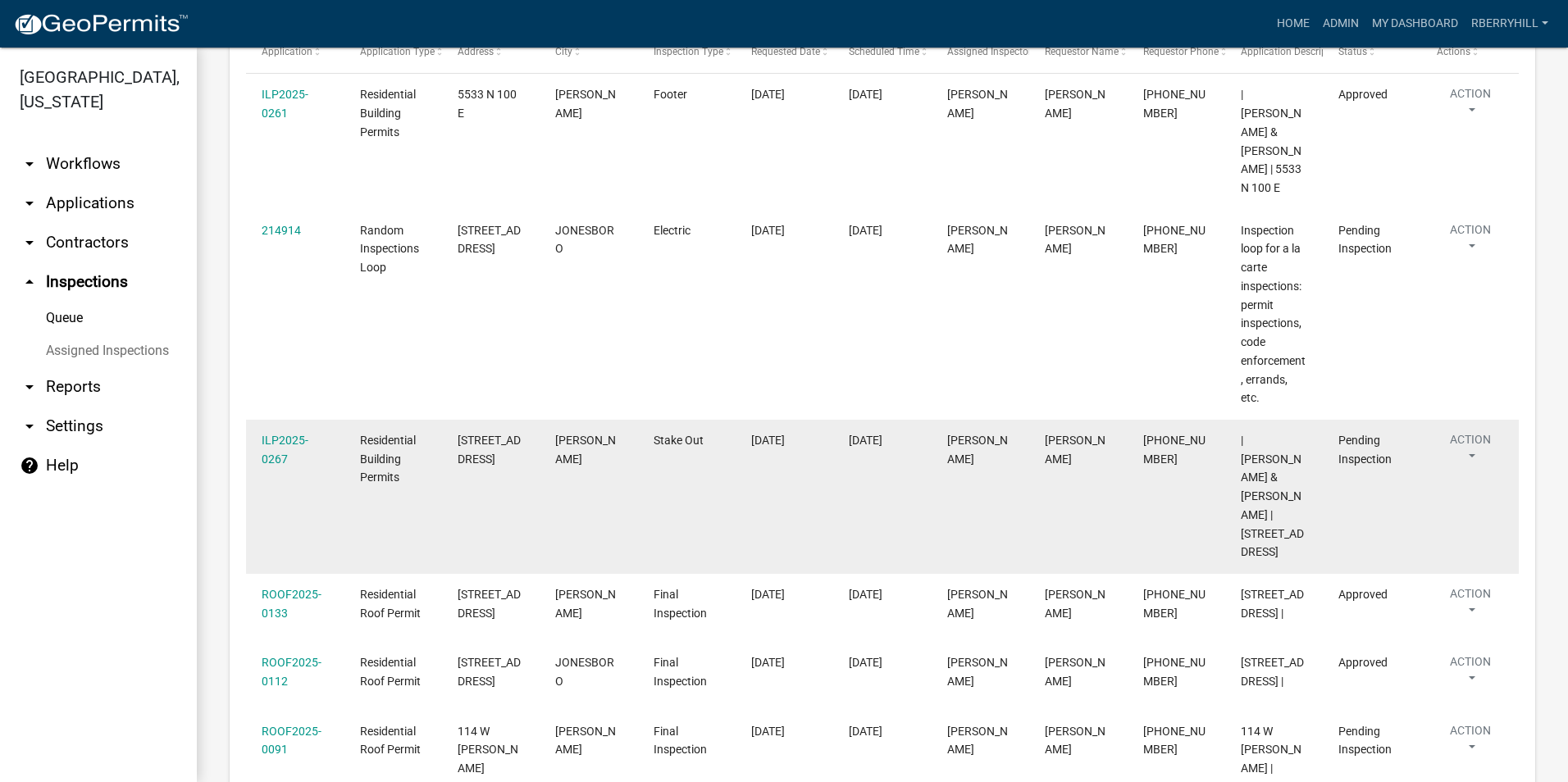
scroll to position [410, 0]
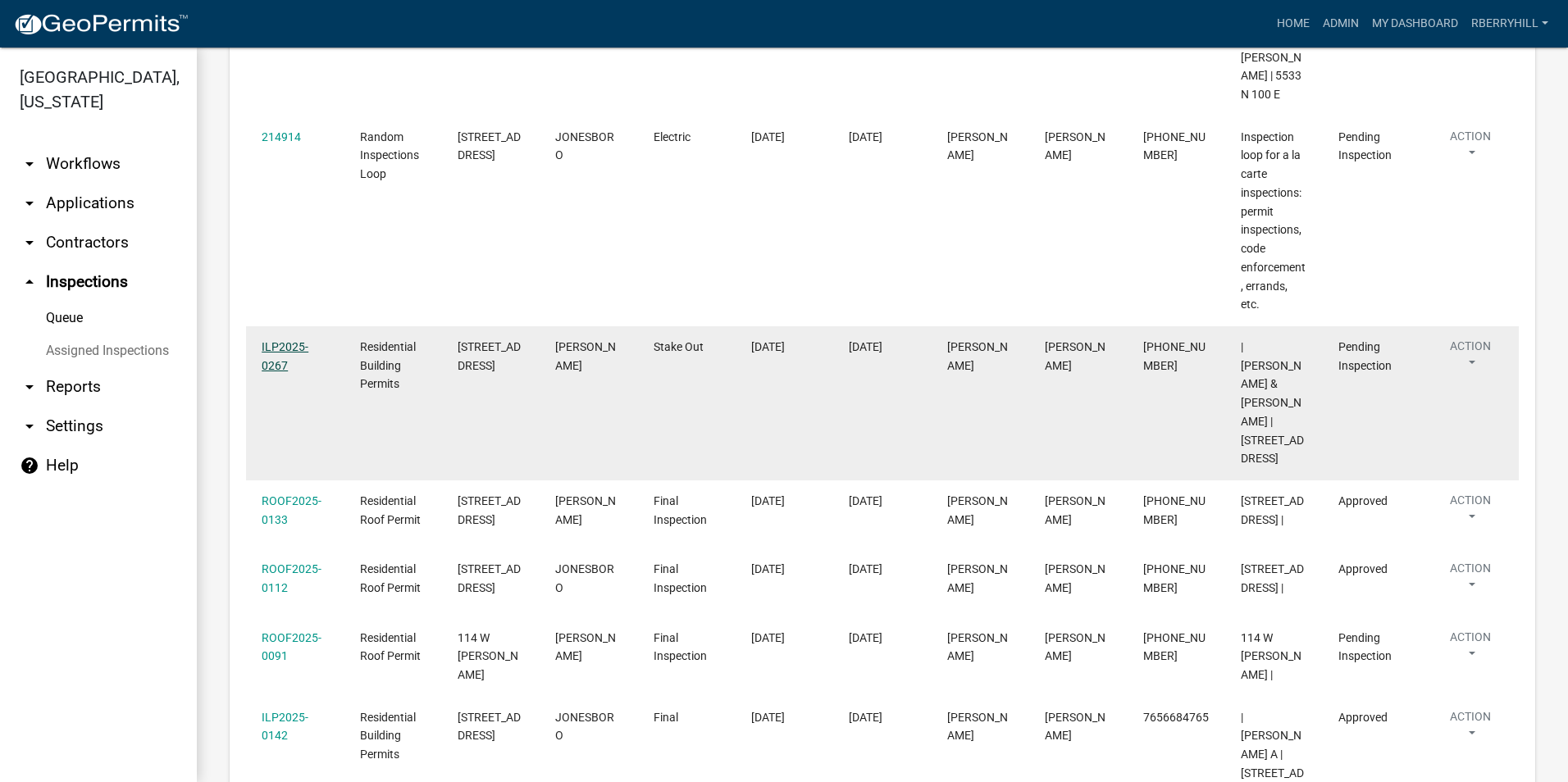
click at [284, 340] on link "ILP2025-0267" at bounding box center [284, 357] width 47 height 32
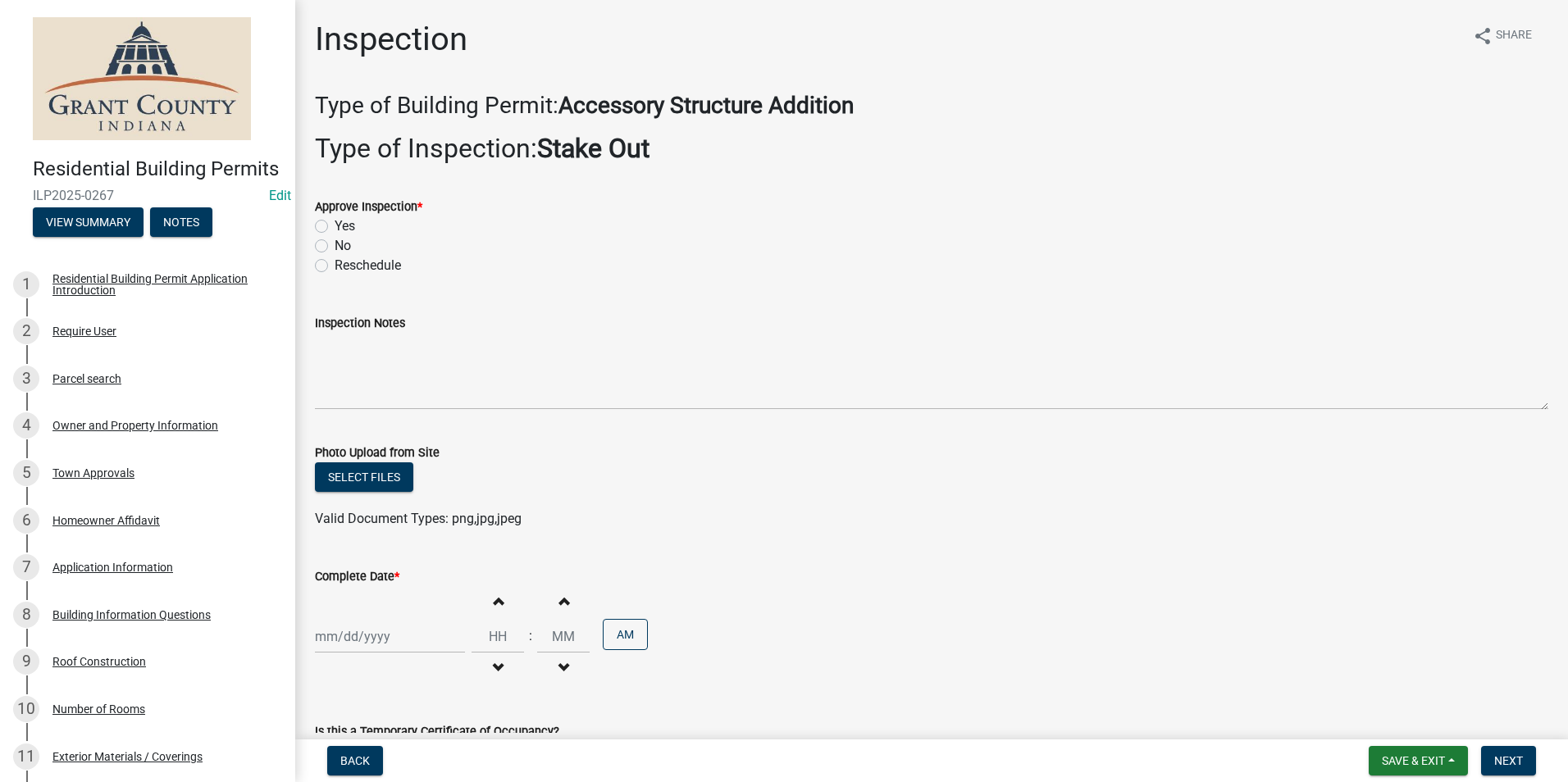
click at [334, 227] on label "Yes" at bounding box center [345, 225] width 20 height 20
click at [334, 227] on input "Yes" at bounding box center [339, 221] width 11 height 11
radio input "true"
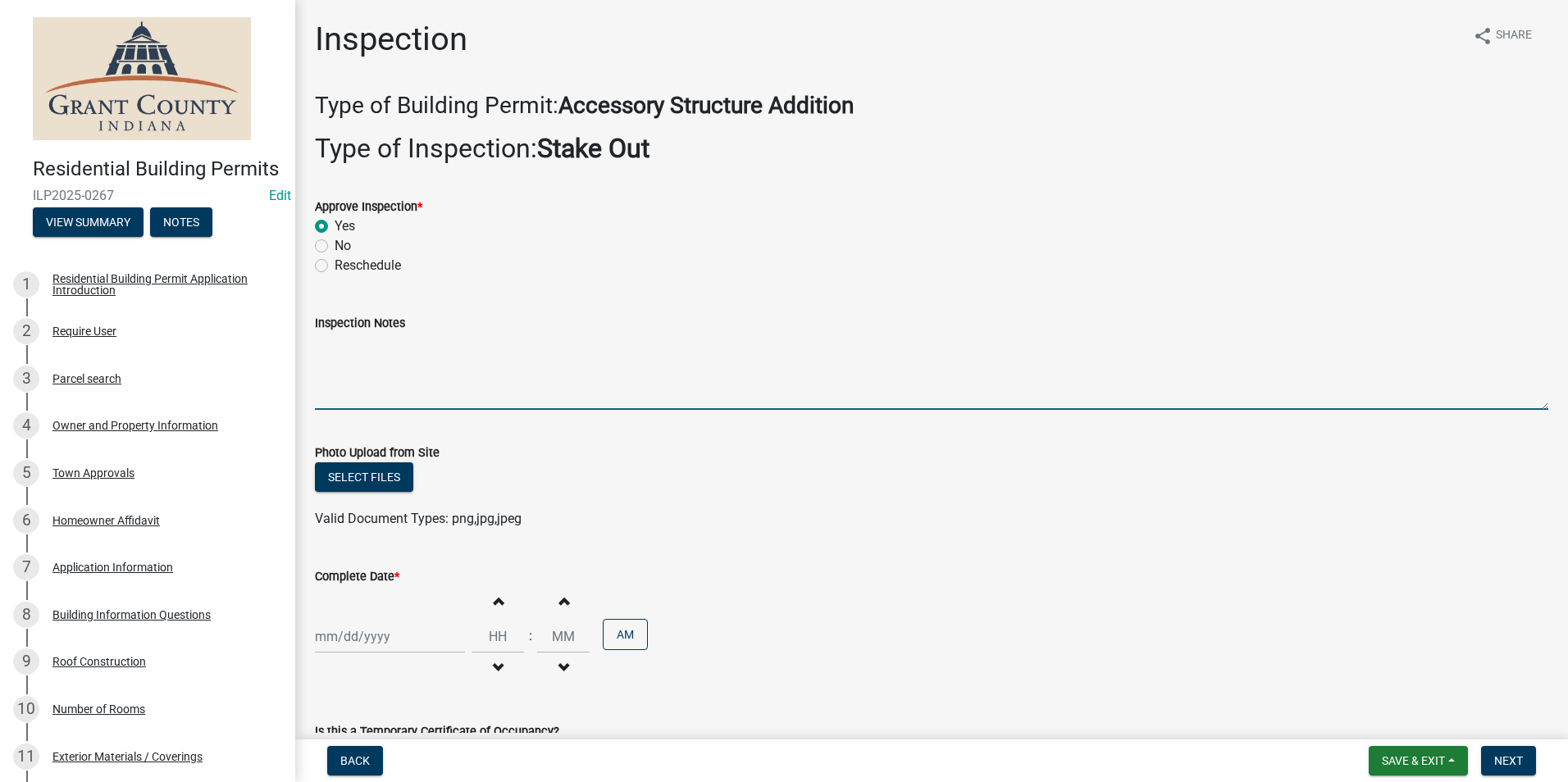
click at [337, 351] on textarea "Inspection Notes" at bounding box center [931, 371] width 1233 height 77
type textarea "Setbacks meet per stake out."
click at [382, 642] on div at bounding box center [390, 637] width 150 height 34
select select "9"
select select "2025"
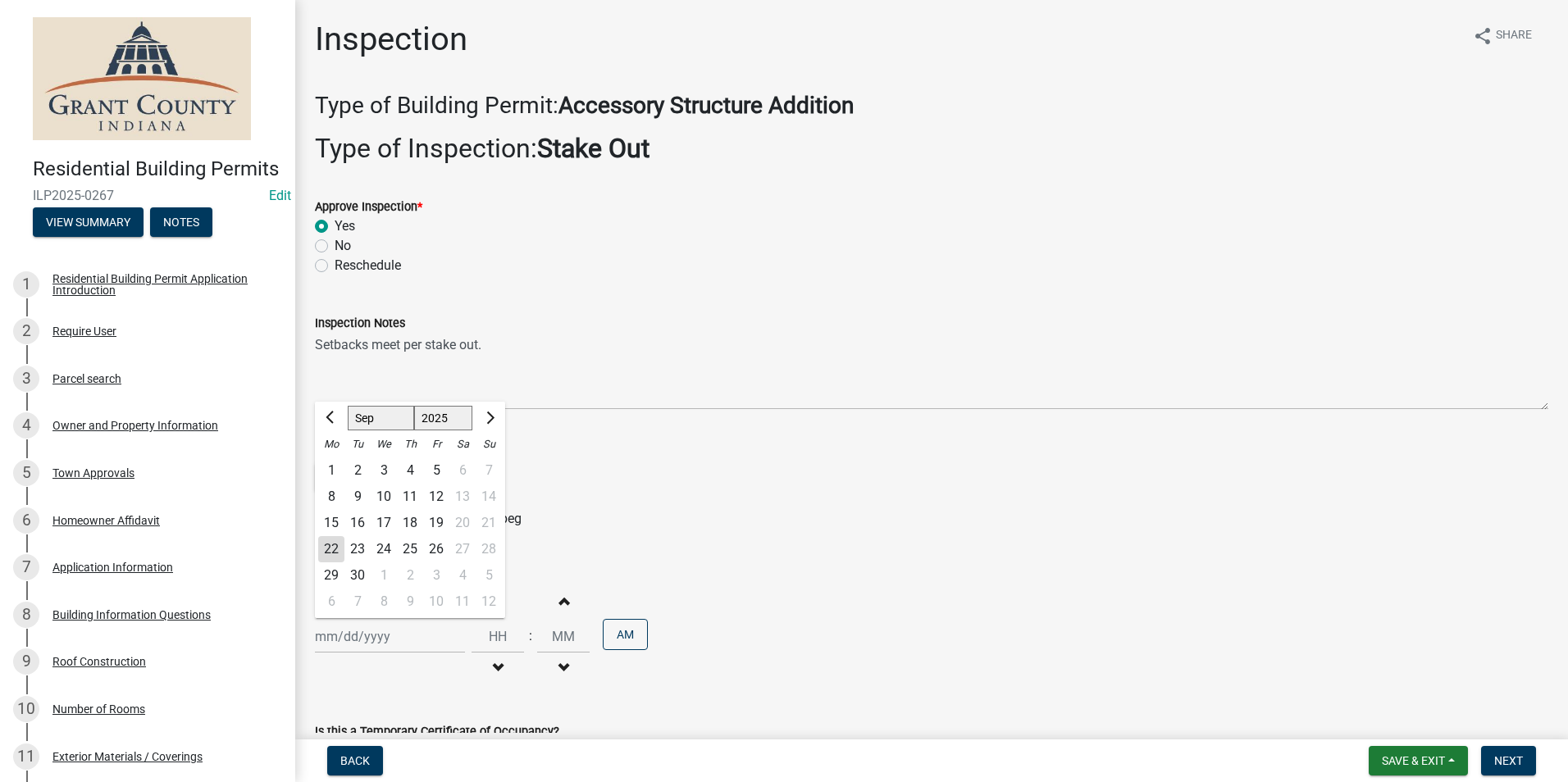
click at [332, 549] on div "22" at bounding box center [331, 549] width 26 height 26
type input "[DATE]"
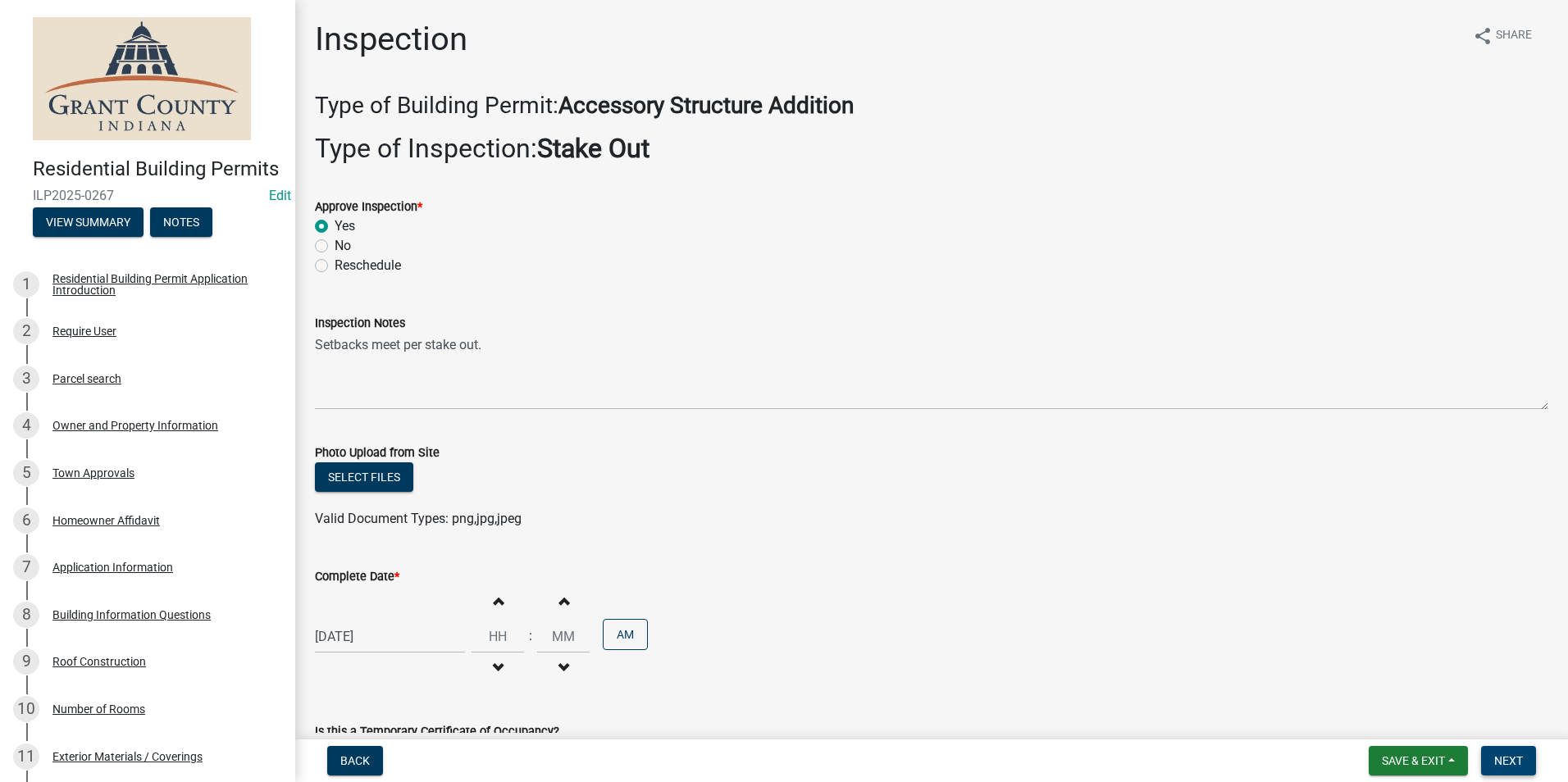
click at [1504, 756] on span "Next" at bounding box center [1508, 761] width 29 height 13
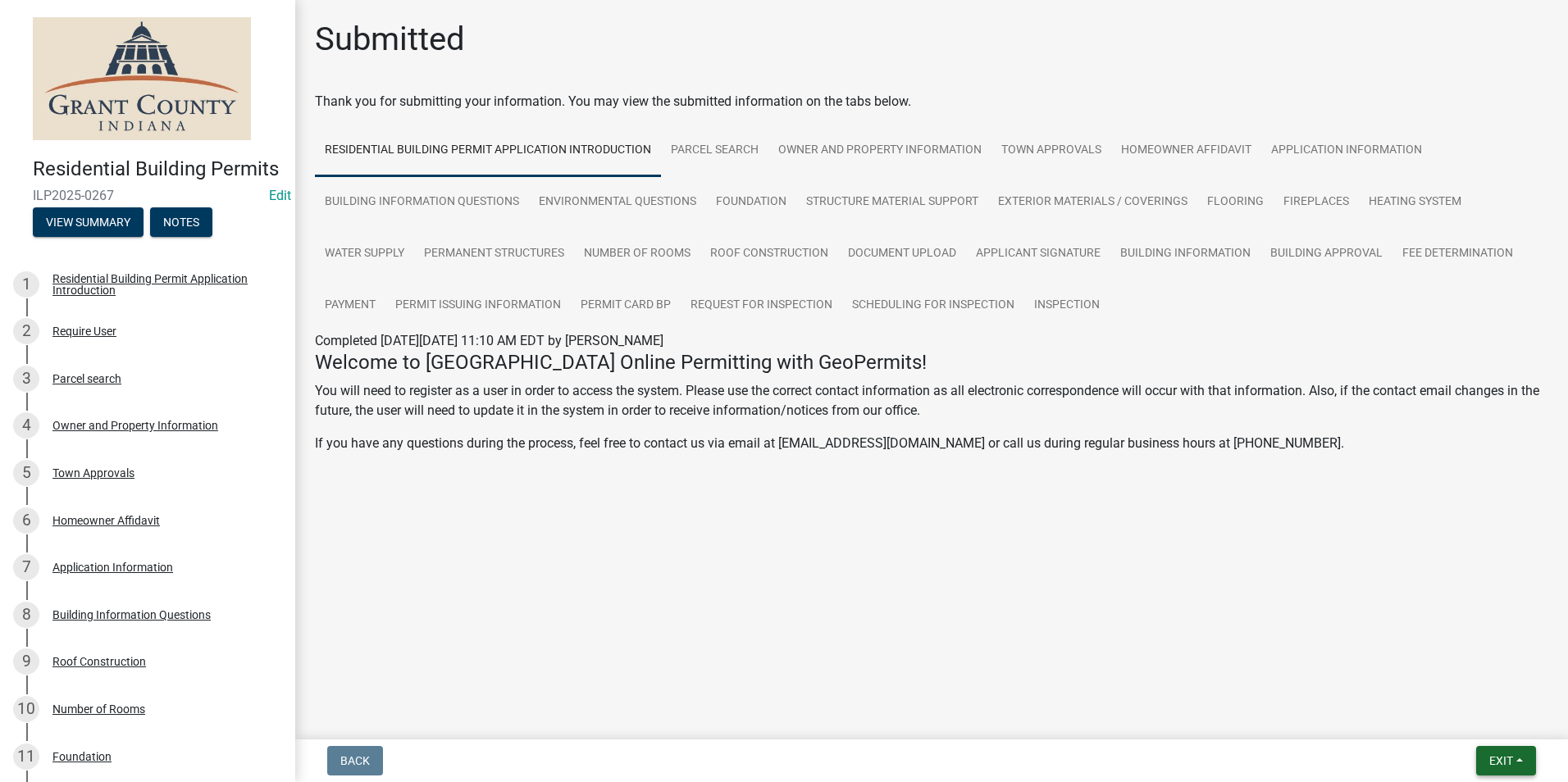
click at [1497, 761] on span "Exit" at bounding box center [1501, 761] width 24 height 13
click at [1469, 733] on button "Save & Exit" at bounding box center [1470, 718] width 131 height 39
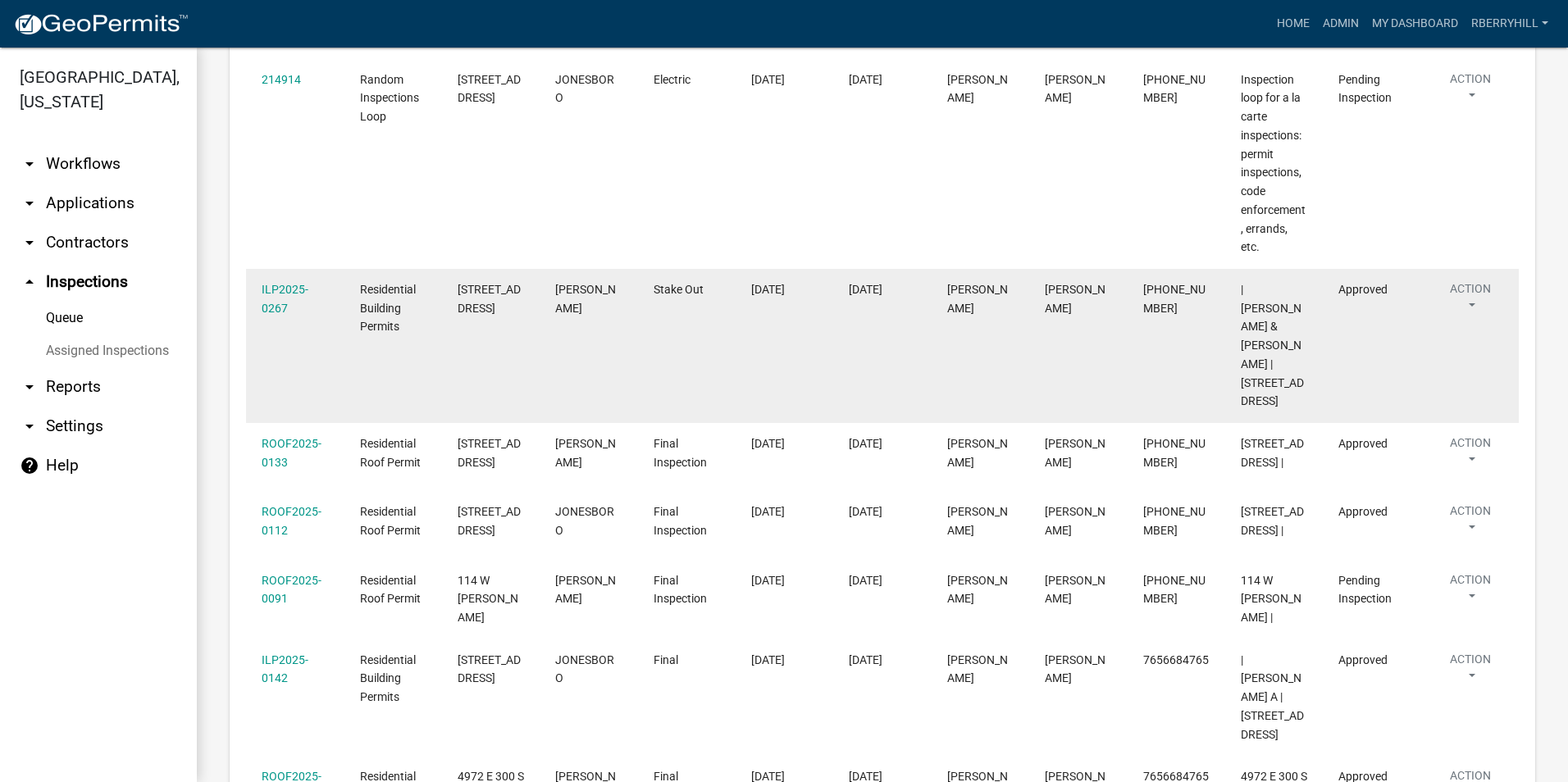
scroll to position [492, 0]
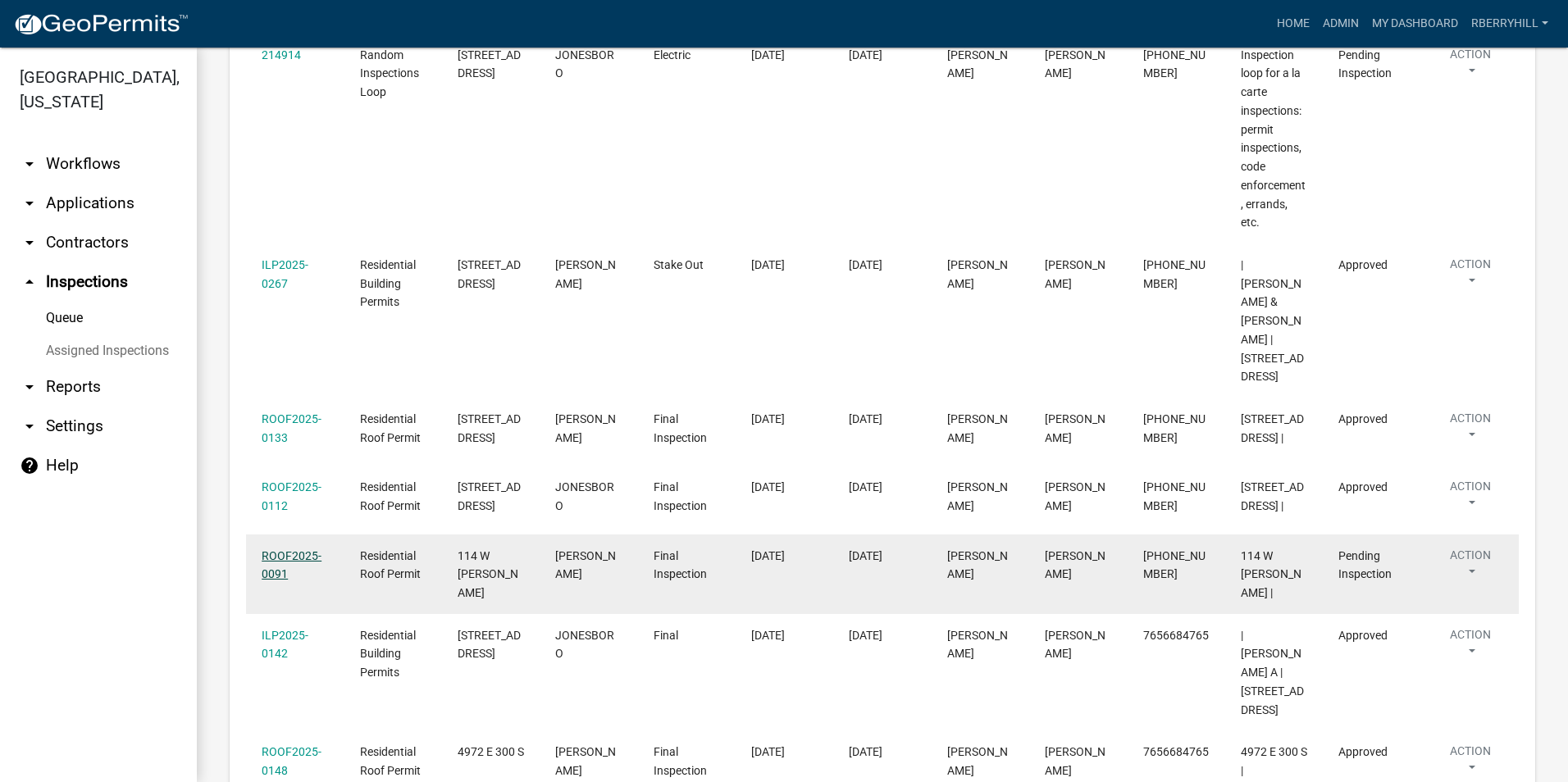
click at [290, 550] on link "ROOF2025-0091" at bounding box center [291, 566] width 60 height 32
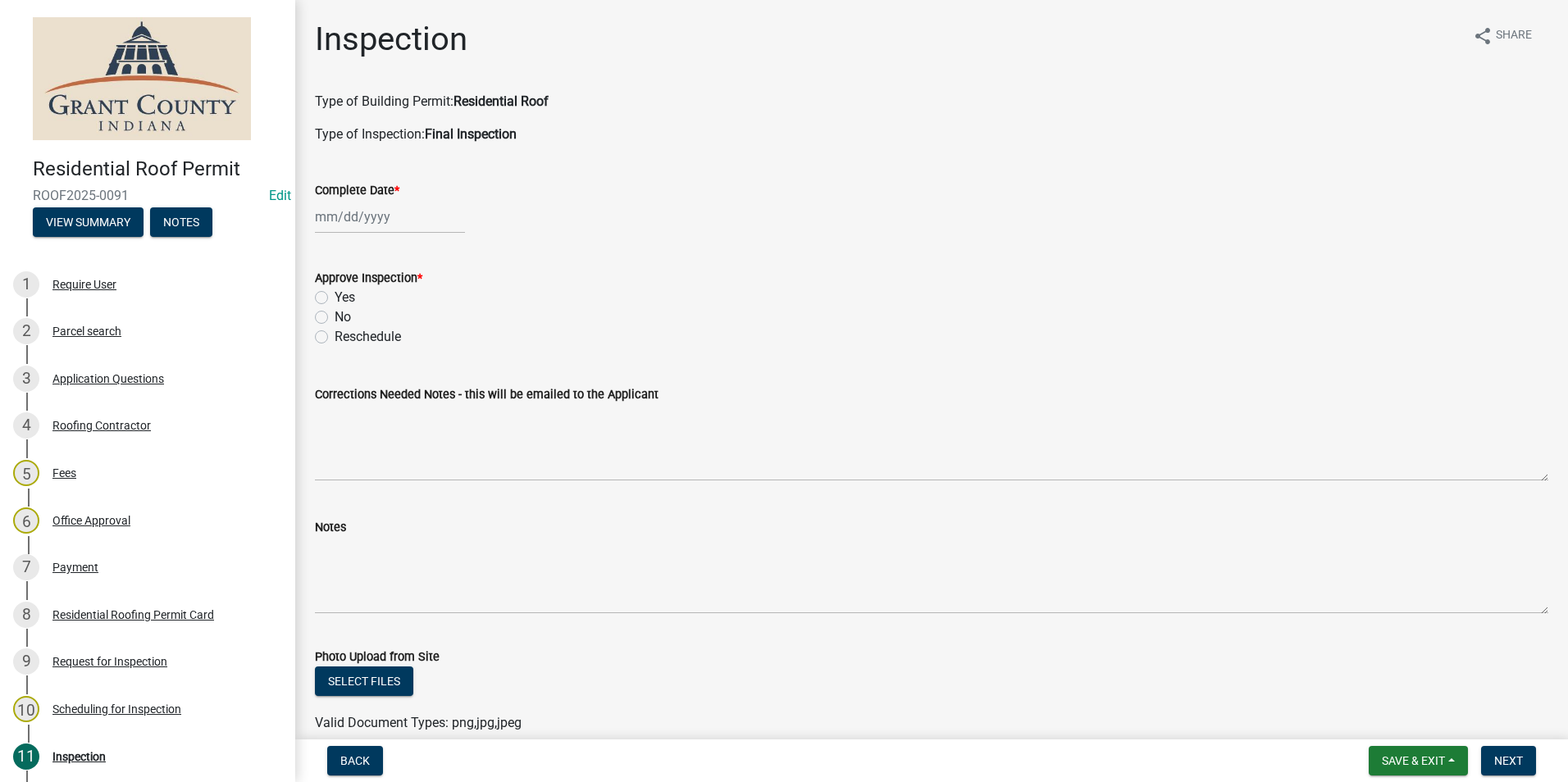
click at [372, 219] on div at bounding box center [390, 217] width 150 height 34
select select "9"
select select "2025"
drag, startPoint x: 331, startPoint y: 381, endPoint x: 328, endPoint y: 357, distance: 24.2
click at [331, 380] on div "22" at bounding box center [331, 383] width 26 height 26
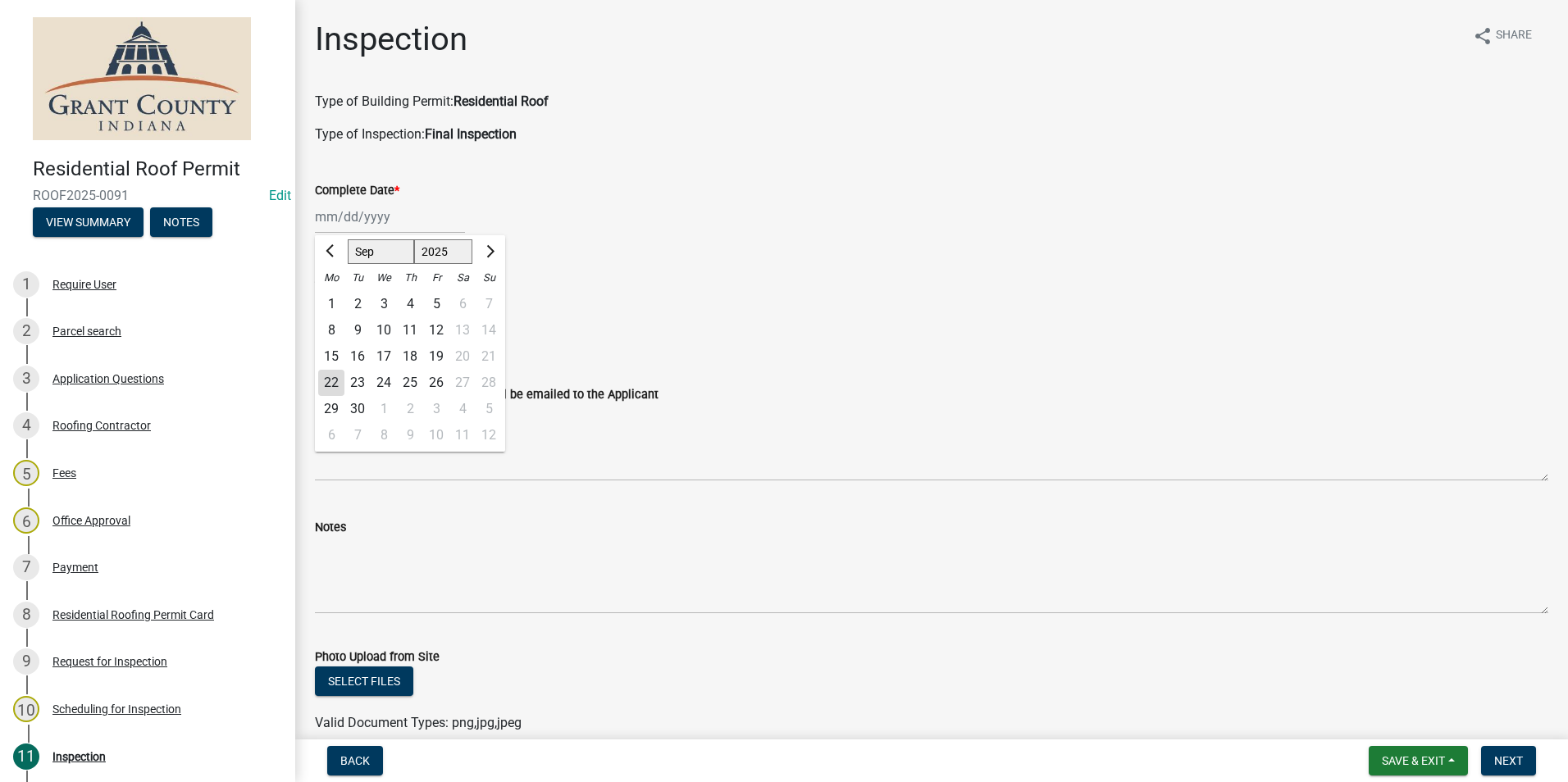
type input "[DATE]"
click at [334, 317] on label "No" at bounding box center [342, 317] width 16 height 20
click at [334, 317] on input "No" at bounding box center [339, 312] width 11 height 11
radio input "true"
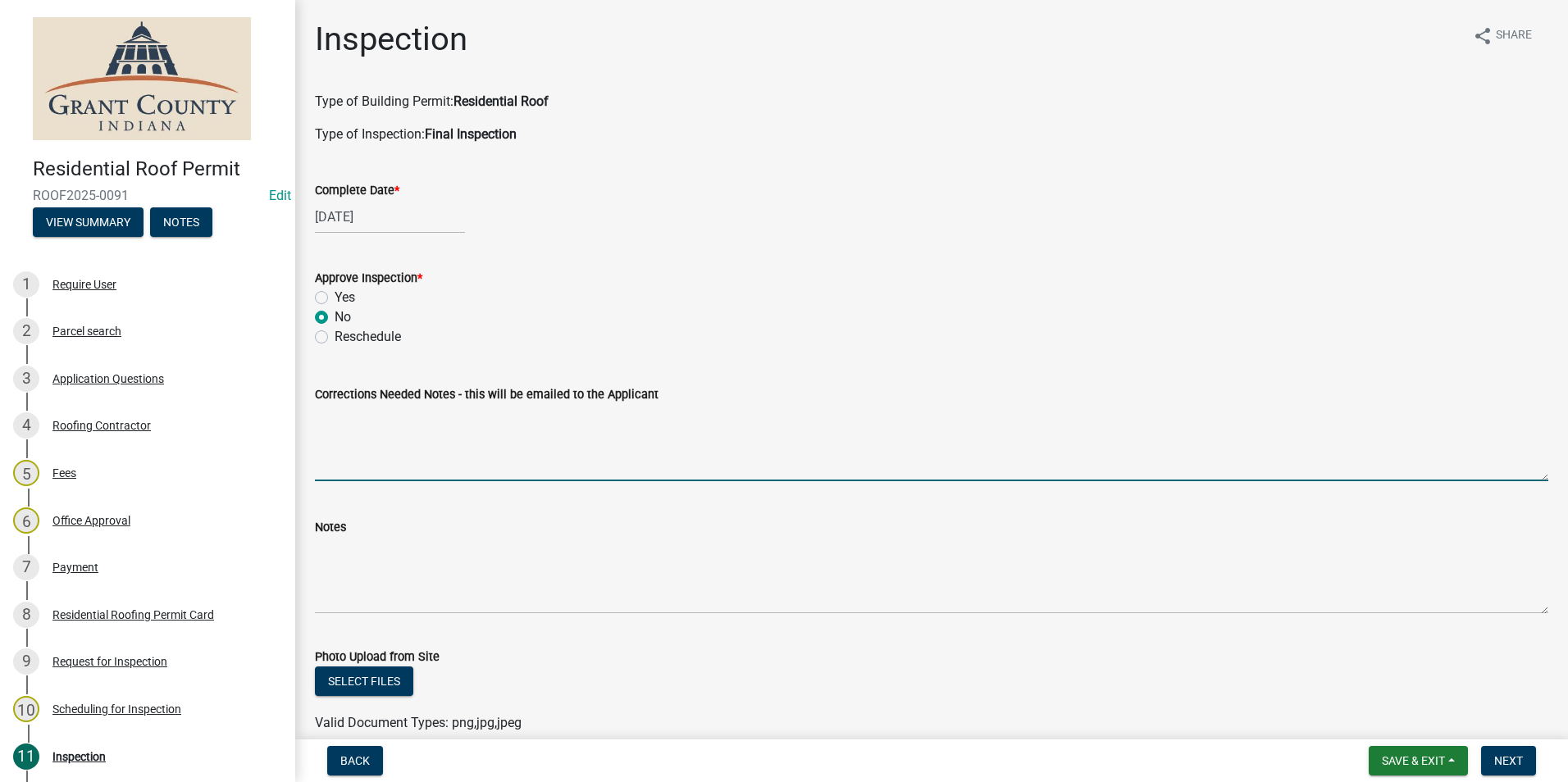
click at [365, 461] on textarea "Corrections Needed Notes - this will be emailed to the Applicant" at bounding box center [931, 442] width 1233 height 77
type textarea "There is no ventilation on this roof."
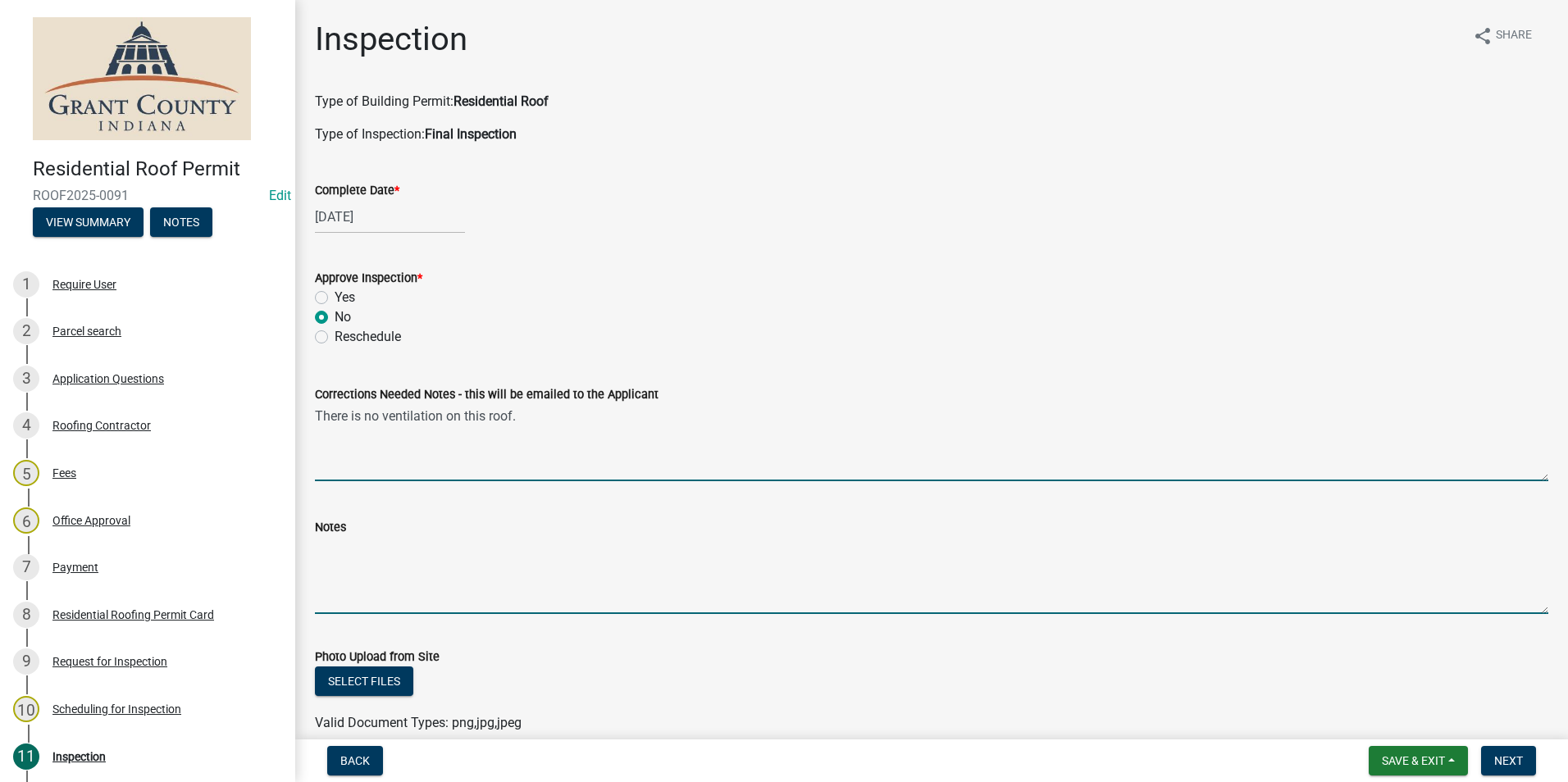
click at [342, 562] on textarea "Notes" at bounding box center [931, 575] width 1233 height 77
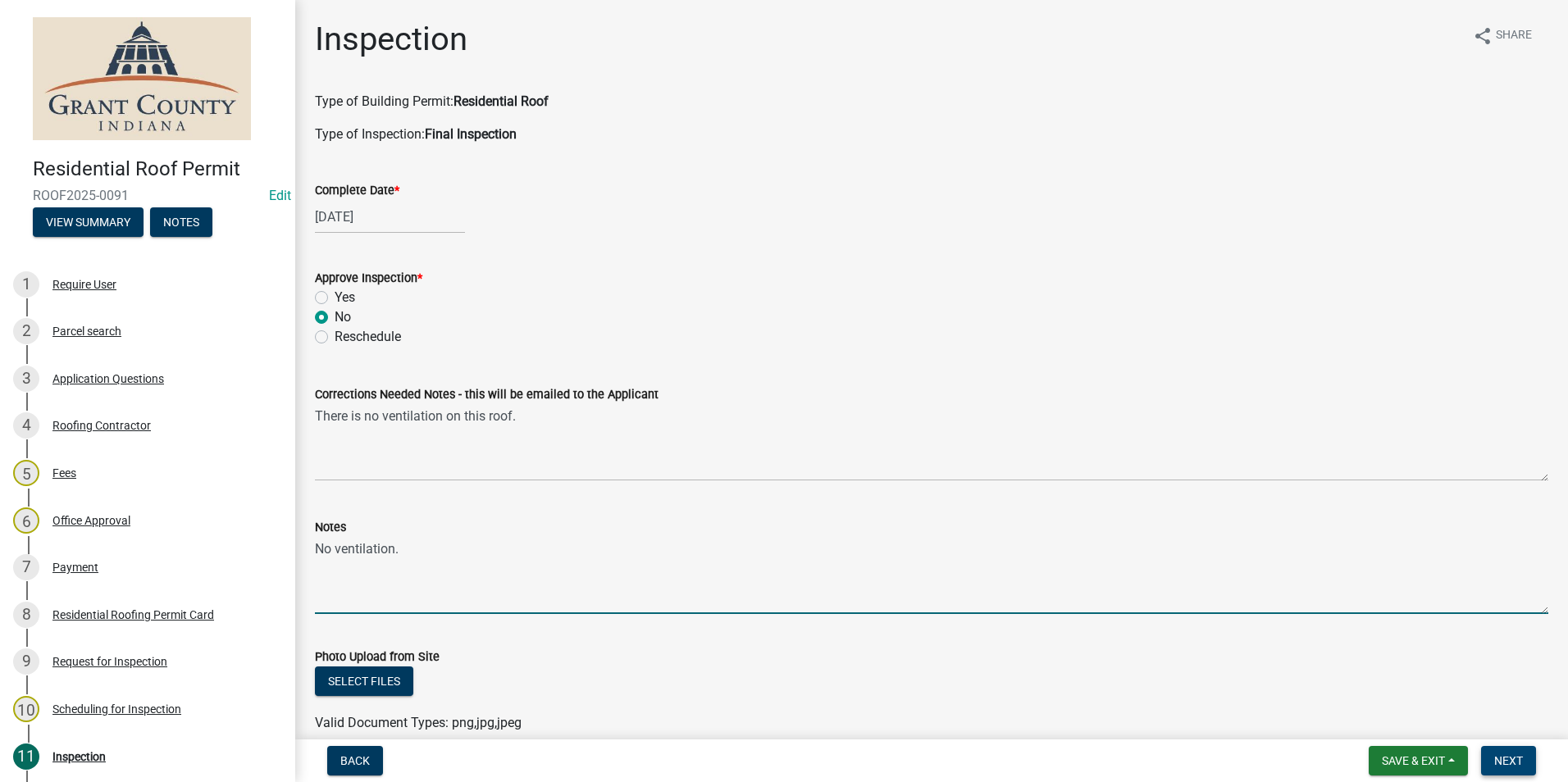
type textarea "No ventilation."
click at [1501, 772] on button "Next" at bounding box center [1508, 761] width 55 height 30
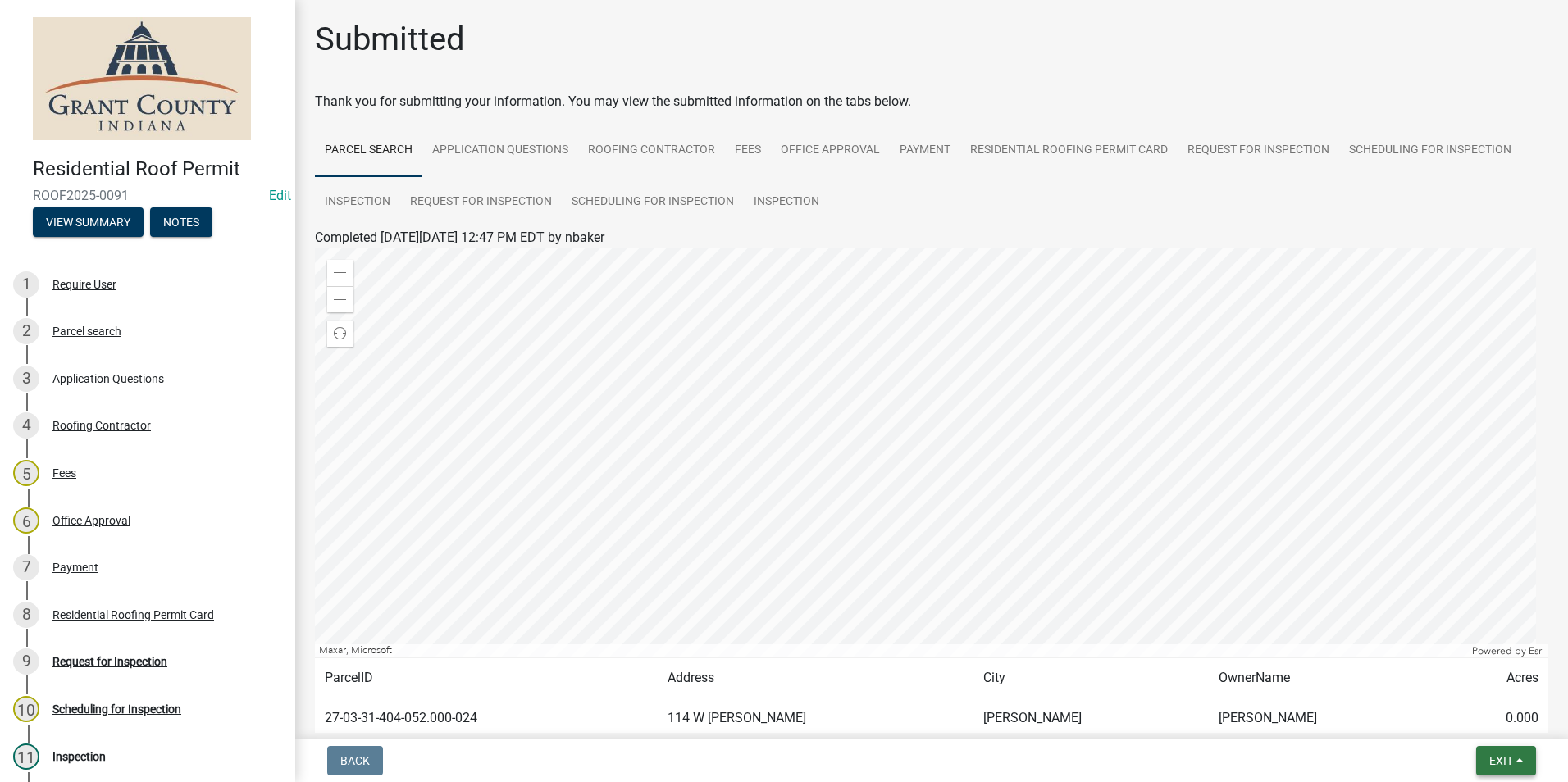
click at [1506, 760] on span "Exit" at bounding box center [1501, 761] width 24 height 13
click at [1486, 717] on button "Save & Exit" at bounding box center [1470, 718] width 131 height 39
